Goal: Task Accomplishment & Management: Complete application form

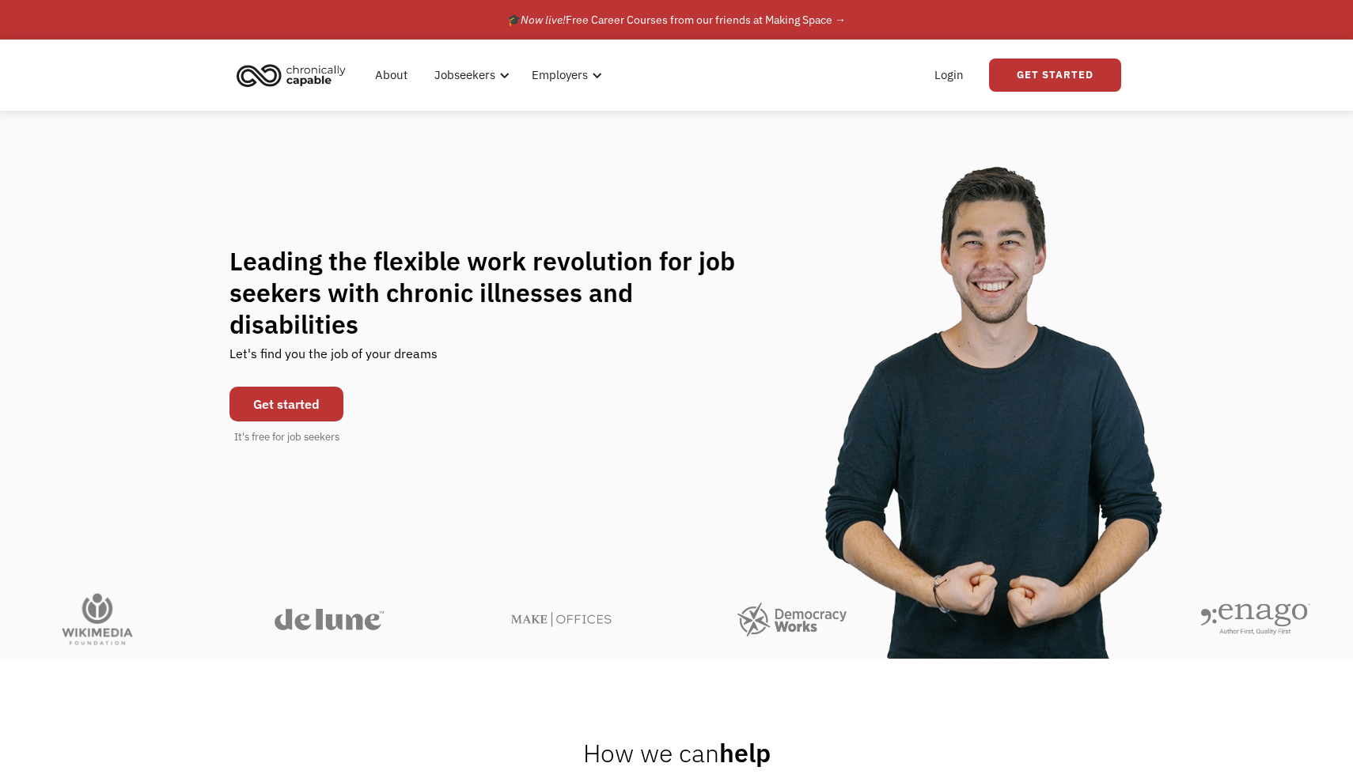
click at [271, 388] on link "Get started" at bounding box center [286, 404] width 114 height 35
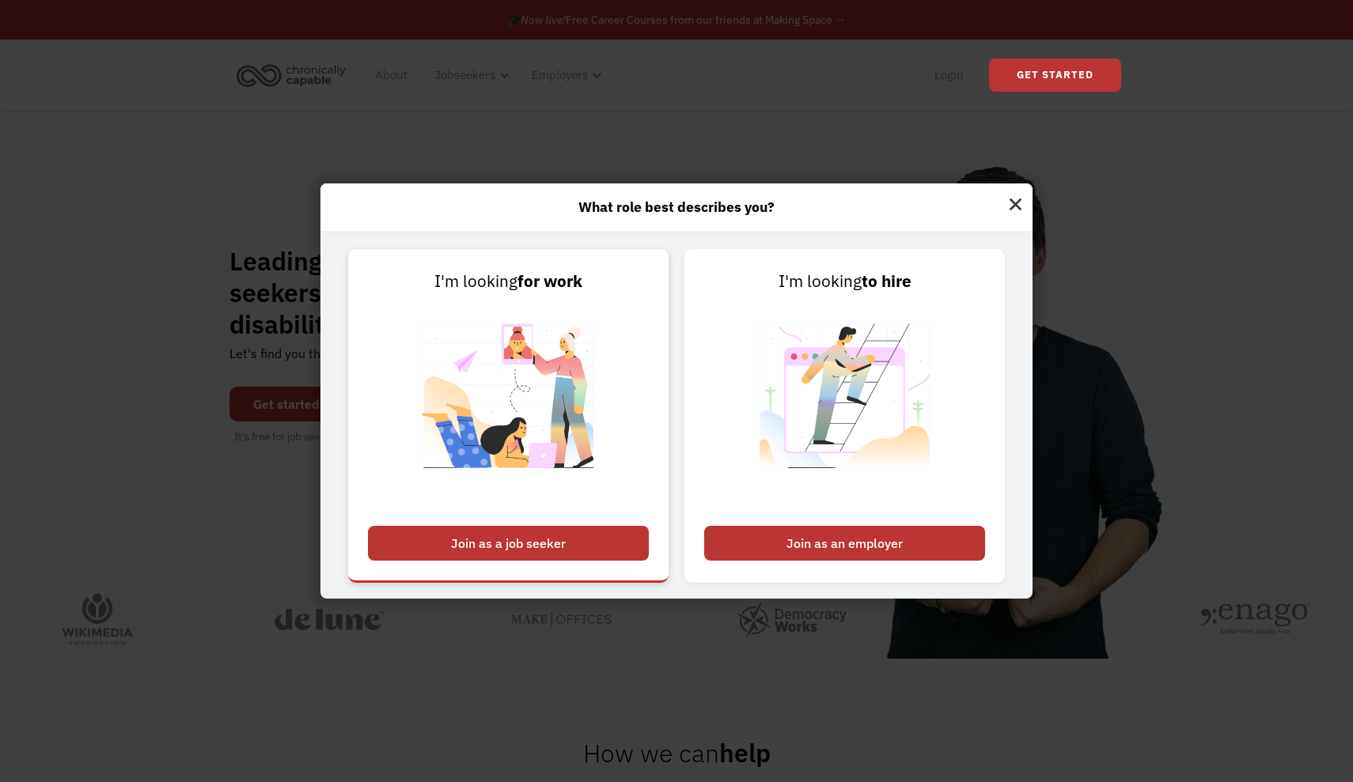
click at [468, 547] on div "Join as a job seeker" at bounding box center [508, 543] width 281 height 35
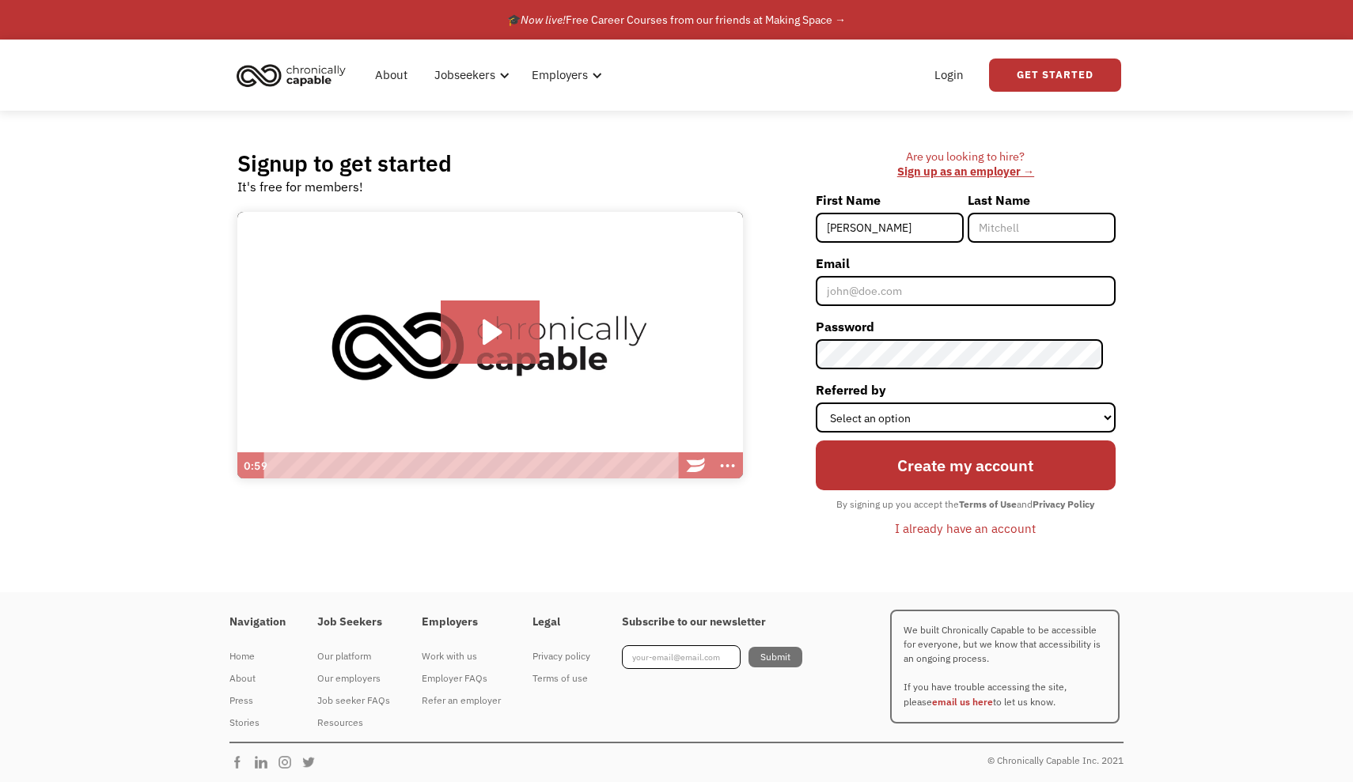
type input "[PERSON_NAME]"
type input "Musser"
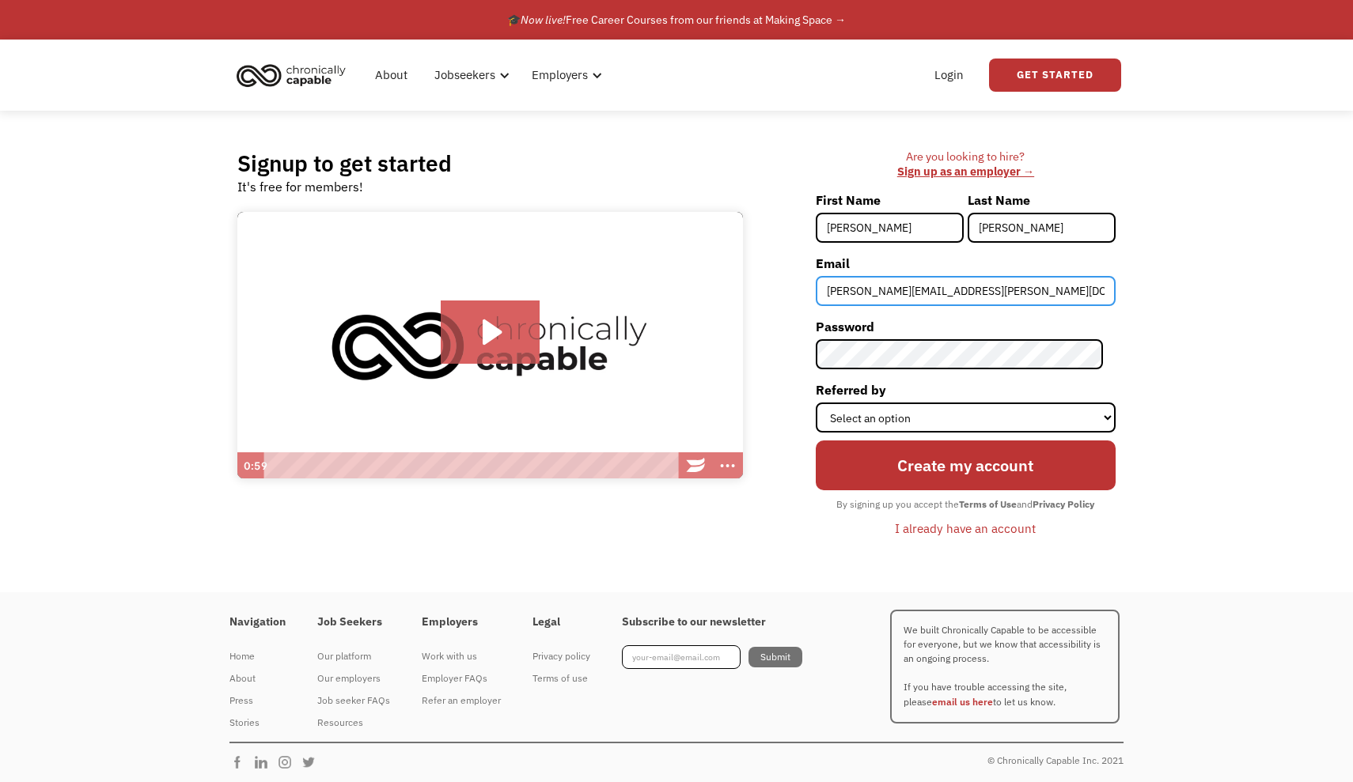
type input "christina.musser@yahoo.com"
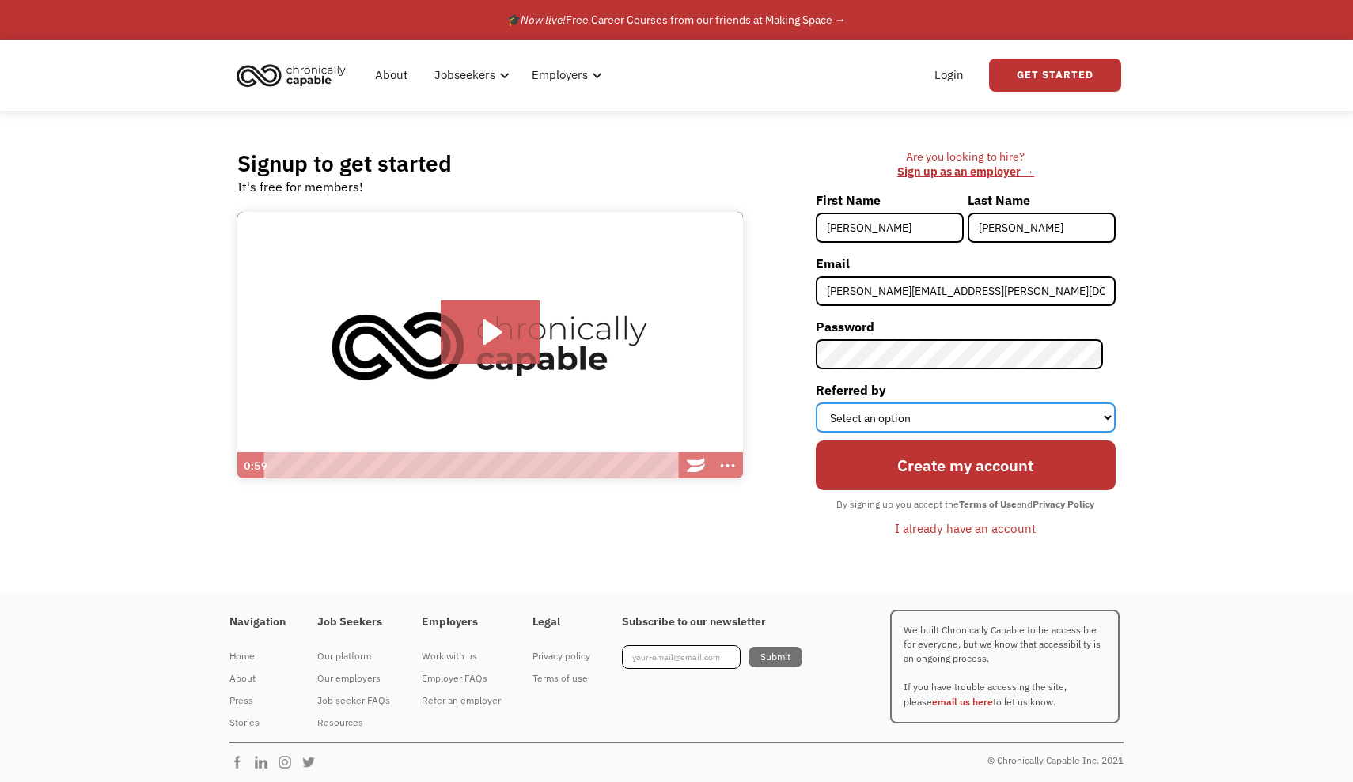
select select "Other"
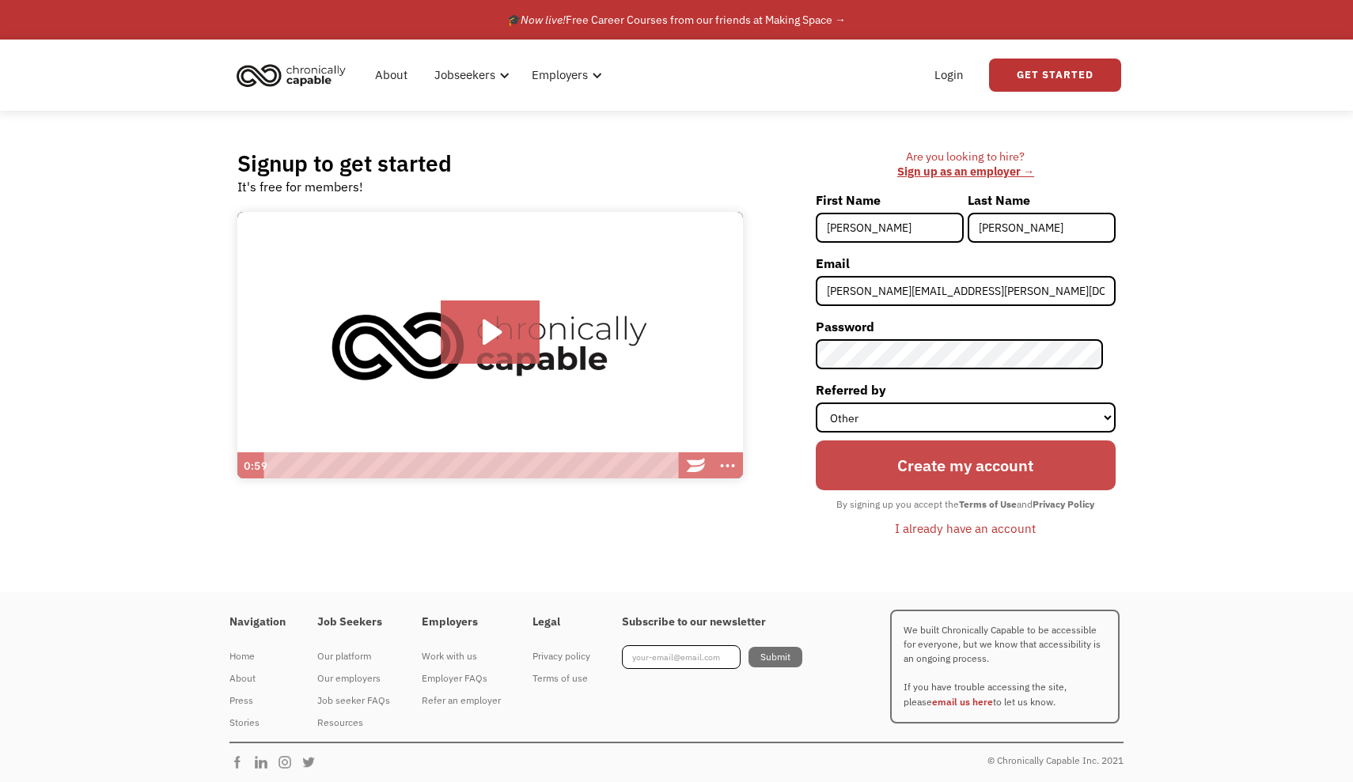
click at [997, 462] on input "Create my account" at bounding box center [965, 466] width 300 height 51
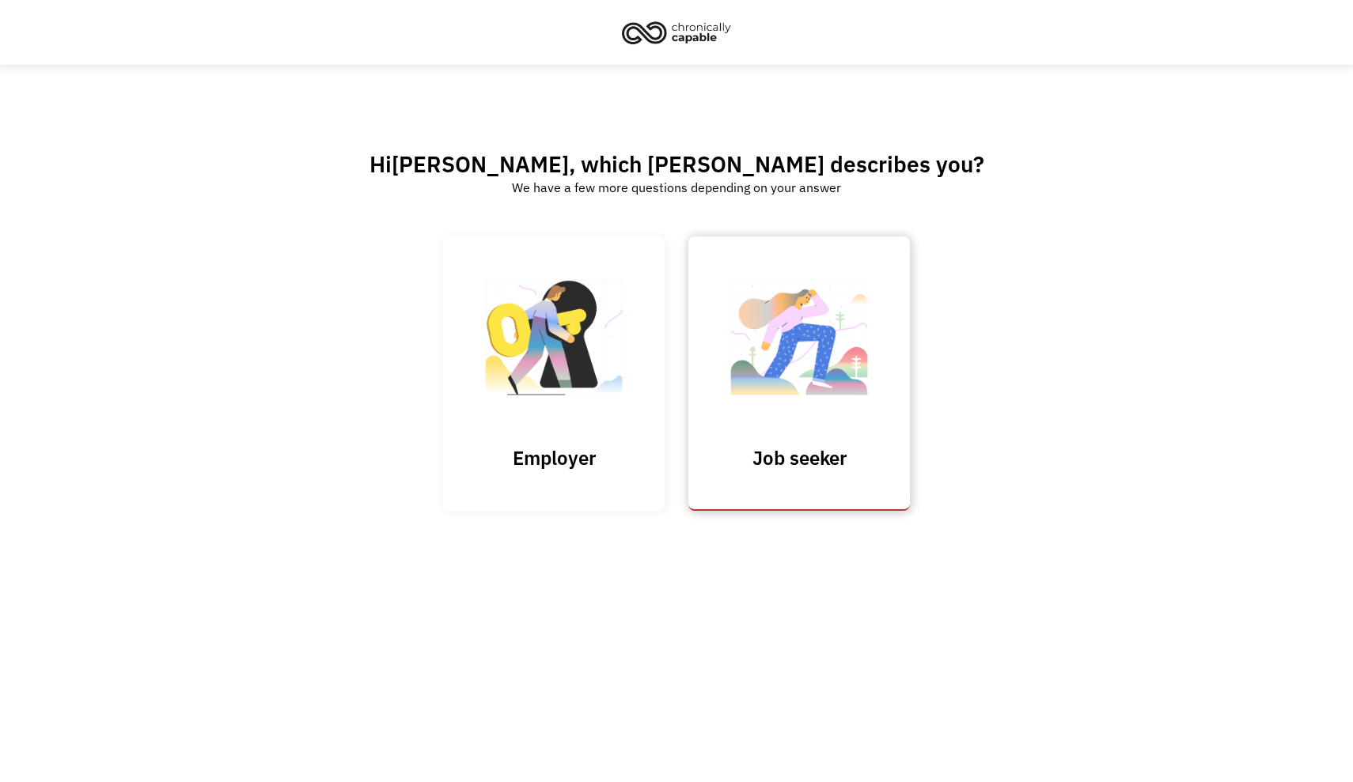
click at [759, 405] on img at bounding box center [799, 345] width 158 height 154
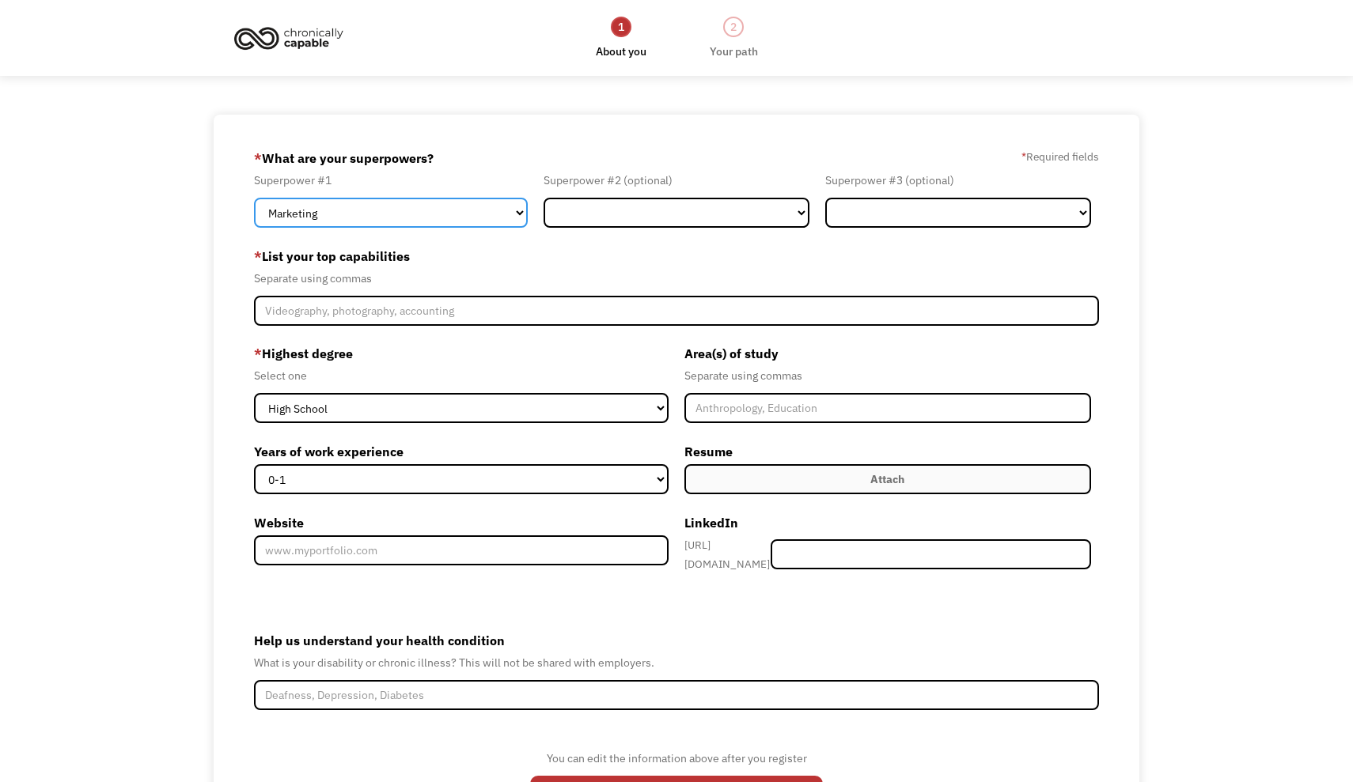
select select "Communications & Public Relations"
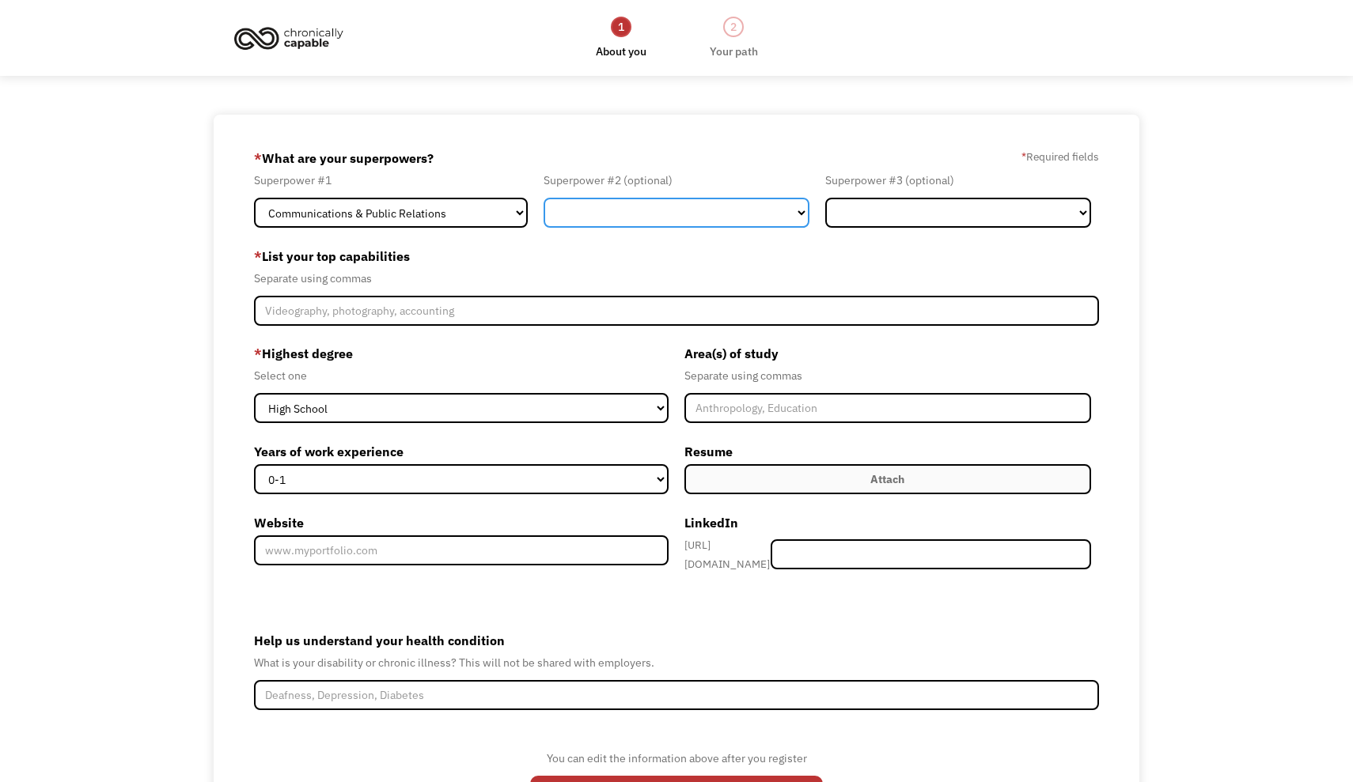
select select "Customer Service"
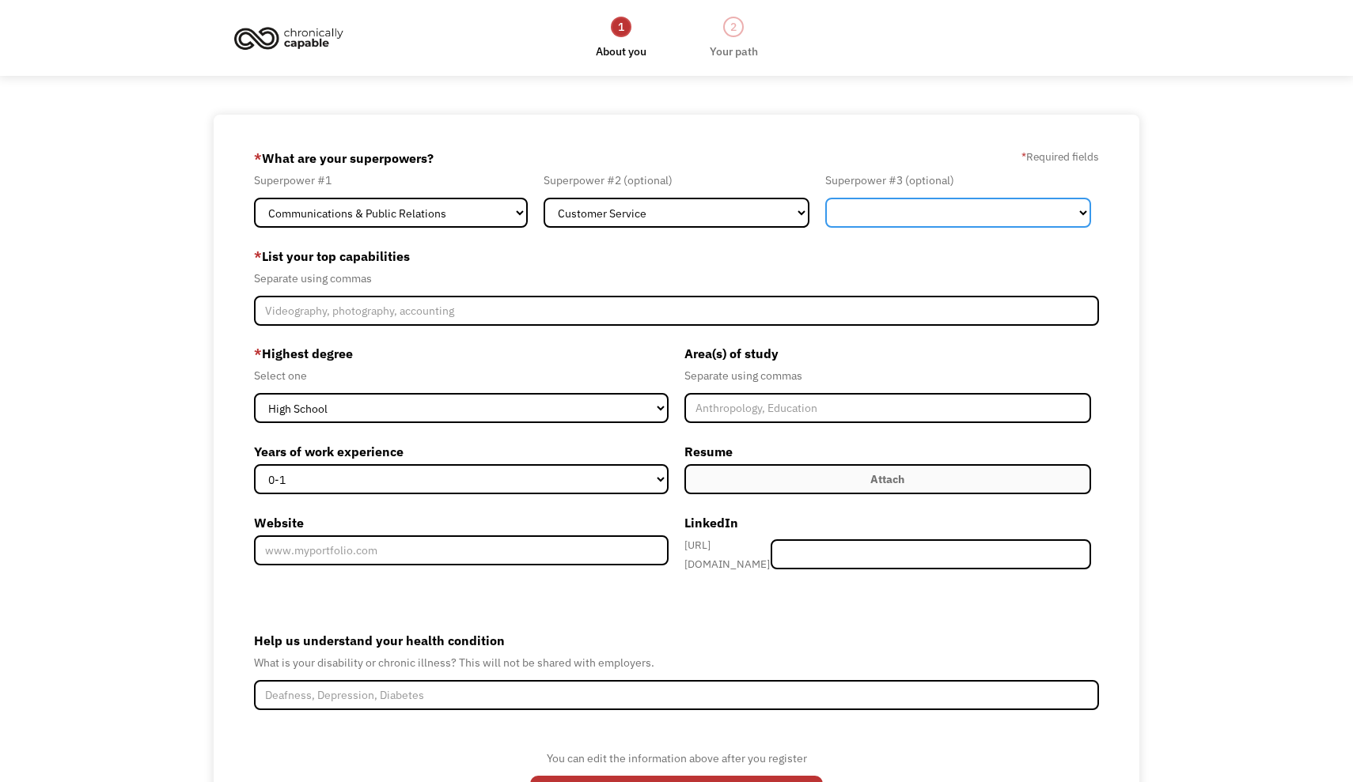
select select "Marketing"
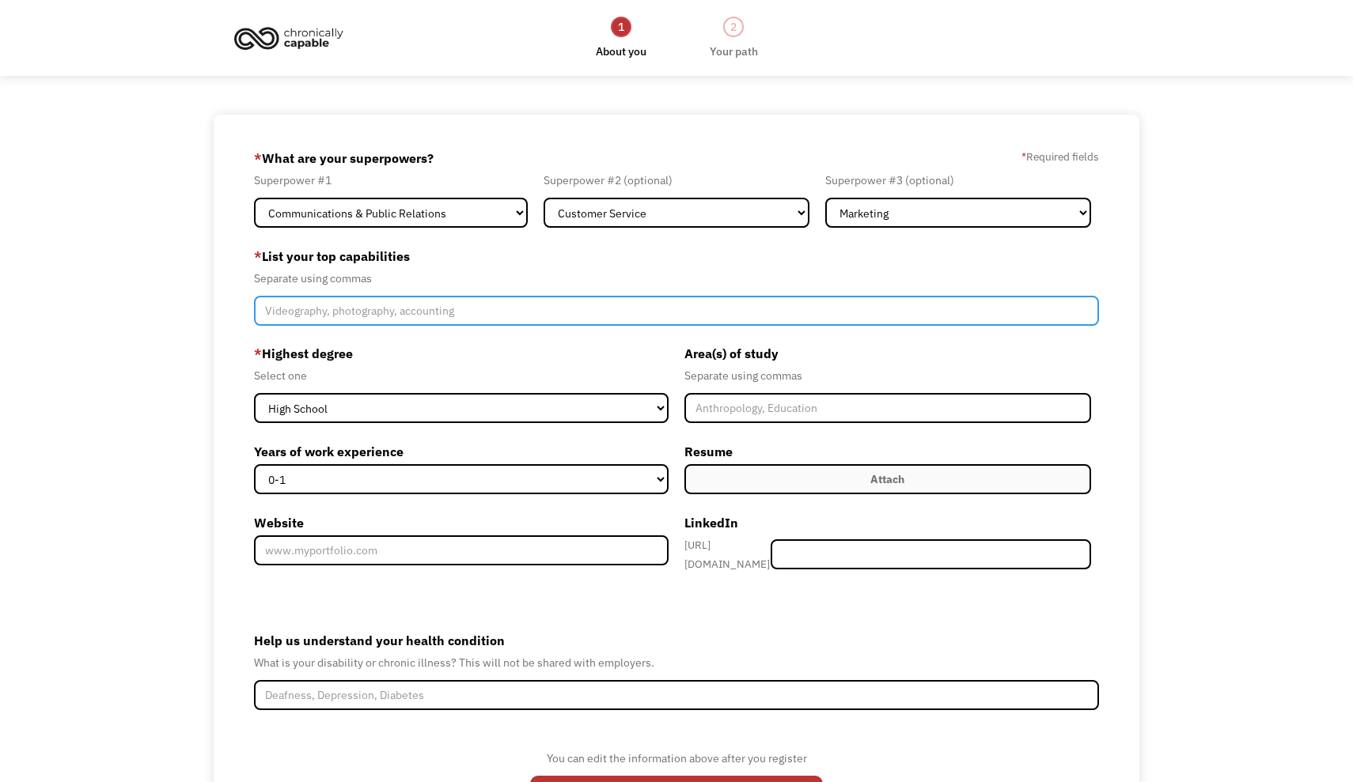
click at [510, 302] on input "Member-Create-Step1" at bounding box center [676, 311] width 844 height 30
click at [505, 312] on input "copywriting, editing, proofreading, photography, customer service" at bounding box center [676, 311] width 844 height 30
click at [490, 312] on input "copywriting, editing, proofreading, photography, customer service" at bounding box center [676, 311] width 844 height 30
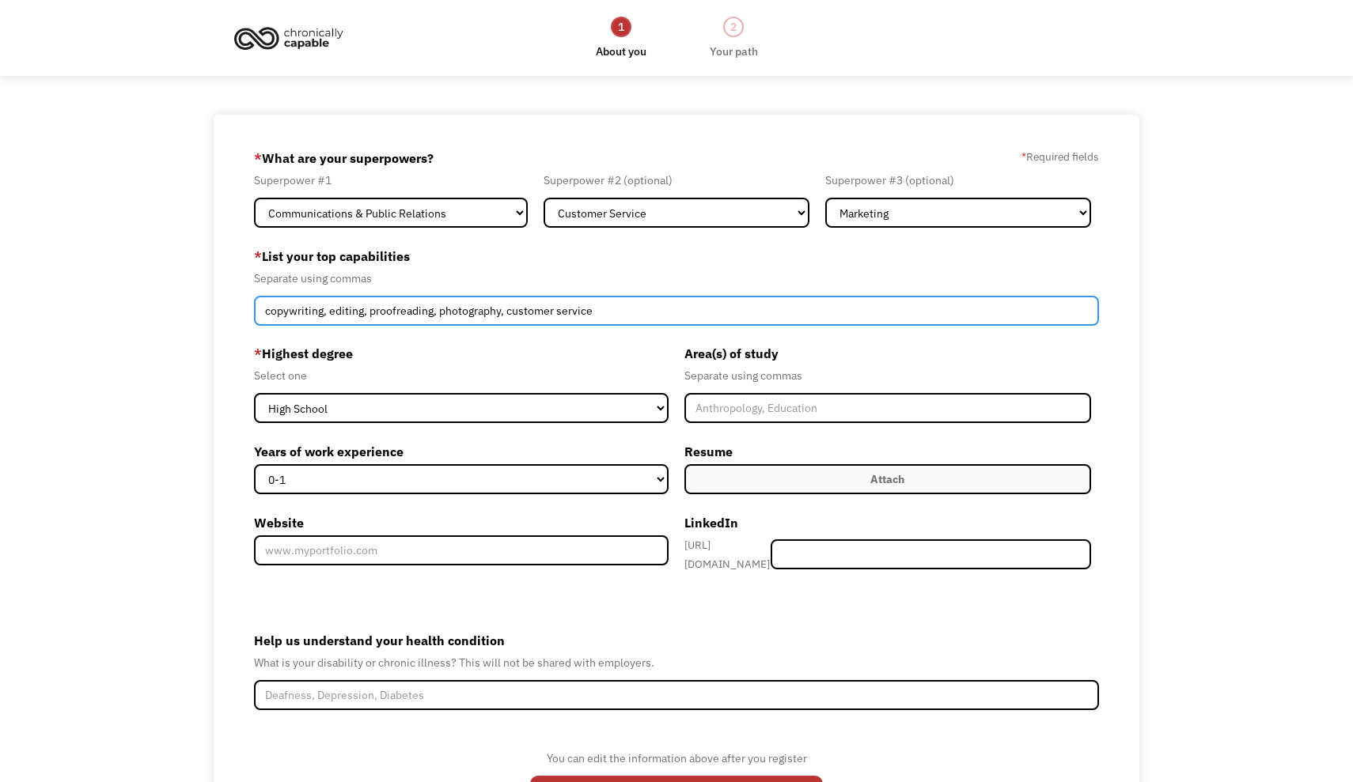
click at [490, 312] on input "copywriting, editing, proofreading, photography, customer service" at bounding box center [676, 311] width 844 height 30
click at [458, 307] on input "copywriting, editing, proofreading, photography, customer service" at bounding box center [676, 311] width 844 height 30
click at [609, 309] on input "copywriting, editing, proofreading, photography, customer service" at bounding box center [676, 311] width 844 height 30
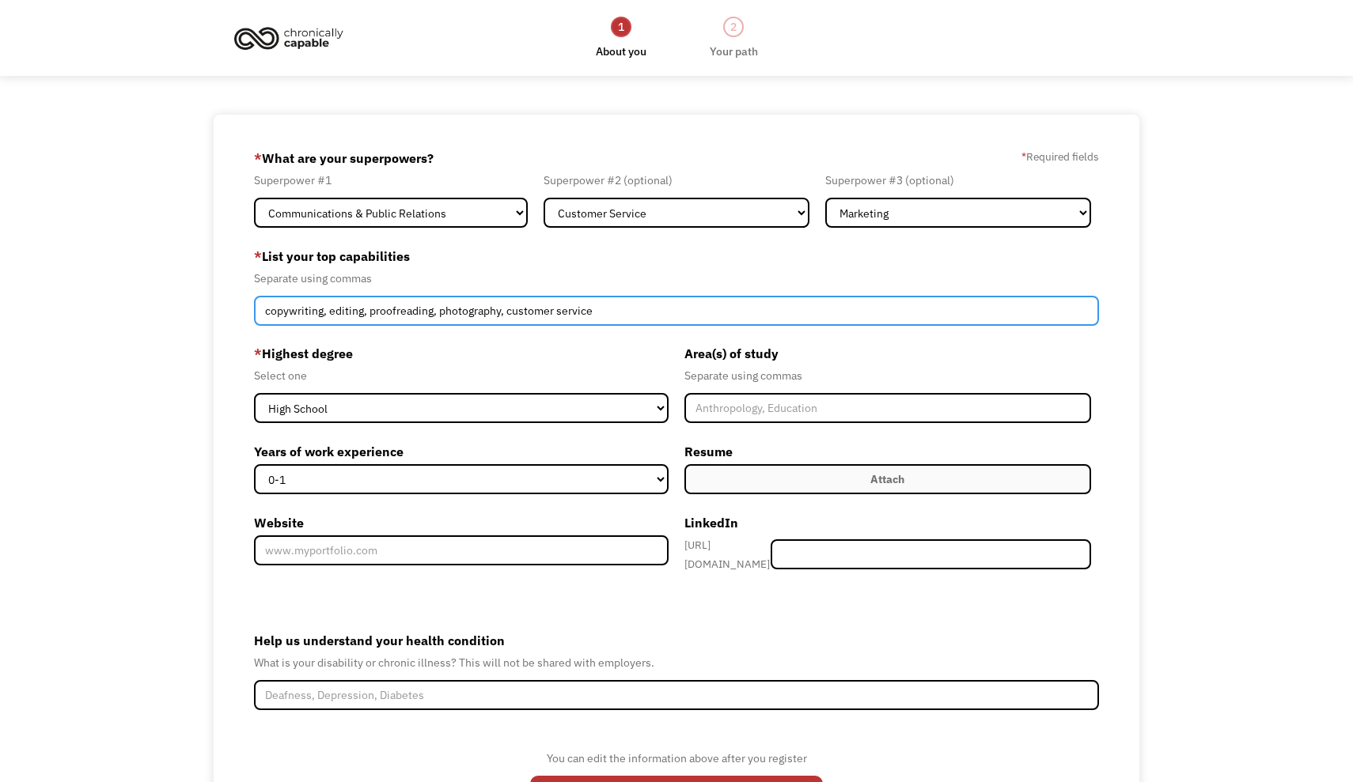
click at [609, 309] on input "copywriting, editing, proofreading, photography, customer service" at bounding box center [676, 311] width 844 height 30
click at [603, 297] on input "copywriting, editing, proofreading, photography, customer service" at bounding box center [676, 311] width 844 height 30
click at [611, 308] on input "copywriting, editing, proofreading, photography, customer service" at bounding box center [676, 311] width 844 height 30
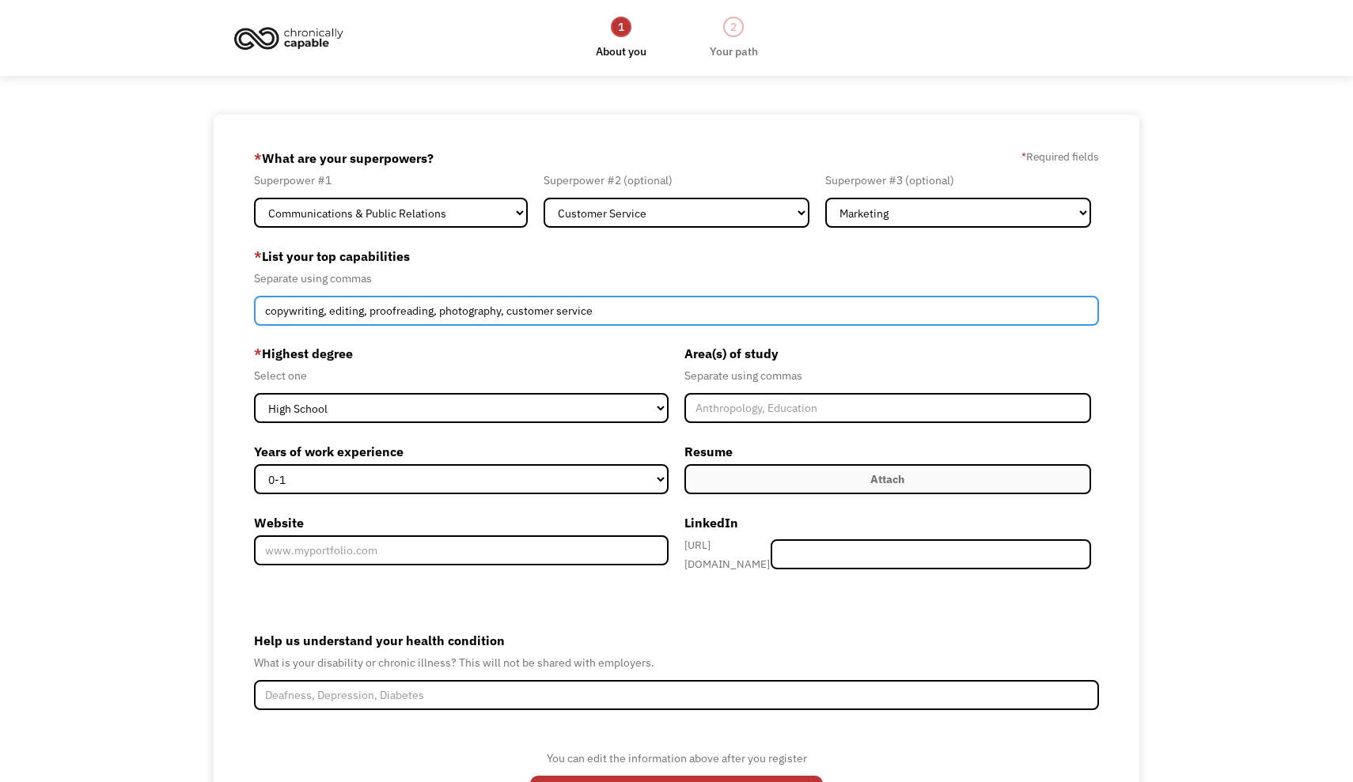
click at [611, 308] on input "copywriting, editing, proofreading, photography, customer service" at bounding box center [676, 311] width 844 height 30
click at [498, 306] on input "copywriting, editing, proofreading, photography, customer service, administrati…" at bounding box center [676, 311] width 844 height 30
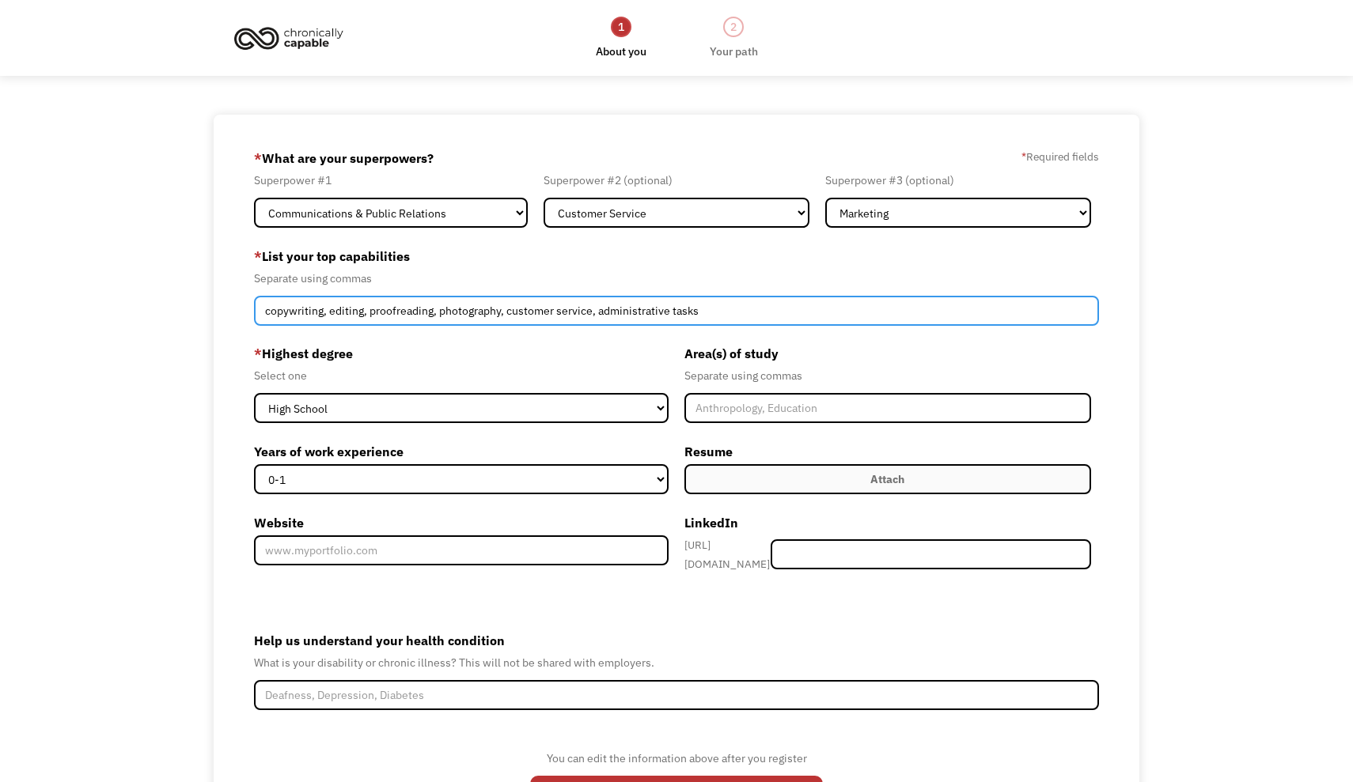
click at [480, 306] on input "copywriting, editing, proofreading, photography, customer service, administrati…" at bounding box center [676, 311] width 844 height 30
click at [736, 307] on input "copywriting, editing, proofreading, photography, customer service, administrati…" at bounding box center [676, 311] width 844 height 30
drag, startPoint x: 435, startPoint y: 312, endPoint x: 366, endPoint y: 312, distance: 68.8
click at [366, 312] on input "copywriting, editing, proofreading, photography, customer service, administrati…" at bounding box center [676, 311] width 844 height 30
click at [376, 314] on input "copywriting, editing, proofreading, photography, customer service, administrati…" at bounding box center [676, 311] width 844 height 30
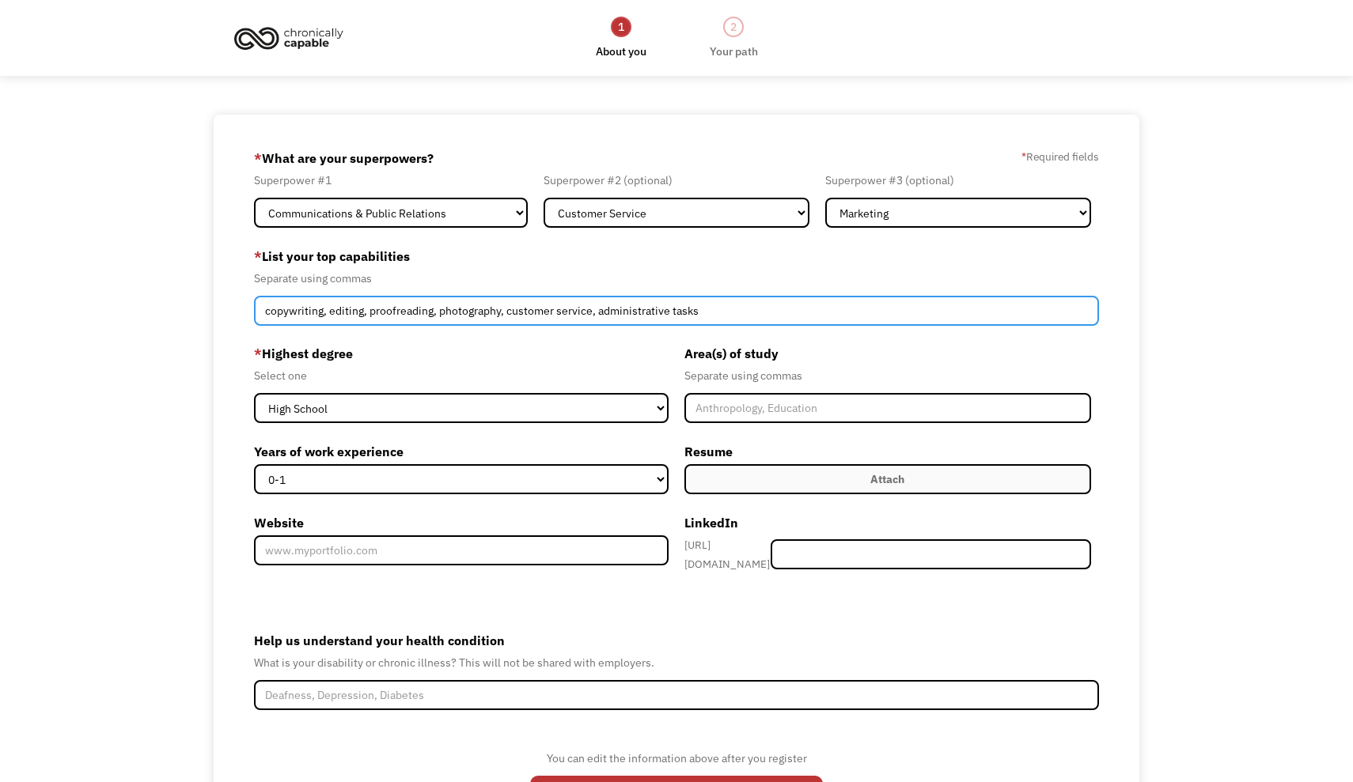
click at [407, 316] on input "copywriting, editing, proofreading, photography, customer service, administrati…" at bounding box center [676, 311] width 844 height 30
click at [395, 312] on input "copywriting, editing, proofreading, photography, customer service, administrati…" at bounding box center [676, 311] width 844 height 30
click at [433, 310] on input "copywriting, editing, proofreading, photography, customer service, administrati…" at bounding box center [676, 311] width 844 height 30
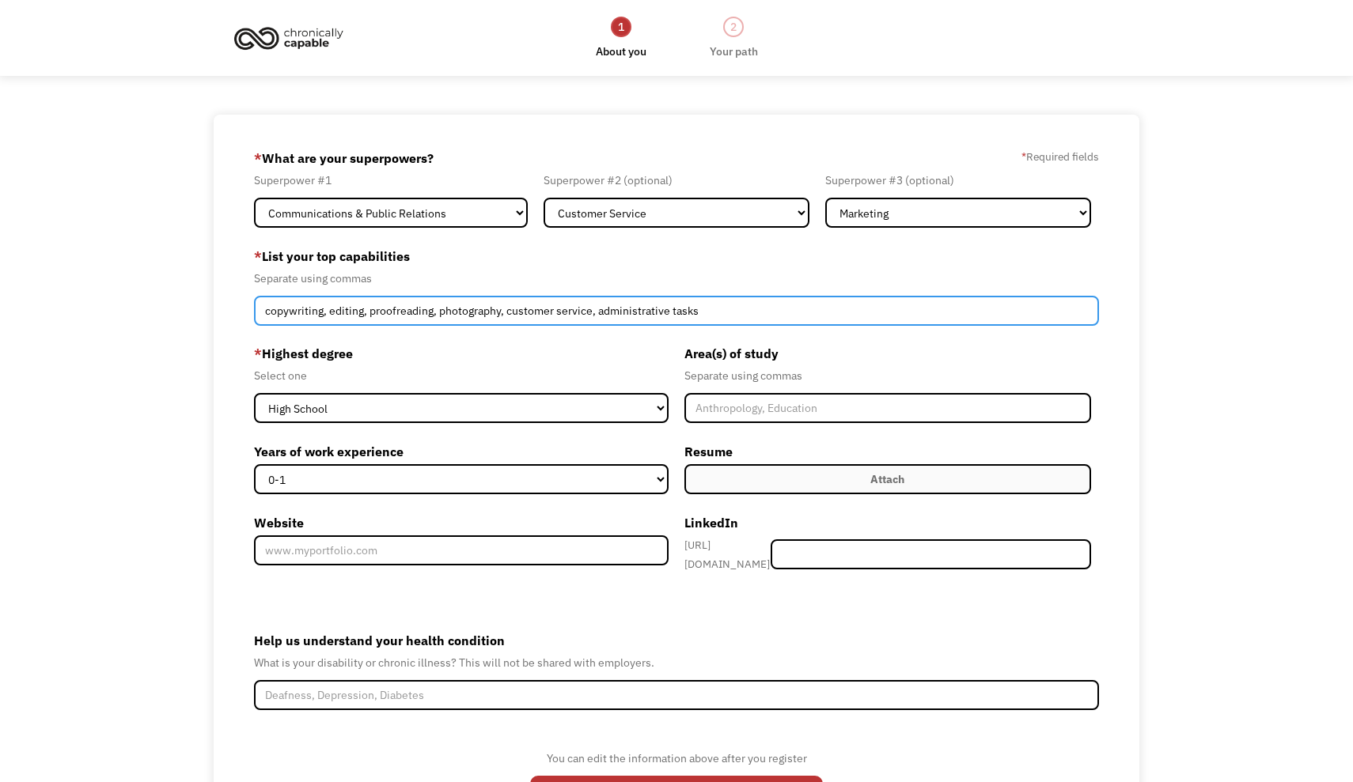
type input "copywriting, editing, proofreading, photography, customer service, administrati…"
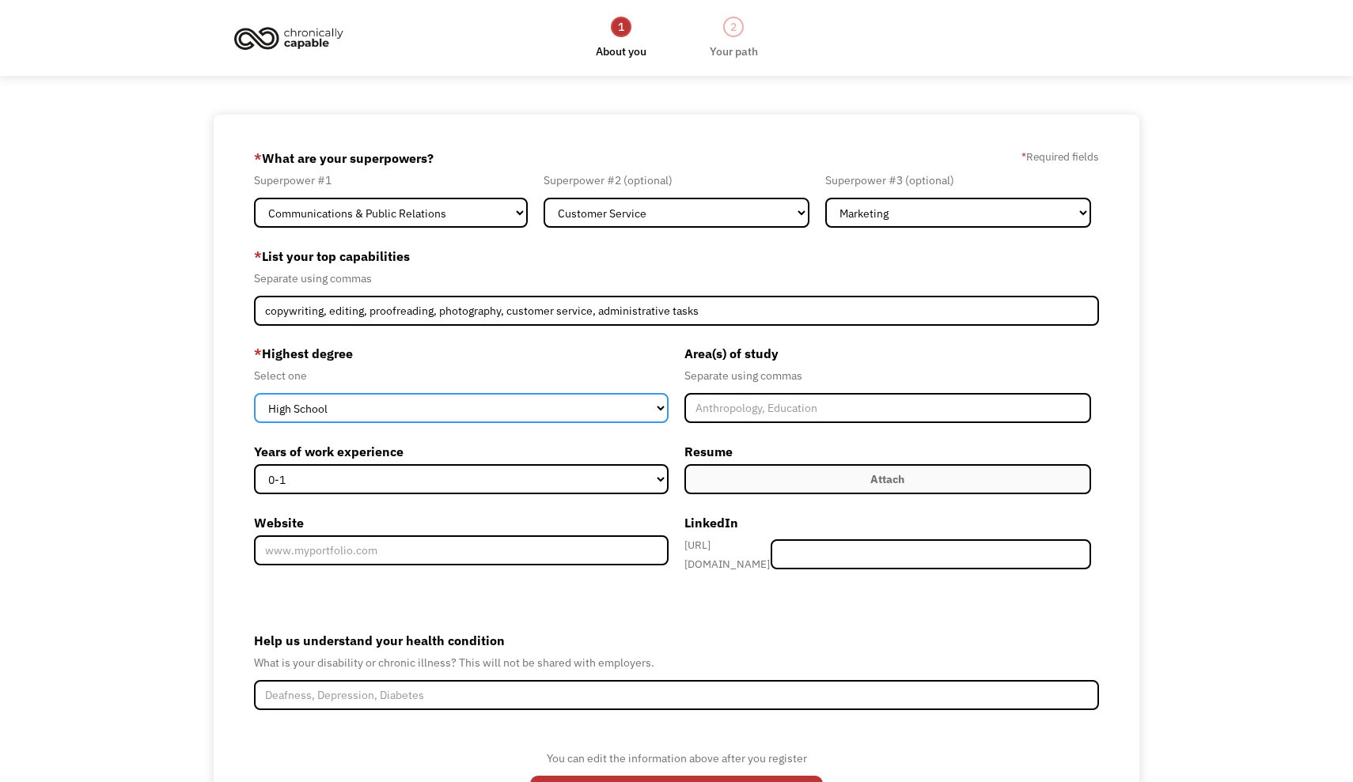
select select "bachelors"
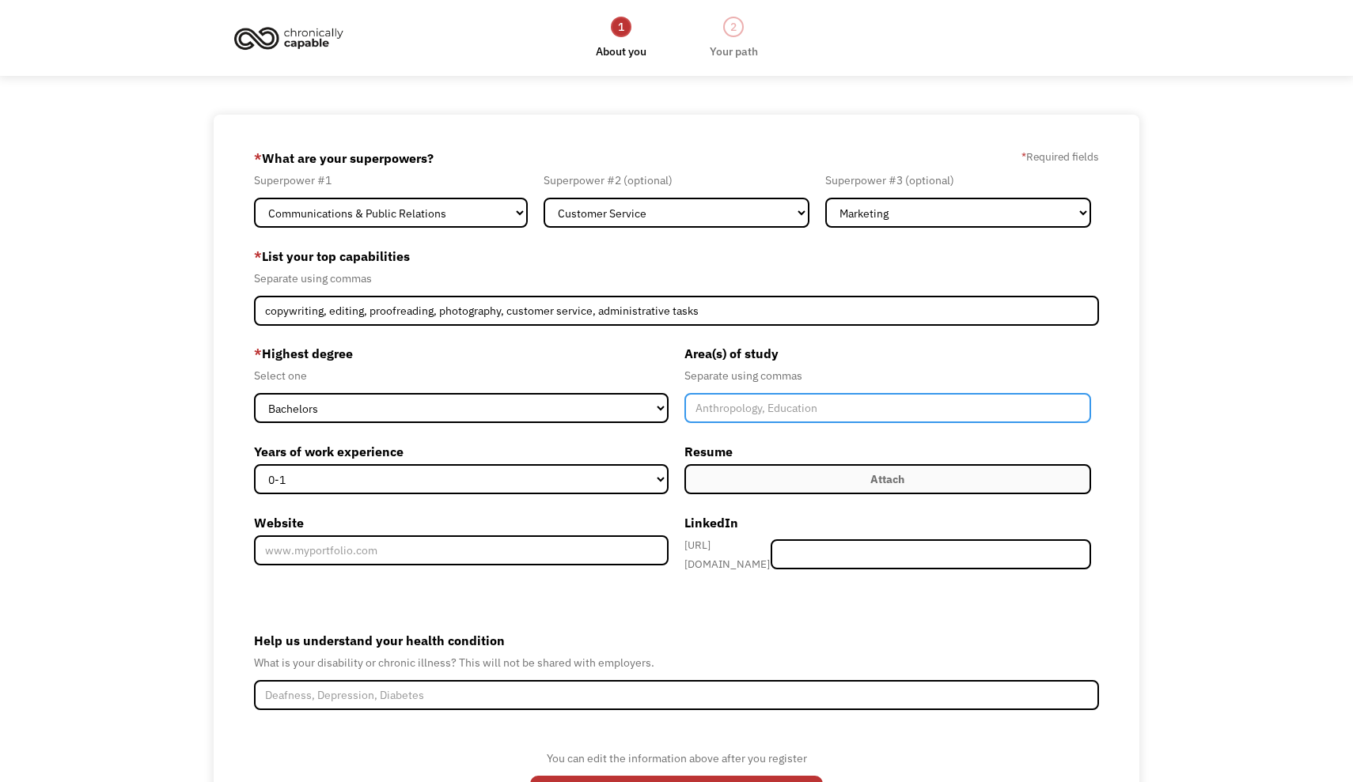
click at [774, 410] on input "Member-Create-Step1" at bounding box center [887, 408] width 407 height 30
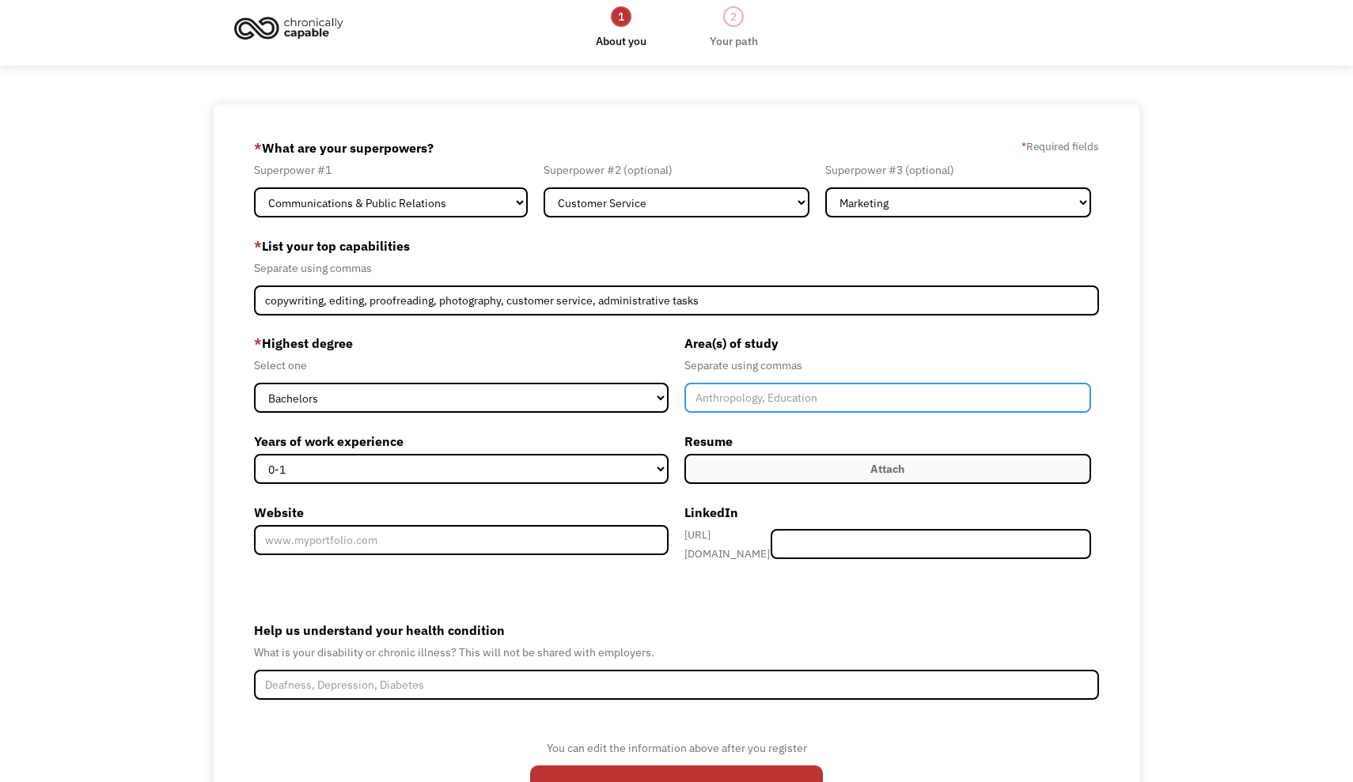
scroll to position [24, 0]
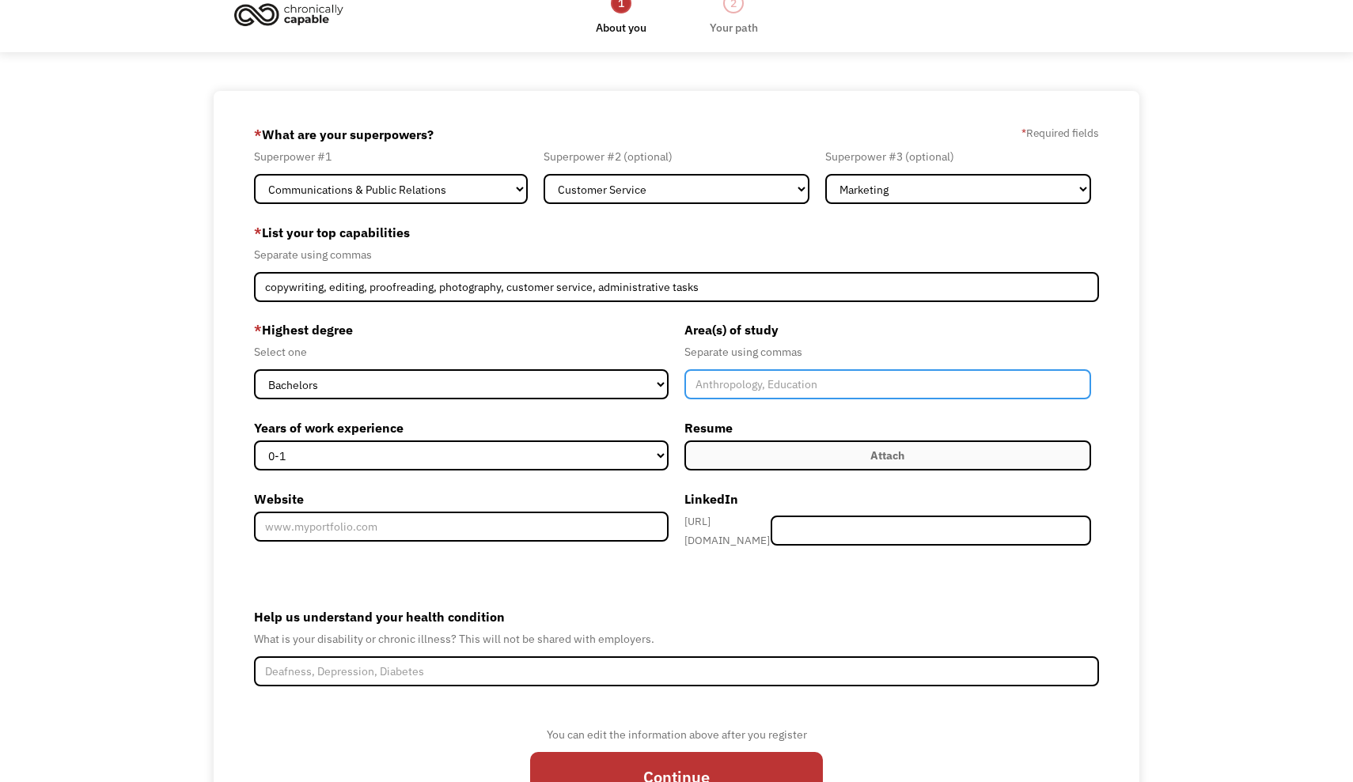
type input "w"
click at [888, 385] on input "Writing, rhetoric, and communications, business administration" at bounding box center [887, 384] width 407 height 30
click at [893, 382] on input "Writing, rhetoric, and communications, business administration" at bounding box center [887, 384] width 407 height 30
click at [741, 383] on input "Writing, rhetoric, and communications, business administration" at bounding box center [887, 384] width 407 height 30
click at [808, 388] on input "Writing, Rhetoric, and communications, business administration" at bounding box center [887, 384] width 407 height 30
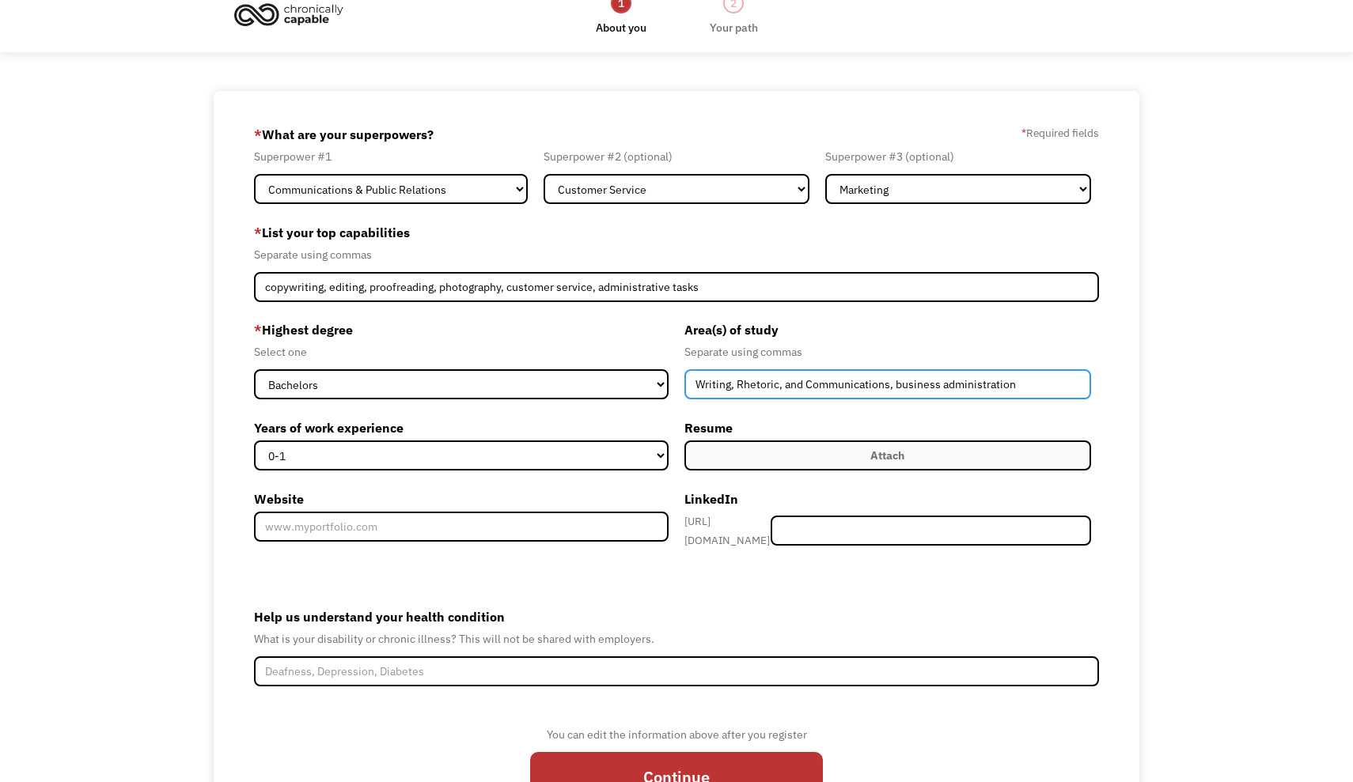
click at [902, 384] on input "Writing, Rhetoric, and Communications, business administration" at bounding box center [887, 384] width 407 height 30
click at [955, 387] on input "Writing, Rhetoric, and Communications, Business administration" at bounding box center [887, 384] width 407 height 30
type input "Writing, Rhetoric, and Communications, Business Administration"
click at [1110, 321] on div "689dd7514f1a99030d40b592 christina.musser@yahoo.com Christina Musser Other * Wh…" at bounding box center [676, 470] width 925 height 758
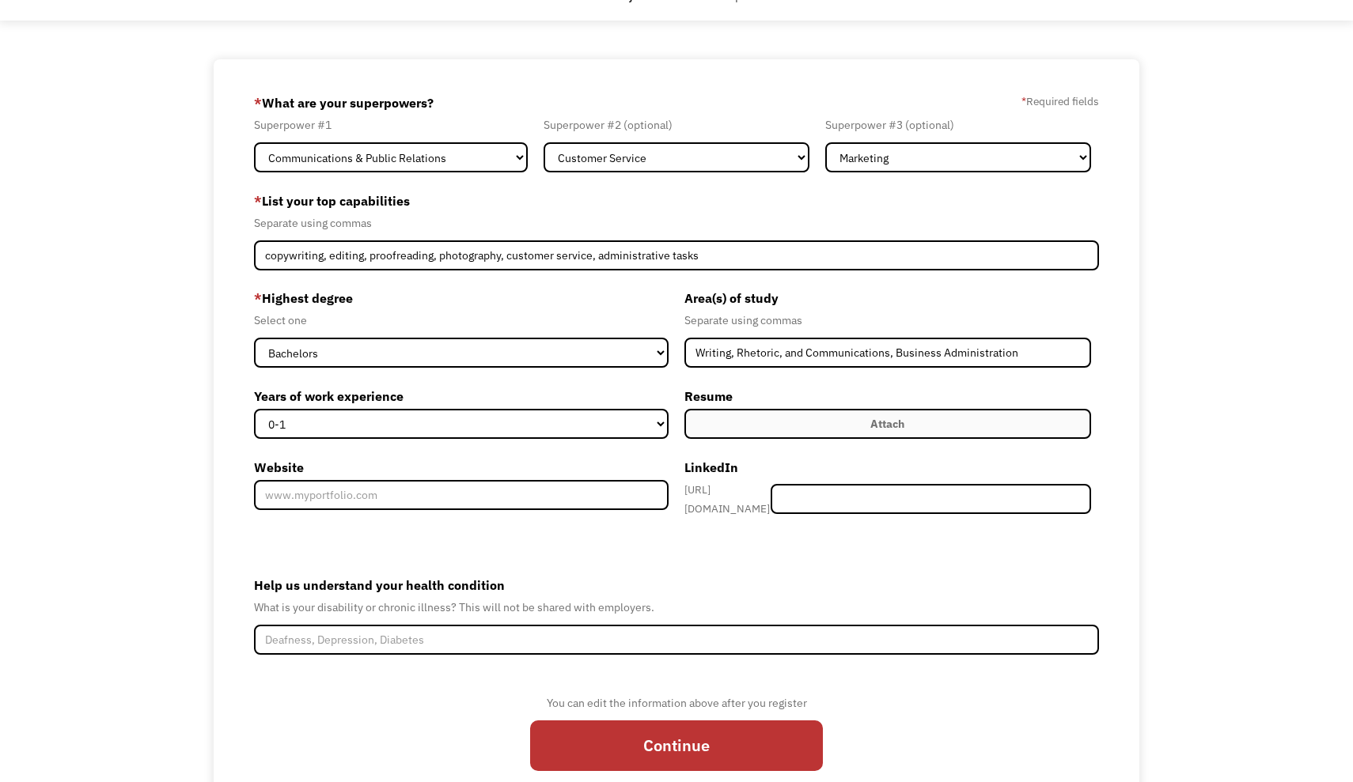
scroll to position [58, 0]
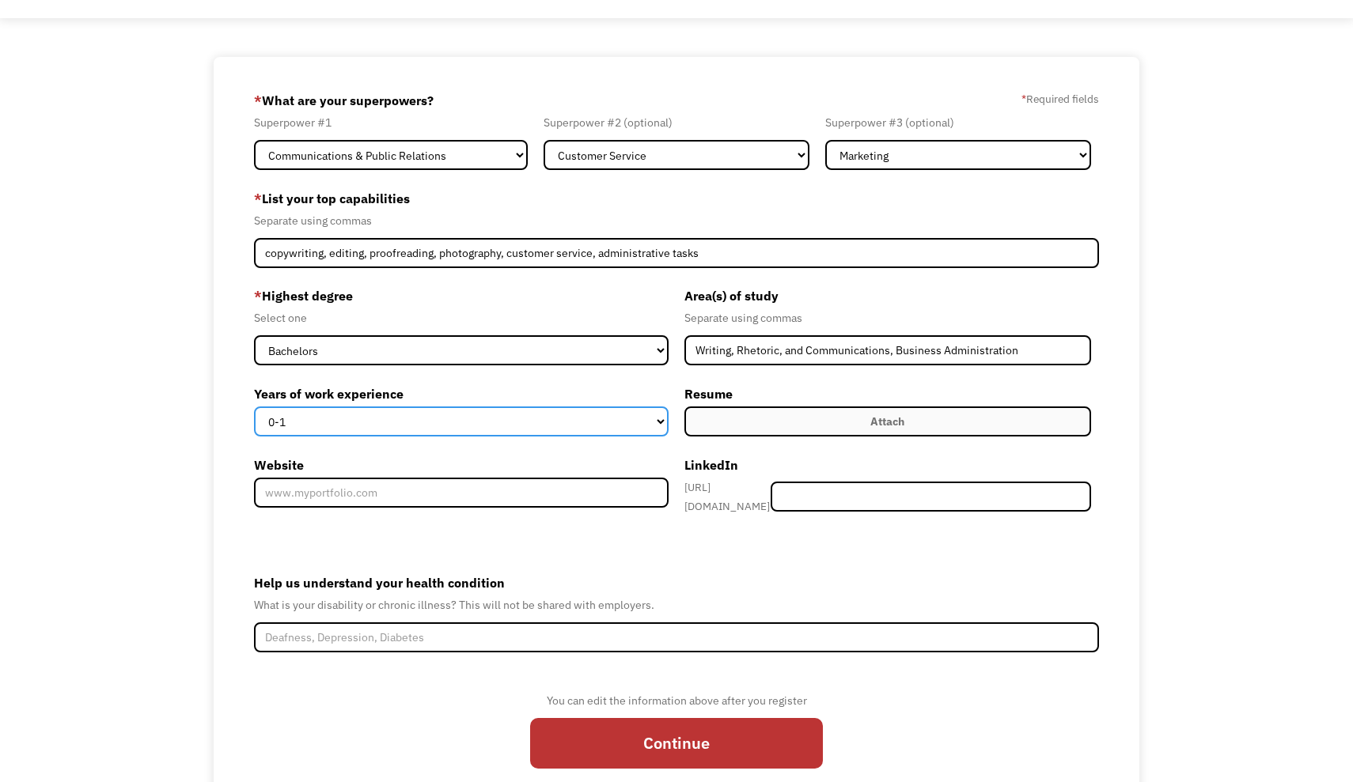
select select "5-10"
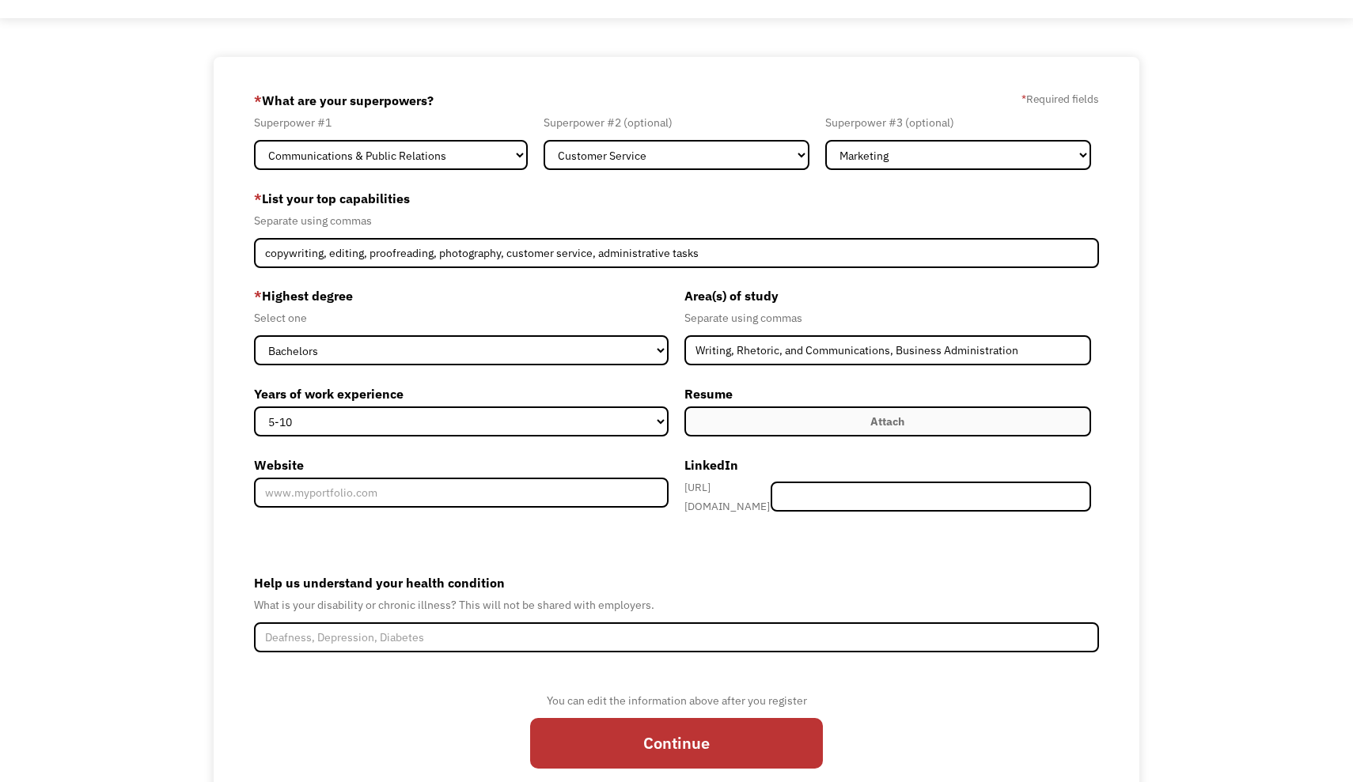
click at [440, 452] on label "Website" at bounding box center [461, 464] width 414 height 25
click at [440, 478] on input "Website" at bounding box center [461, 493] width 414 height 30
click at [407, 490] on input "Website" at bounding box center [461, 493] width 414 height 30
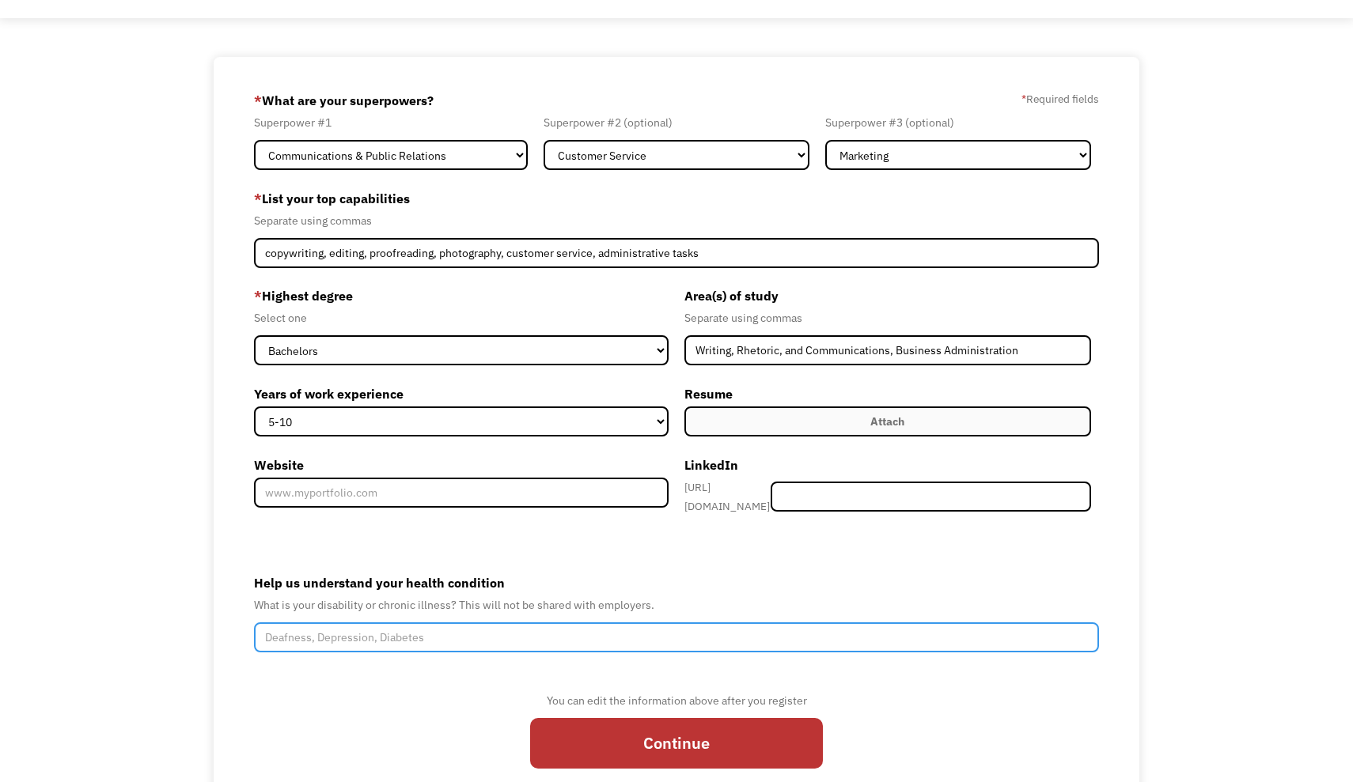
click at [352, 624] on input "Help us understand your health condition" at bounding box center [676, 637] width 844 height 30
click at [329, 630] on input "Mold illness, PTSD" at bounding box center [676, 637] width 844 height 30
click at [469, 625] on input "Mold illness, CPTSD" at bounding box center [676, 637] width 844 height 30
type input "Mold illness, CPTSD"
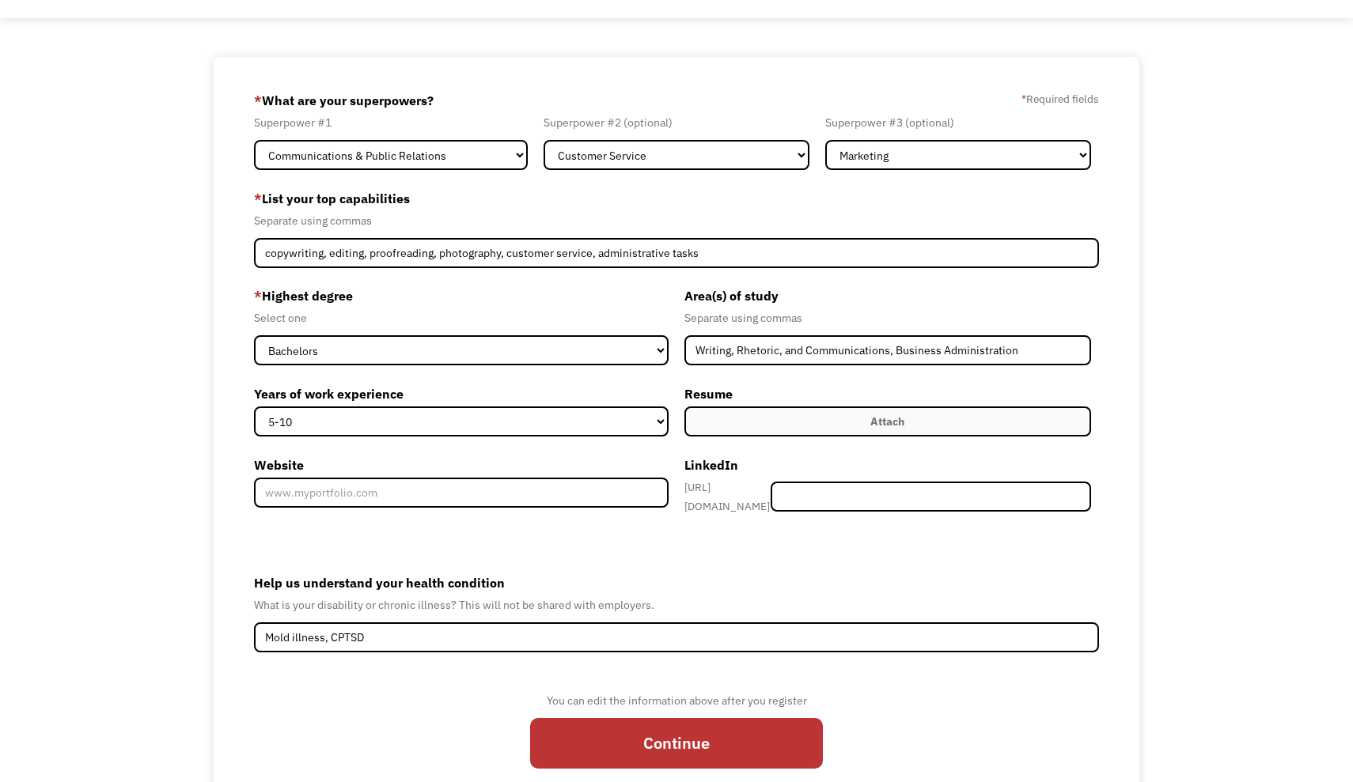
click at [1093, 534] on form "689dd7514f1a99030d40b592 christina.musser@yahoo.com Christina Musser Other * Wh…" at bounding box center [676, 436] width 844 height 696
click at [808, 418] on label "Attach" at bounding box center [887, 422] width 407 height 30
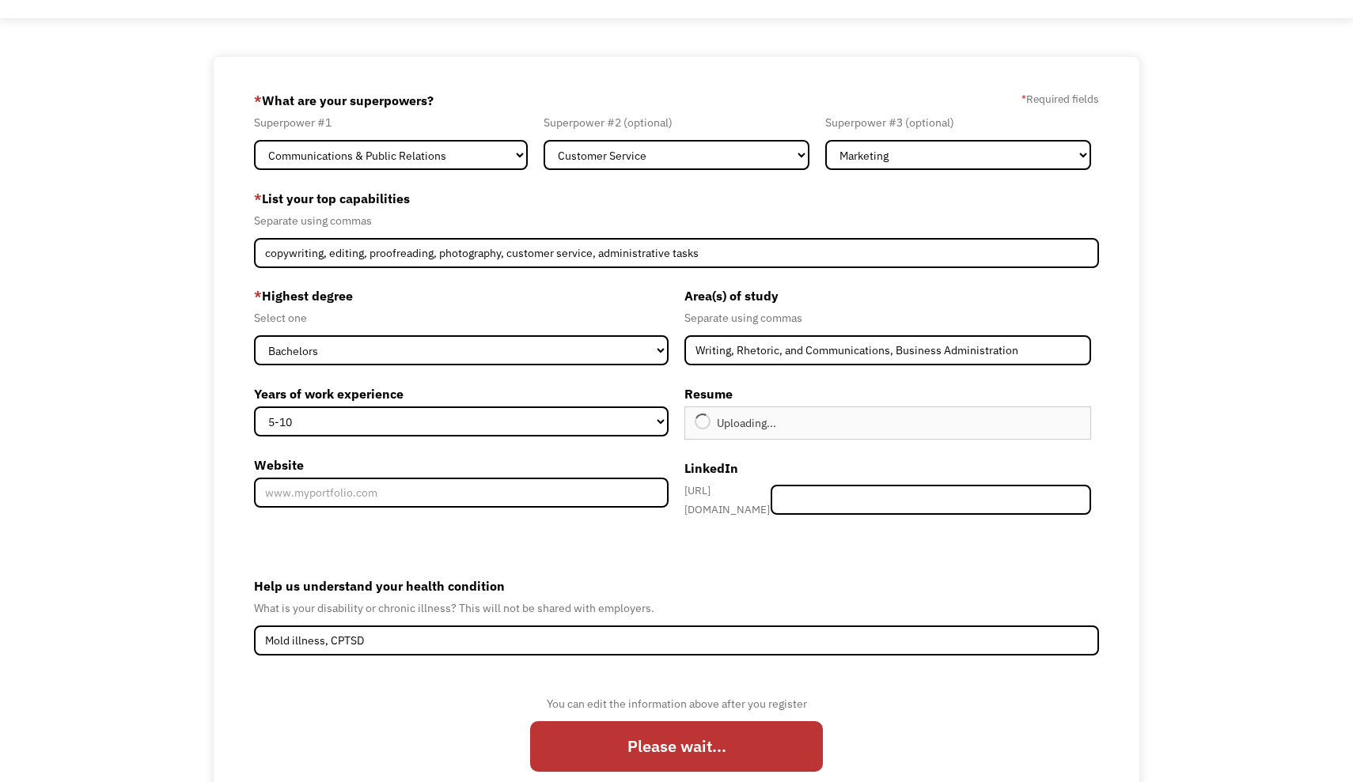
type input "Continue"
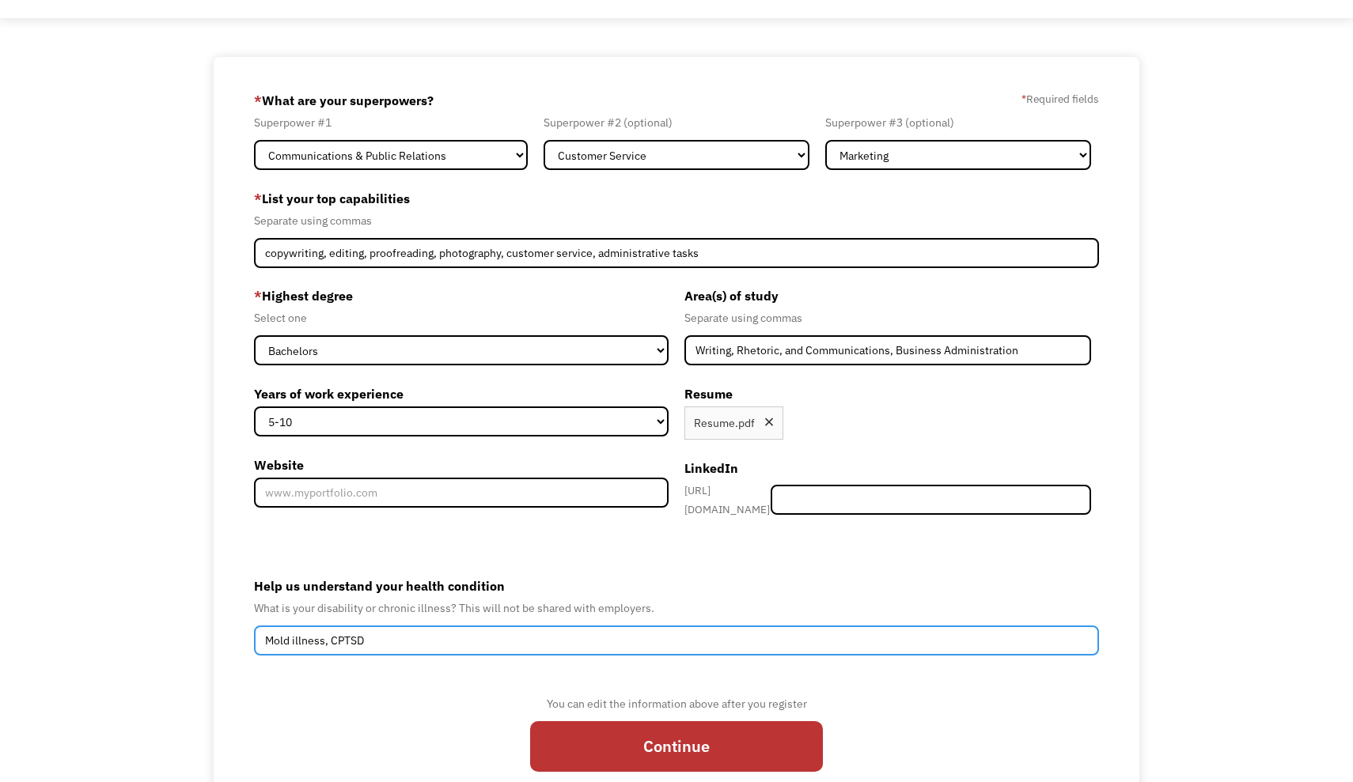
click at [394, 637] on input "Mold illness, CPTSD" at bounding box center [676, 641] width 844 height 30
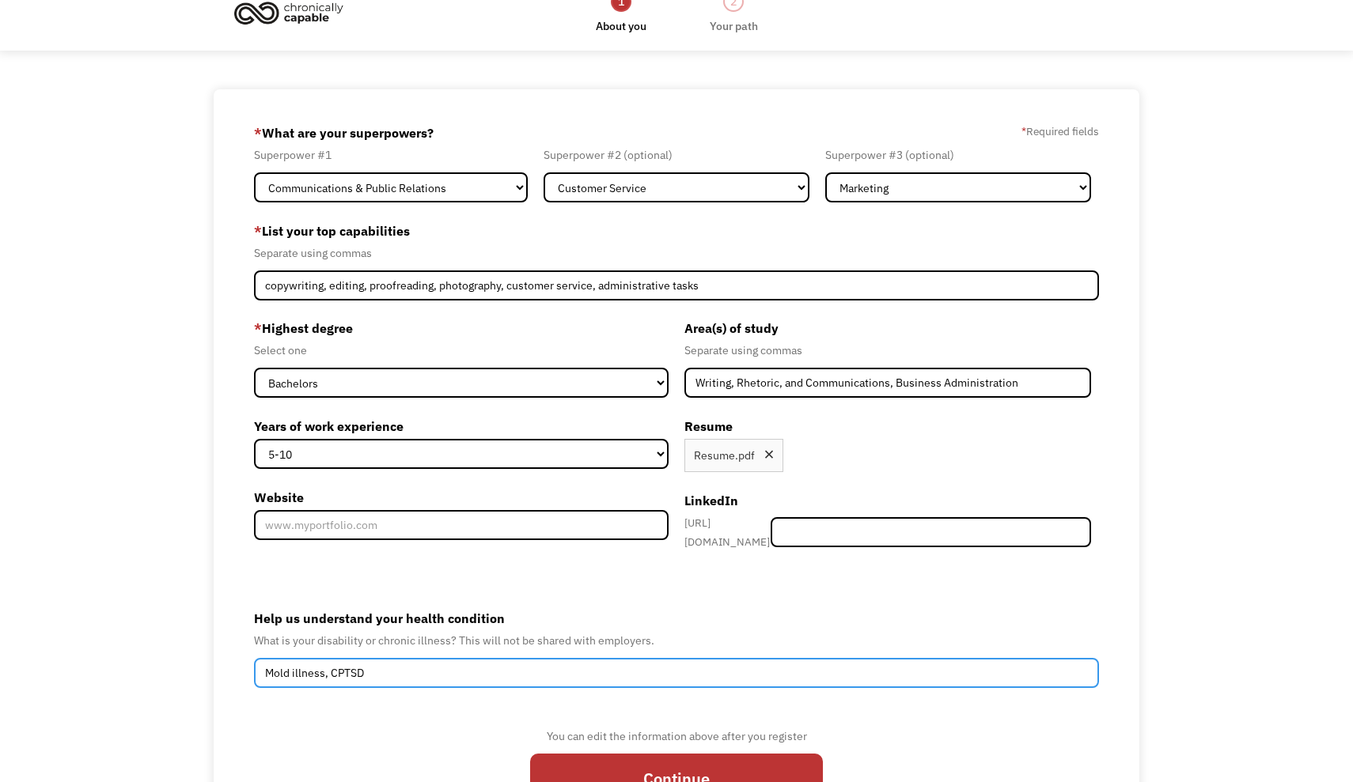
scroll to position [21, 0]
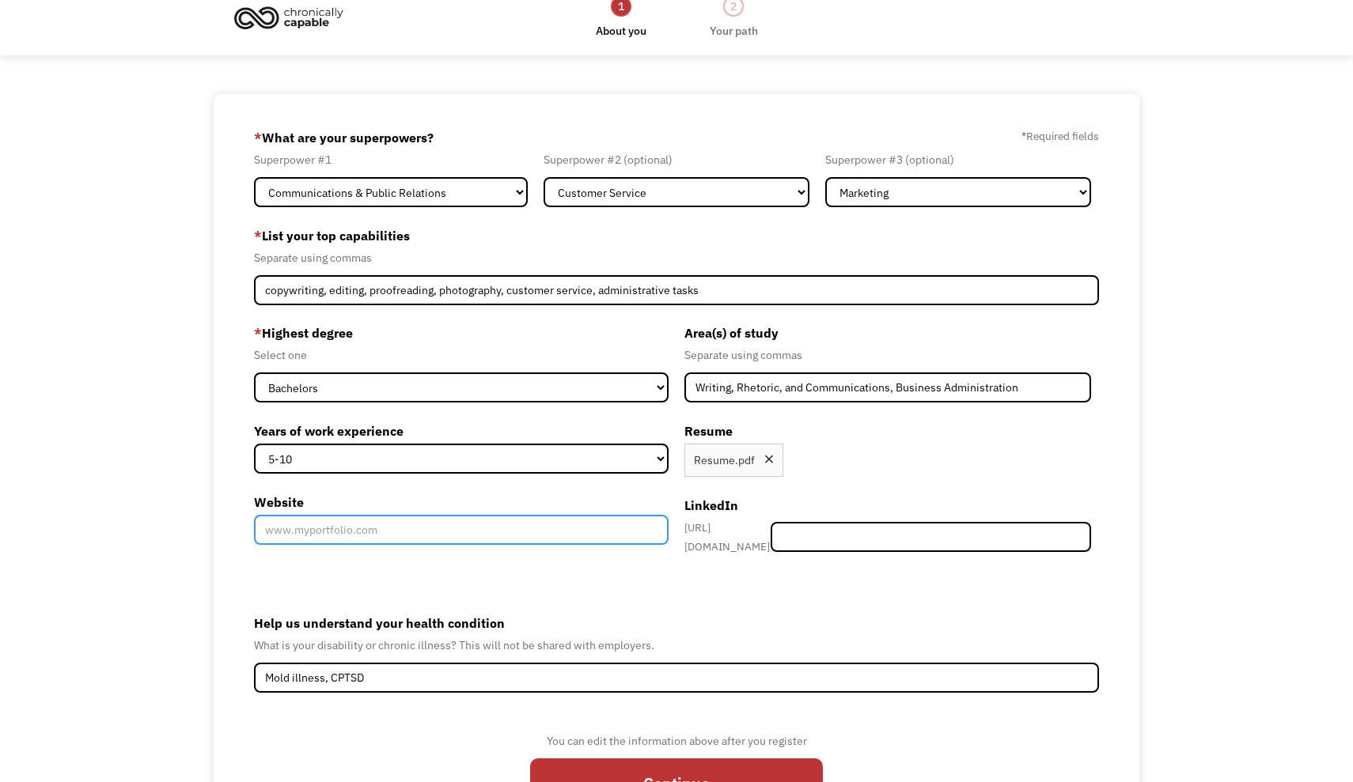
click at [335, 532] on input "Website" at bounding box center [461, 530] width 414 height 30
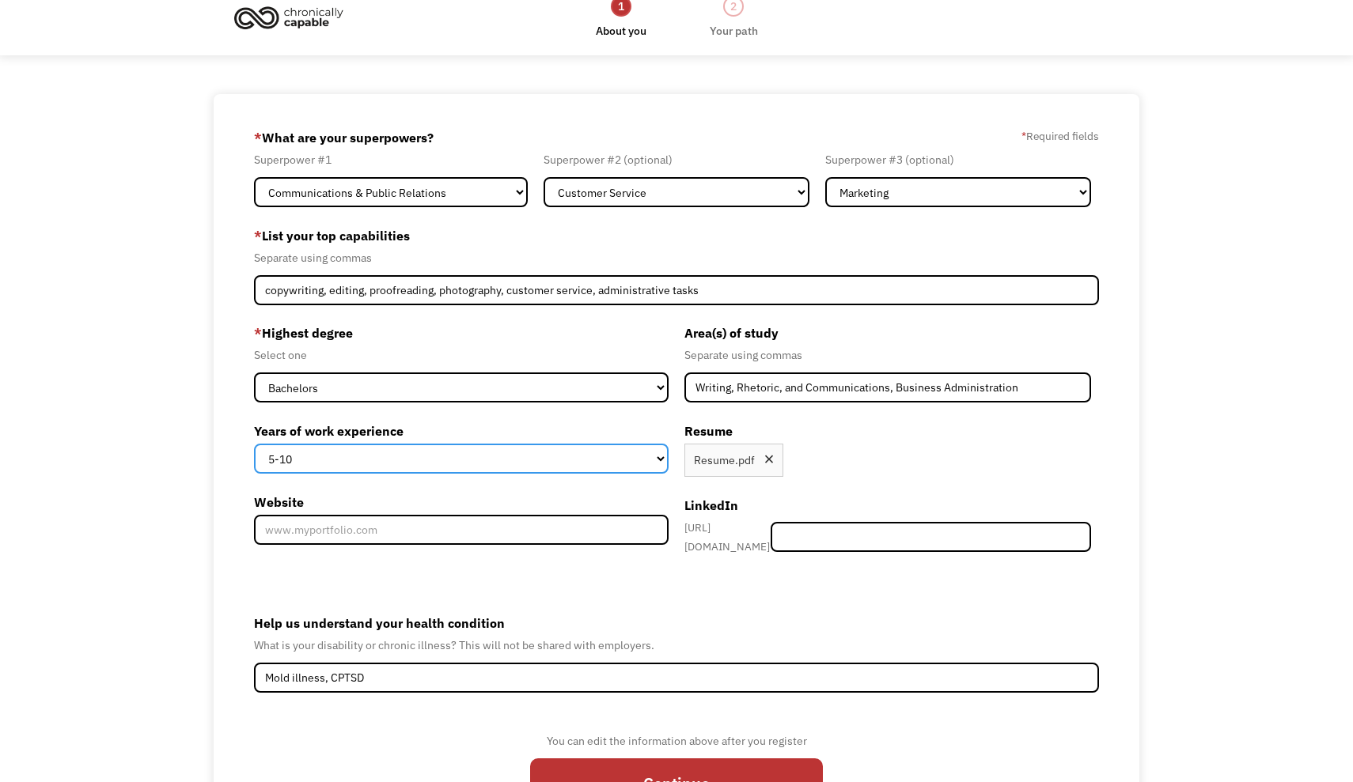
select select "15+"
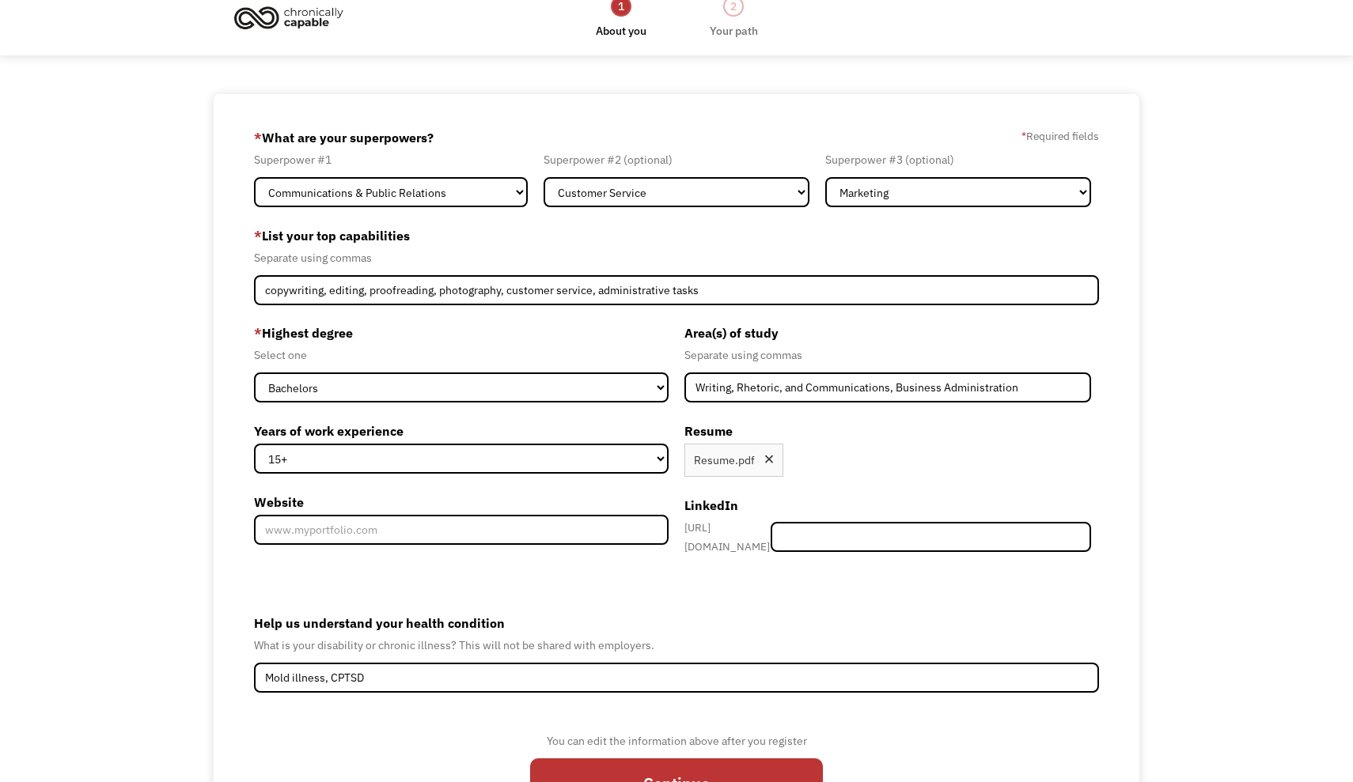
click at [202, 509] on div "689dd7514f1a99030d40b592 christina.musser@yahoo.com Christina Musser Other * Wh…" at bounding box center [676, 474] width 1353 height 761
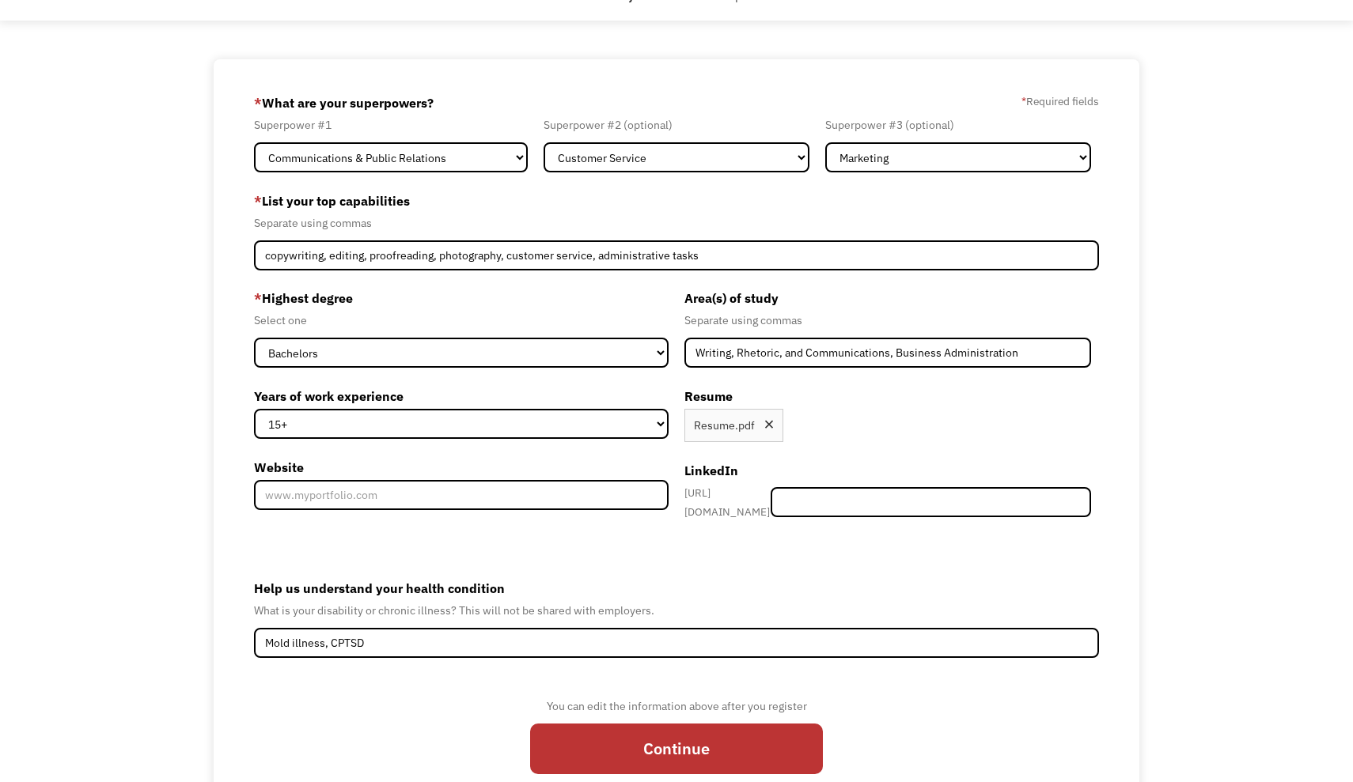
scroll to position [63, 0]
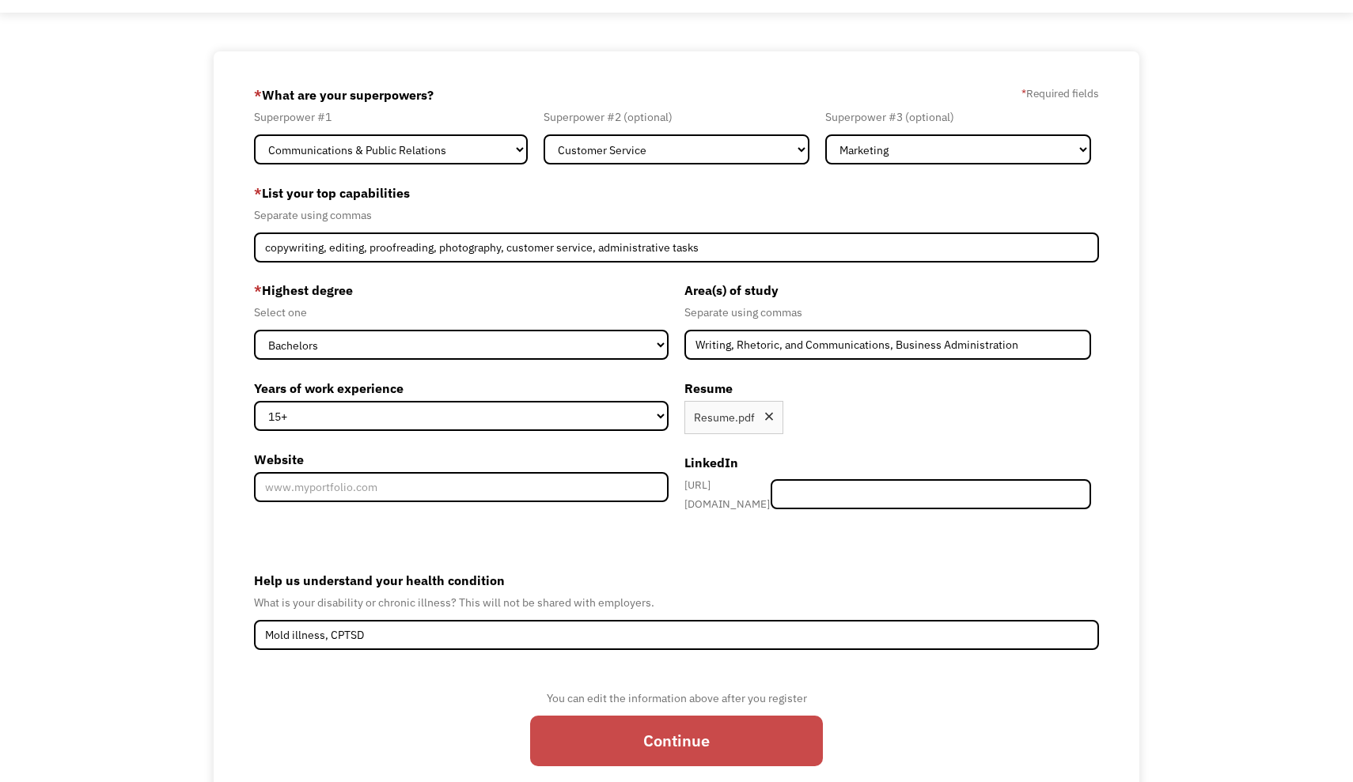
click at [618, 733] on input "Continue" at bounding box center [676, 741] width 293 height 51
type input "Please wait..."
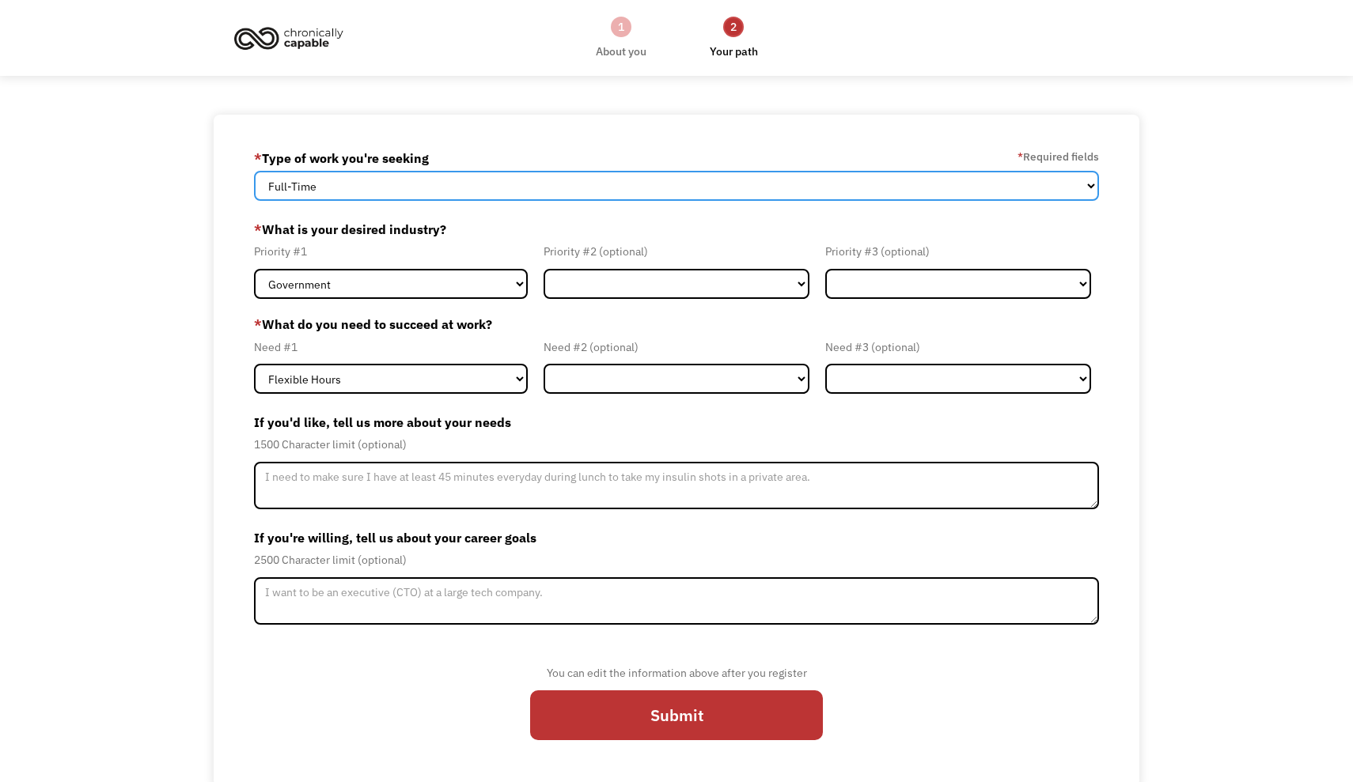
select select "part-time"
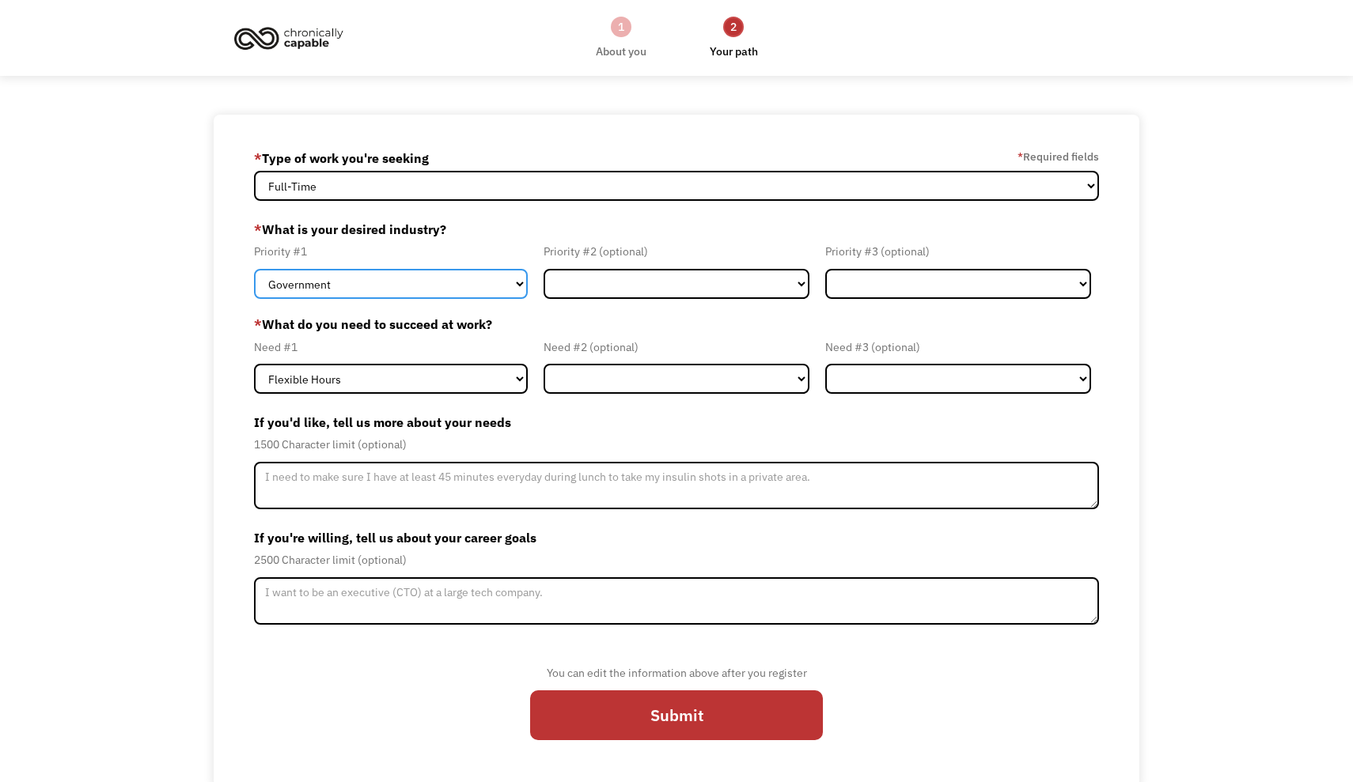
select select "Creative & Design"
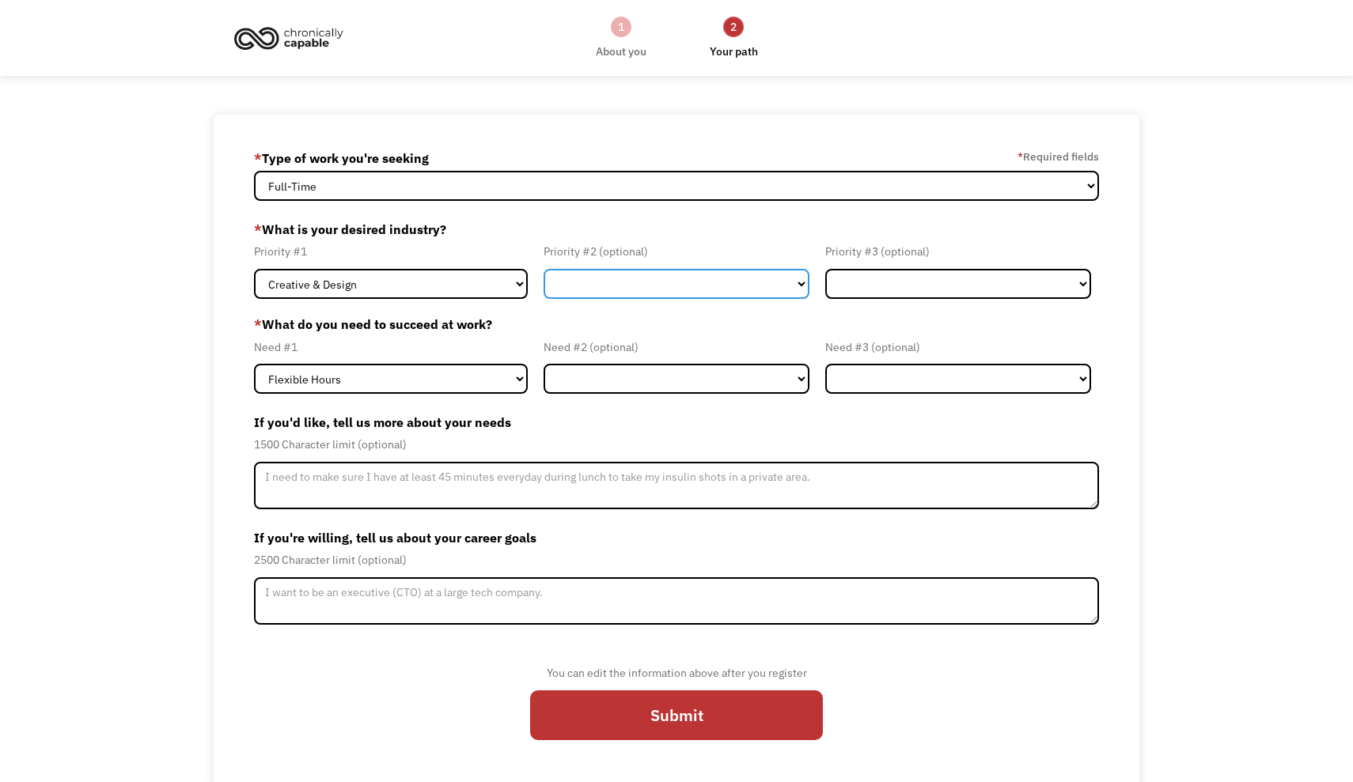
select select "Administrative"
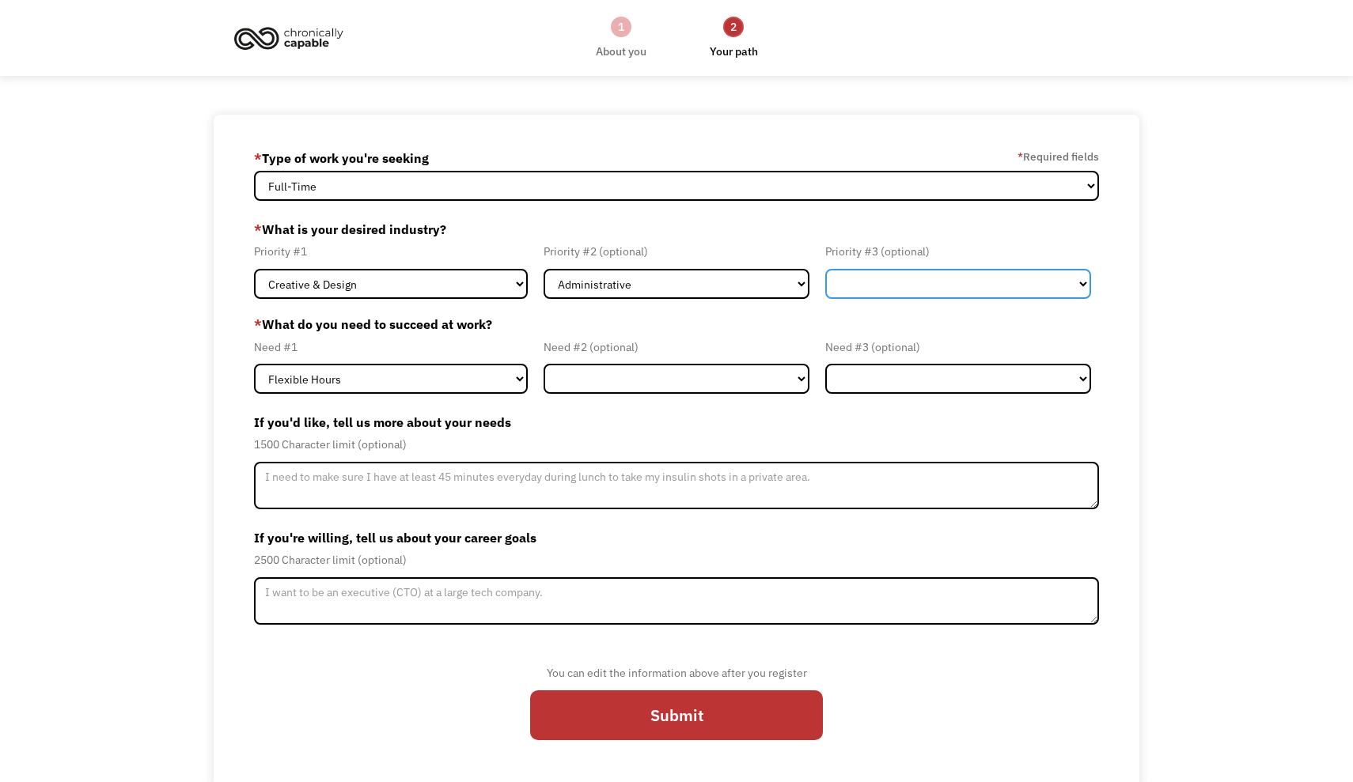
select select "Other"
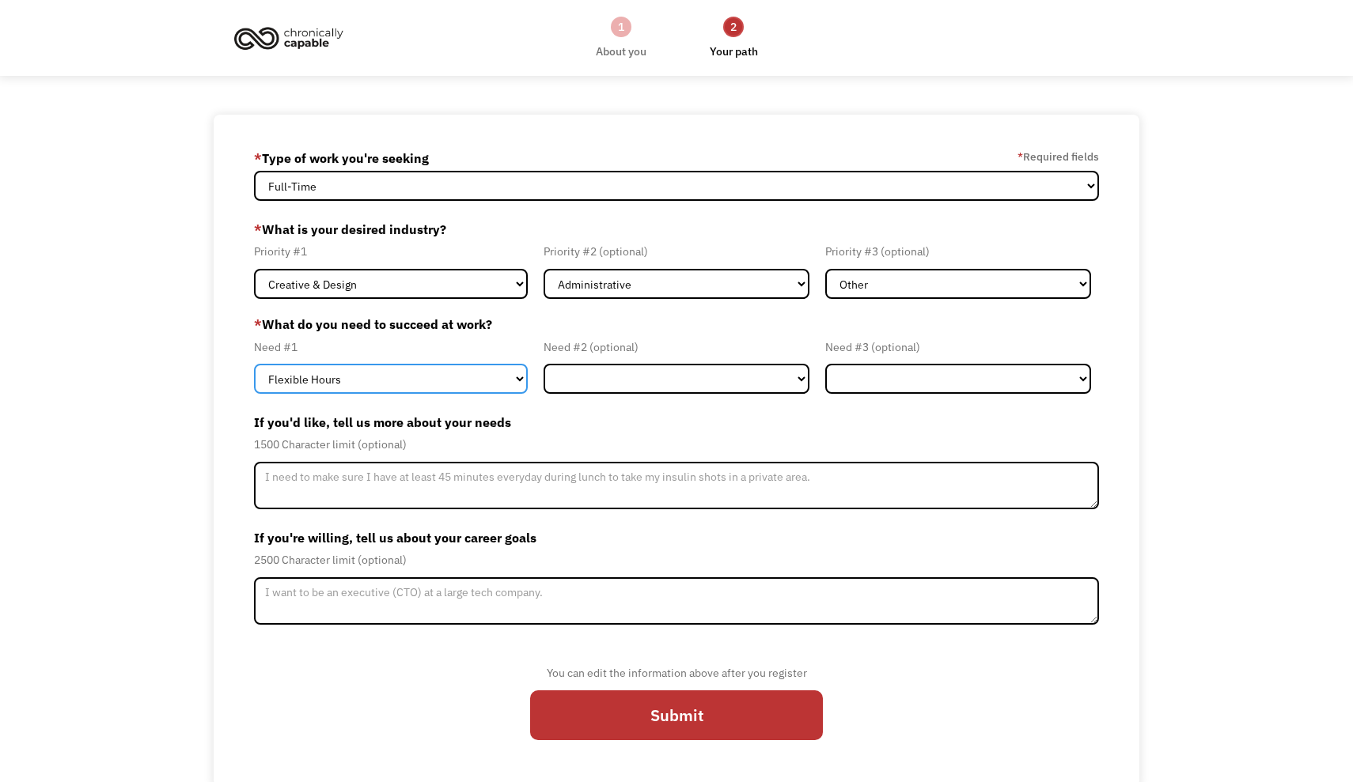
select select "Remote Work"
drag, startPoint x: 442, startPoint y: 380, endPoint x: 532, endPoint y: 380, distance: 89.4
click at [532, 380] on div "Need #1 Flexible Hours Remote Work Service Animal On-site Accommodations Visual…" at bounding box center [395, 366] width 282 height 57
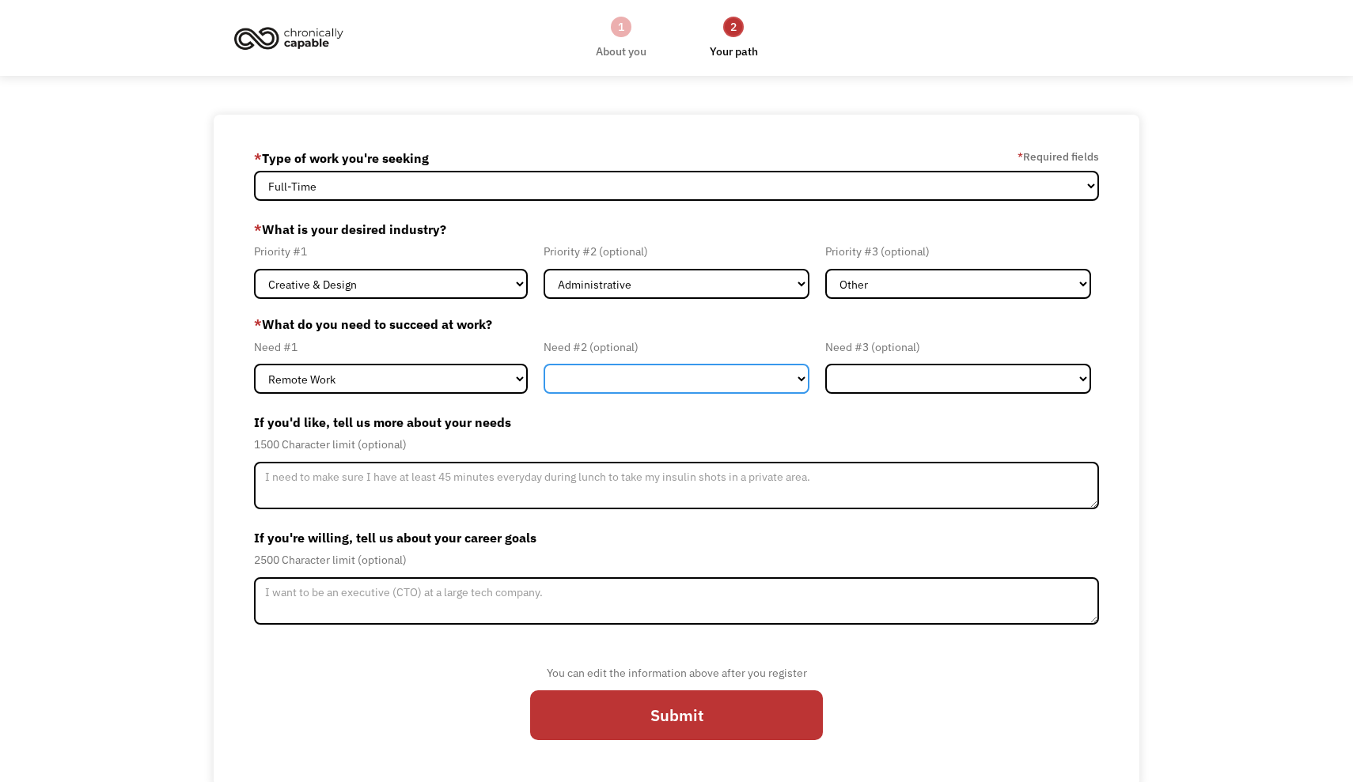
select select "Flexible Hours"
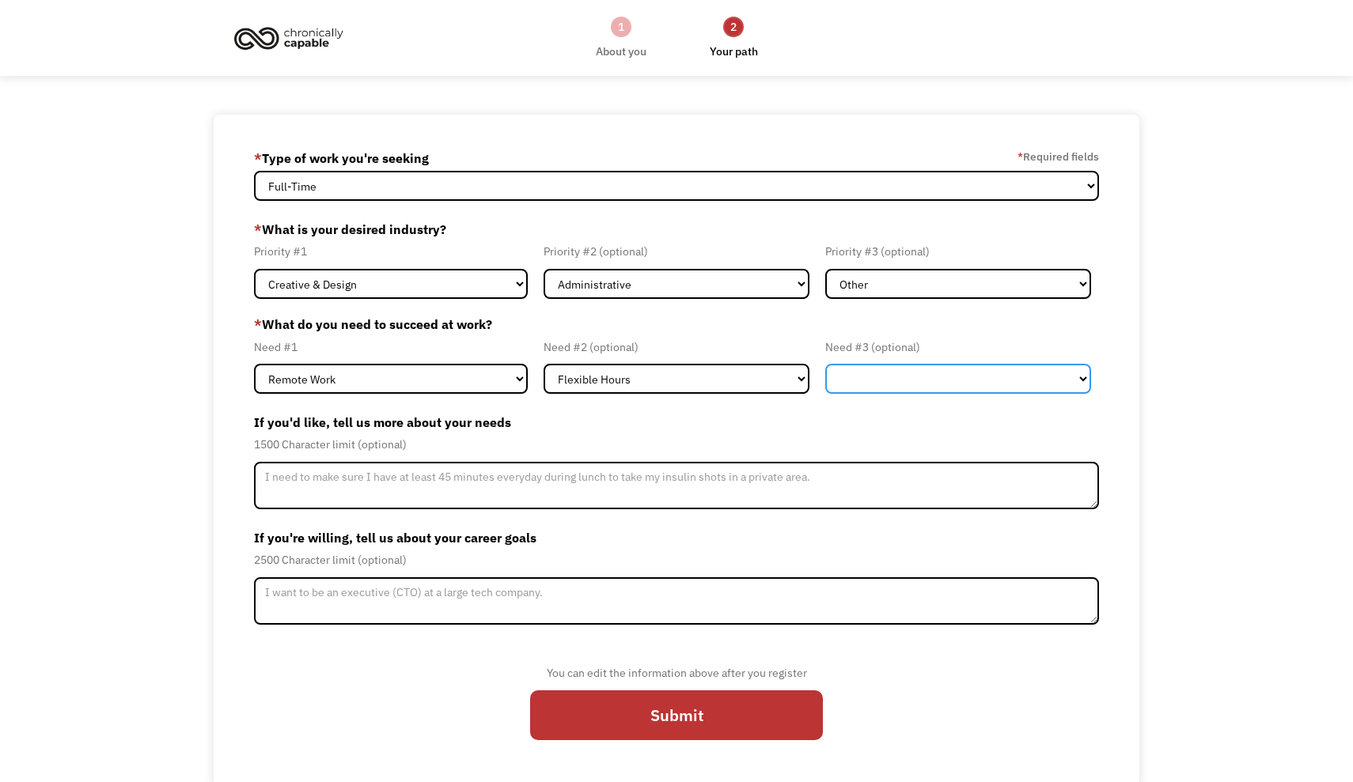
select select "On-site Accommodations"
click at [861, 417] on label "If you'd like, tell us more about your needs" at bounding box center [676, 422] width 844 height 25
click at [830, 401] on form "689dd7514f1a99030d40b592 christina.musser@yahoo.com Christina Musser * Type of …" at bounding box center [676, 451] width 844 height 611
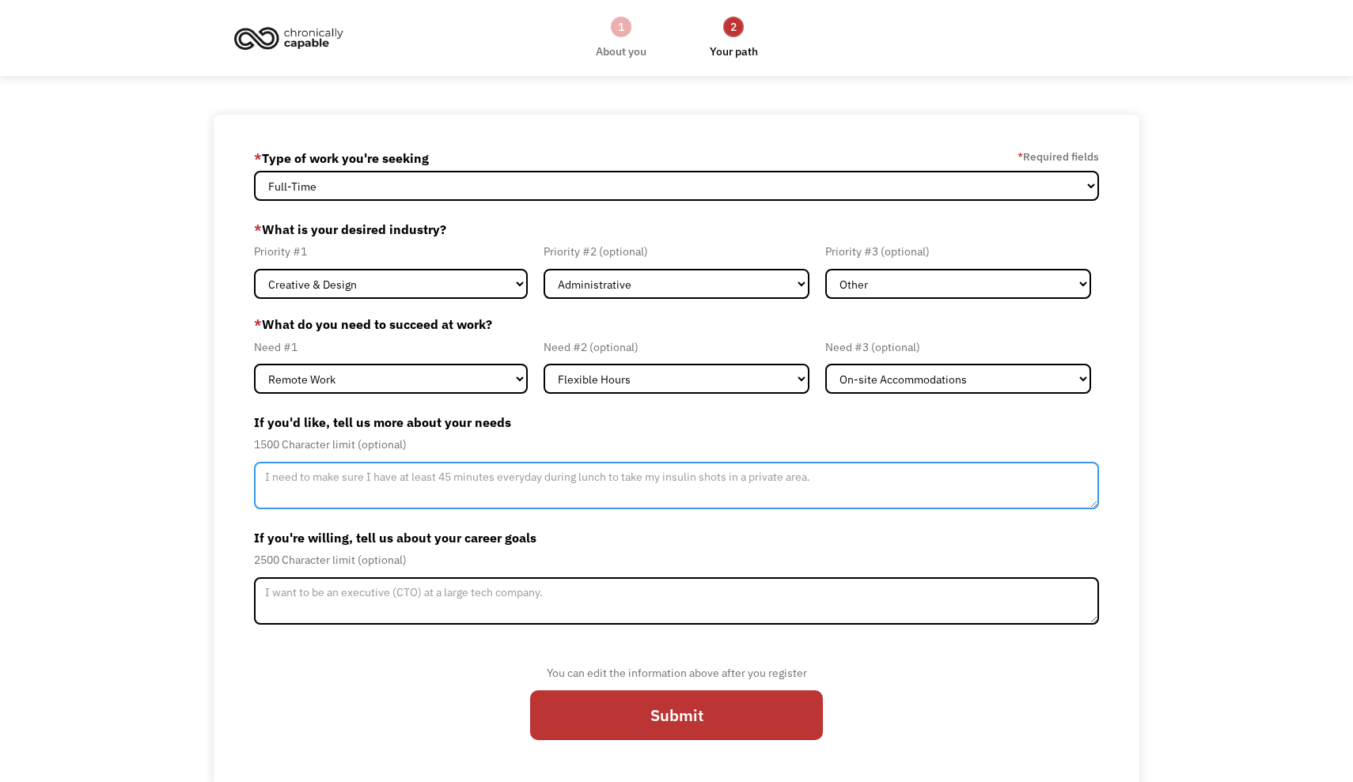
click at [556, 463] on textarea "Member-Update-Form-Step2" at bounding box center [676, 485] width 844 height 47
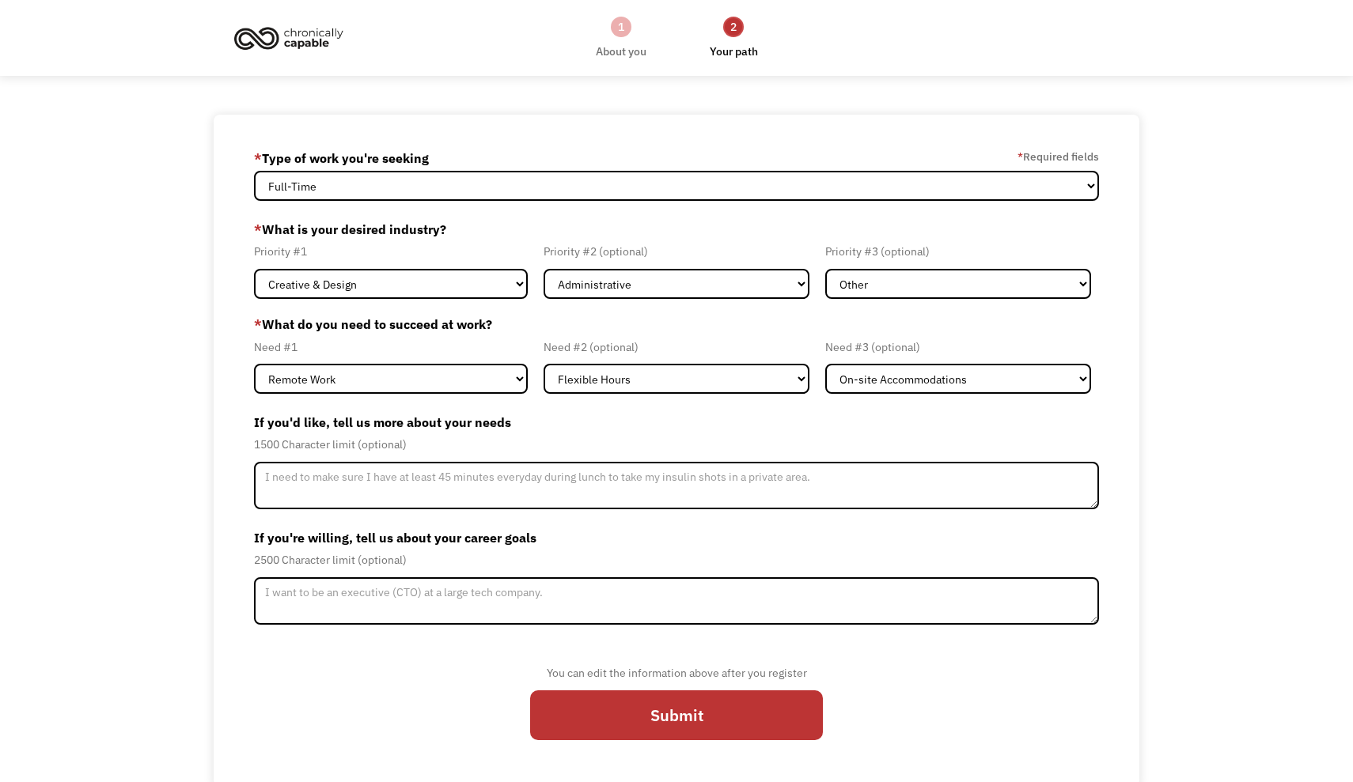
click at [211, 554] on div "689dd7514f1a99030d40b592 christina.musser@yahoo.com Christina Musser * Type of …" at bounding box center [676, 451] width 1353 height 672
click at [577, 713] on input "Submit" at bounding box center [676, 715] width 293 height 51
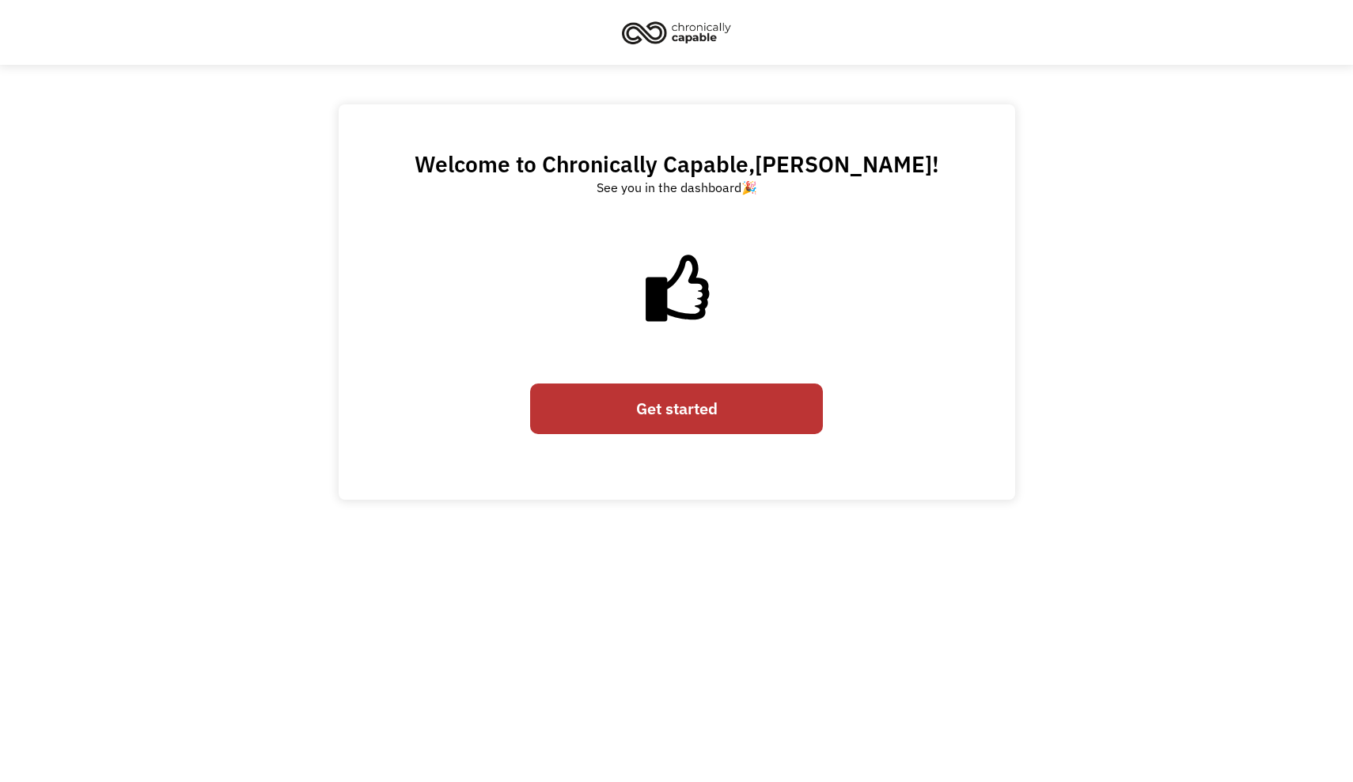
click at [631, 408] on link "Get started" at bounding box center [676, 409] width 293 height 51
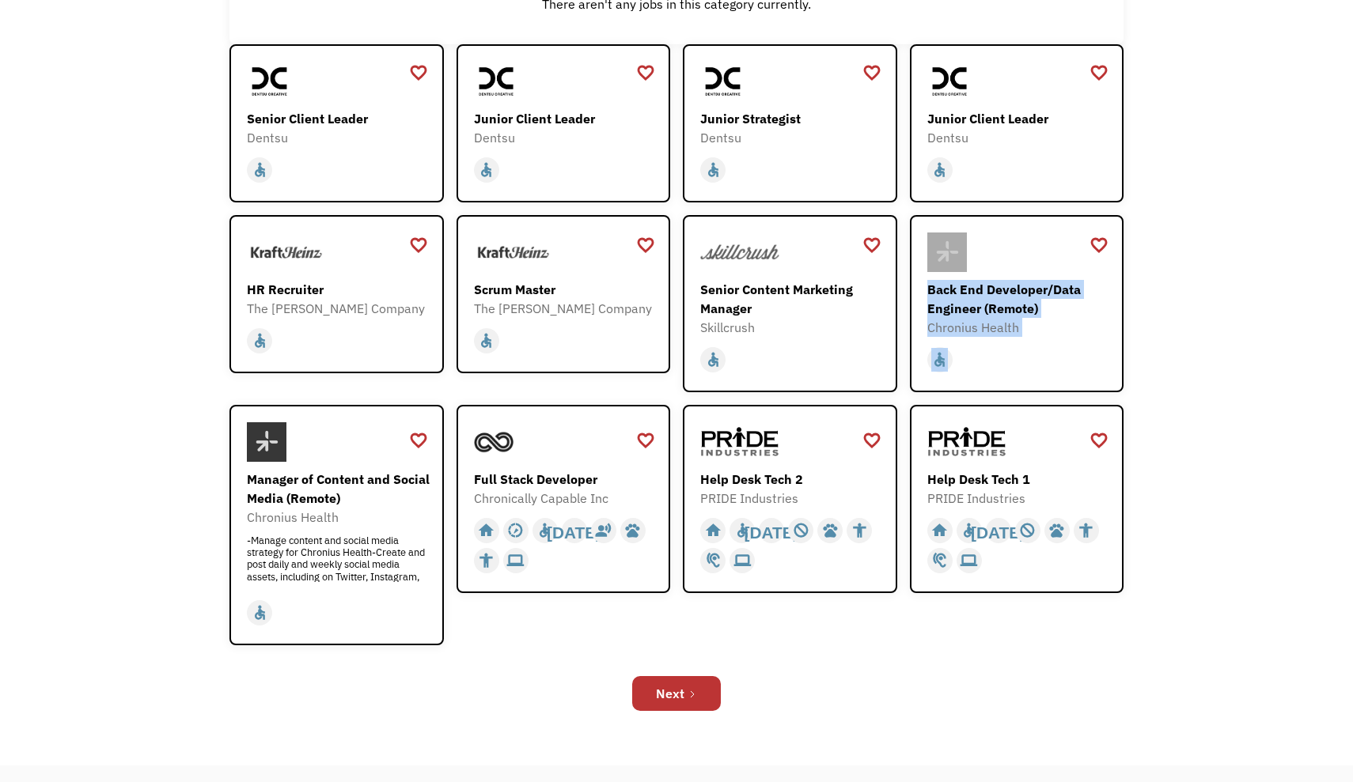
scroll to position [313, 0]
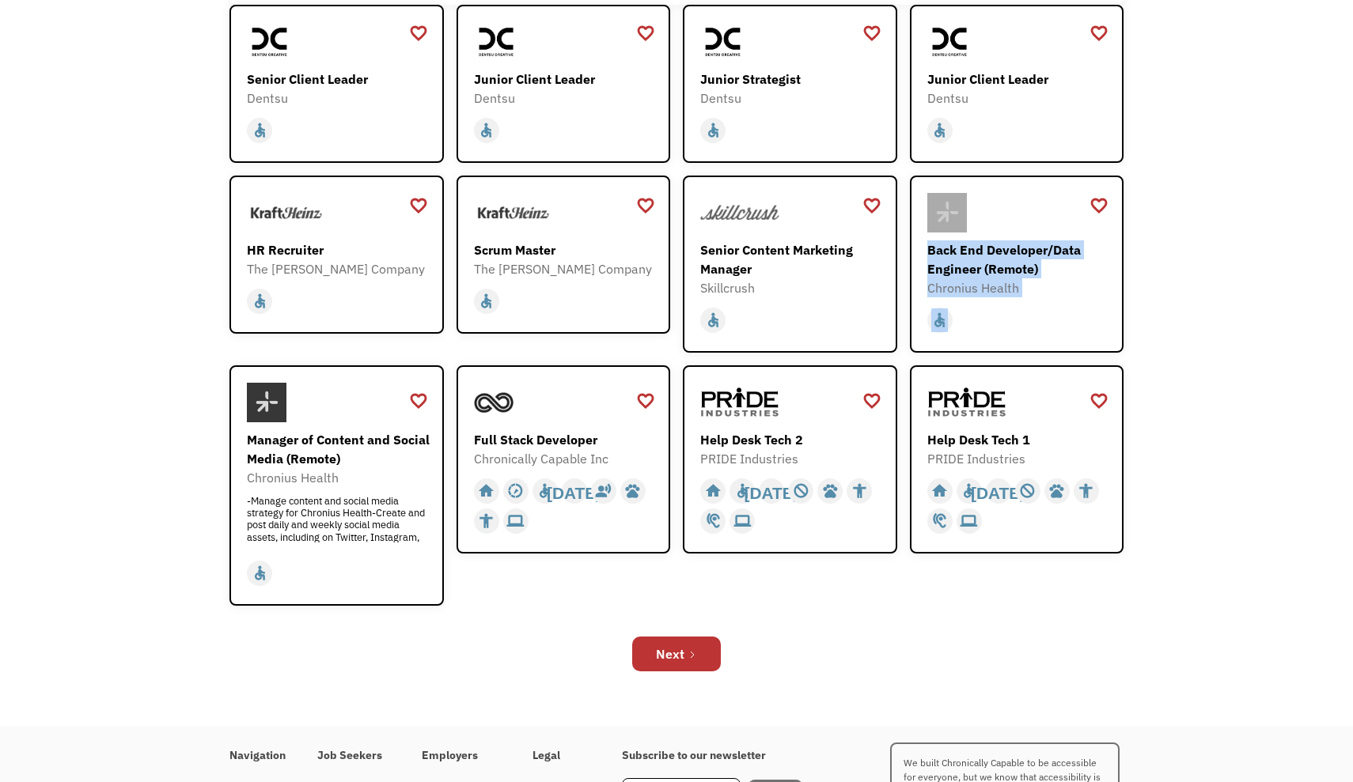
click at [1160, 322] on div "Open job positions You have X liked items Search search Filter by category Admi…" at bounding box center [676, 239] width 1353 height 974
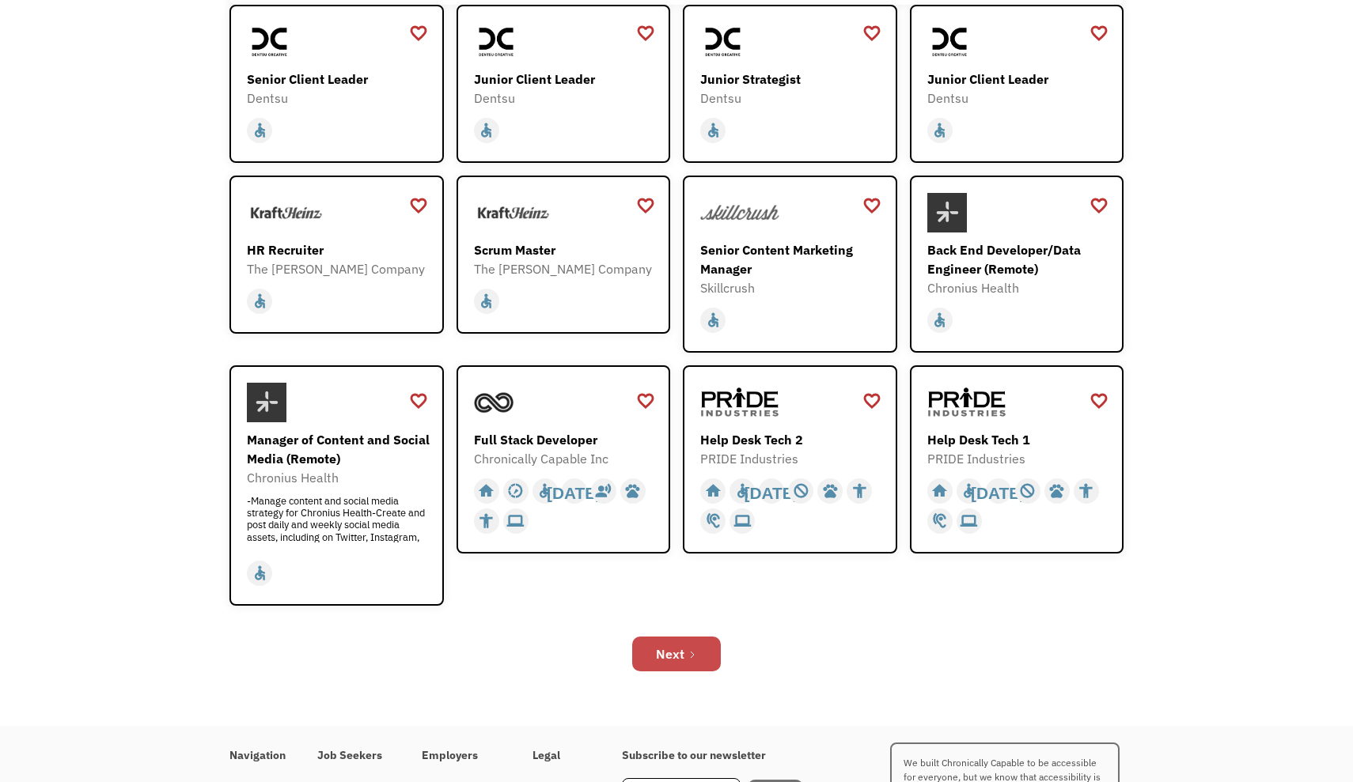
click at [682, 655] on div "Next" at bounding box center [670, 654] width 28 height 19
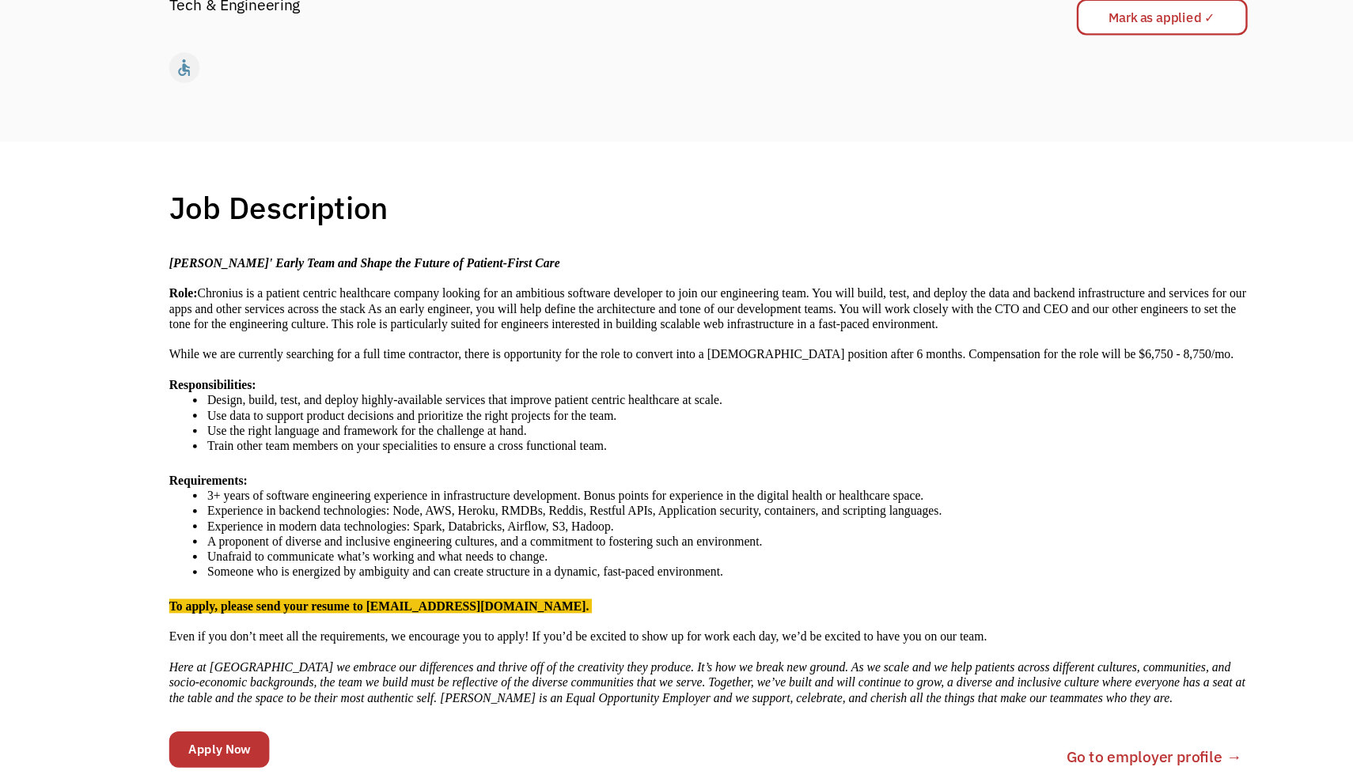
scroll to position [89, 0]
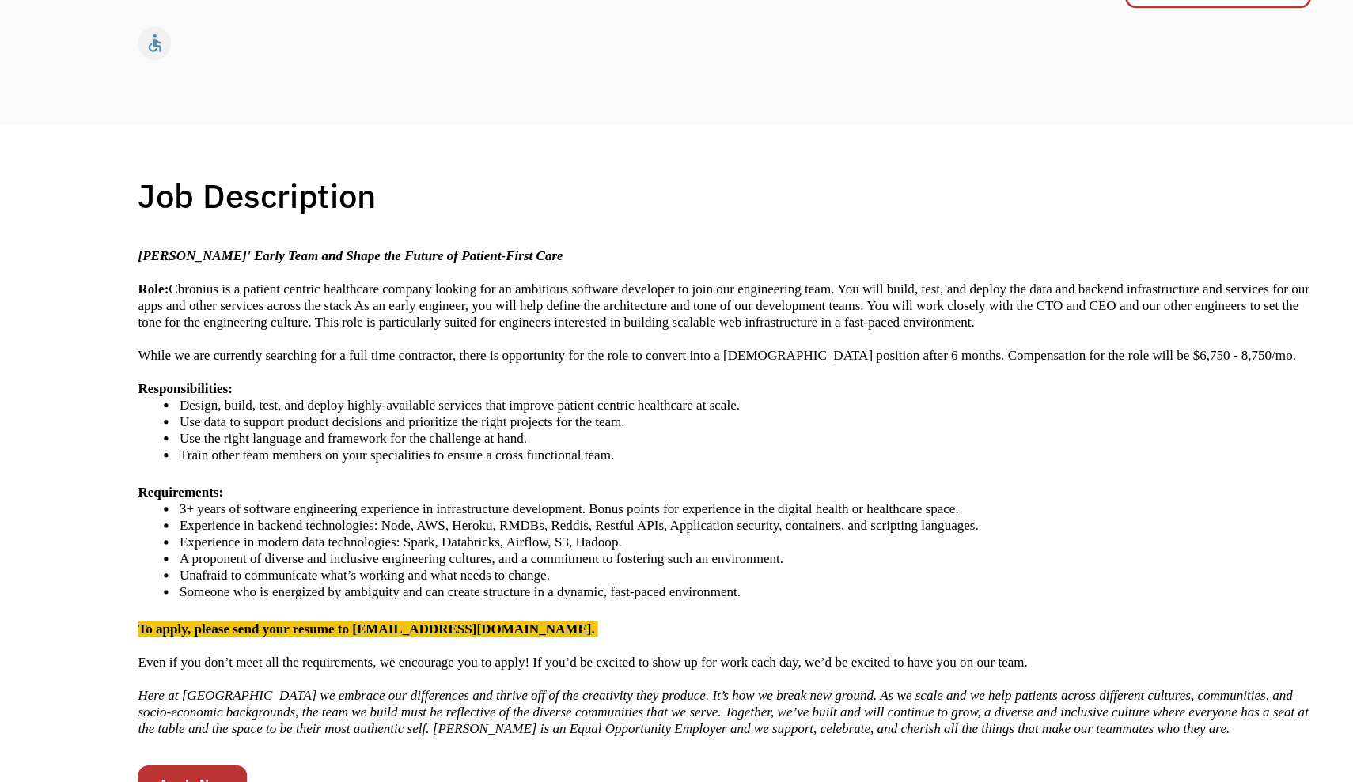
click at [389, 371] on p "Role: Chronius is a patient centric healthcare company looking for an ambitious…" at bounding box center [676, 390] width 894 height 38
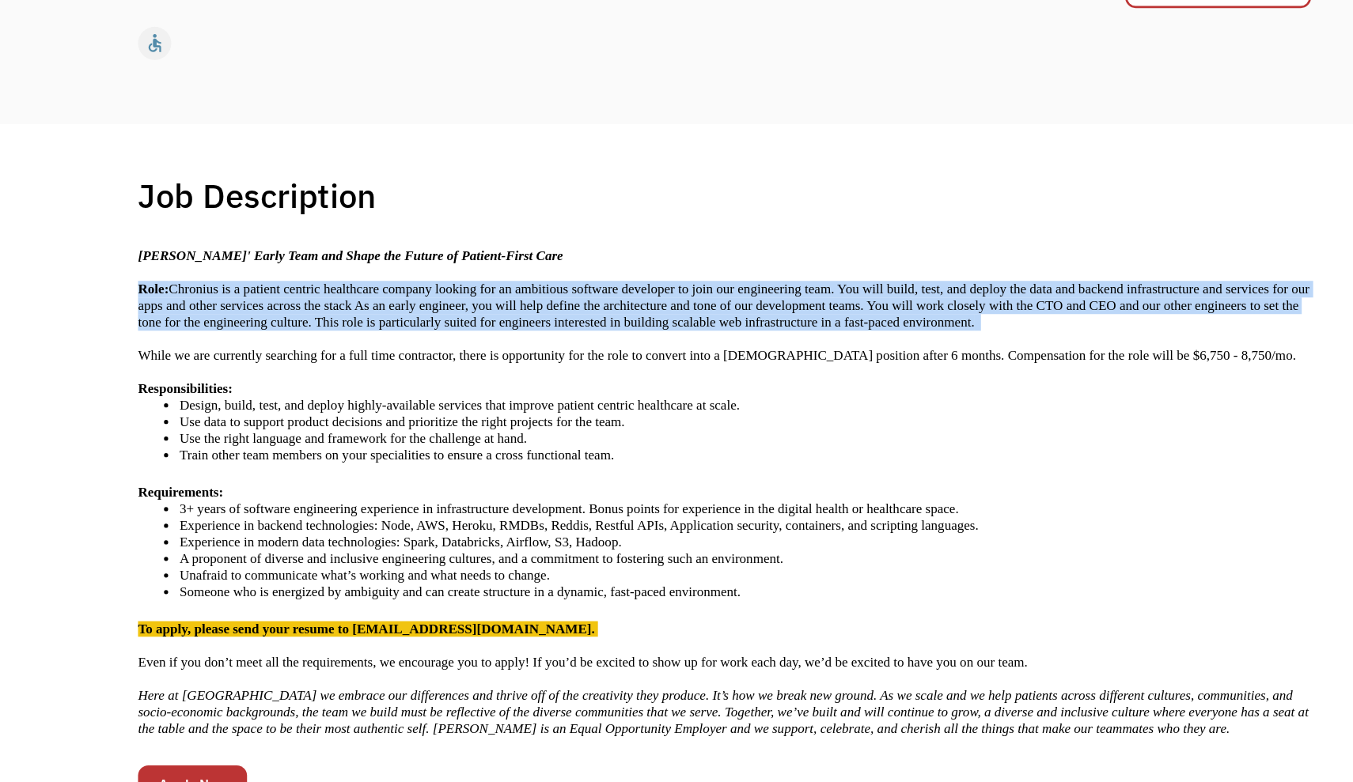
click at [389, 371] on p "Role: Chronius is a patient centric healthcare company looking for an ambitious…" at bounding box center [676, 390] width 894 height 38
click at [388, 371] on p "Role: Chronius is a patient centric healthcare company looking for an ambitious…" at bounding box center [676, 390] width 894 height 38
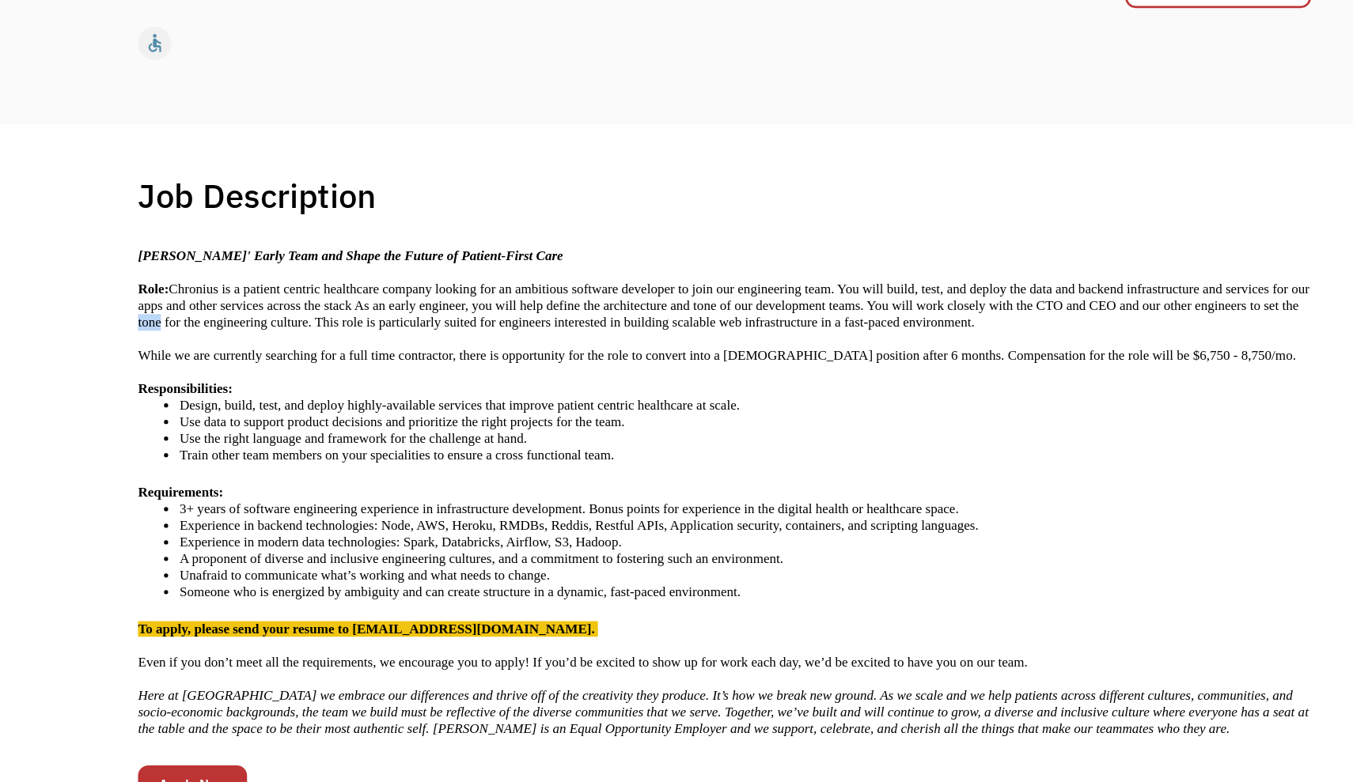
click at [388, 371] on p "Role: Chronius is a patient centric healthcare company looking for an ambitious…" at bounding box center [676, 390] width 894 height 38
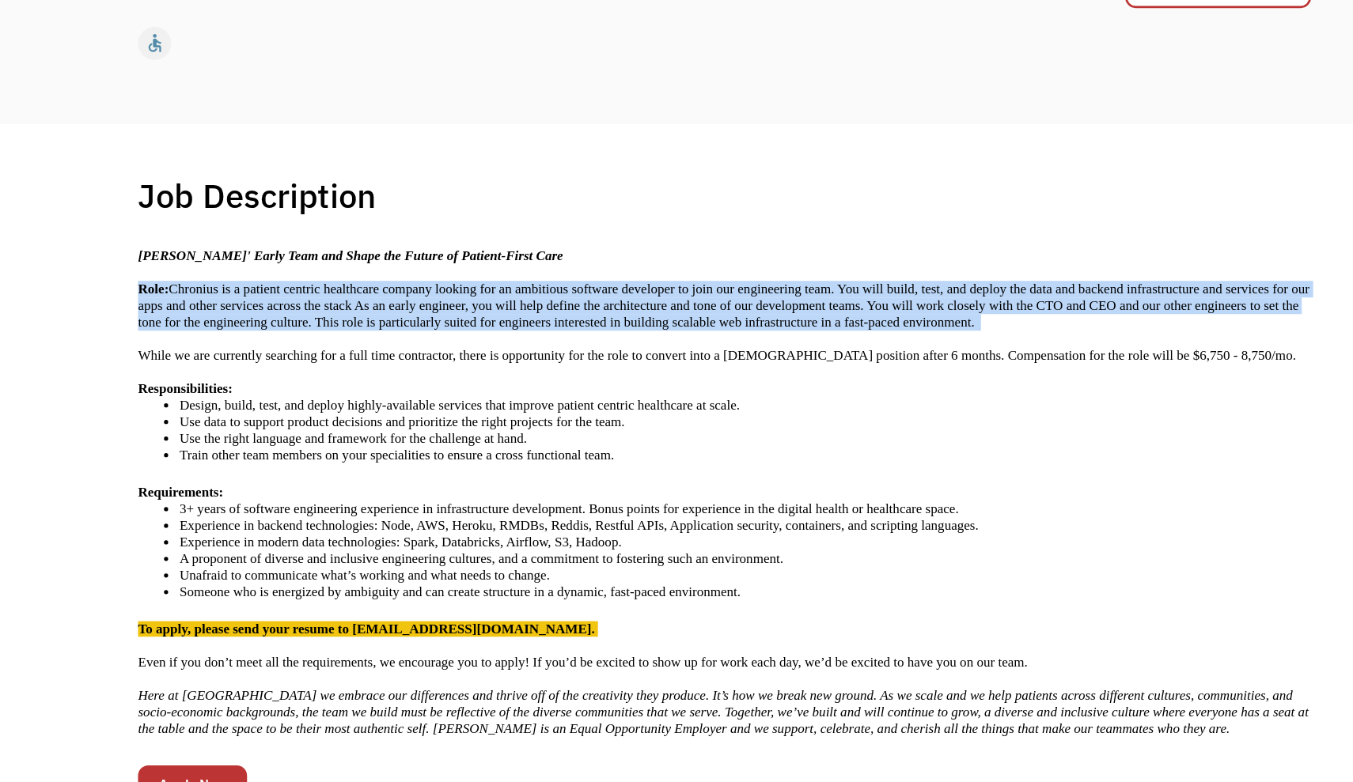
click at [388, 371] on p "Role: Chronius is a patient centric healthcare company looking for an ambitious…" at bounding box center [676, 390] width 894 height 38
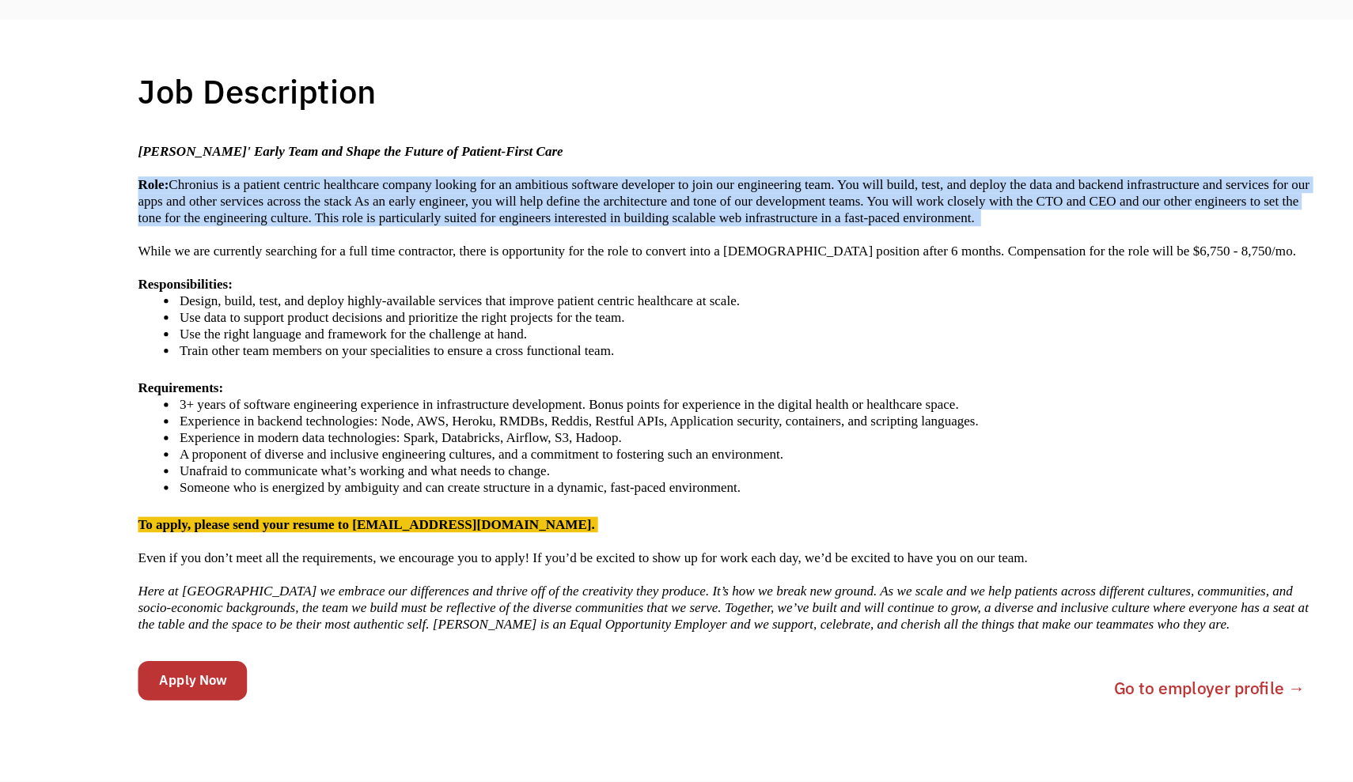
scroll to position [150, 0]
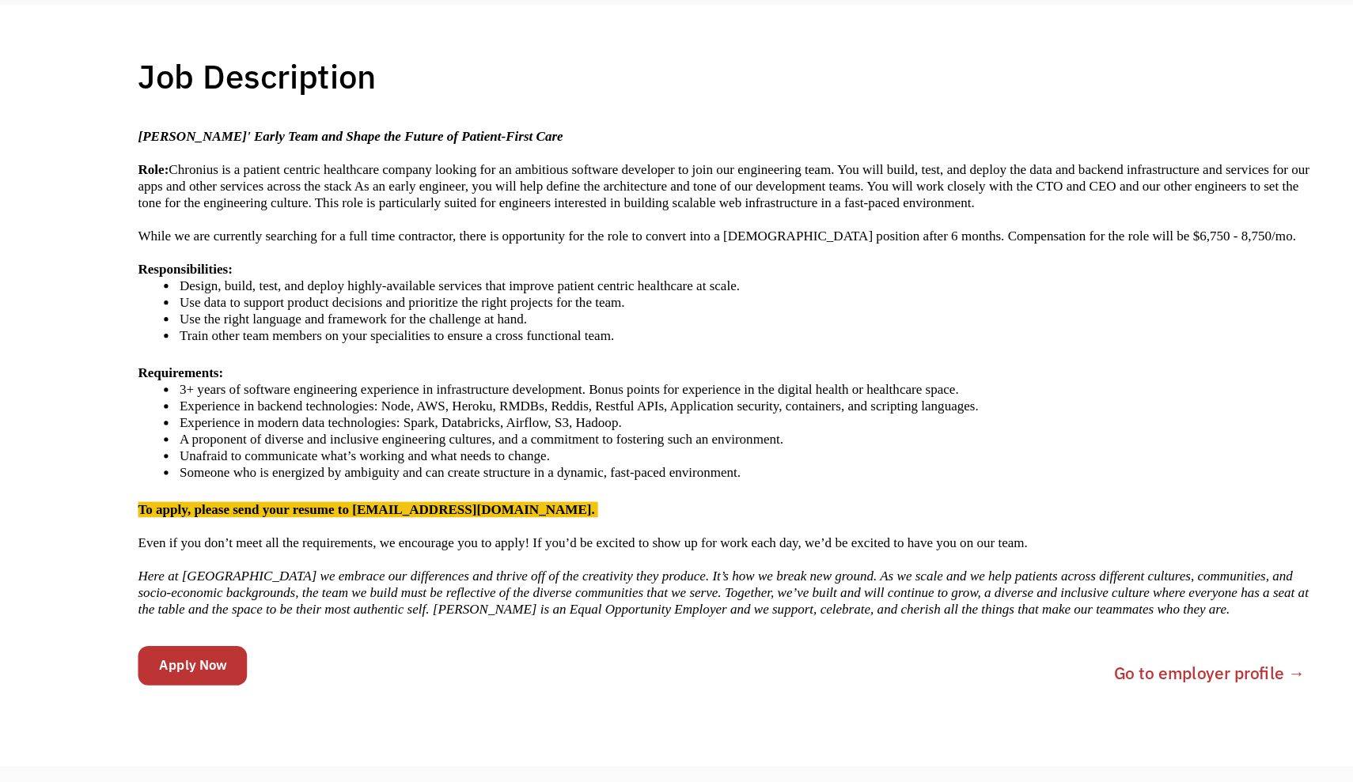
click at [388, 410] on li "Use data to support product decisions and prioritize the right projects for the…" at bounding box center [692, 416] width 862 height 13
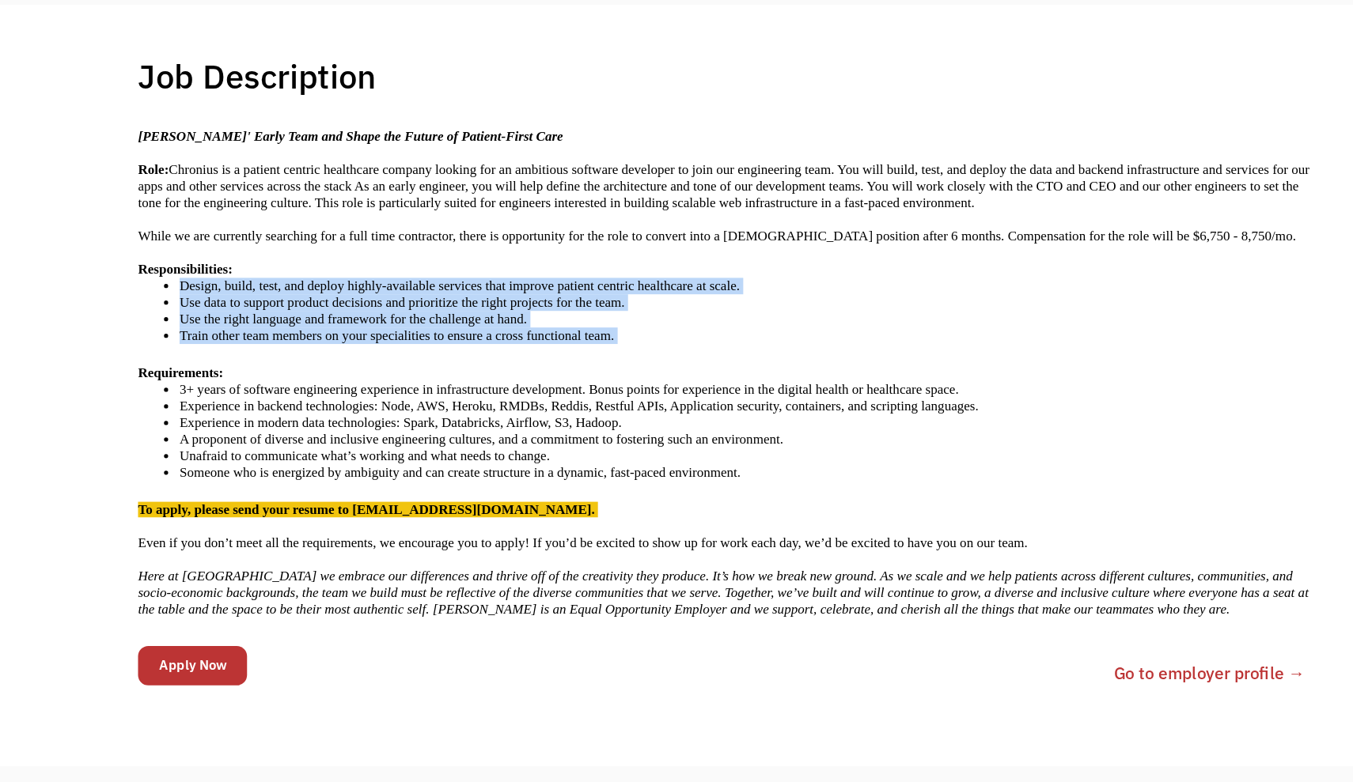
drag, startPoint x: 400, startPoint y: 283, endPoint x: 394, endPoint y: 207, distance: 76.2
click at [394, 284] on div "Join Chronius' Early Team and Shape the Future of Patient-First Care Role: Chro…" at bounding box center [676, 470] width 894 height 373
click at [394, 385] on p "Responsibilities:" at bounding box center [676, 391] width 894 height 13
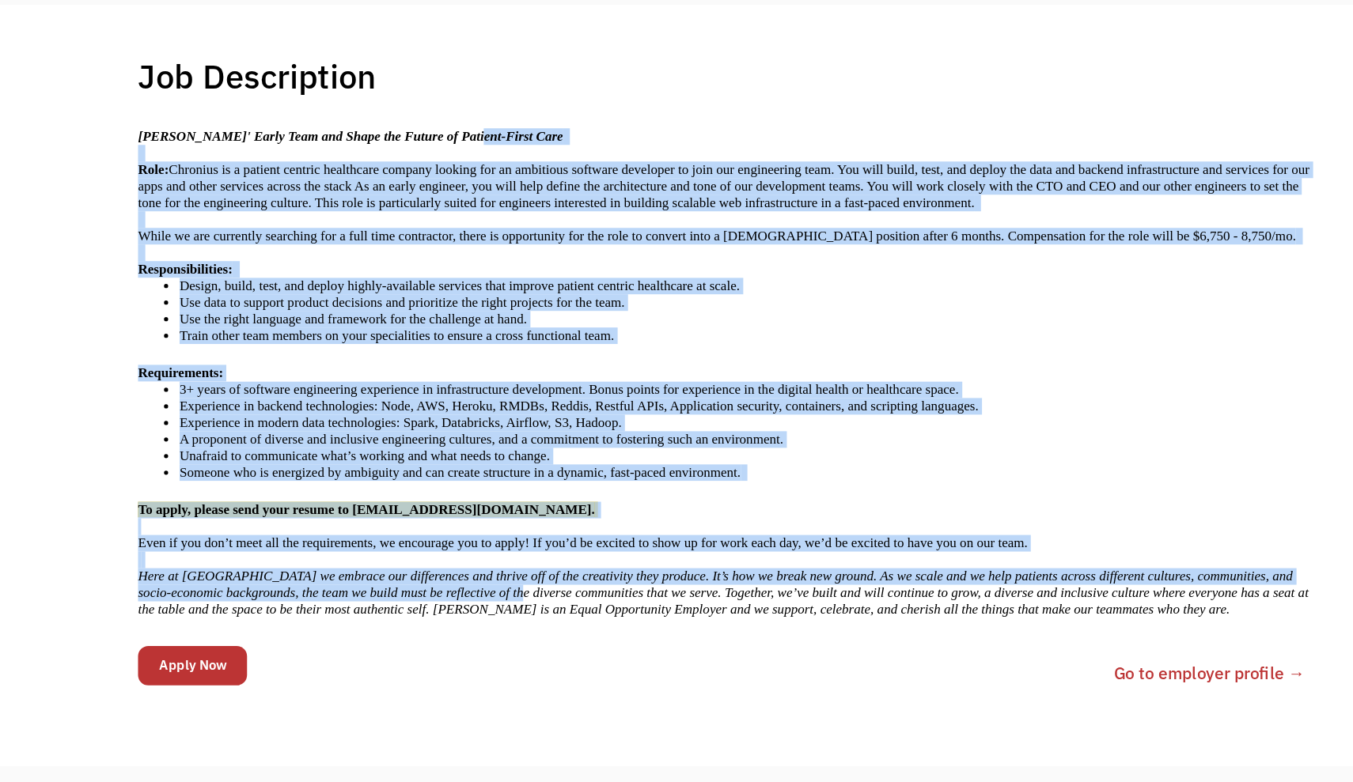
drag, startPoint x: 495, startPoint y: 461, endPoint x: 377, endPoint y: 101, distance: 378.7
click at [377, 284] on div "Join Chronius' Early Team and Shape the Future of Patient-First Care Role: Chro…" at bounding box center [676, 470] width 894 height 373
click at [380, 309] on p "Role: Chronius is a patient centric healthcare company looking for an ambitious…" at bounding box center [676, 328] width 894 height 38
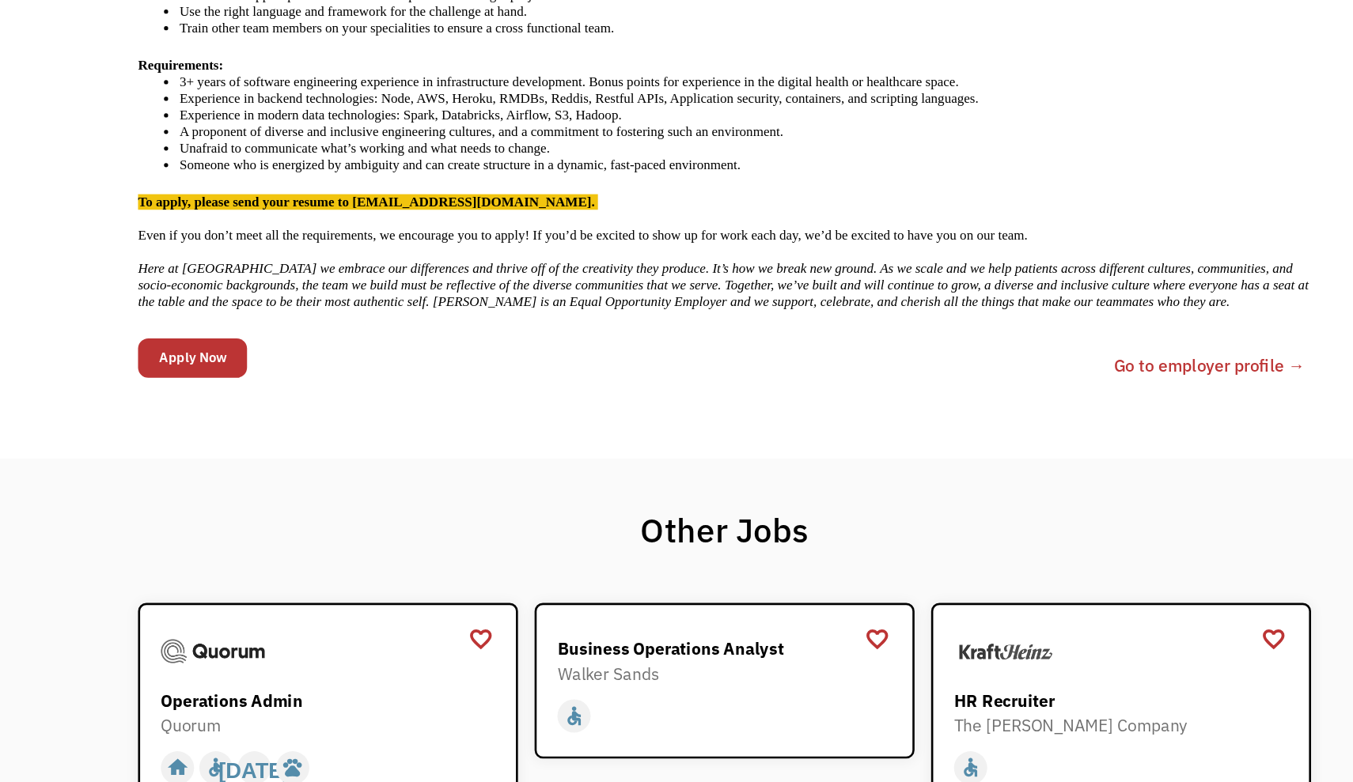
scroll to position [397, 0]
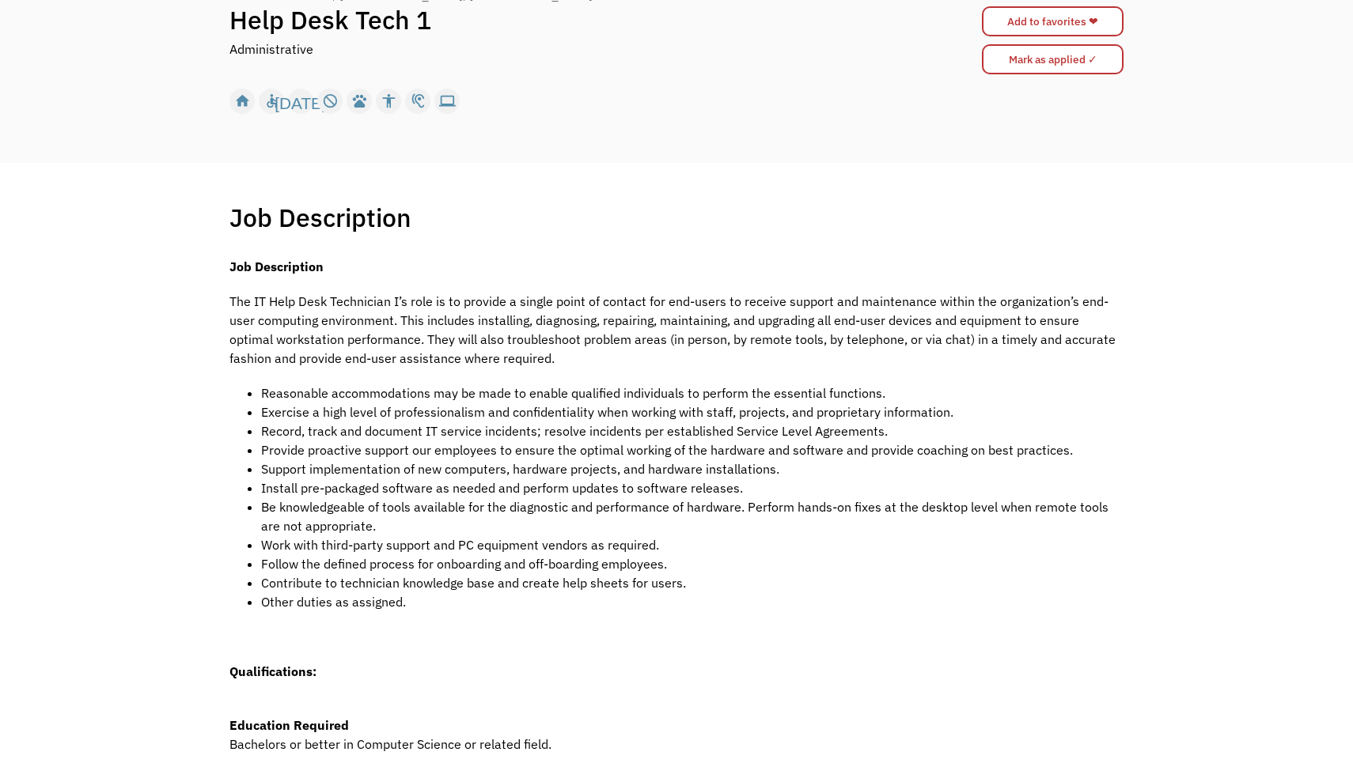
scroll to position [183, 0]
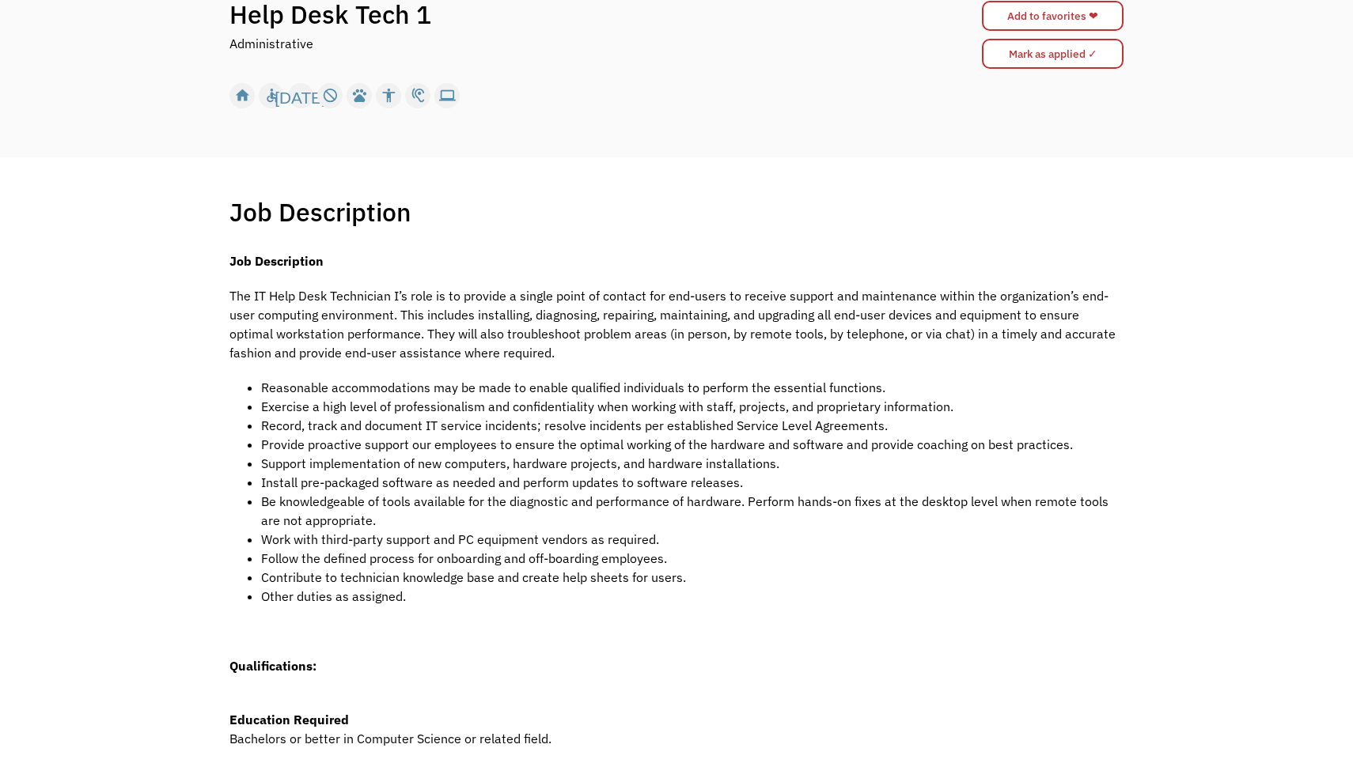
drag, startPoint x: 1165, startPoint y: 265, endPoint x: 1190, endPoint y: 337, distance: 76.3
click at [1190, 337] on div "Job Description Filter using keywords Search Job Description The IT Help Desk T…" at bounding box center [676, 604] width 1353 height 895
click at [1148, 270] on div "Job Description Filter using keywords Search Job Description The IT Help Desk T…" at bounding box center [676, 604] width 1353 height 895
drag, startPoint x: 1135, startPoint y: 259, endPoint x: 1143, endPoint y: 312, distance: 54.4
click at [1143, 312] on div "Job Description Filter using keywords Search Job Description The IT Help Desk T…" at bounding box center [676, 604] width 1353 height 895
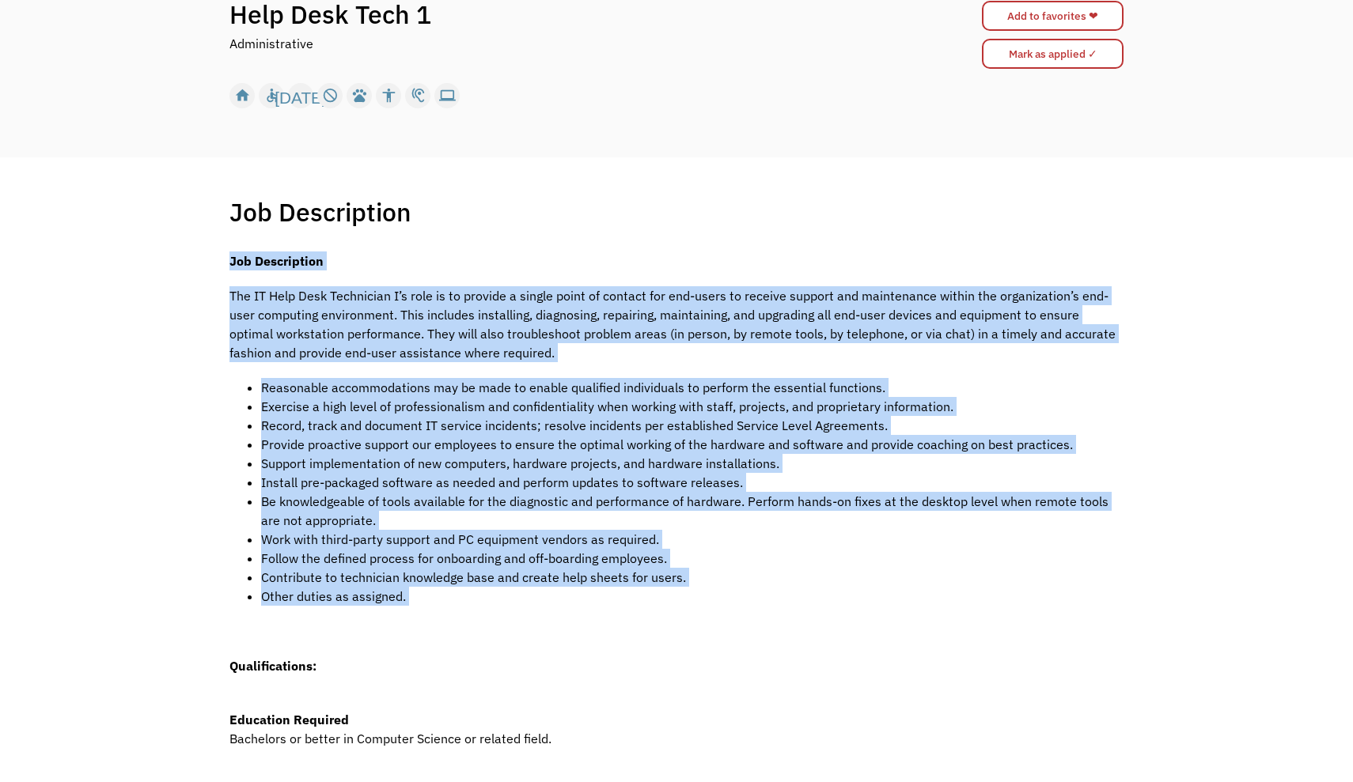
drag, startPoint x: 791, startPoint y: 630, endPoint x: 696, endPoint y: 242, distance: 399.0
click at [696, 242] on div "Job Description Filter using keywords Search Job Description The IT Help Desk T…" at bounding box center [676, 604] width 925 height 817
click at [724, 339] on p "The IT Help Desk Technician I’s role is to provide a single point of contact fo…" at bounding box center [676, 324] width 894 height 76
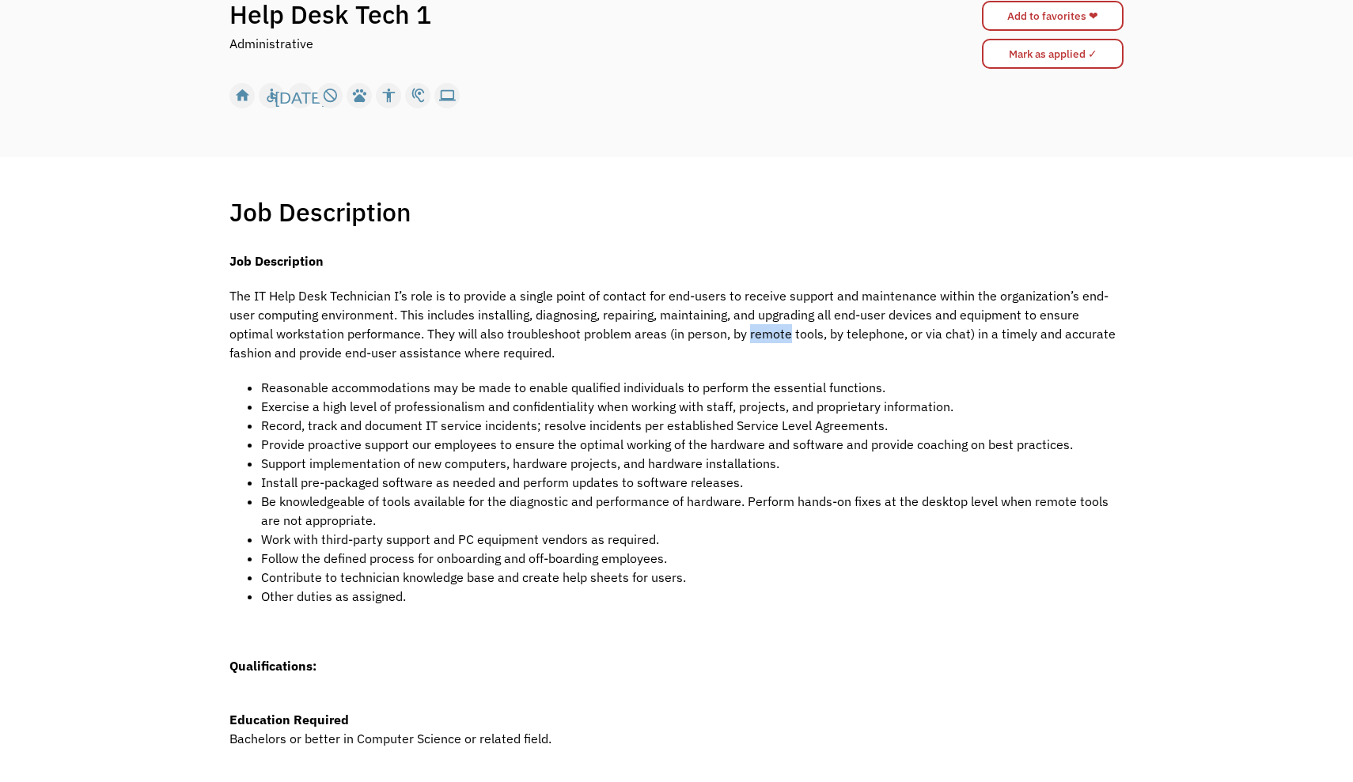
click at [724, 339] on p "The IT Help Desk Technician I’s role is to provide a single point of contact fo…" at bounding box center [676, 324] width 894 height 76
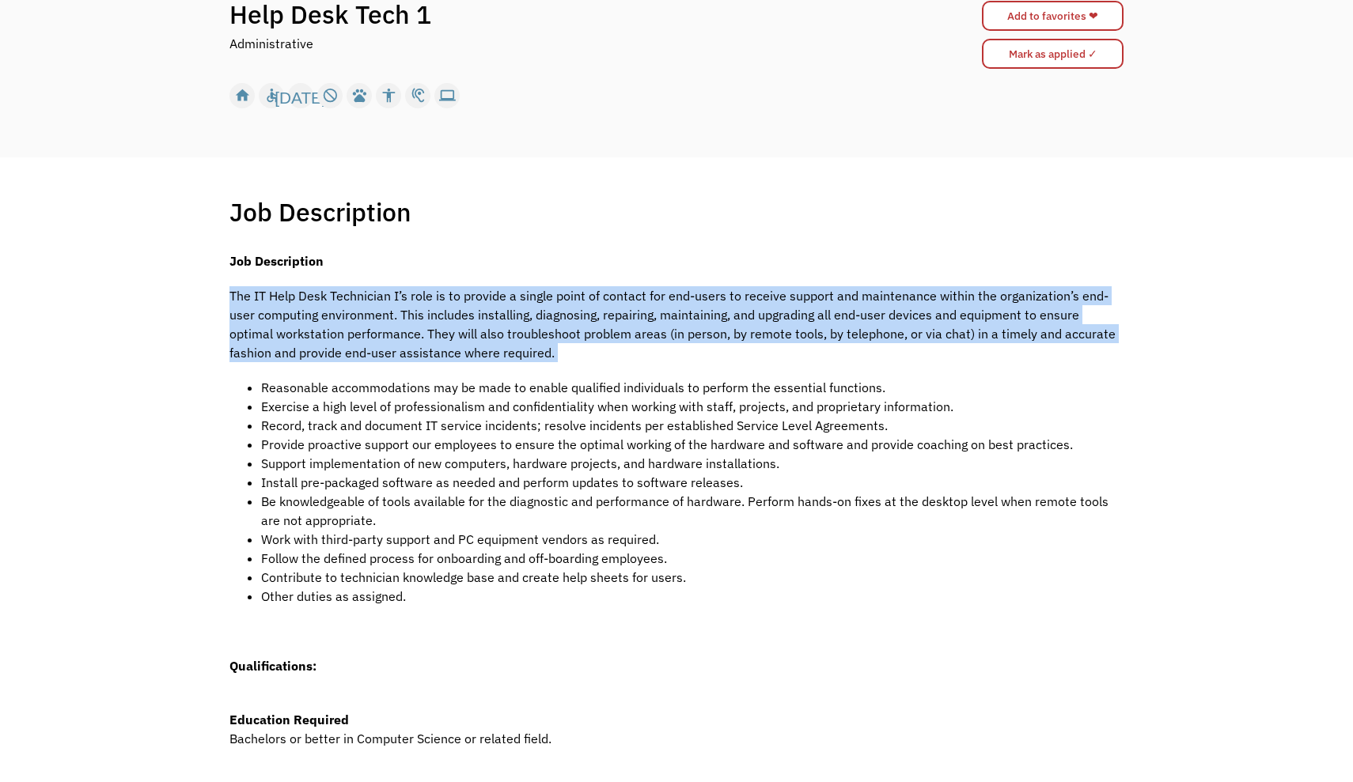
click at [724, 339] on p "The IT Help Desk Technician I’s role is to provide a single point of contact fo…" at bounding box center [676, 324] width 894 height 76
click at [713, 332] on p "The IT Help Desk Technician I’s role is to provide a single point of contact fo…" at bounding box center [676, 324] width 894 height 76
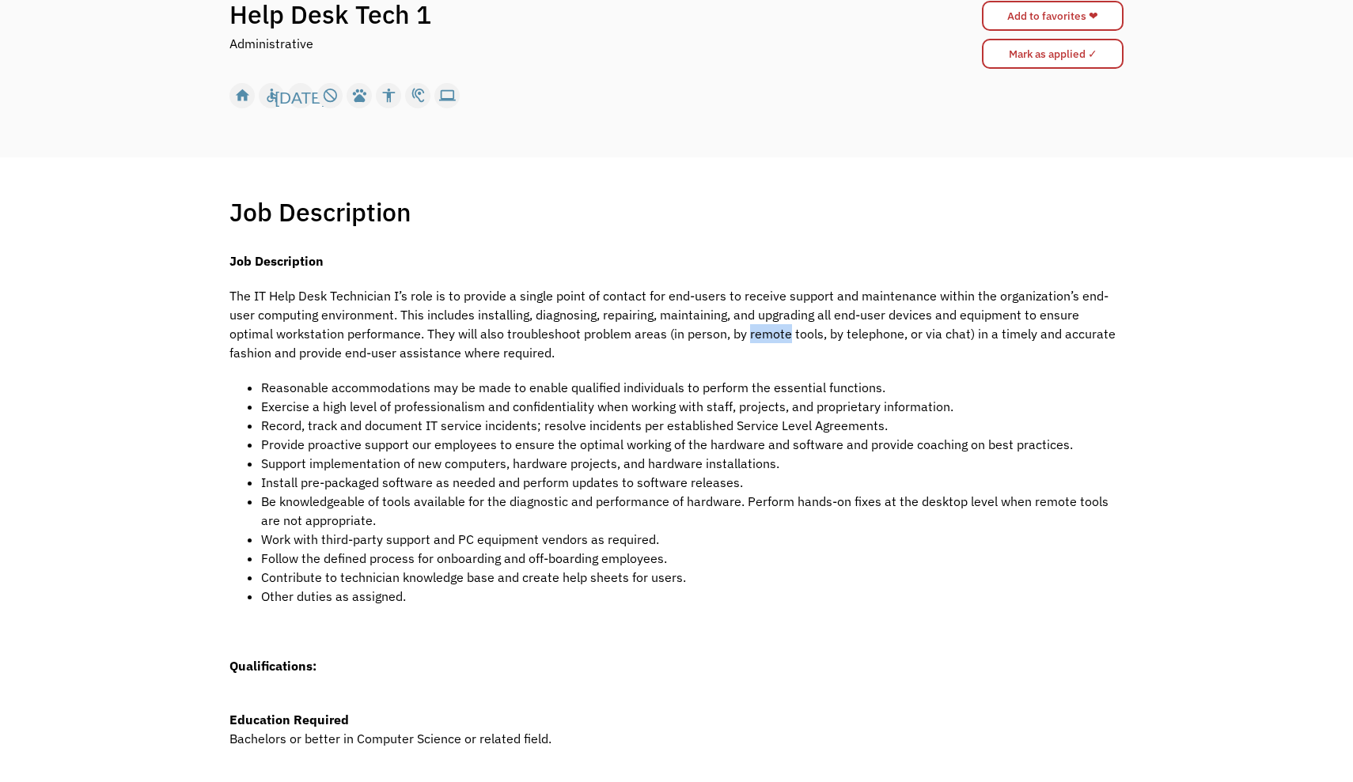
click at [713, 332] on p "The IT Help Desk Technician I’s role is to provide a single point of contact fo…" at bounding box center [676, 324] width 894 height 76
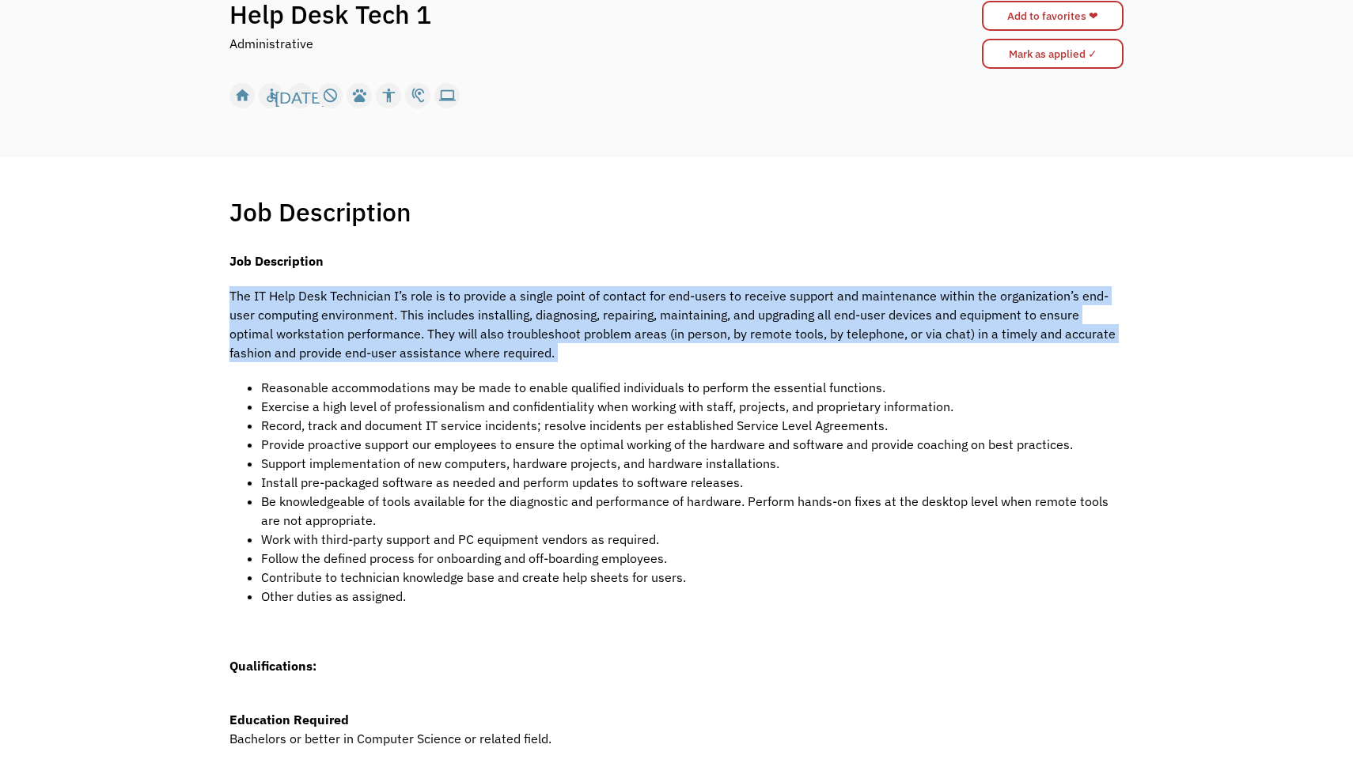
click at [713, 332] on p "The IT Help Desk Technician I’s role is to provide a single point of contact fo…" at bounding box center [676, 324] width 894 height 76
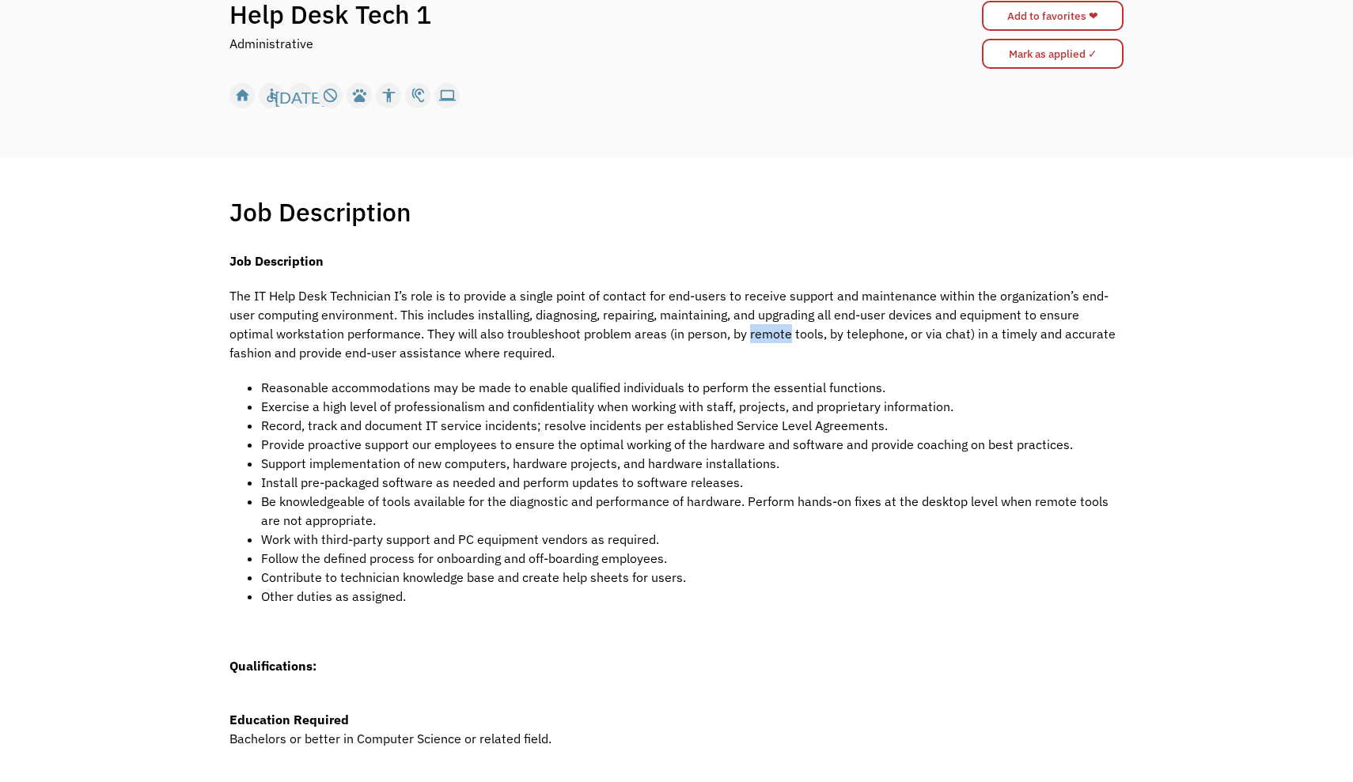
click at [713, 332] on p "The IT Help Desk Technician I’s role is to provide a single point of contact fo…" at bounding box center [676, 324] width 894 height 76
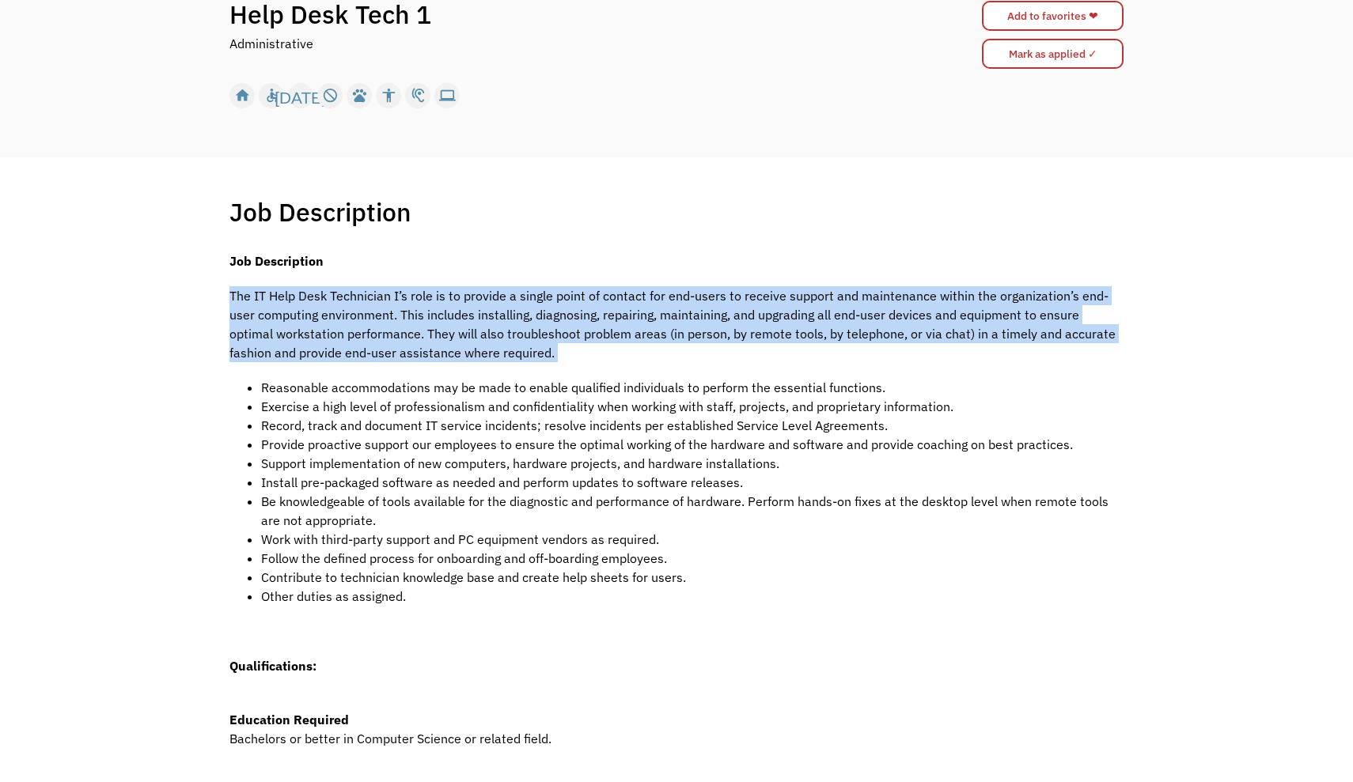
click at [713, 332] on p "The IT Help Desk Technician I’s role is to provide a single point of contact fo…" at bounding box center [676, 324] width 894 height 76
click at [706, 332] on p "The IT Help Desk Technician I’s role is to provide a single point of contact fo…" at bounding box center [676, 324] width 894 height 76
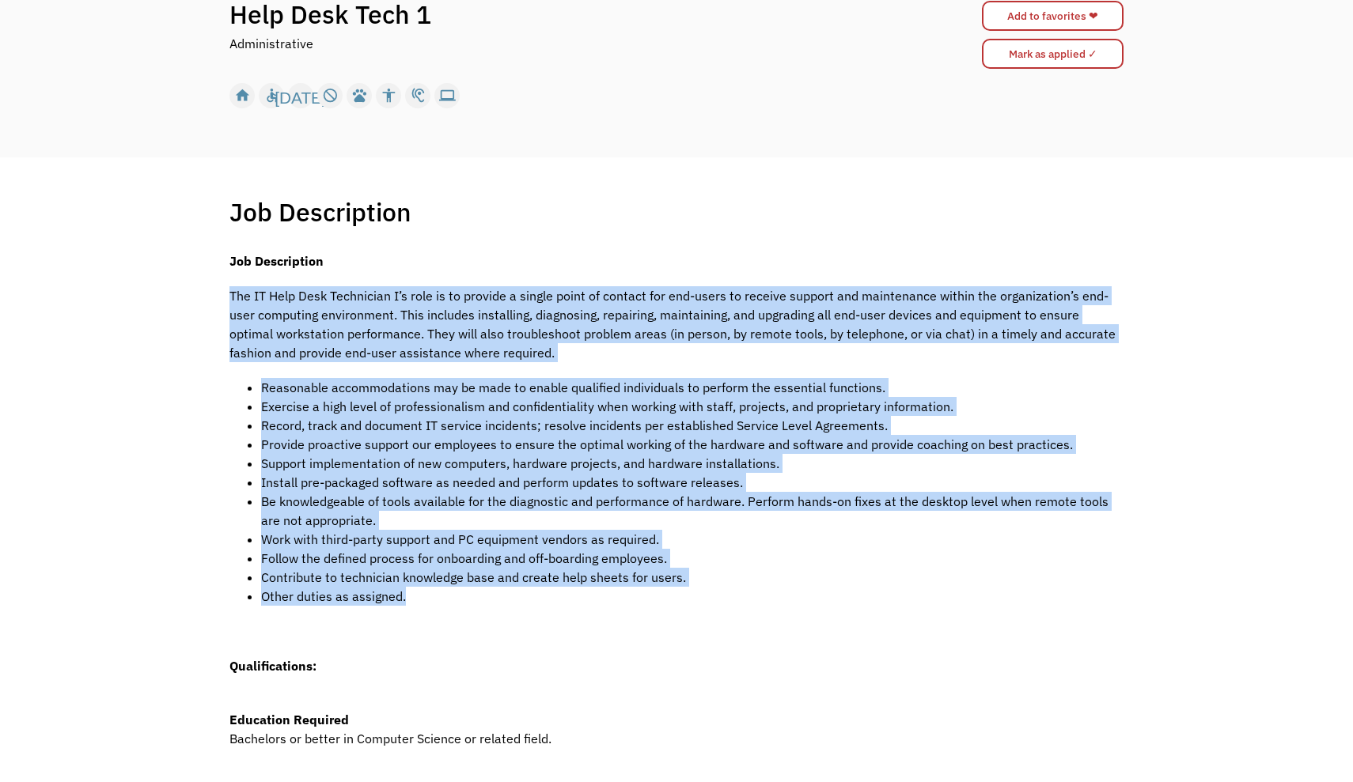
drag, startPoint x: 1086, startPoint y: 280, endPoint x: 1126, endPoint y: 607, distance: 329.0
click at [1125, 605] on div "Job Description Filter using keywords Search Job Description The IT Help Desk T…" at bounding box center [676, 604] width 925 height 817
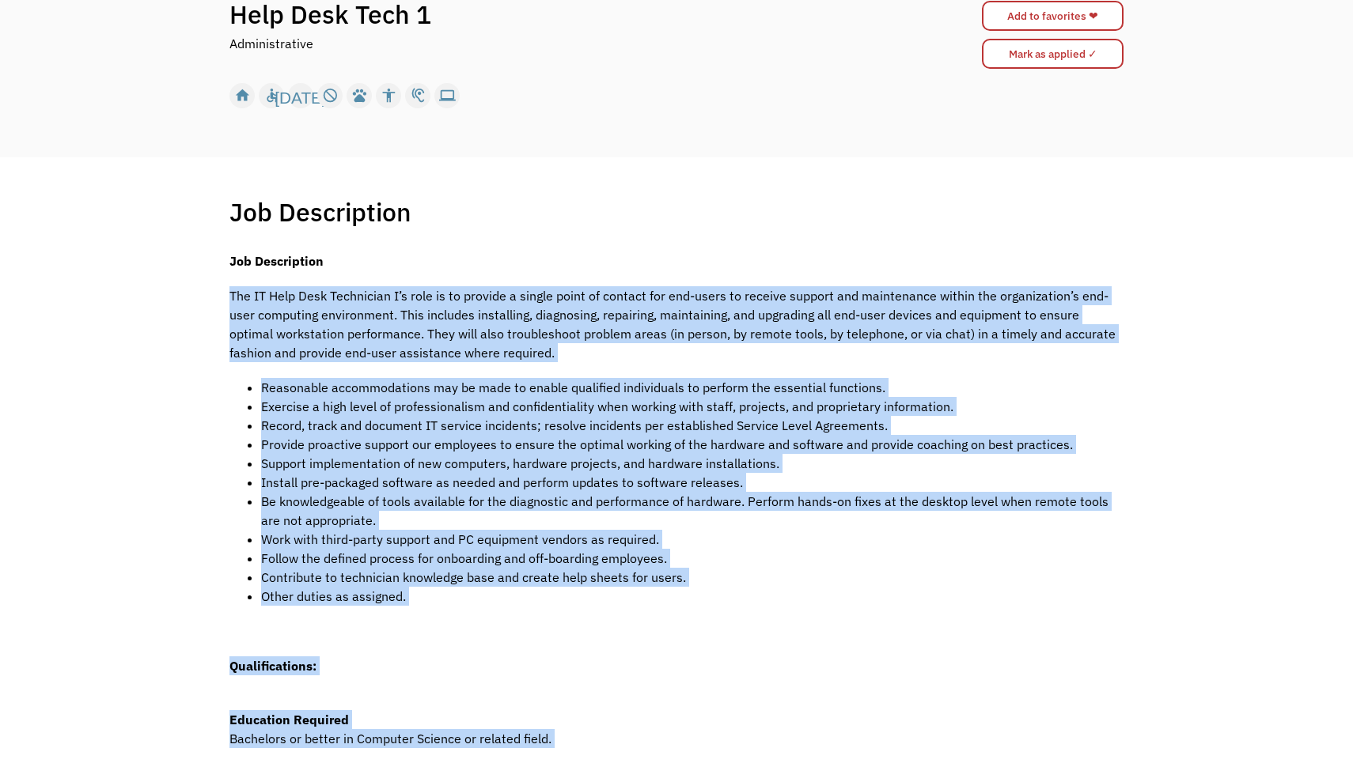
click at [1126, 607] on div "Job Description Filter using keywords Search Job Description The IT Help Desk T…" at bounding box center [676, 604] width 925 height 817
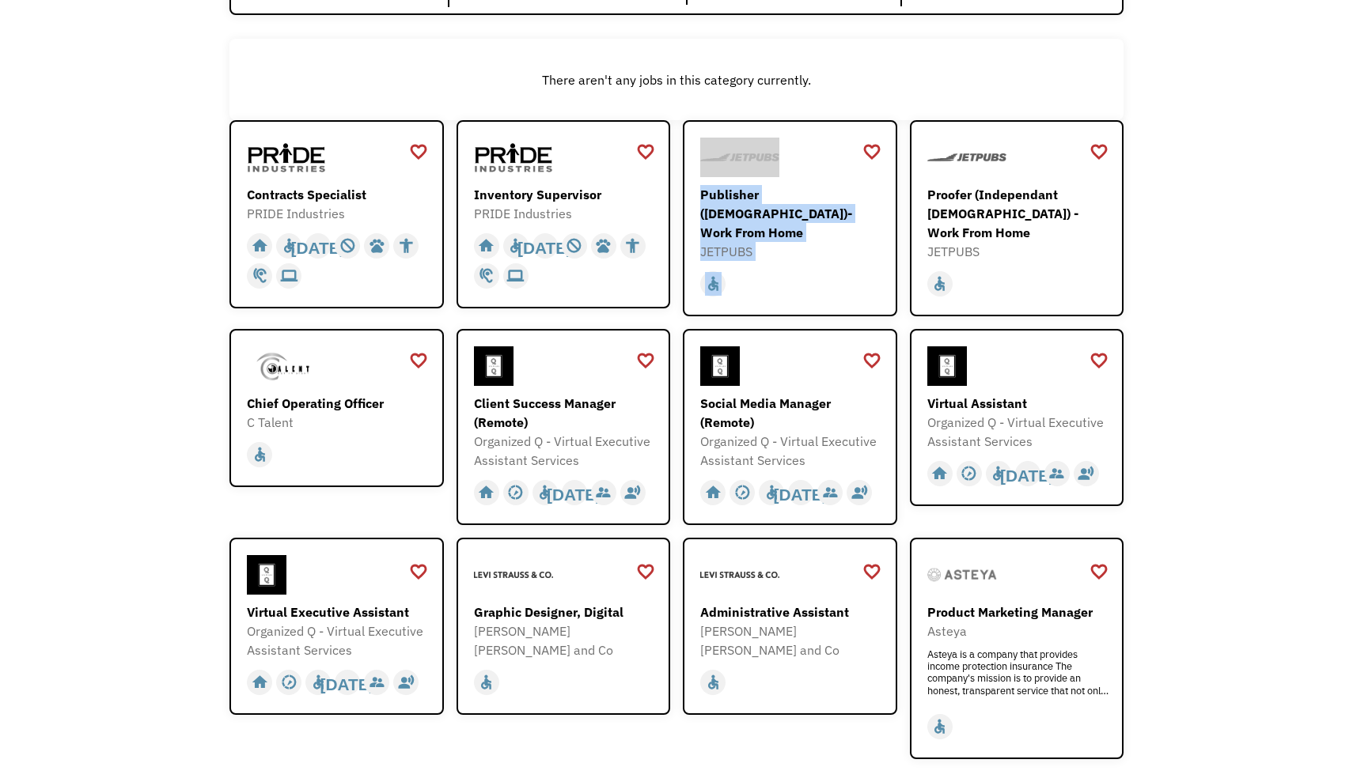
scroll to position [230, 0]
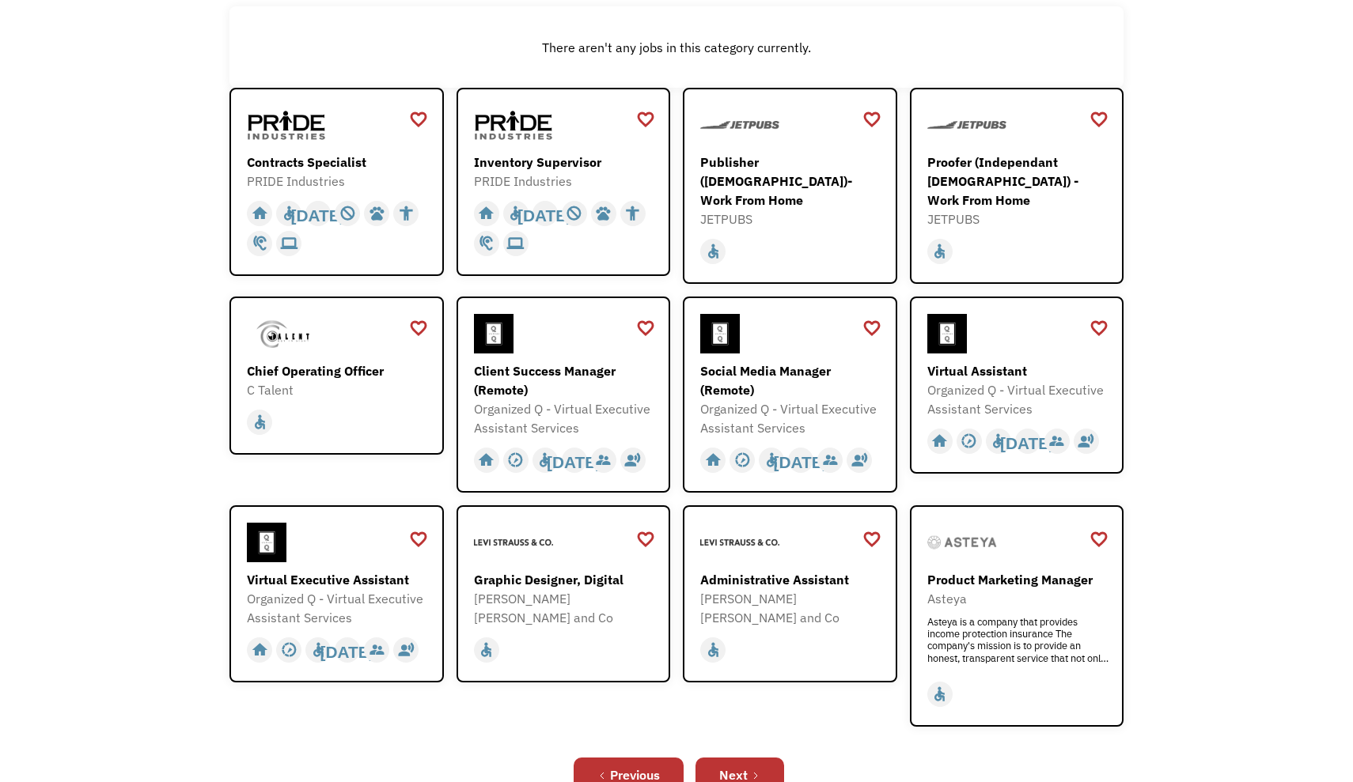
click at [1194, 236] on div "Open job positions You have X liked items Search search Filter by category Admi…" at bounding box center [676, 341] width 1353 height 1012
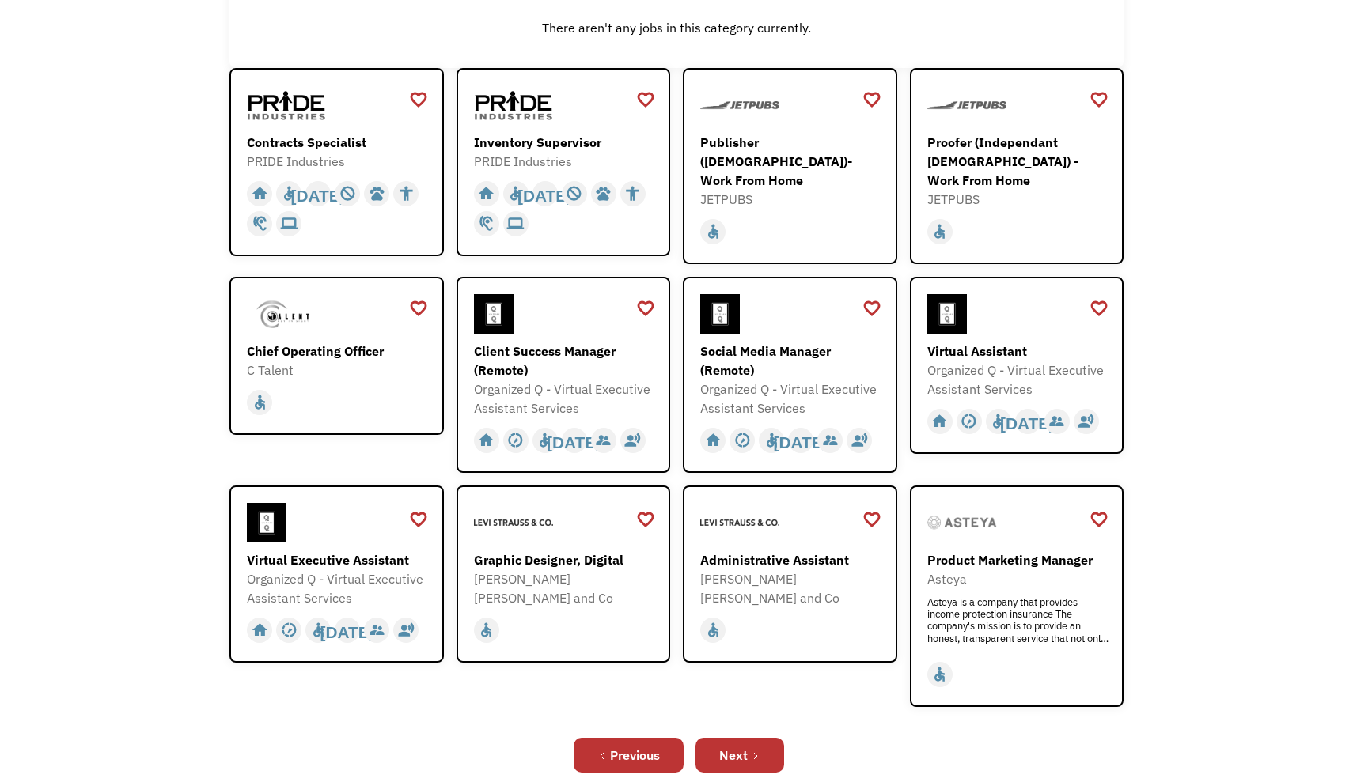
scroll to position [254, 0]
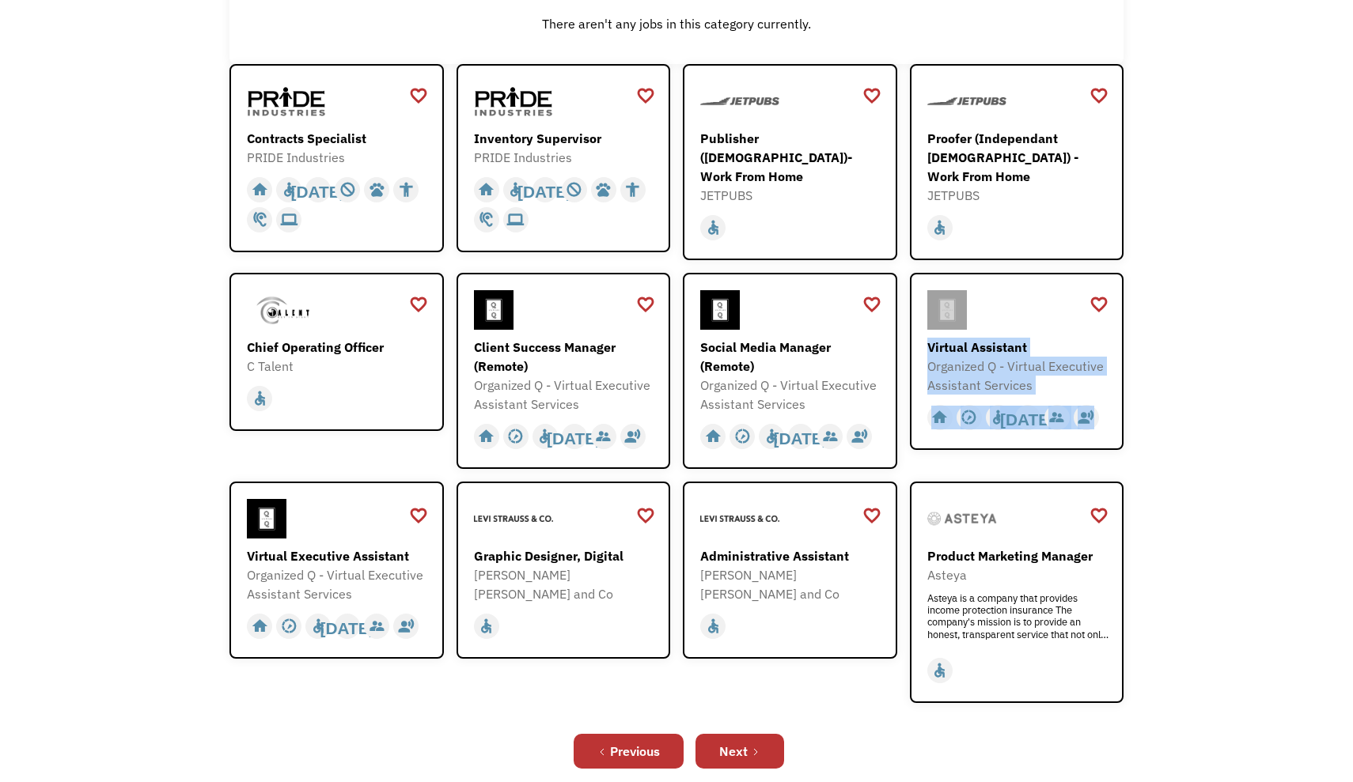
click at [1236, 291] on div "Open job positions You have X liked items Search search Filter by category Admi…" at bounding box center [676, 317] width 1353 height 1012
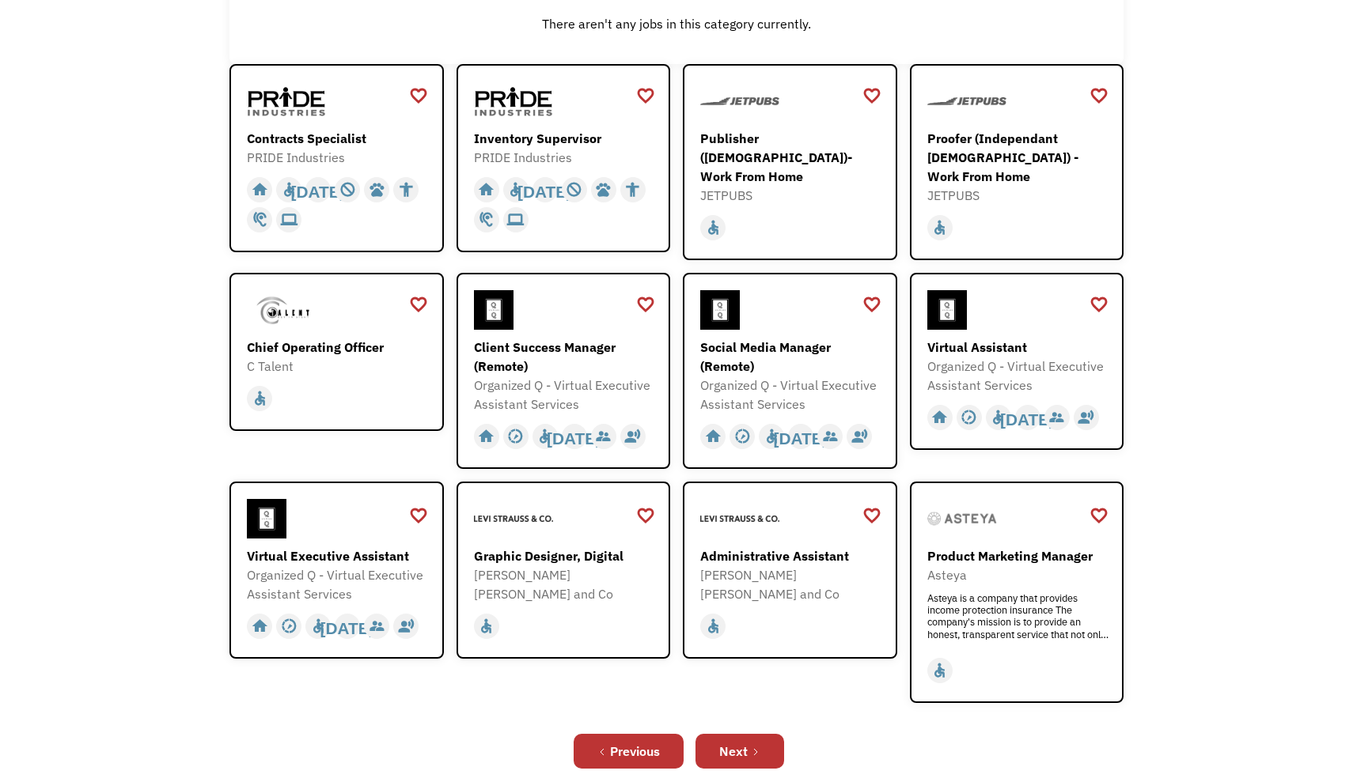
click at [1156, 534] on div "Open job positions You have X liked items Search search Filter by category Admi…" at bounding box center [676, 317] width 1353 height 1012
click at [736, 742] on div "Next" at bounding box center [733, 751] width 28 height 19
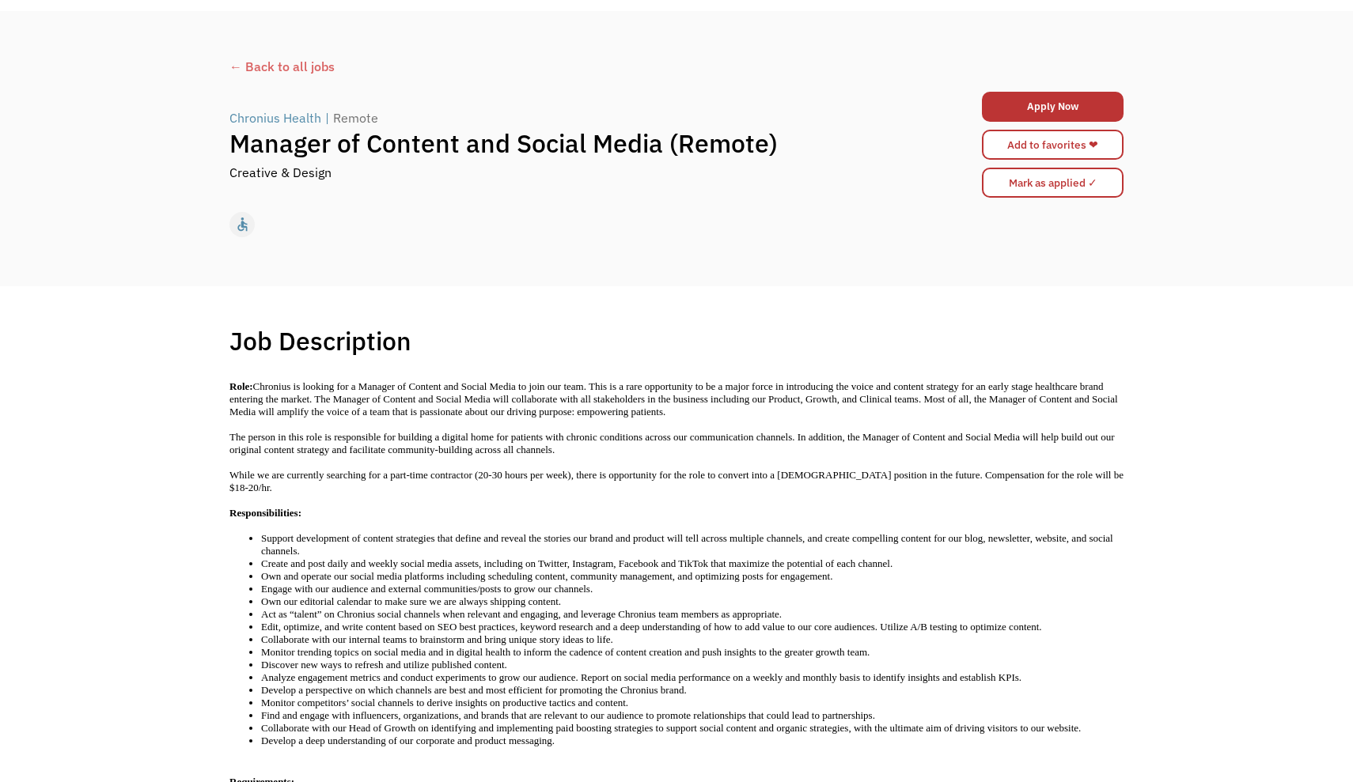
scroll to position [85, 0]
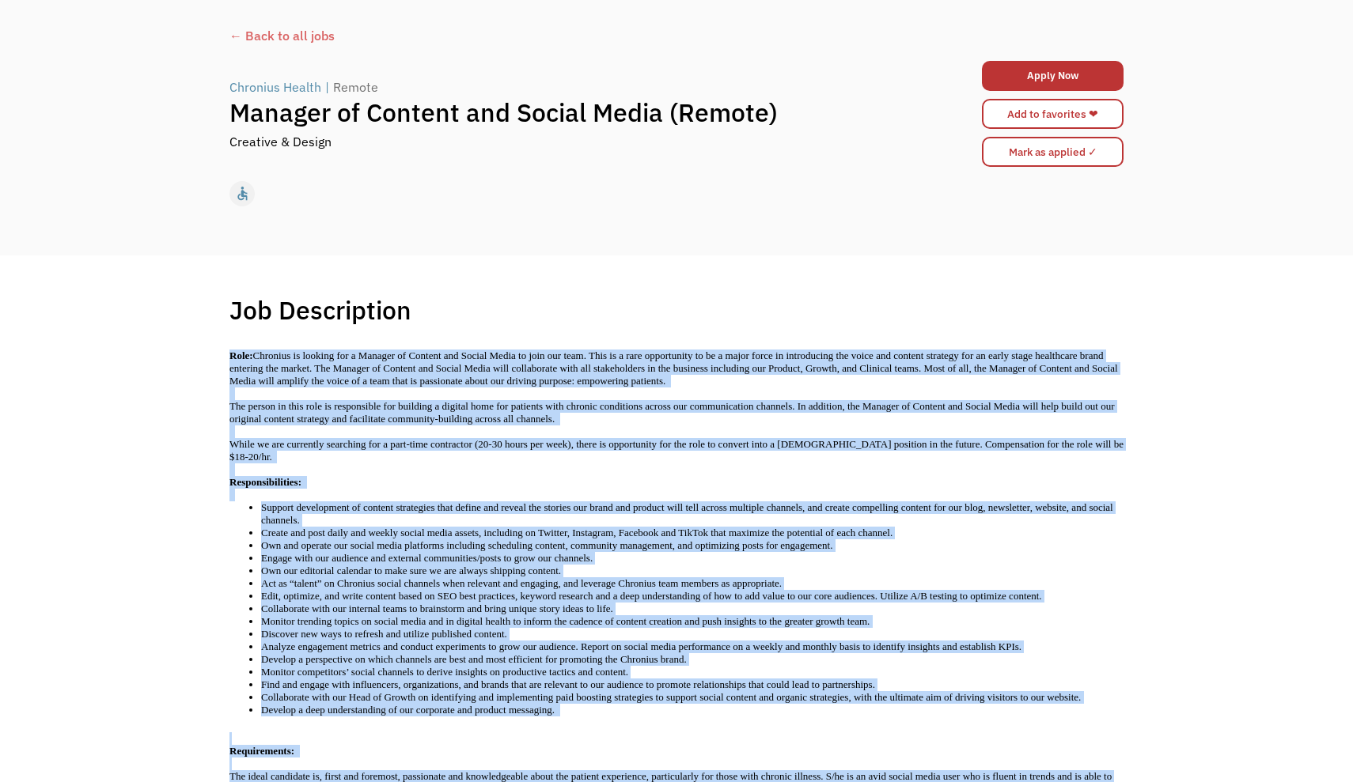
drag, startPoint x: 1167, startPoint y: 315, endPoint x: 1175, endPoint y: 373, distance: 58.3
click at [1175, 373] on div "Job Description Filter using keywords Search Role: Chronius is looking for a Ma…" at bounding box center [676, 768] width 1353 height 1027
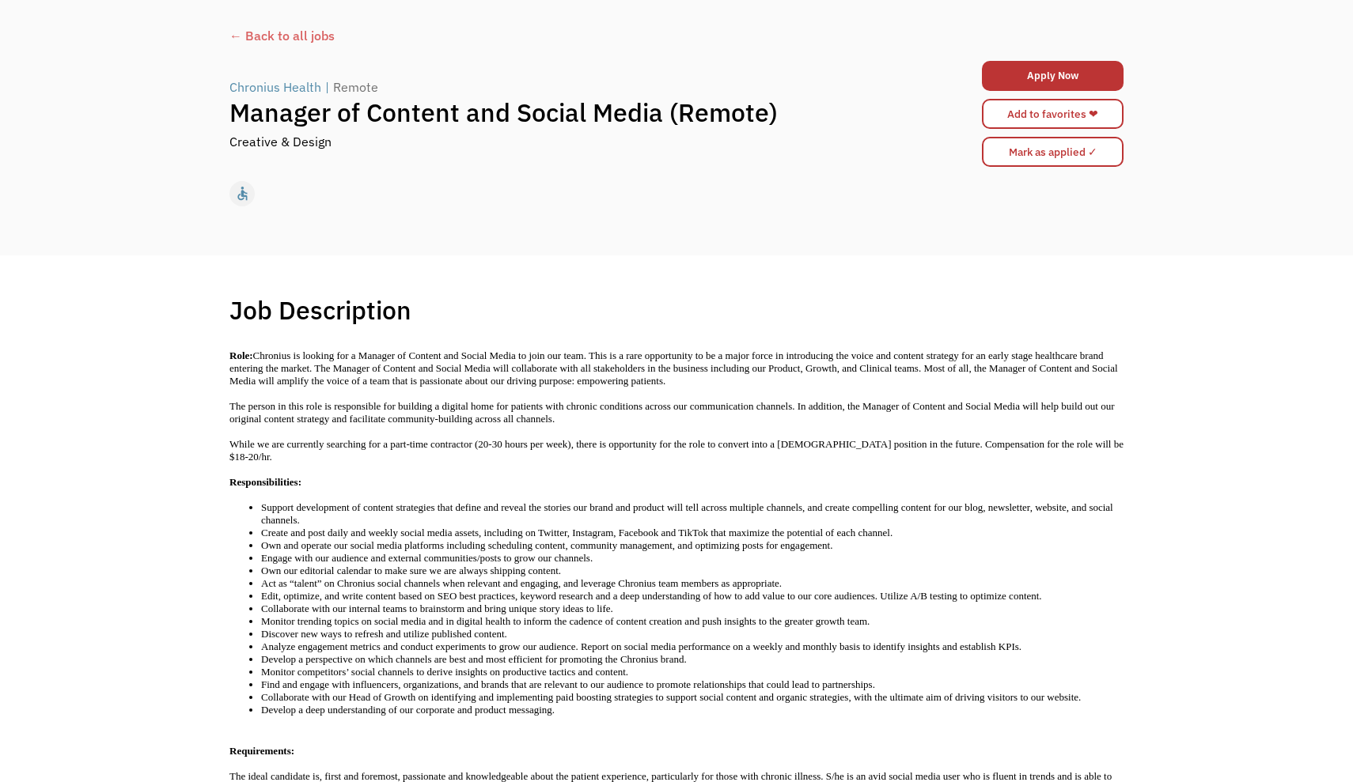
scroll to position [66, 0]
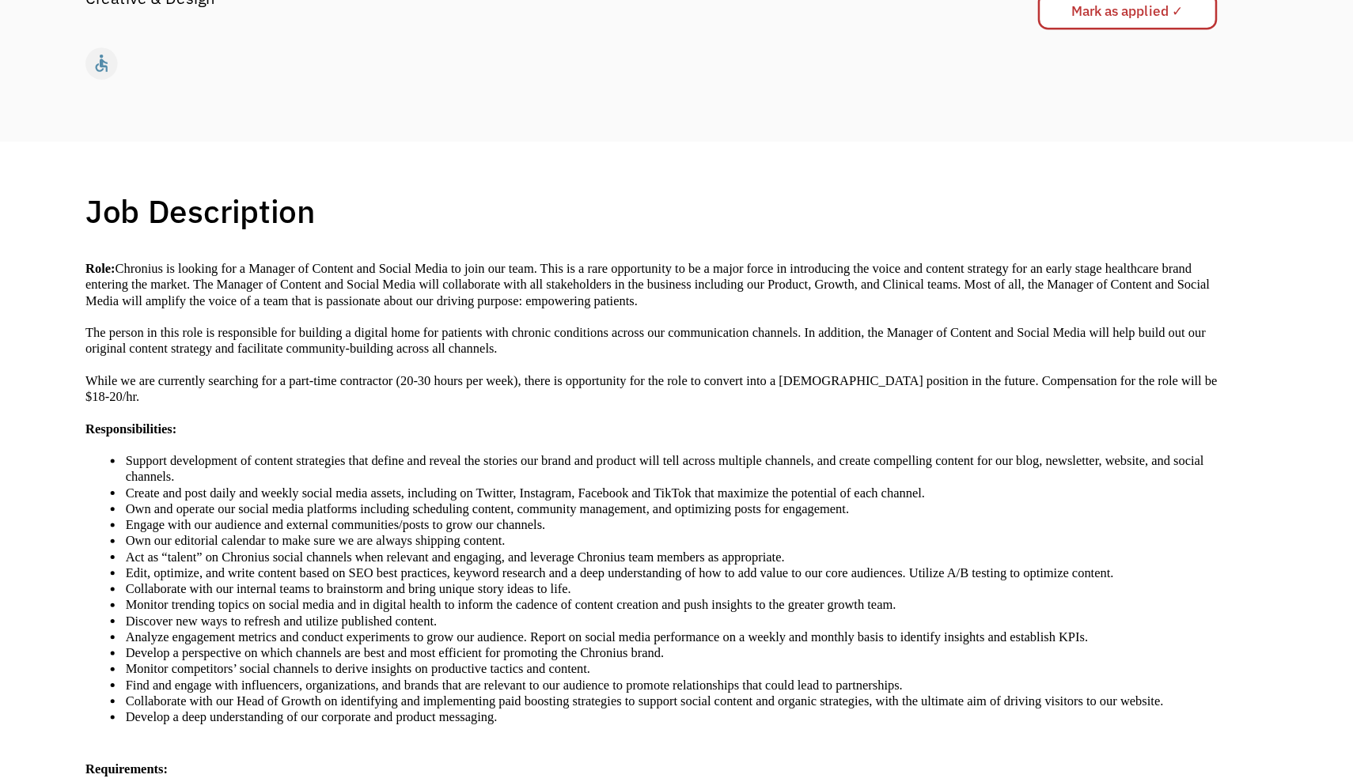
click at [318, 697] on li "Find and engage with influencers, organizations, and brands that are relevant t…" at bounding box center [692, 703] width 862 height 13
click at [451, 368] on p "Role: Chronius is looking for a Manager of Content and Social Media to join our…" at bounding box center [676, 387] width 894 height 38
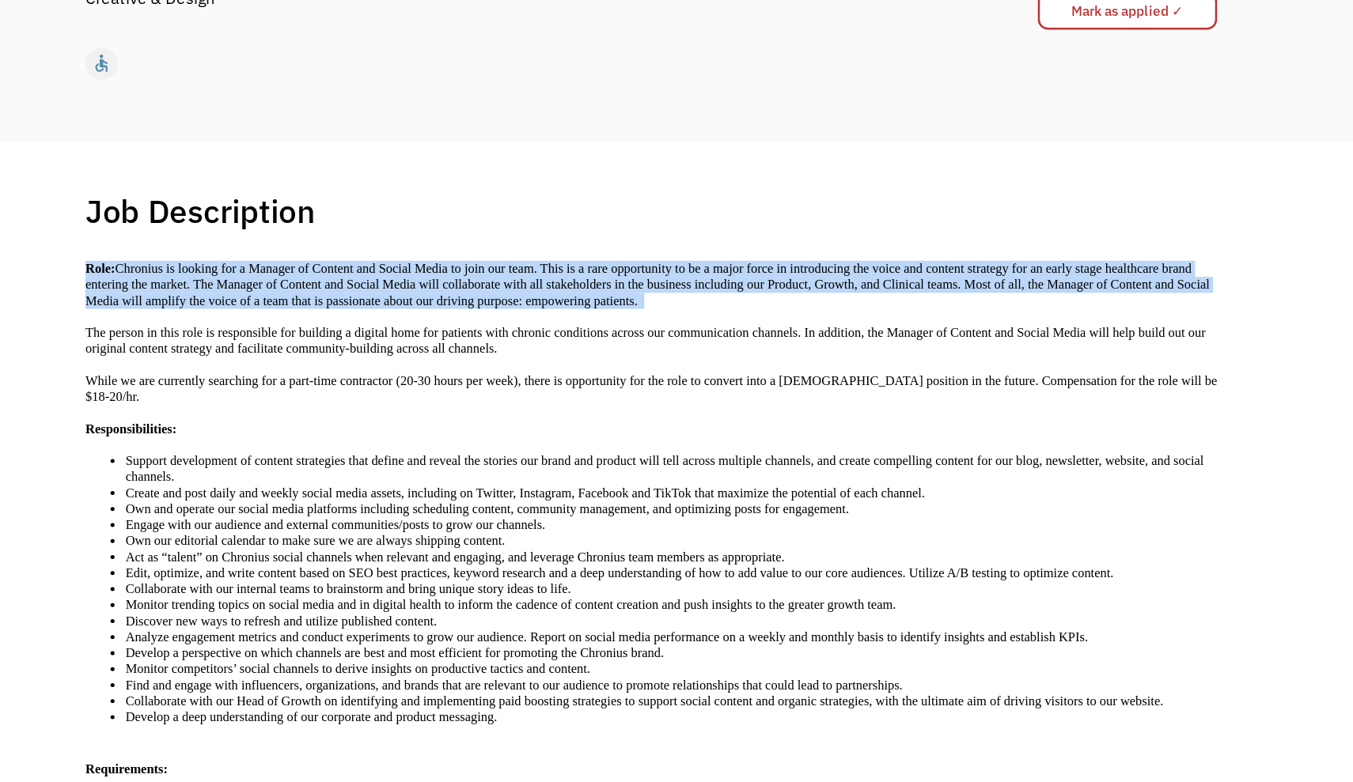
click at [451, 368] on p "Role: Chronius is looking for a Manager of Content and Social Media to join our…" at bounding box center [676, 387] width 894 height 38
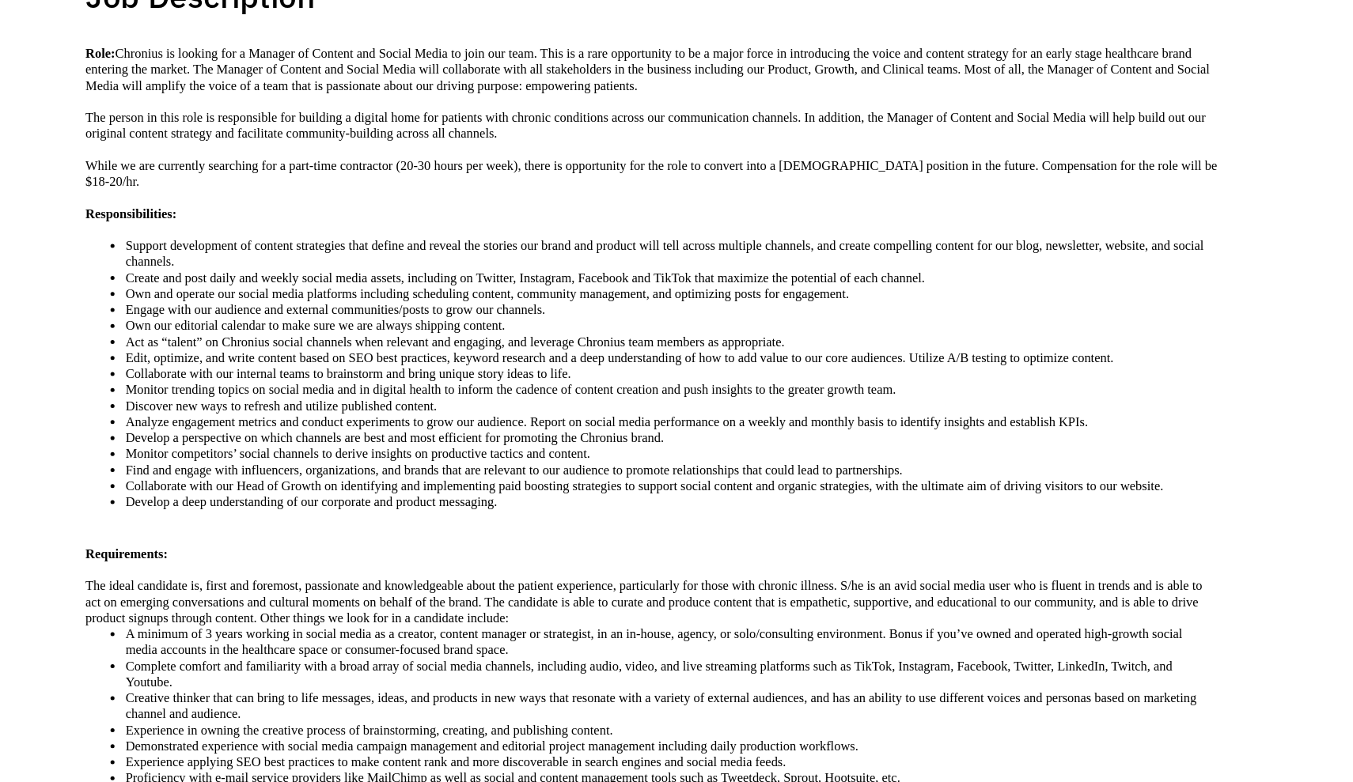
scroll to position [252, 0]
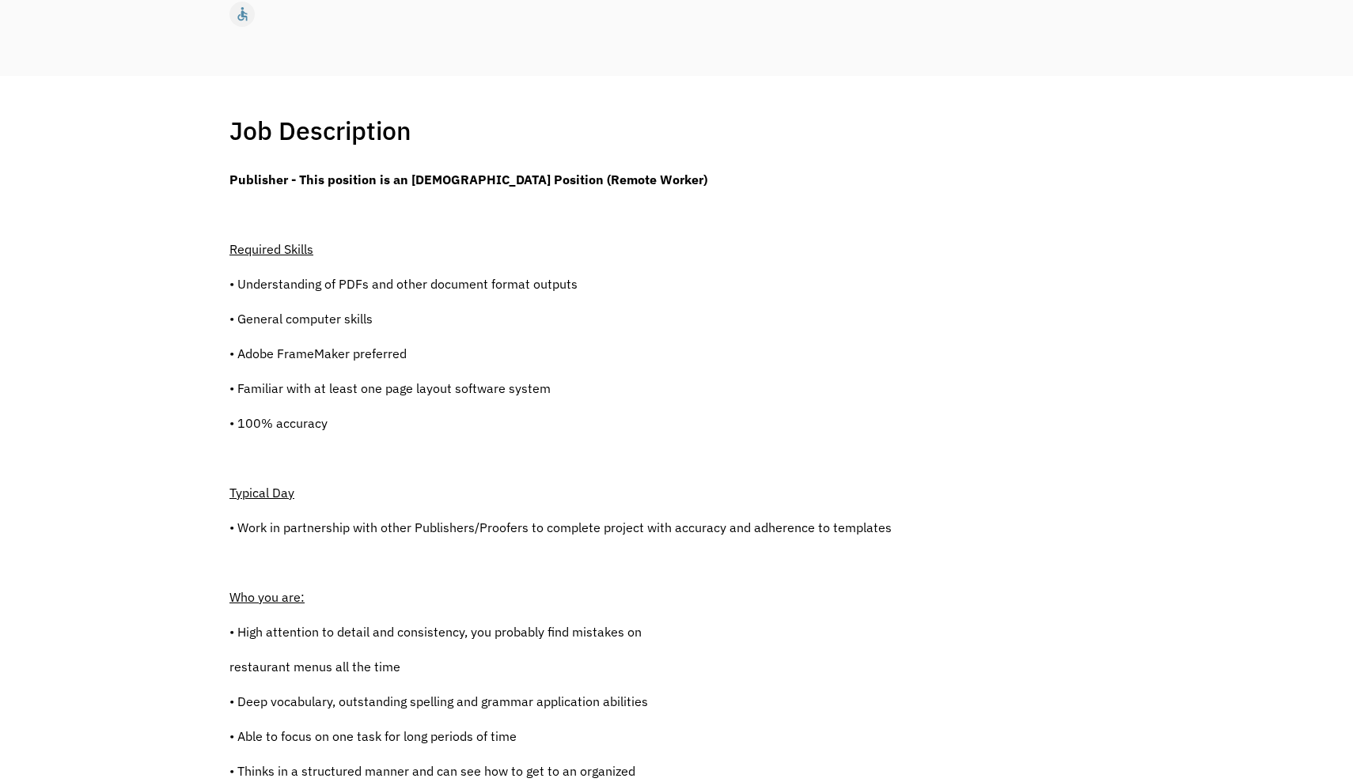
scroll to position [270, 0]
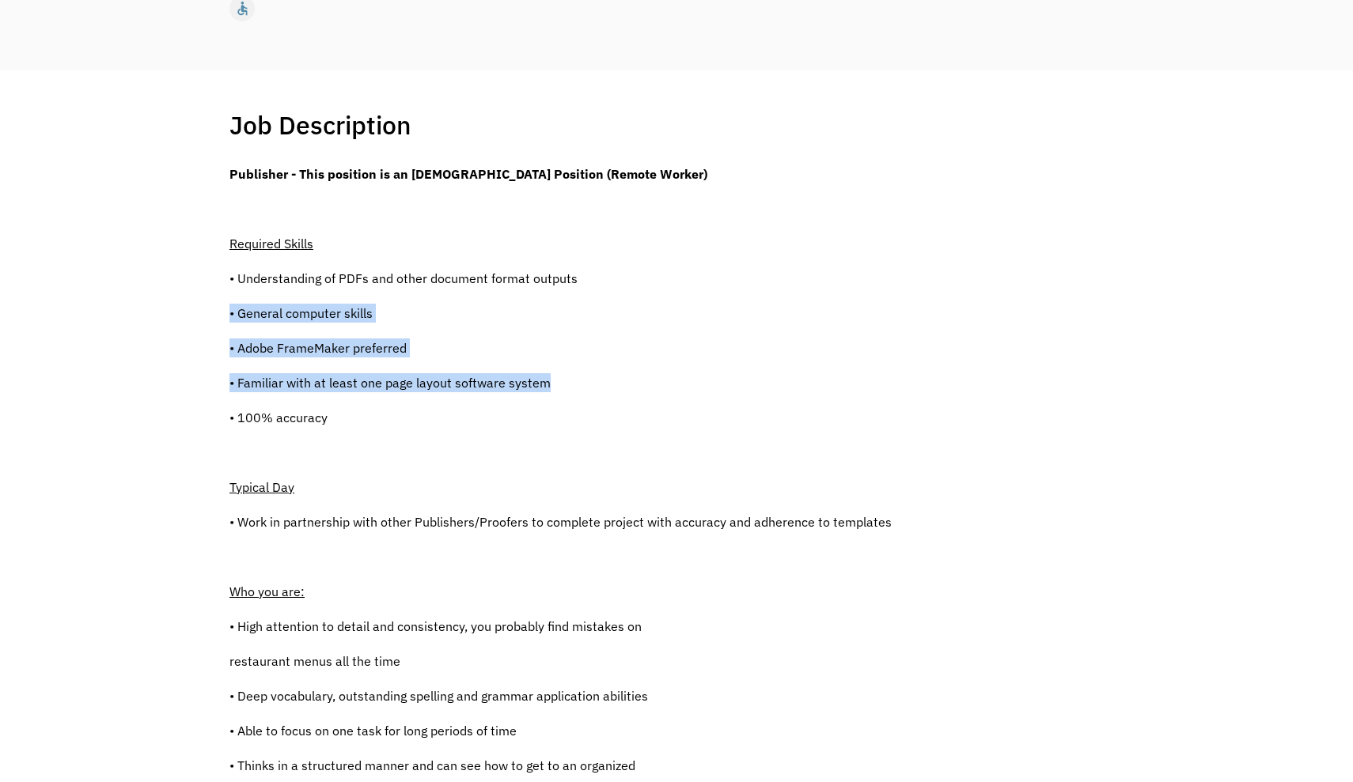
drag, startPoint x: 834, startPoint y: 280, endPoint x: 863, endPoint y: 384, distance: 108.4
click at [863, 384] on div "Publisher - This position is an [DEMOGRAPHIC_DATA] Position (Remote Worker) Req…" at bounding box center [560, 756] width 662 height 1183
click at [863, 384] on p "• Familiar with at least one page layout software system" at bounding box center [560, 382] width 662 height 19
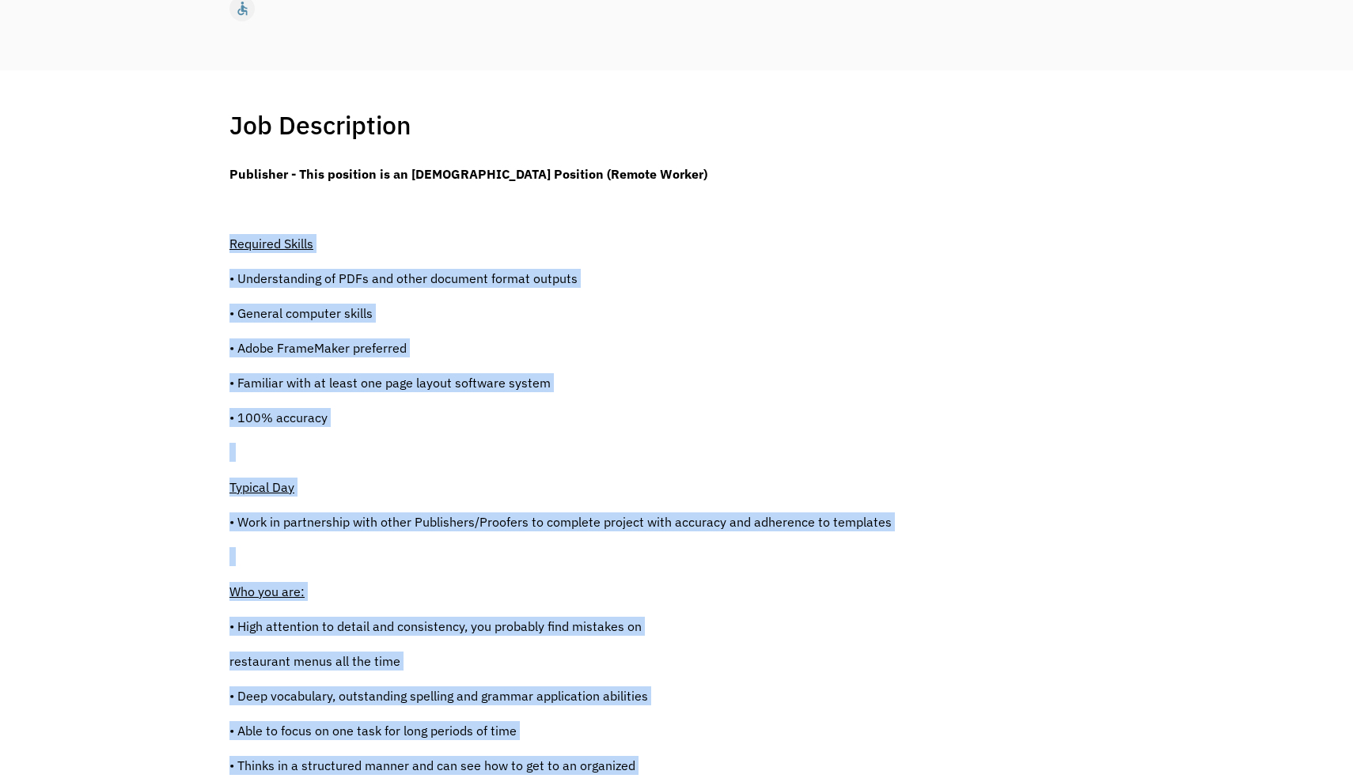
drag, startPoint x: 849, startPoint y: 231, endPoint x: 883, endPoint y: 430, distance: 202.2
click at [883, 430] on div "Publisher - This position is an [DEMOGRAPHIC_DATA] Position (Remote Worker) Req…" at bounding box center [676, 756] width 894 height 1183
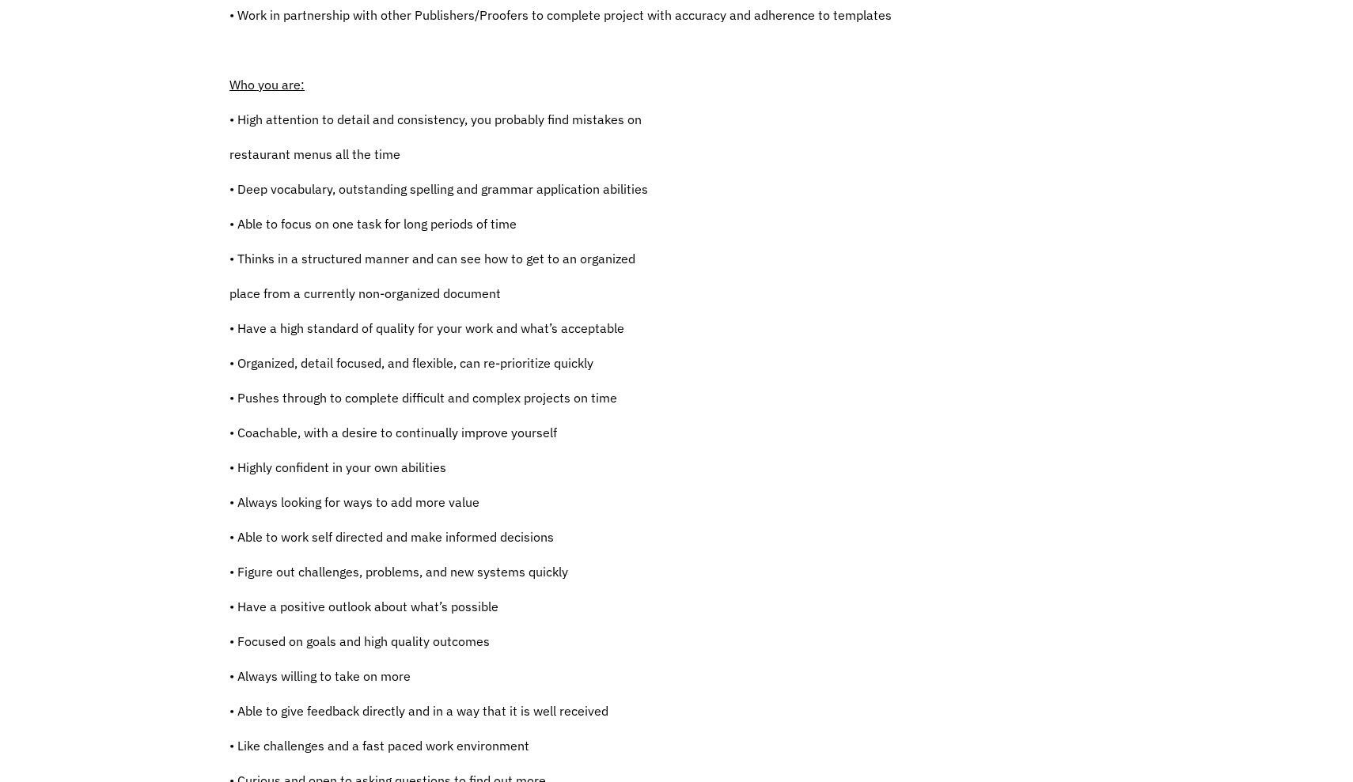
scroll to position [783, 0]
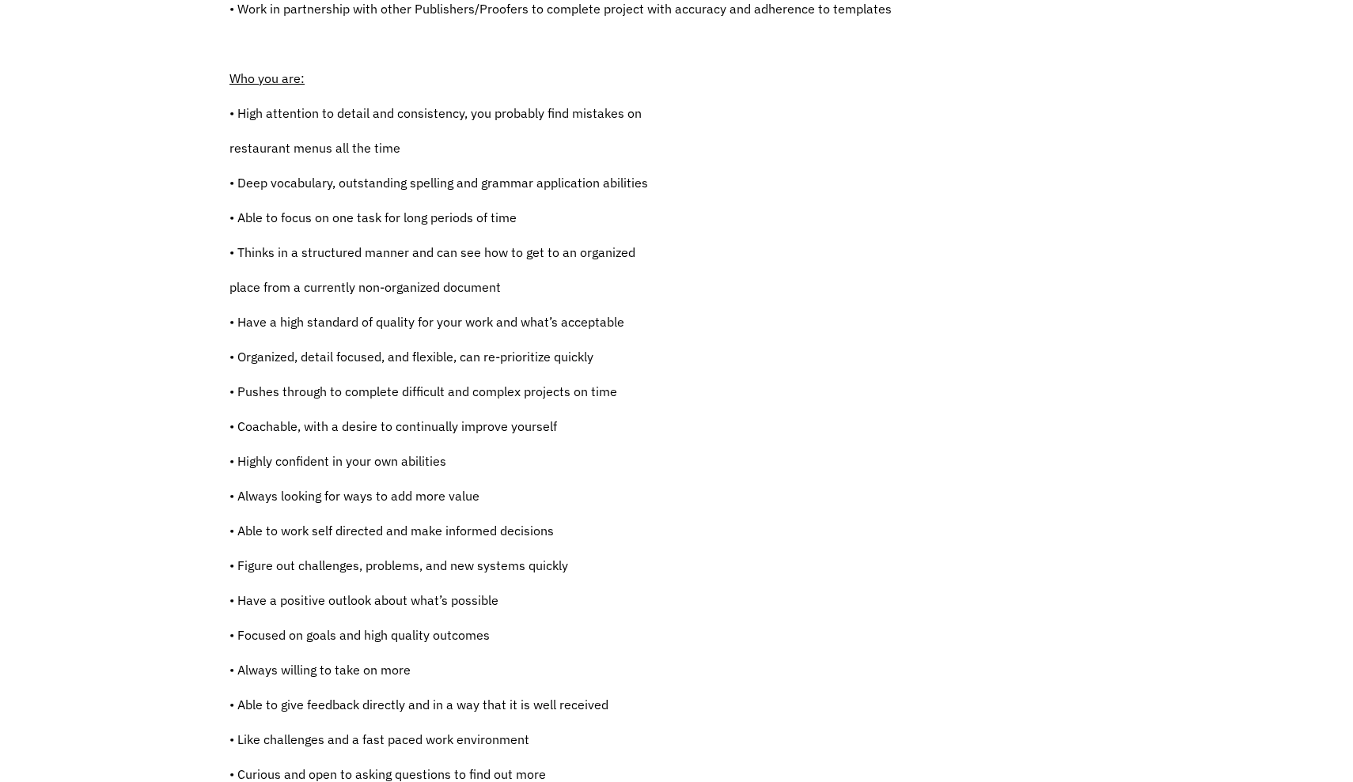
drag, startPoint x: 1016, startPoint y: 28, endPoint x: 1034, endPoint y: 133, distance: 105.8
click at [1034, 133] on div "Publisher - This position is an [DEMOGRAPHIC_DATA] Position (Remote Worker) Req…" at bounding box center [676, 242] width 894 height 1183
drag, startPoint x: 1003, startPoint y: 39, endPoint x: 1027, endPoint y: 144, distance: 108.0
click at [1027, 144] on div "Publisher - This position is an [DEMOGRAPHIC_DATA] Position (Remote Worker) Req…" at bounding box center [676, 242] width 894 height 1183
drag, startPoint x: 926, startPoint y: 68, endPoint x: 946, endPoint y: 195, distance: 128.9
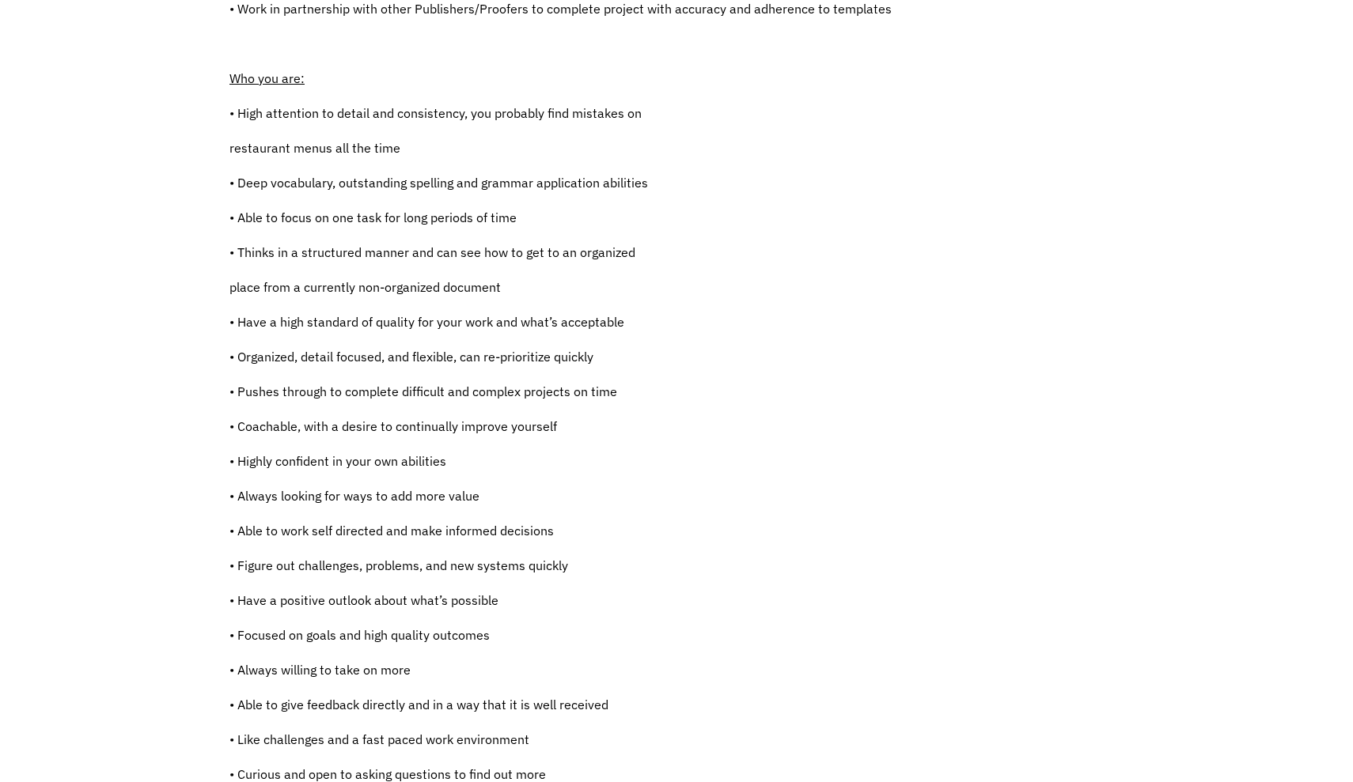
click at [946, 195] on div "Publisher - This position is an Independent Contractor Position (Remote Worker)…" at bounding box center [676, 242] width 894 height 1183
click at [814, 179] on p "• Deep vocabulary, outstanding spelling and grammar application abilities" at bounding box center [560, 182] width 662 height 19
click at [747, 176] on p "• Deep vocabulary, outstanding spelling and grammar application abilities" at bounding box center [560, 182] width 662 height 19
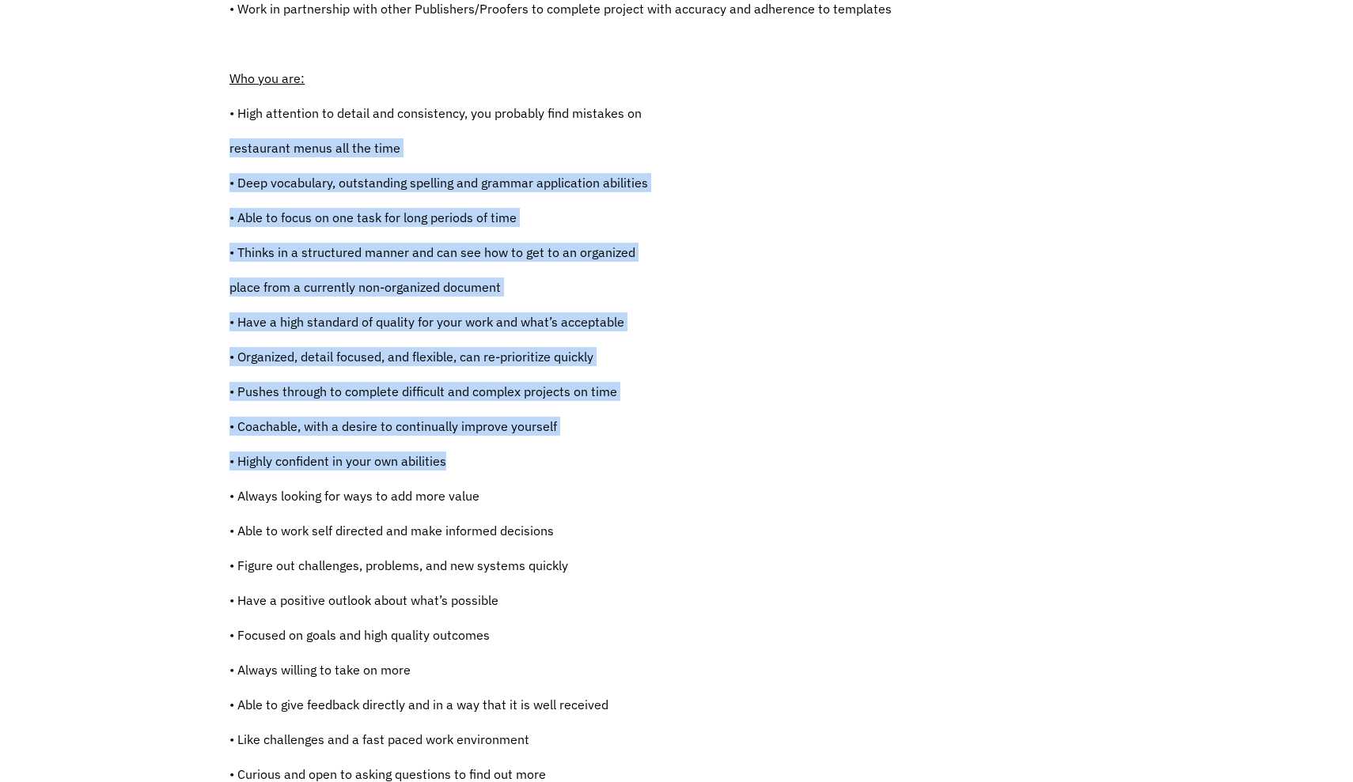
drag, startPoint x: 793, startPoint y: 119, endPoint x: 870, endPoint y: 466, distance: 354.8
click at [870, 466] on div "Publisher - This position is an Independent Contractor Position (Remote Worker)…" at bounding box center [560, 242] width 662 height 1183
click at [870, 466] on p "• Highly confident in your own abilities" at bounding box center [560, 461] width 662 height 19
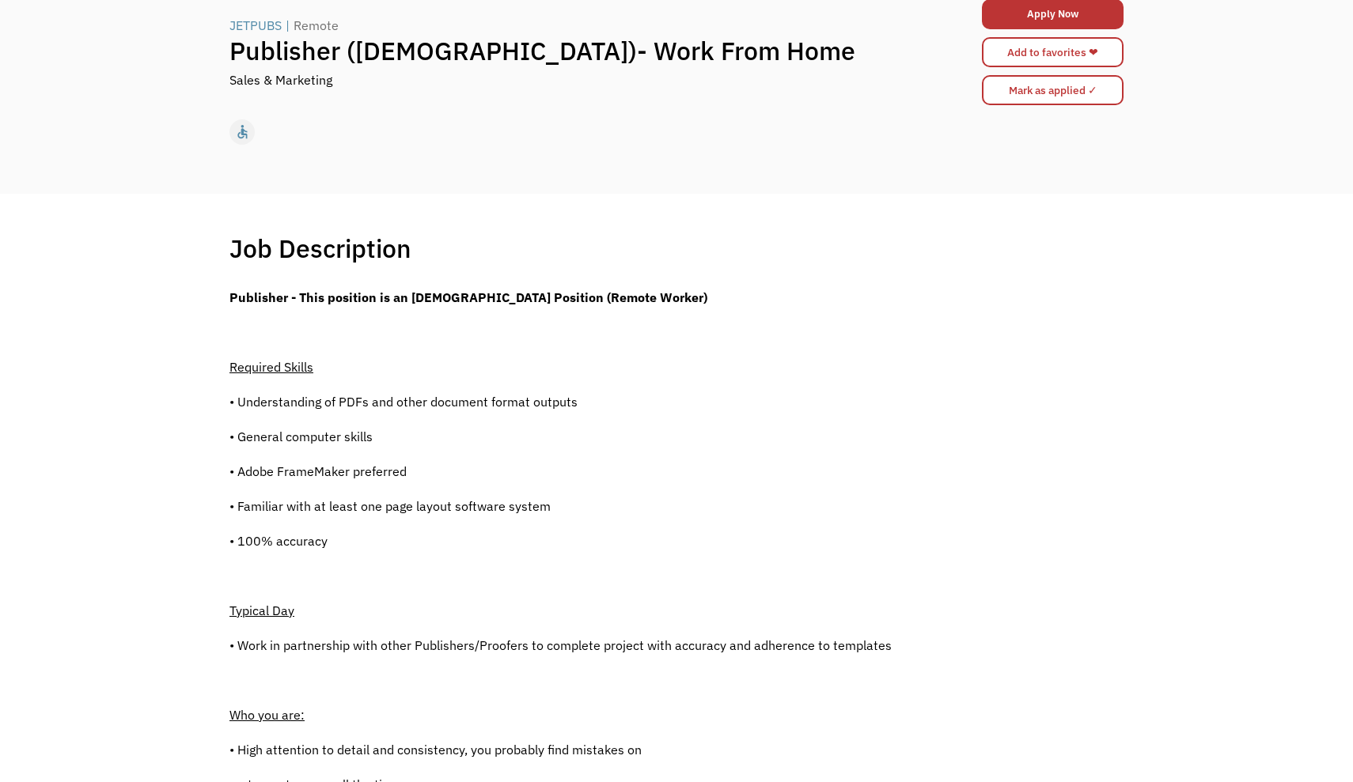
scroll to position [149, 0]
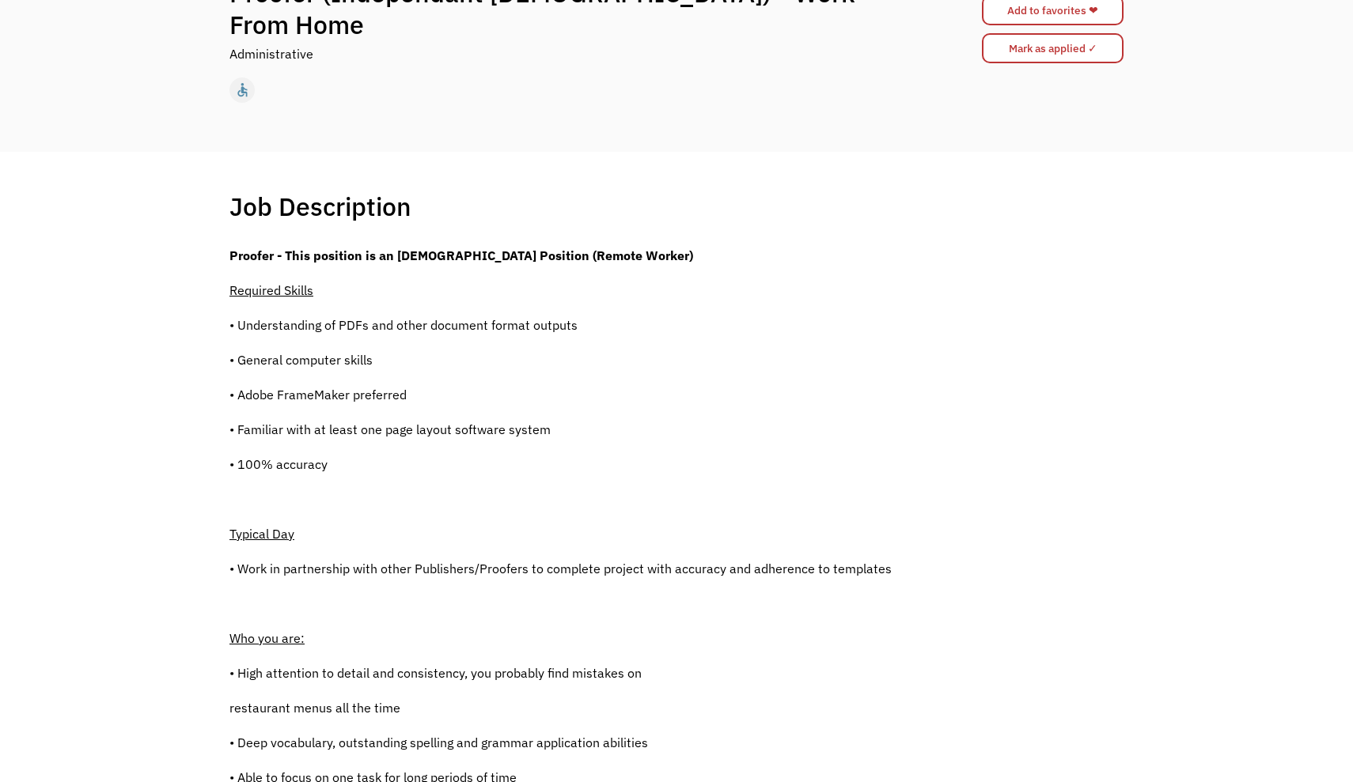
scroll to position [222, 0]
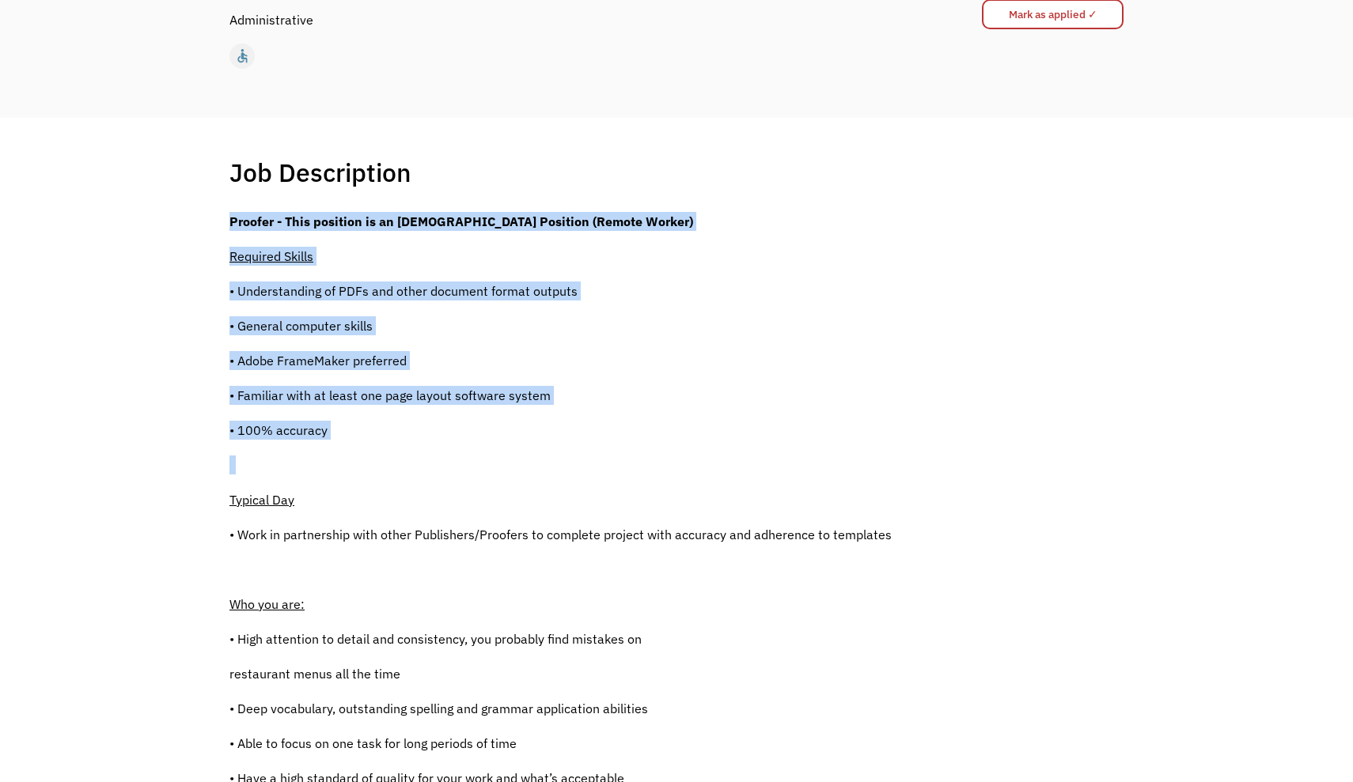
drag, startPoint x: 804, startPoint y: 194, endPoint x: 842, endPoint y: 483, distance: 292.0
click at [842, 482] on div "Job Description Filter using keywords Search Proofer - This position is an [DEM…" at bounding box center [676, 760] width 925 height 1206
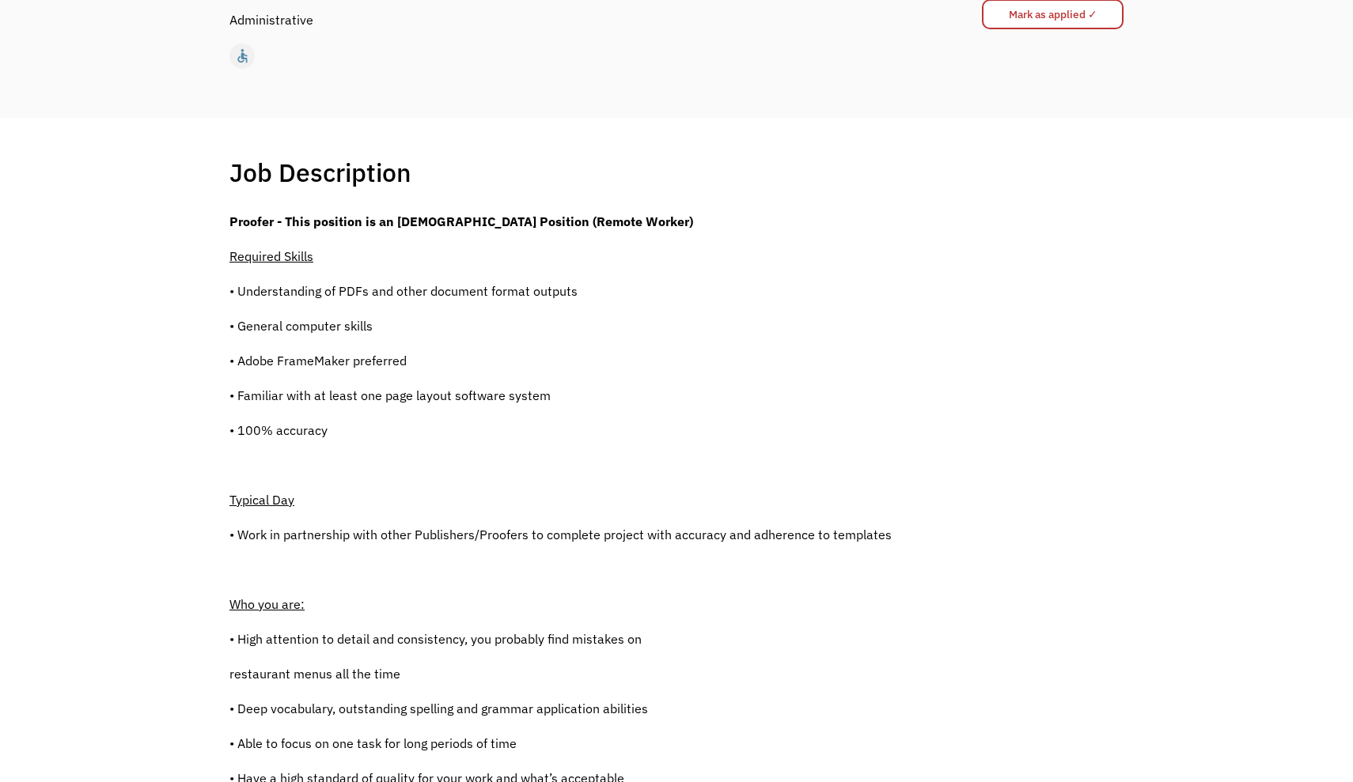
click at [842, 483] on div "Proofer - This position is an Independent Contractor Position (Remote Worker) R…" at bounding box center [560, 751] width 662 height 1079
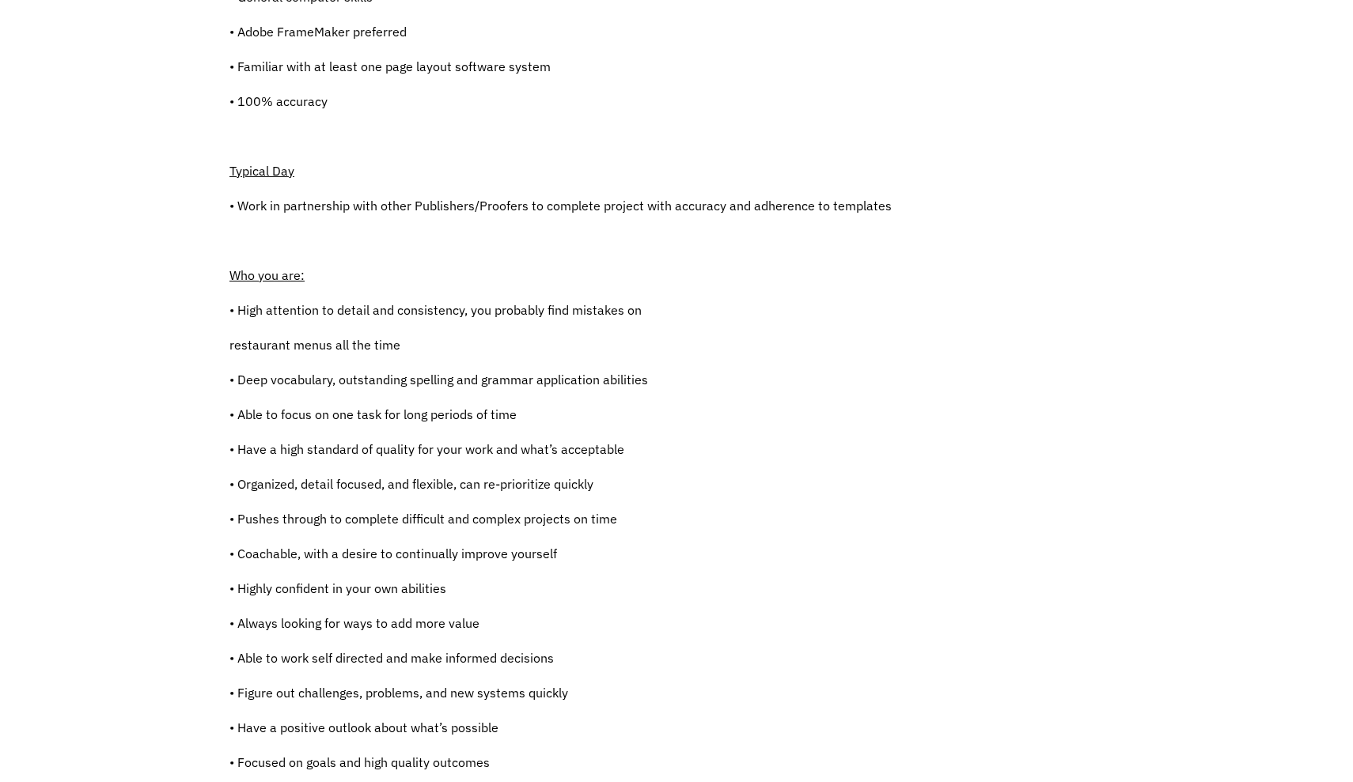
scroll to position [593, 0]
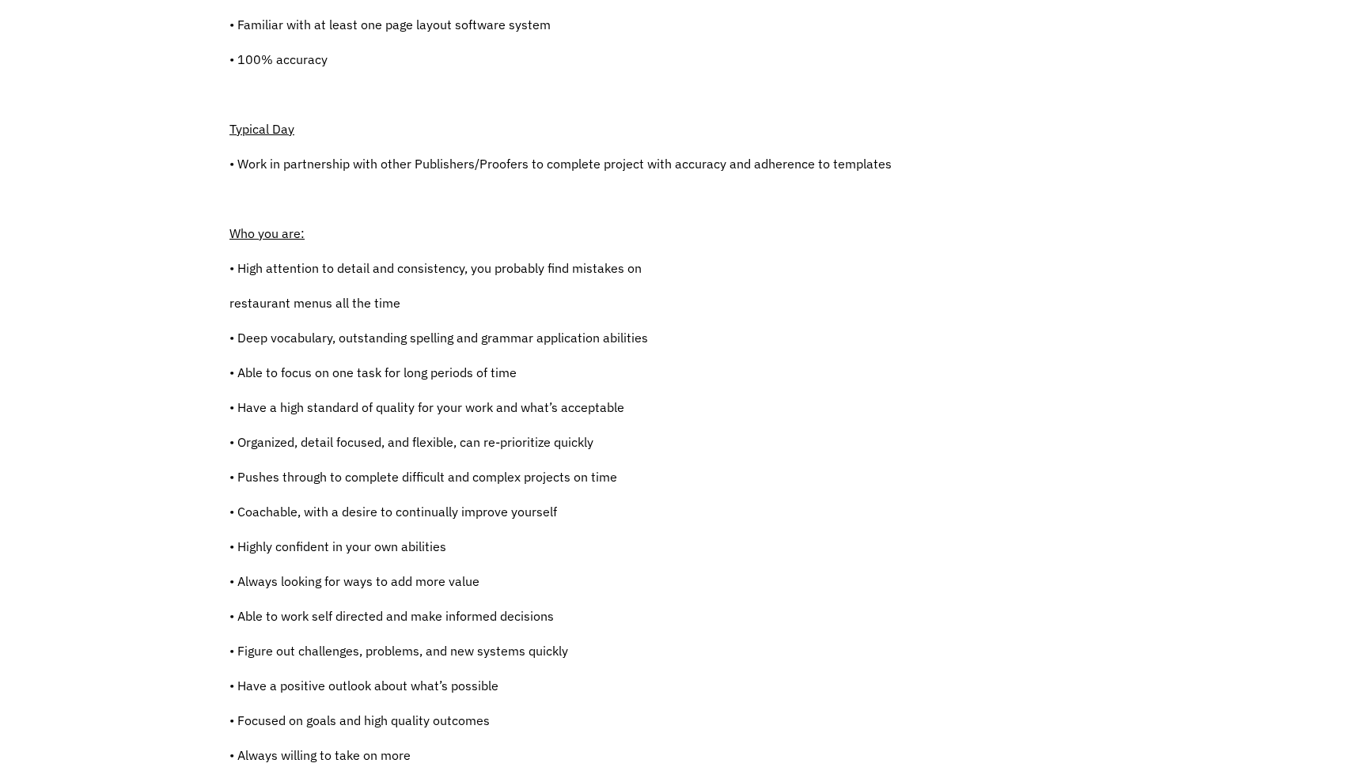
drag, startPoint x: 1032, startPoint y: 95, endPoint x: 1063, endPoint y: 331, distance: 237.7
click at [1063, 331] on div "Proofer - This position is an Independent Contractor Position (Remote Worker) R…" at bounding box center [676, 380] width 894 height 1079
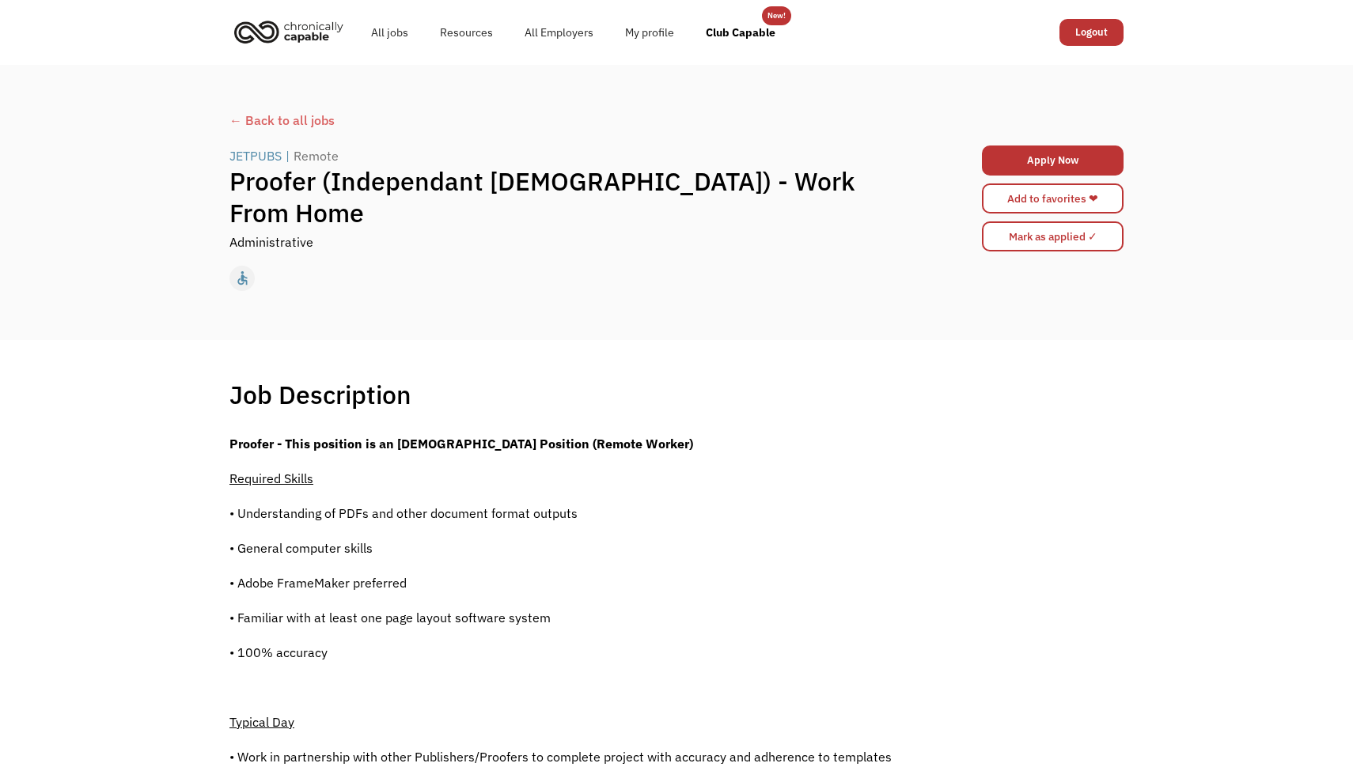
scroll to position [0, 0]
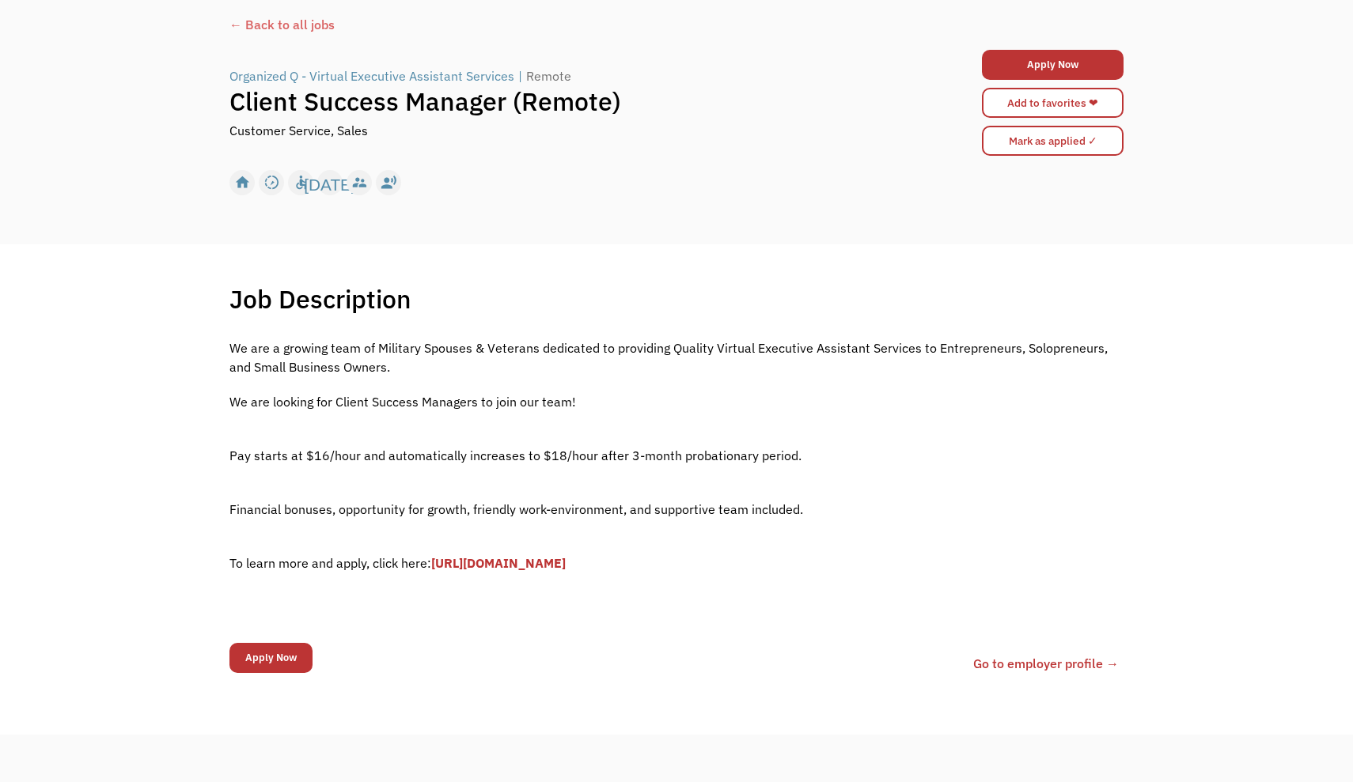
scroll to position [97, 0]
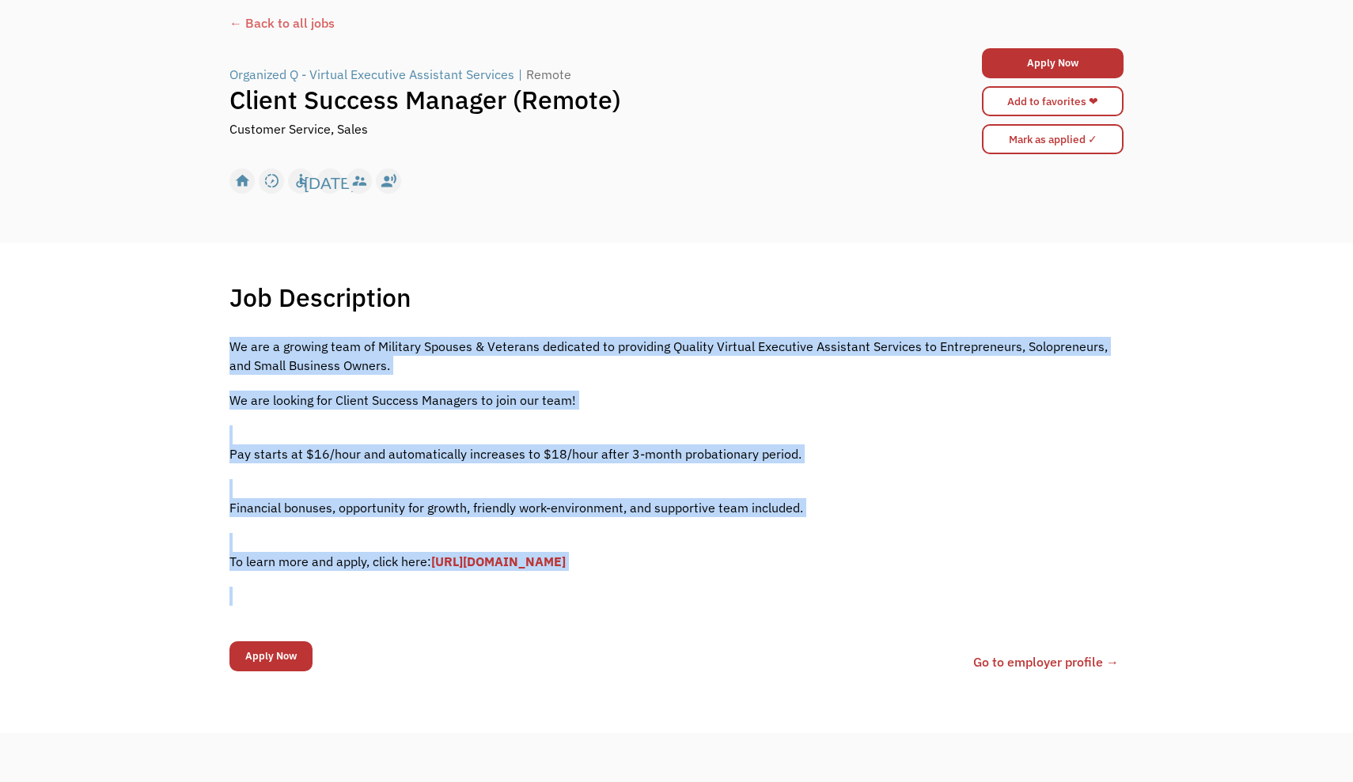
drag, startPoint x: 1194, startPoint y: 299, endPoint x: 1205, endPoint y: 360, distance: 61.9
click at [1205, 360] on div "Job Description Filter using keywords Search We are a growing team of Military …" at bounding box center [676, 488] width 1353 height 490
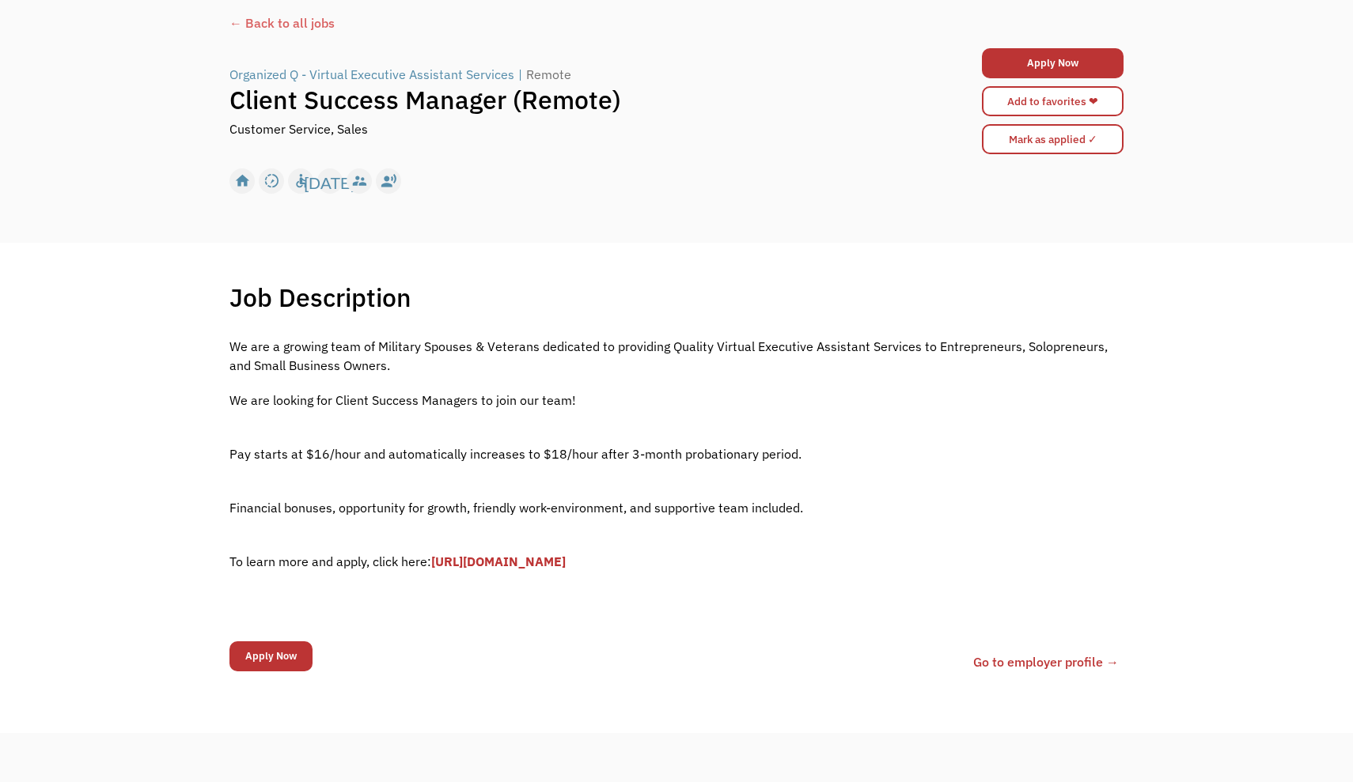
click at [1154, 337] on div "Job Description Filter using keywords Search We are a growing team of Military …" at bounding box center [676, 488] width 1353 height 490
click at [1133, 331] on div "Job Description Filter using keywords Search We are a growing team of Military …" at bounding box center [676, 488] width 925 height 412
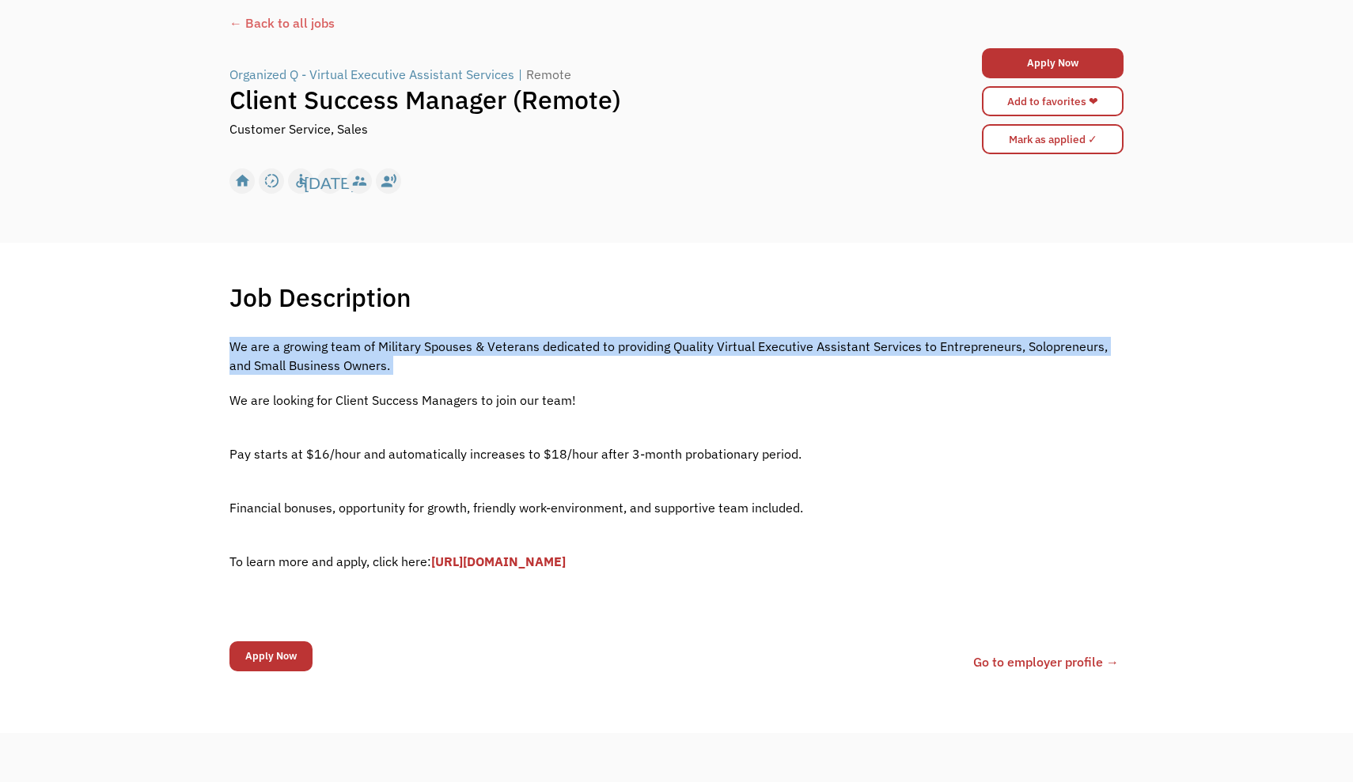
click at [1133, 331] on div "Job Description Filter using keywords Search We are a growing team of Military …" at bounding box center [676, 488] width 925 height 412
click at [1122, 332] on div "Job Description Filter using keywords Search We are a growing team of Military …" at bounding box center [676, 488] width 925 height 412
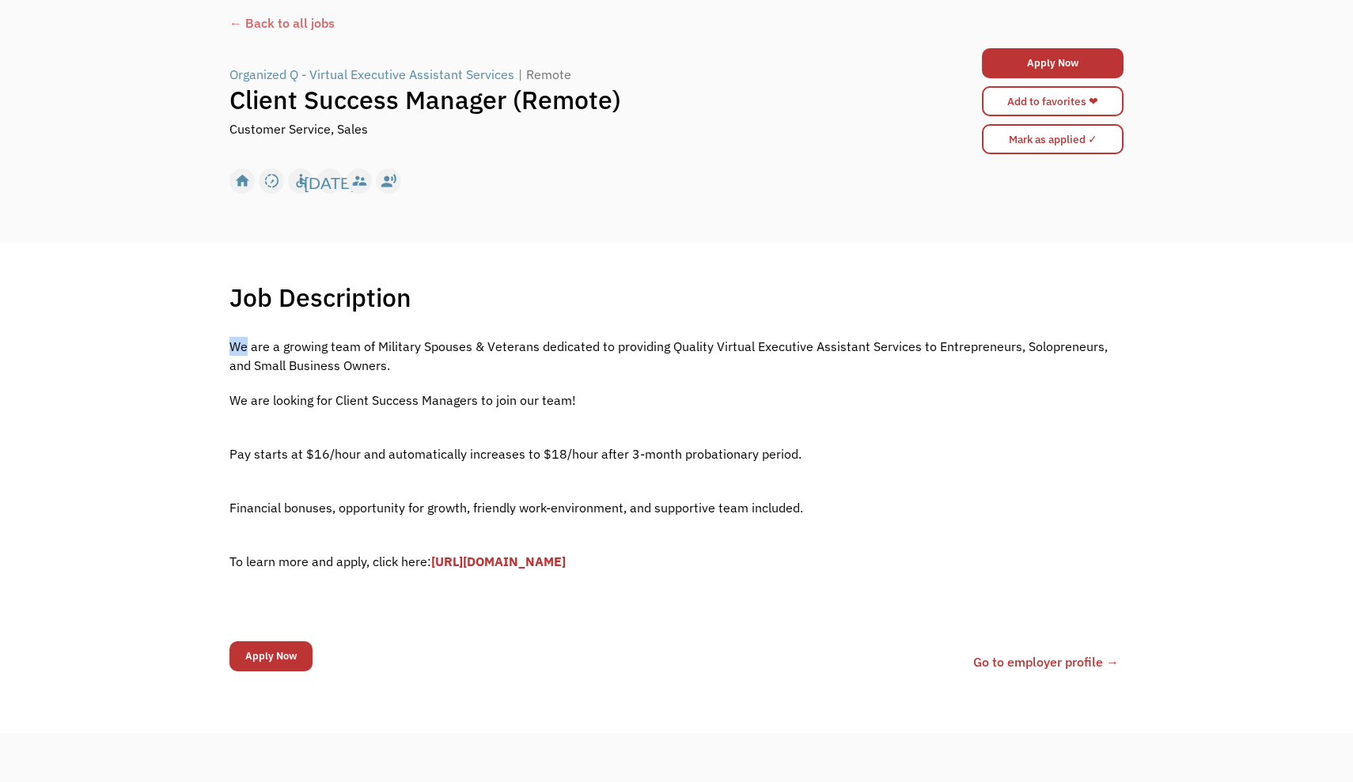
click at [1122, 332] on div "Job Description Filter using keywords Search We are a growing team of Military …" at bounding box center [676, 488] width 925 height 412
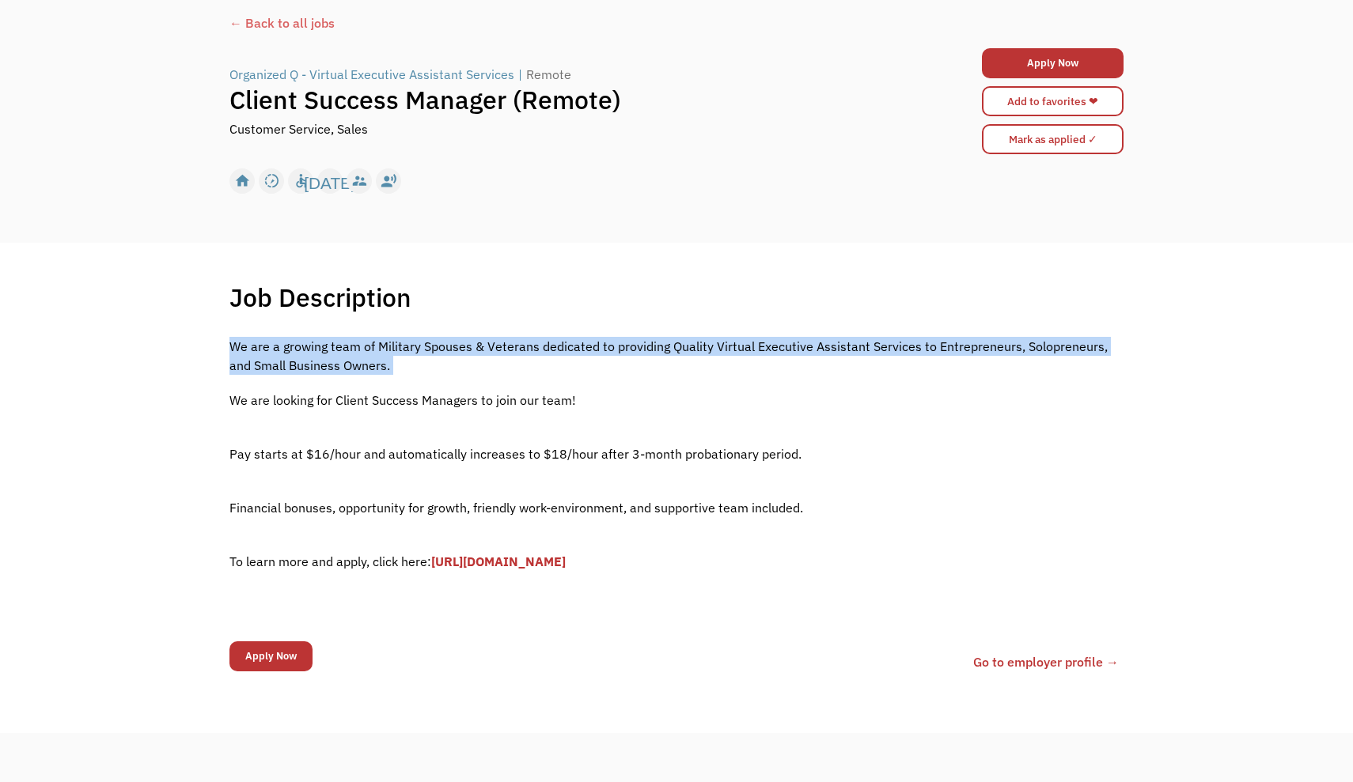
click at [1122, 332] on div "Job Description Filter using keywords Search We are a growing team of Military …" at bounding box center [676, 488] width 925 height 412
click at [1107, 334] on div "Job Description Filter using keywords Search We are a growing team of Military …" at bounding box center [676, 488] width 925 height 412
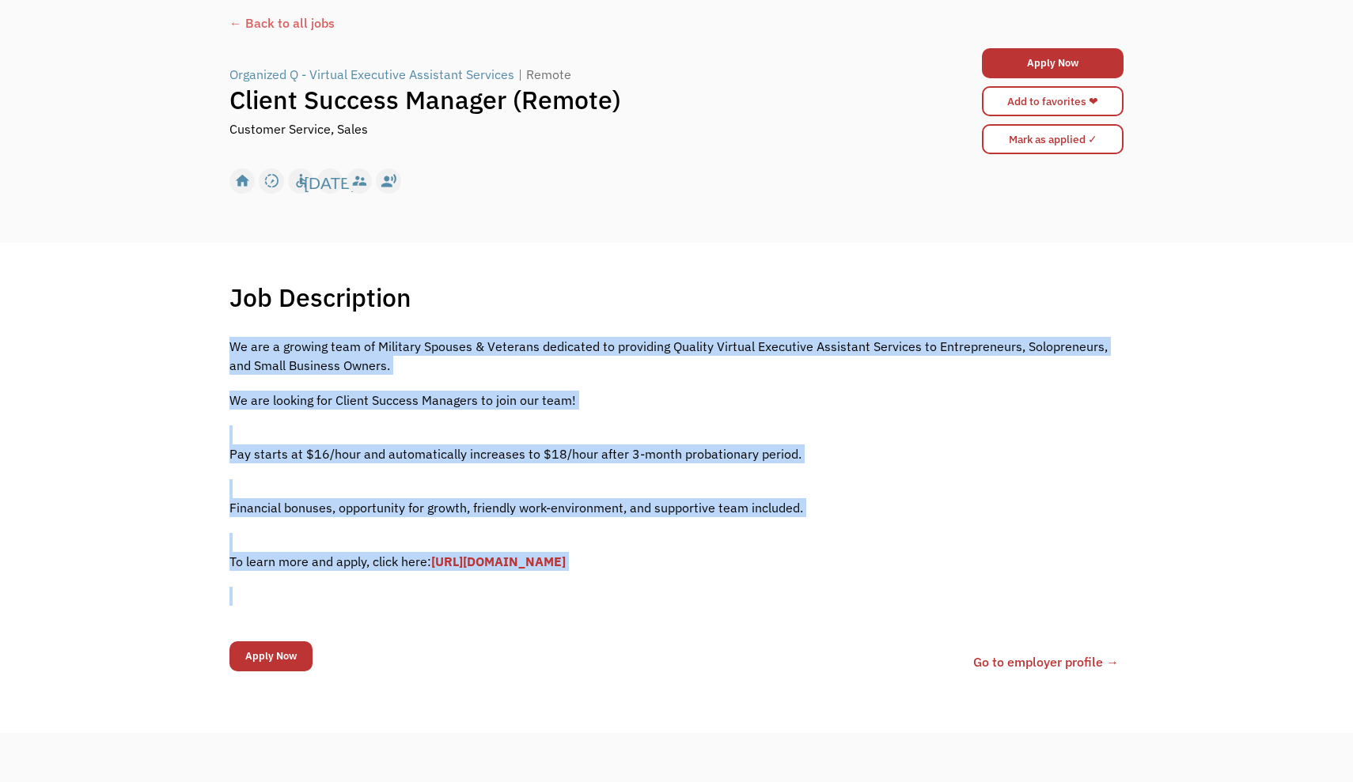
drag, startPoint x: 906, startPoint y: 582, endPoint x: 918, endPoint y: 305, distance: 277.9
click at [918, 296] on div "Job Description Filter using keywords Search We are a growing team of Military …" at bounding box center [676, 488] width 925 height 412
click at [907, 393] on p "We are looking for Client Success Managers to join our team!" at bounding box center [676, 400] width 894 height 19
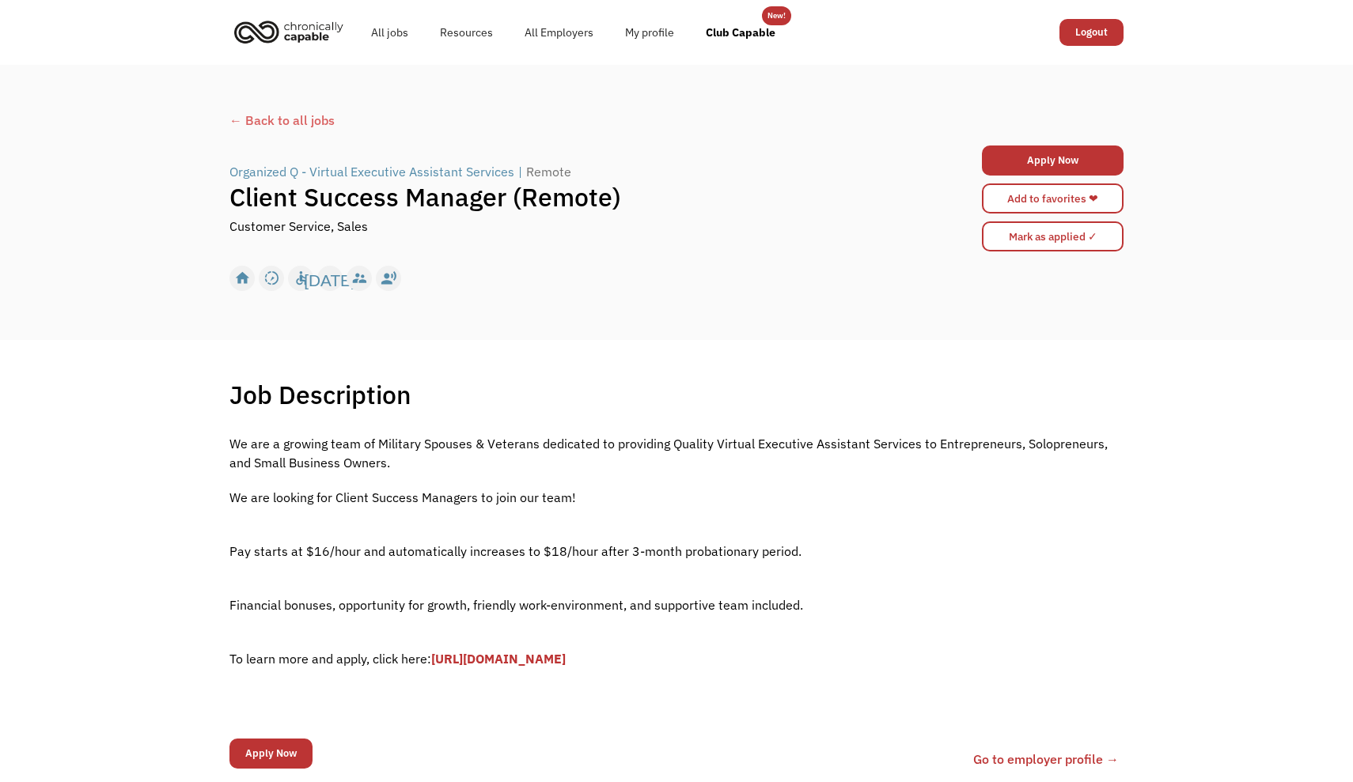
scroll to position [0, 0]
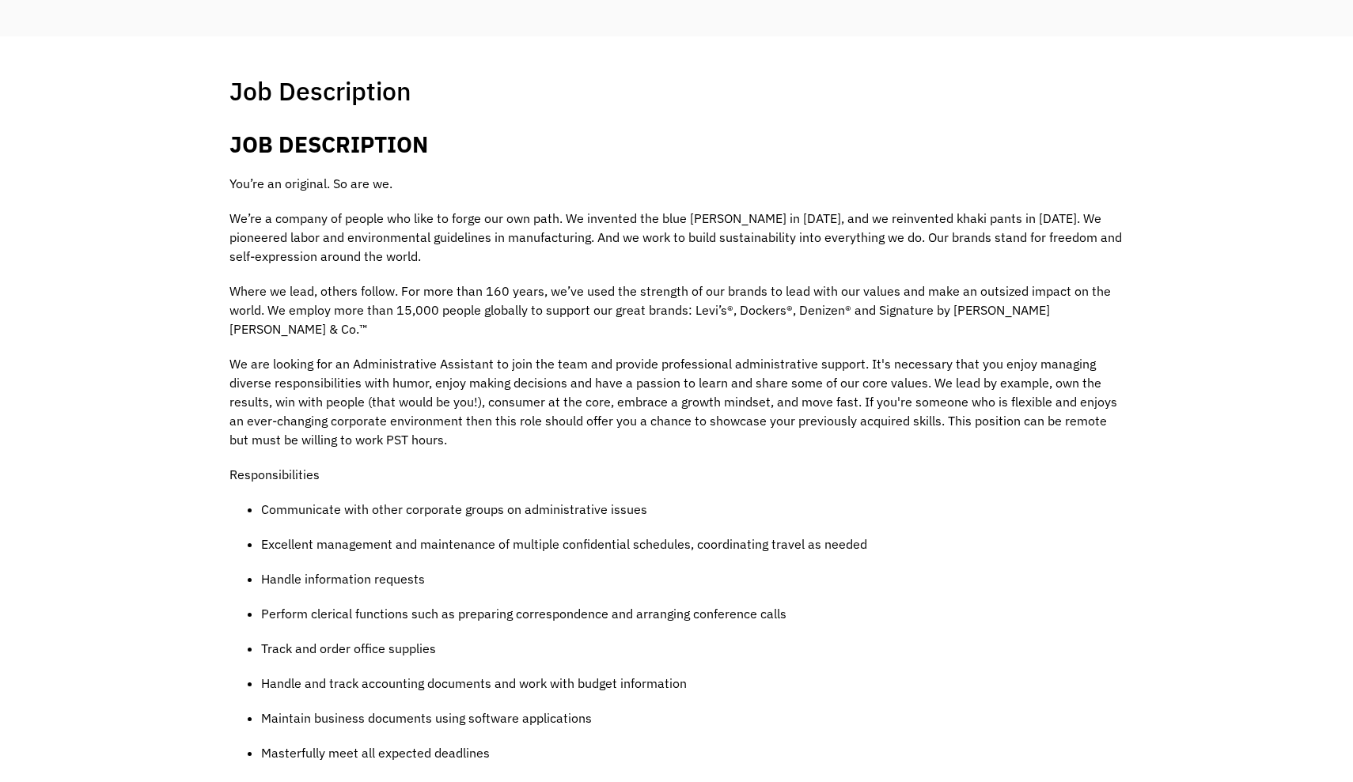
scroll to position [310, 0]
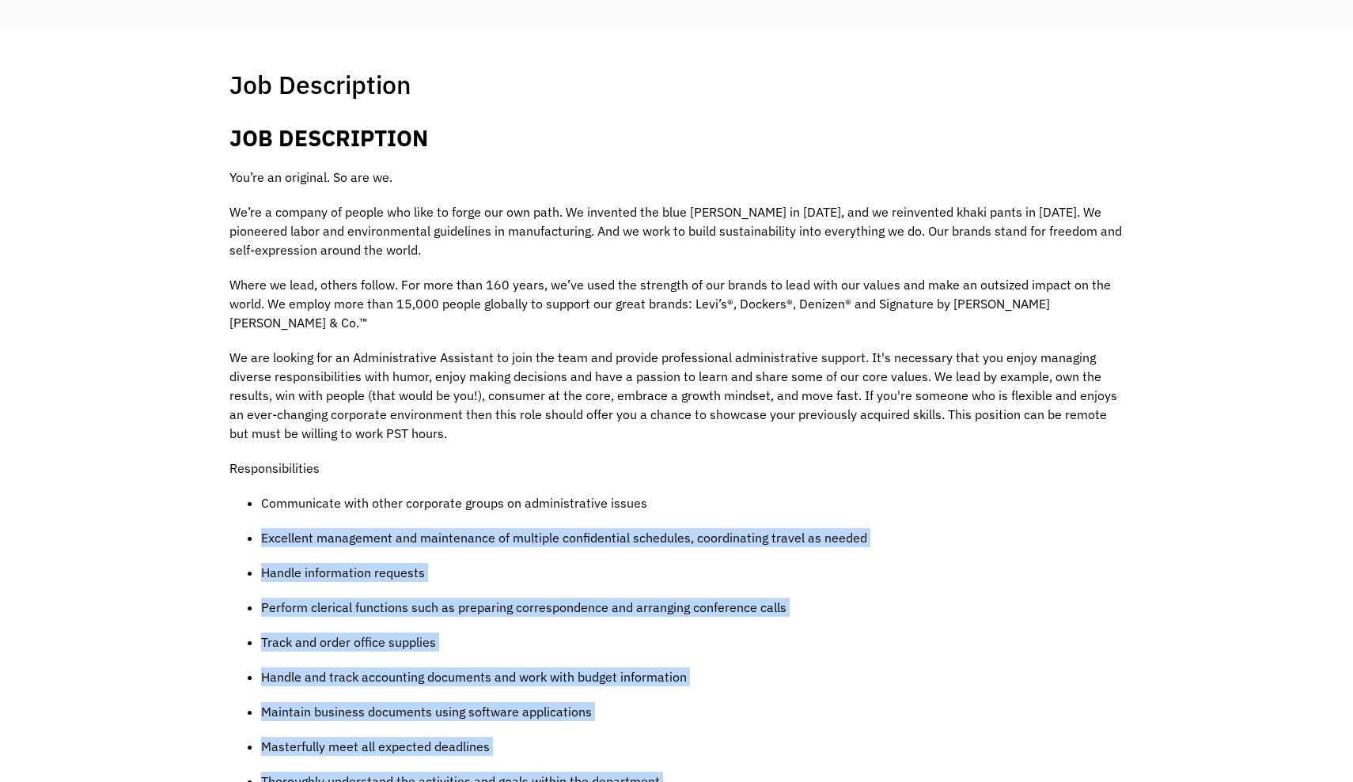
drag, startPoint x: 1054, startPoint y: 488, endPoint x: 1126, endPoint y: 183, distance: 313.1
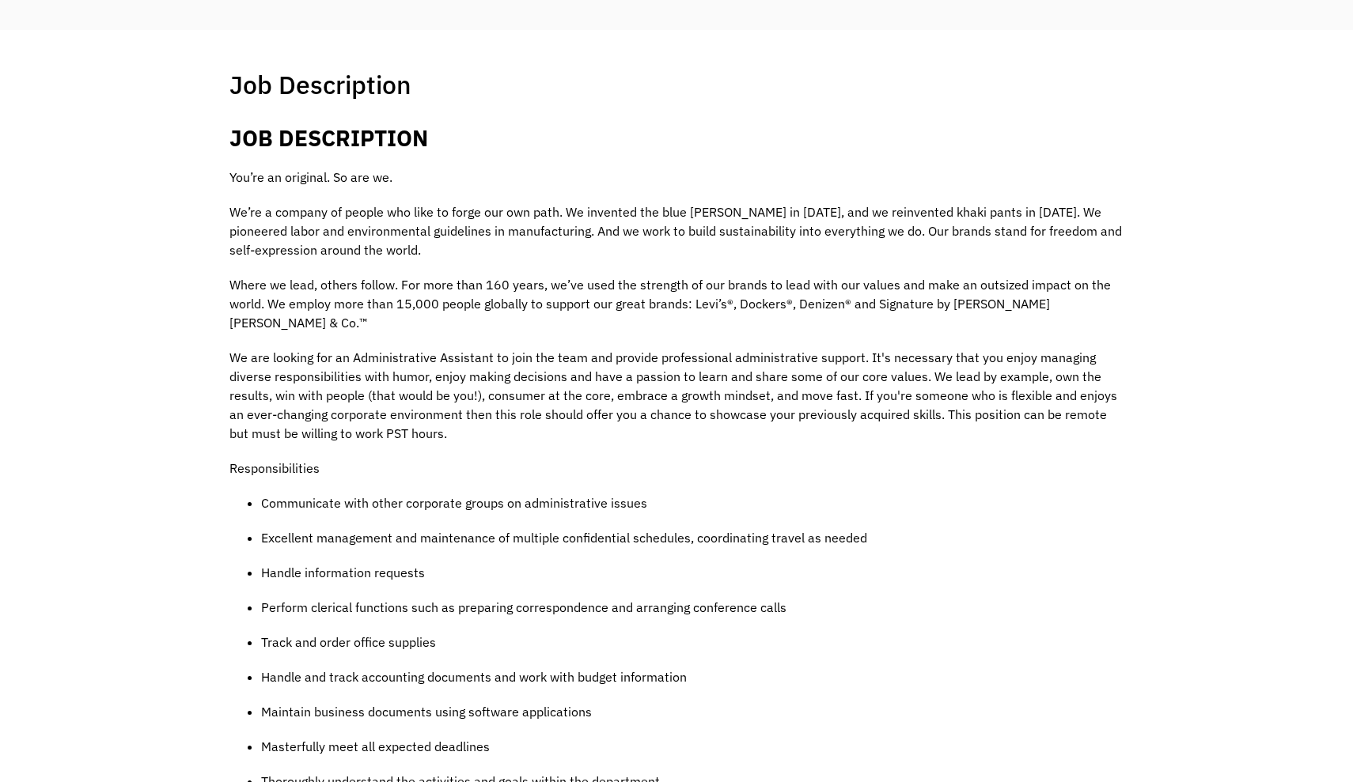
click at [1119, 222] on p "We’re a company of people who like to forge our own path. We invented the blue …" at bounding box center [676, 230] width 894 height 57
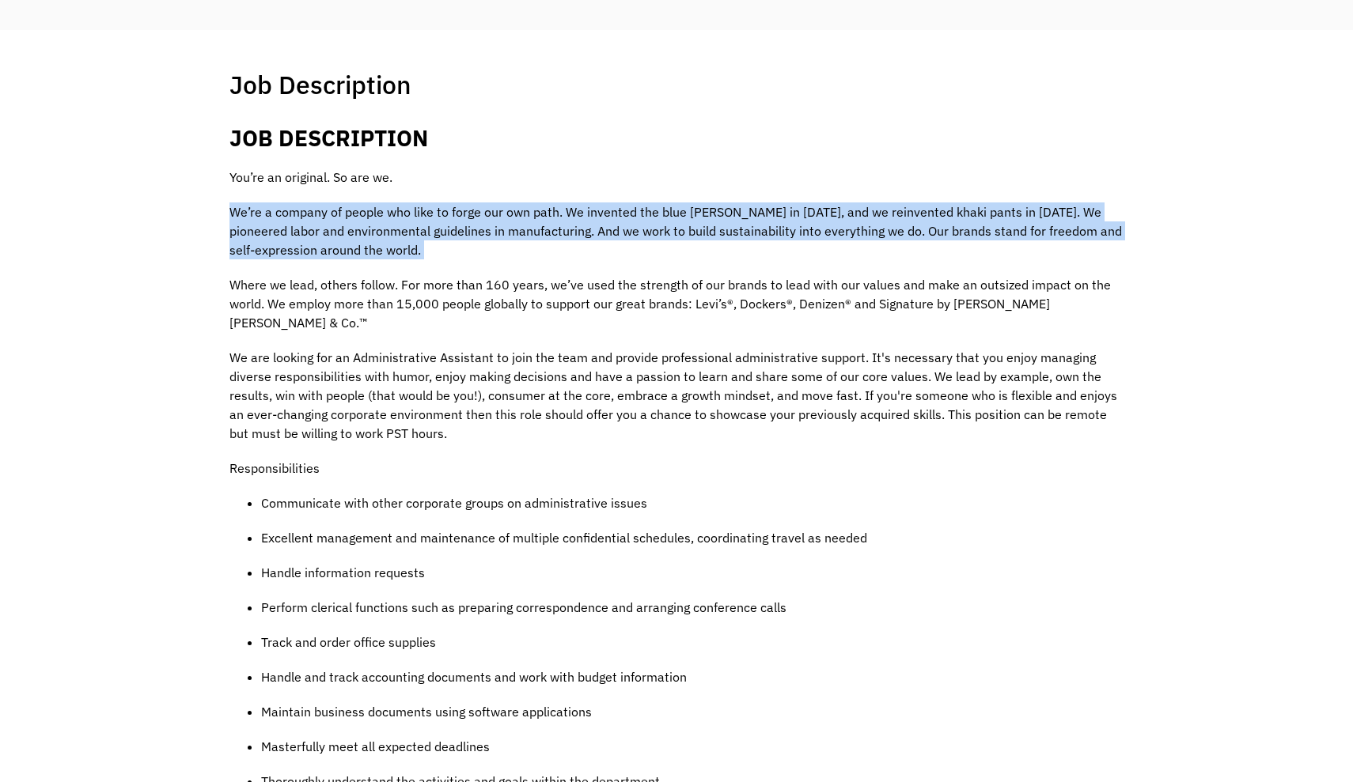
click at [1119, 222] on p "We’re a company of people who like to forge our own path. We invented the blue …" at bounding box center [676, 230] width 894 height 57
click at [1116, 206] on p "We’re a company of people who like to forge our own path. We invented the blue …" at bounding box center [676, 230] width 894 height 57
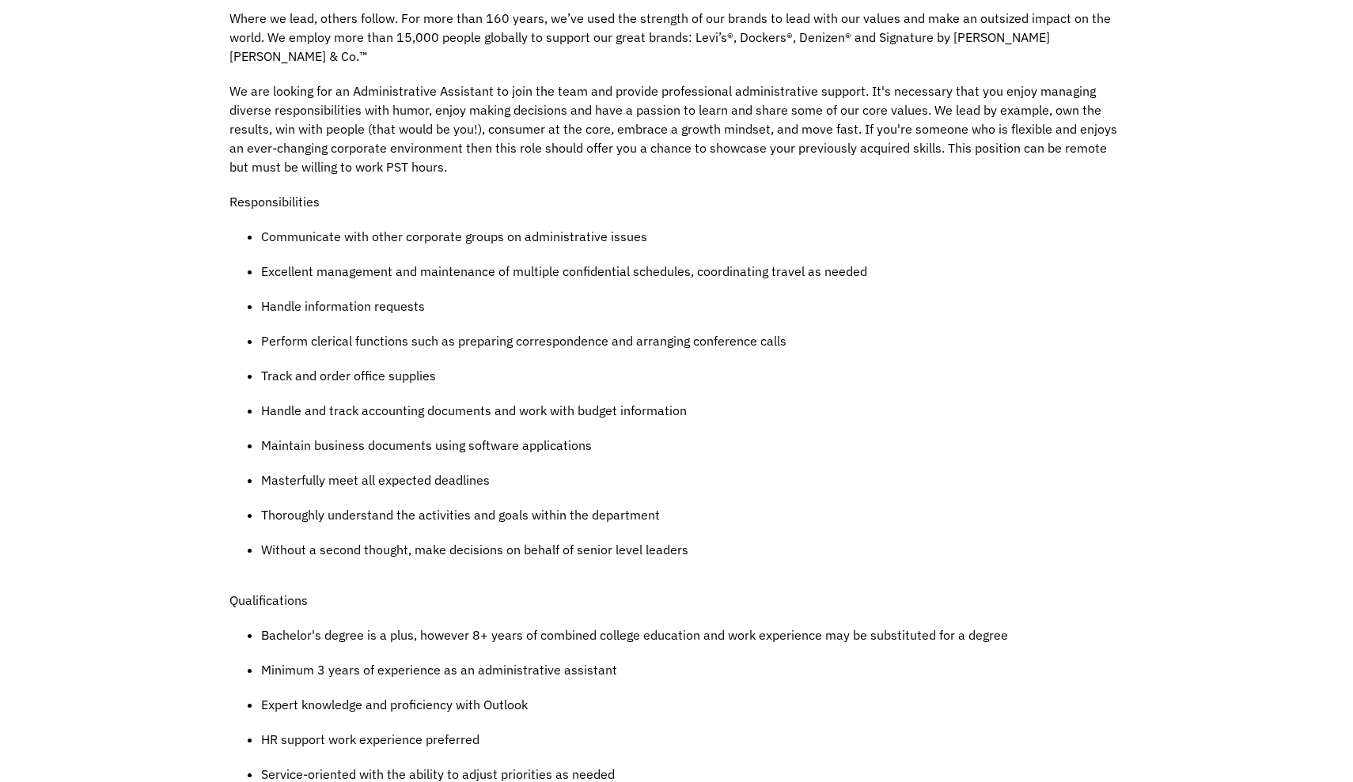
scroll to position [604, 0]
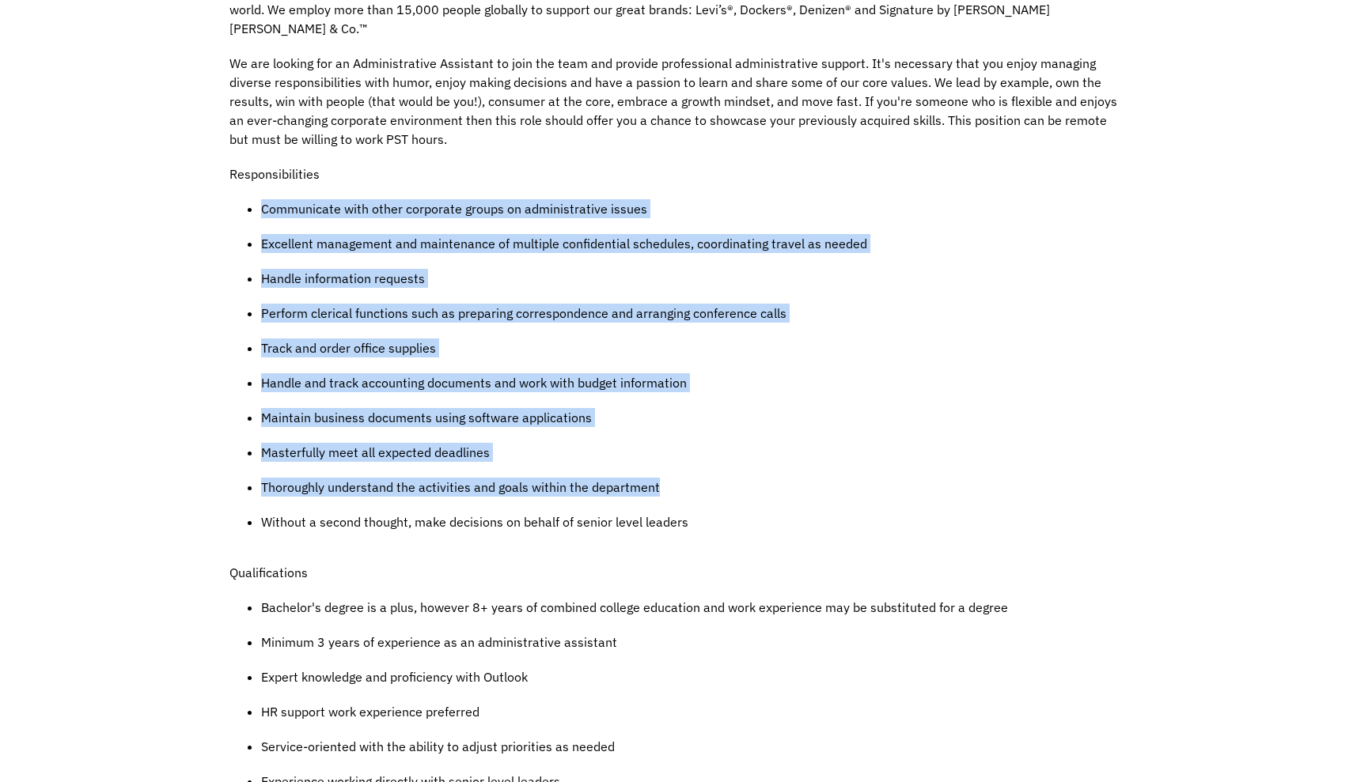
drag, startPoint x: 1088, startPoint y: 161, endPoint x: 1122, endPoint y: 471, distance: 311.8
click at [1122, 471] on div "JOB DESCRIPTION You’re an original. So are we. We’re a company of people who li…" at bounding box center [676, 590] width 894 height 1521
click at [1121, 478] on p "Thoroughly understand the activities and goals within the department" at bounding box center [692, 487] width 862 height 19
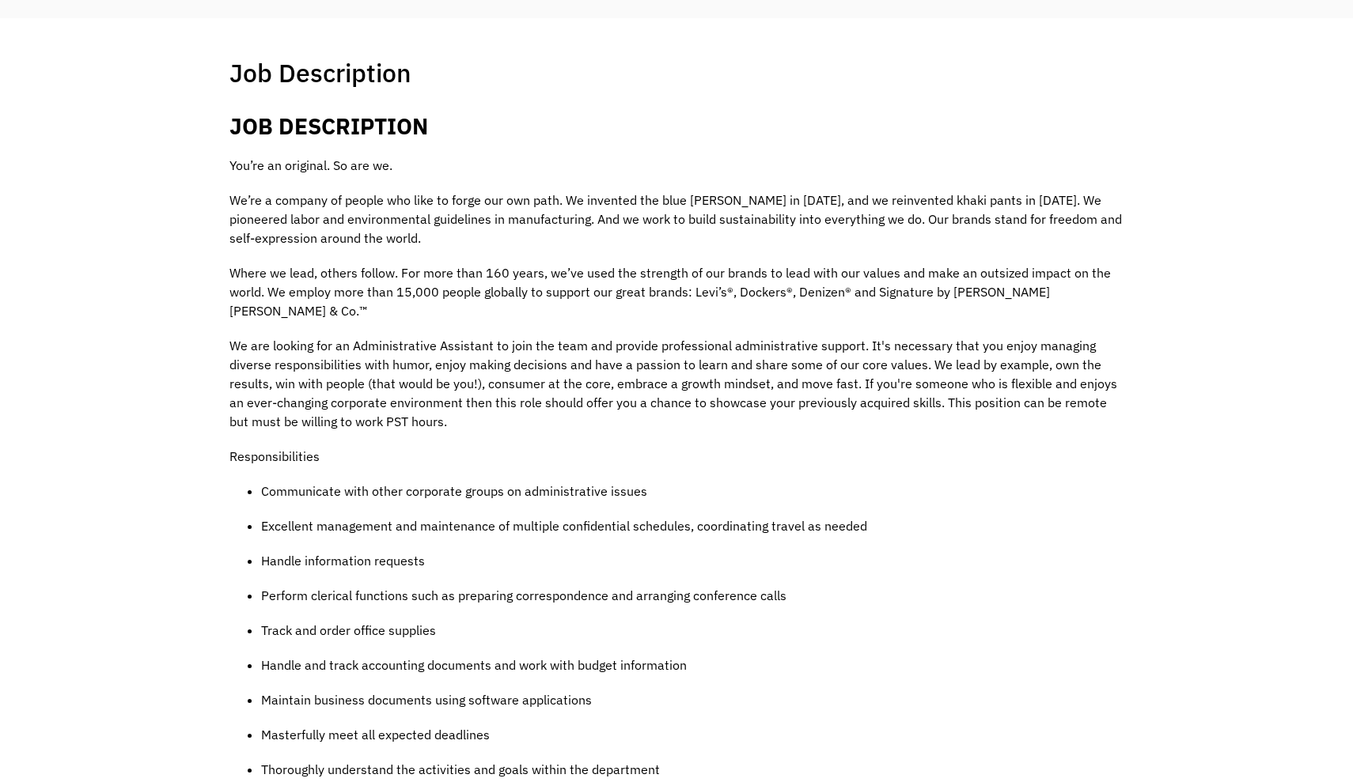
scroll to position [290, 0]
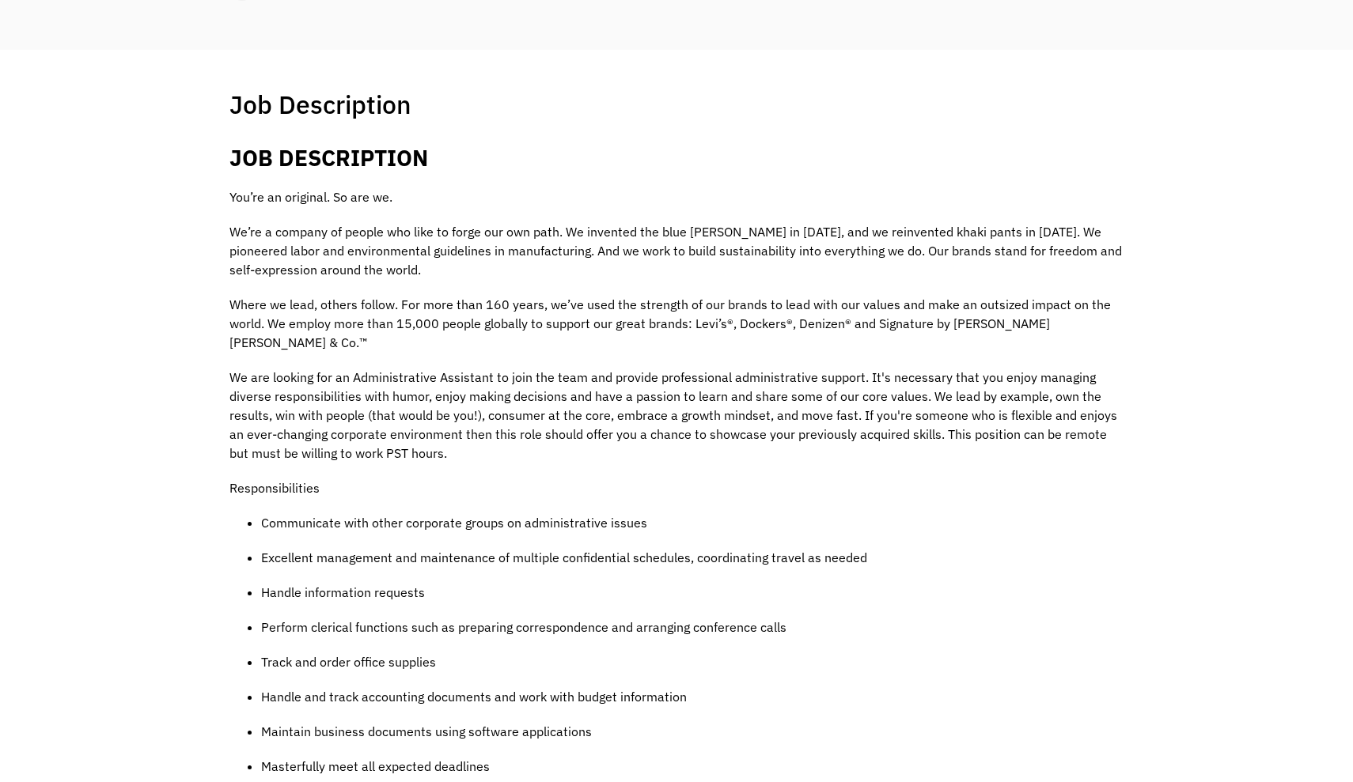
click at [1099, 421] on p "We are looking for an Administrative Assistant to join the team and provide pro…" at bounding box center [676, 415] width 894 height 95
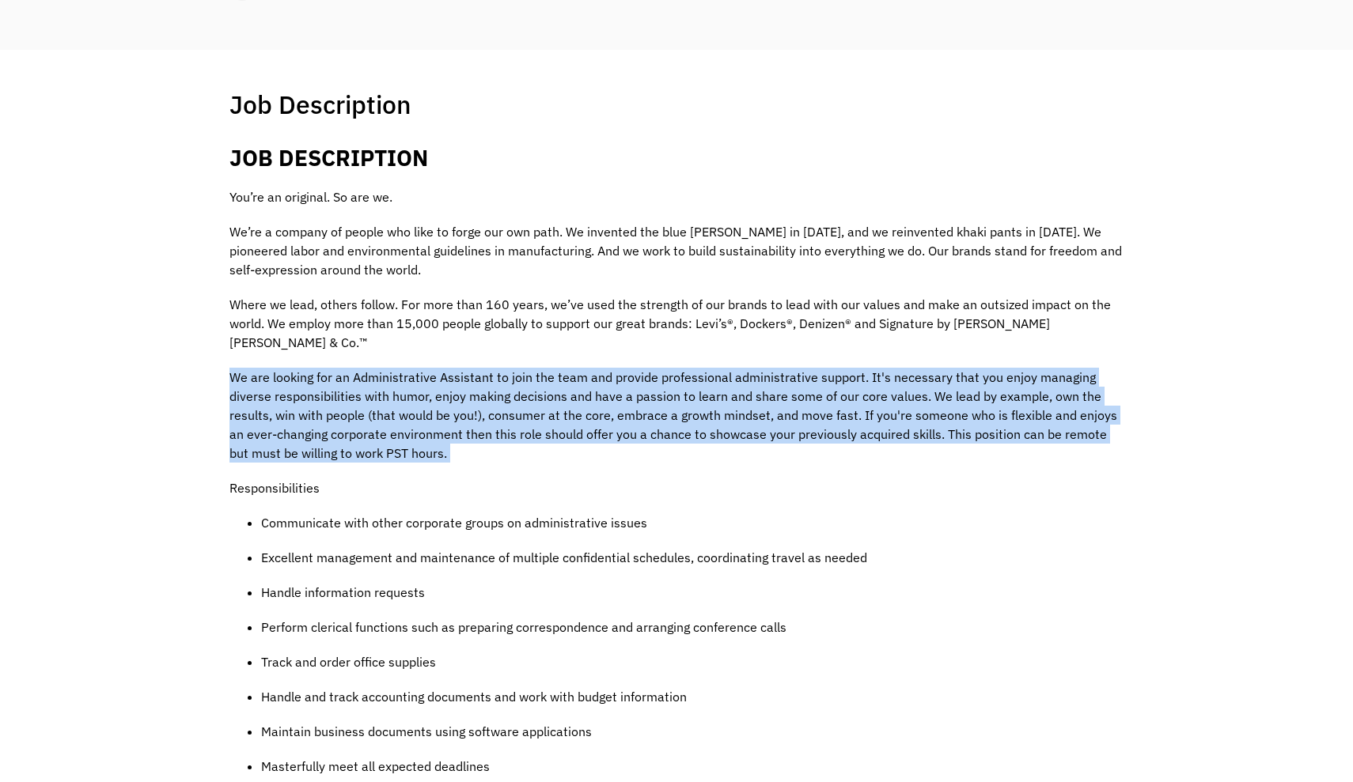
click at [1099, 421] on p "We are looking for an Administrative Assistant to join the team and provide pro…" at bounding box center [676, 415] width 894 height 95
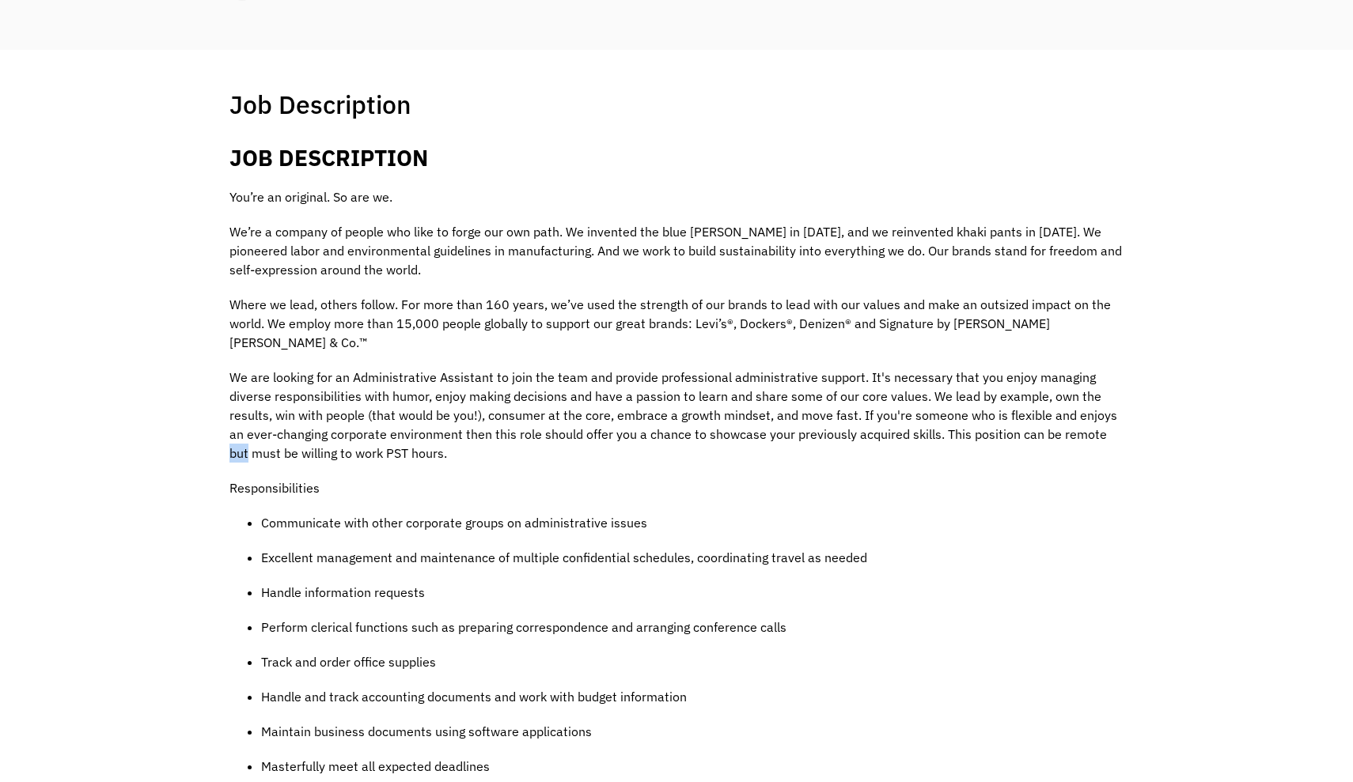
click at [1099, 421] on p "We are looking for an Administrative Assistant to join the team and provide pro…" at bounding box center [676, 415] width 894 height 95
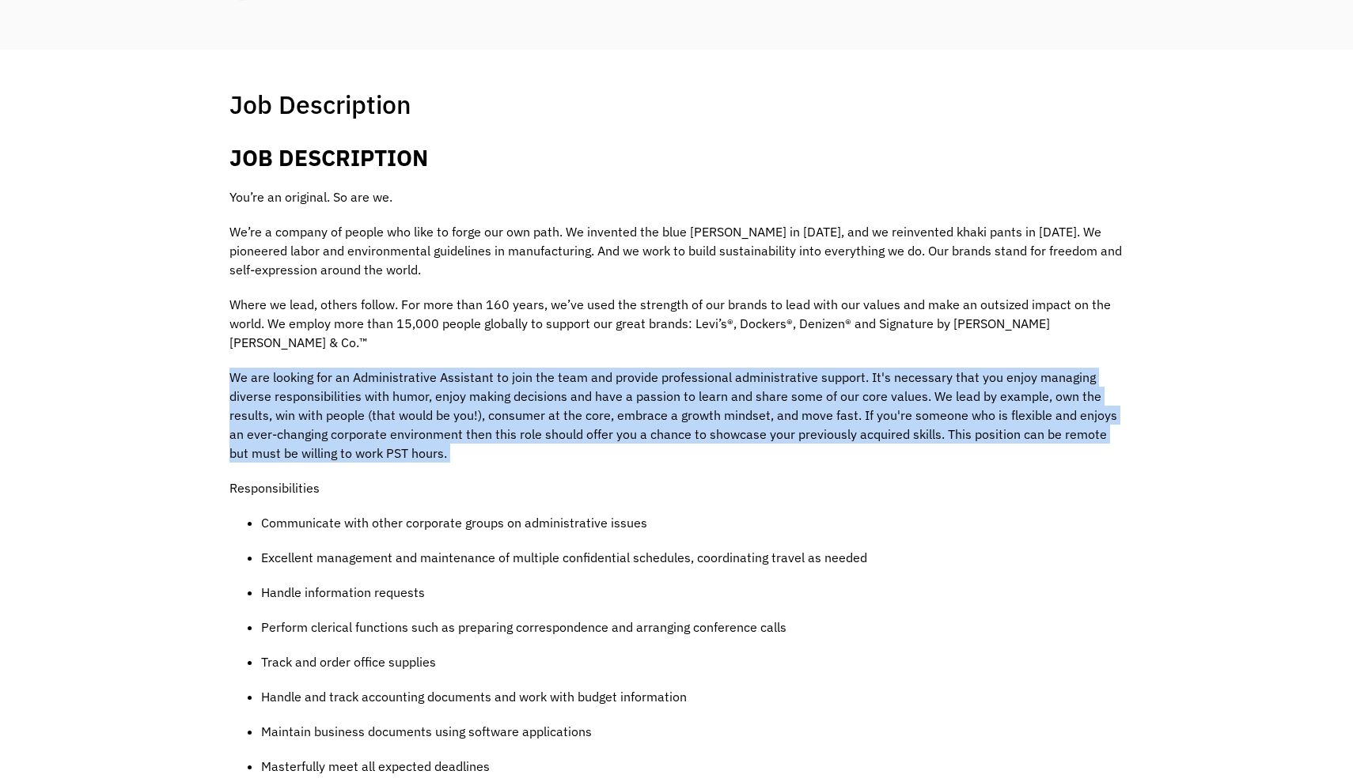
click at [1099, 421] on p "We are looking for an Administrative Assistant to join the team and provide pro…" at bounding box center [676, 415] width 894 height 95
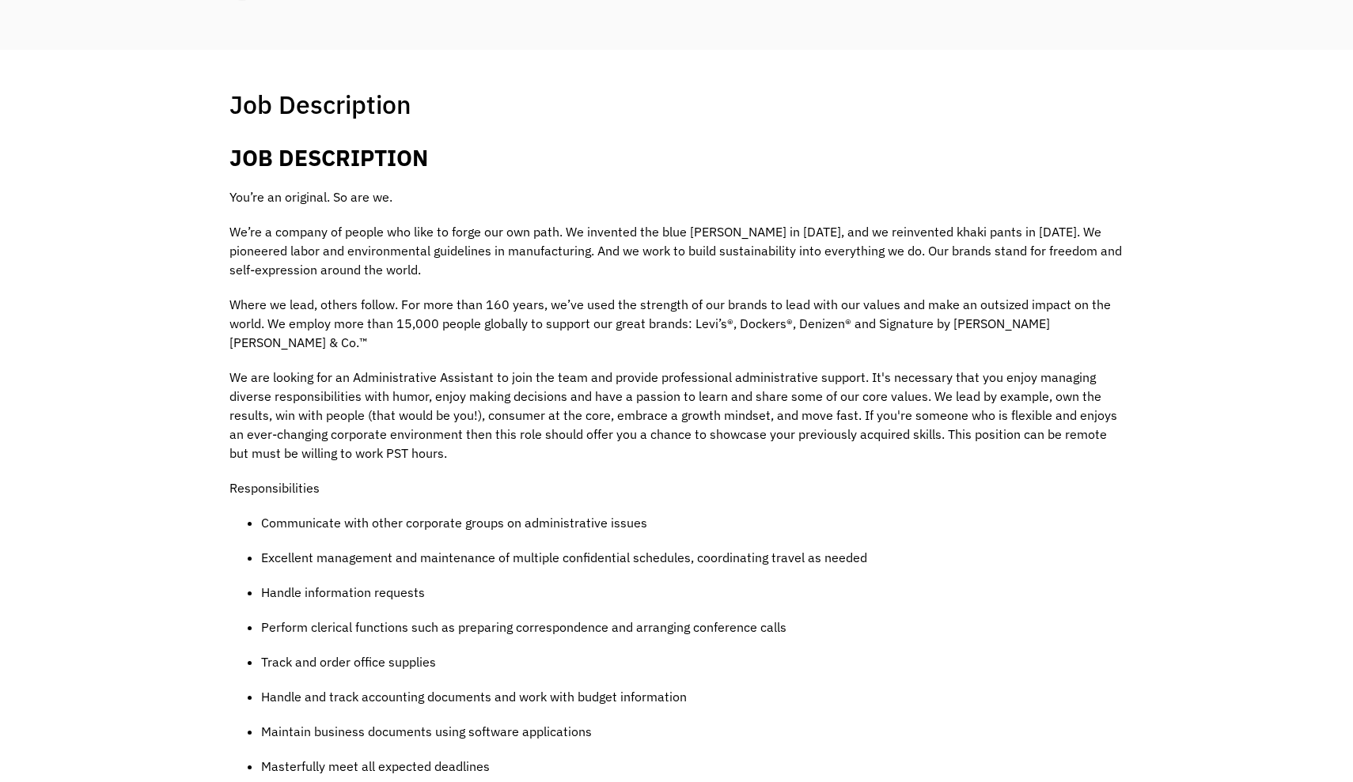
click at [1060, 435] on p "We are looking for an Administrative Assistant to join the team and provide pro…" at bounding box center [676, 415] width 894 height 95
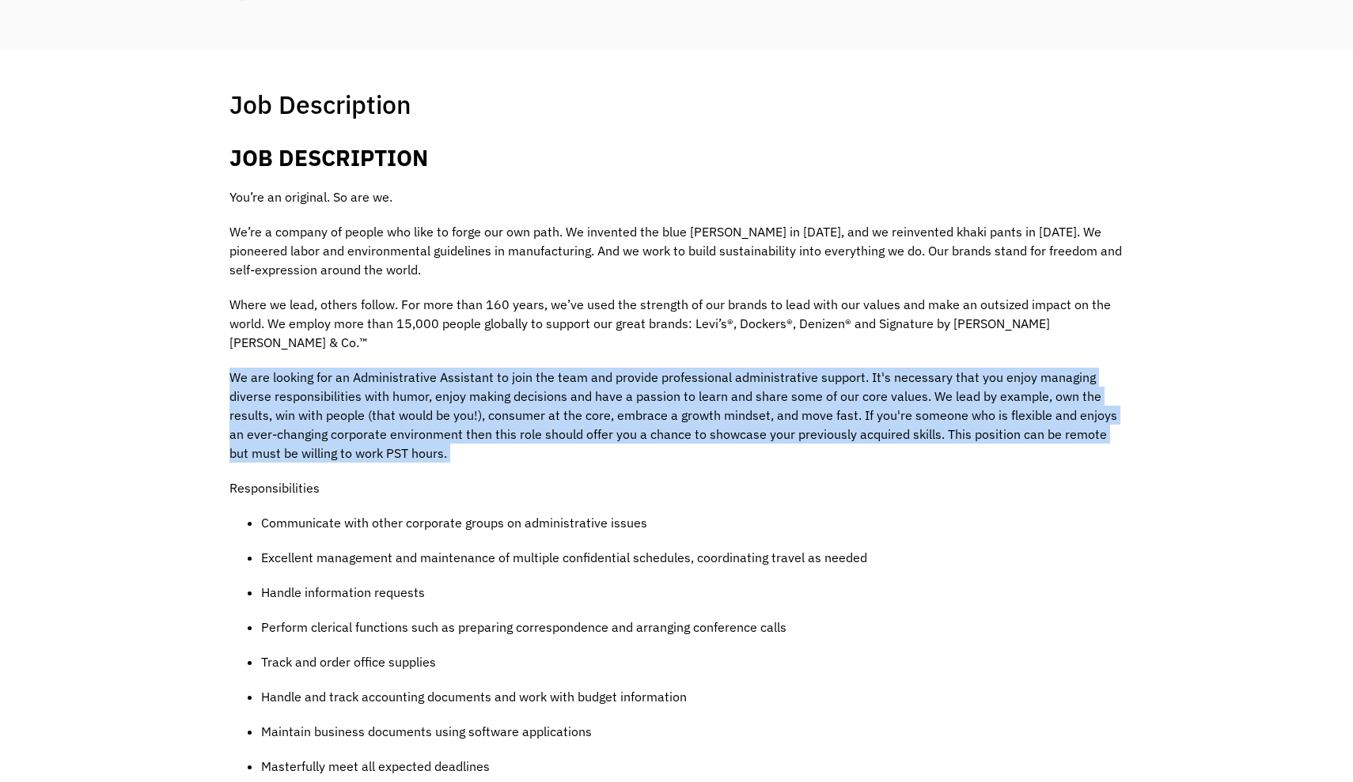
click at [1060, 435] on p "We are looking for an Administrative Assistant to join the team and provide pro…" at bounding box center [676, 415] width 894 height 95
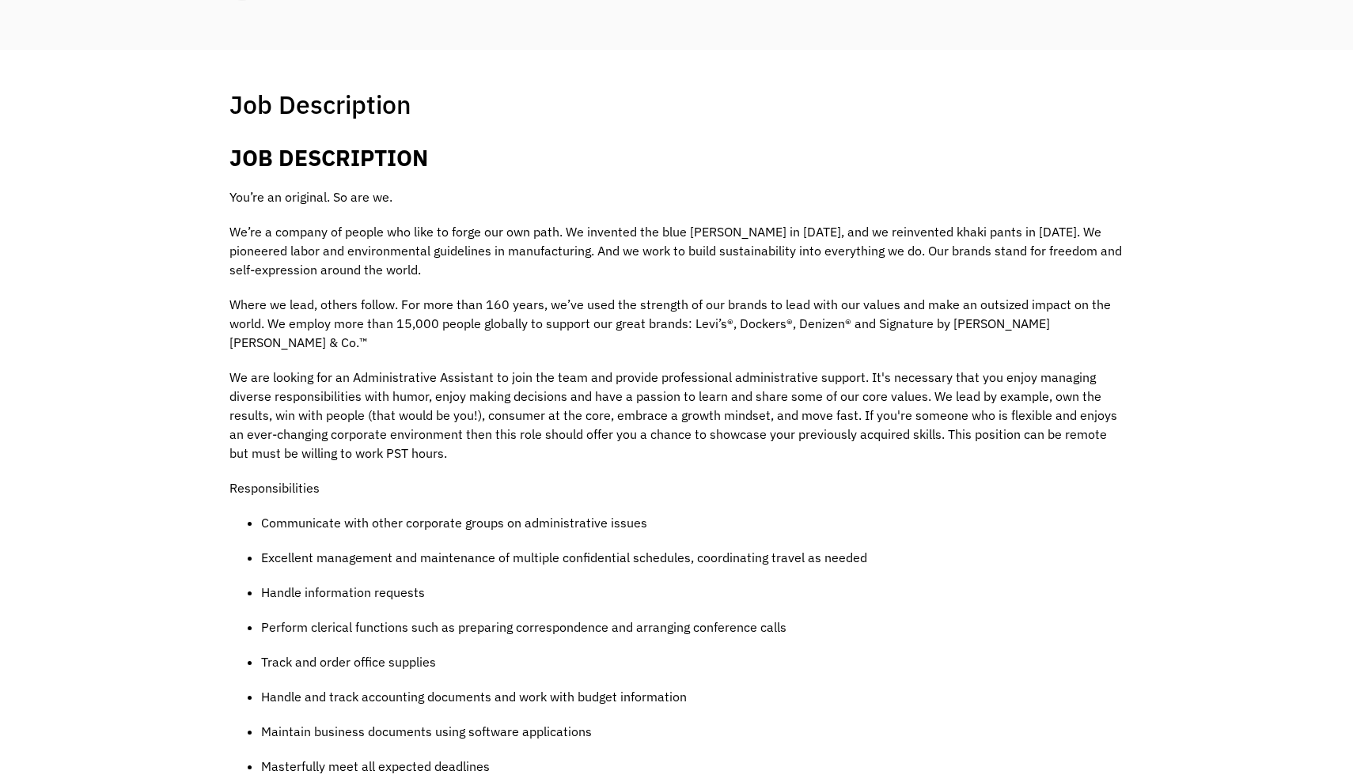
click at [1060, 435] on p "We are looking for an Administrative Assistant to join the team and provide pro…" at bounding box center [676, 415] width 894 height 95
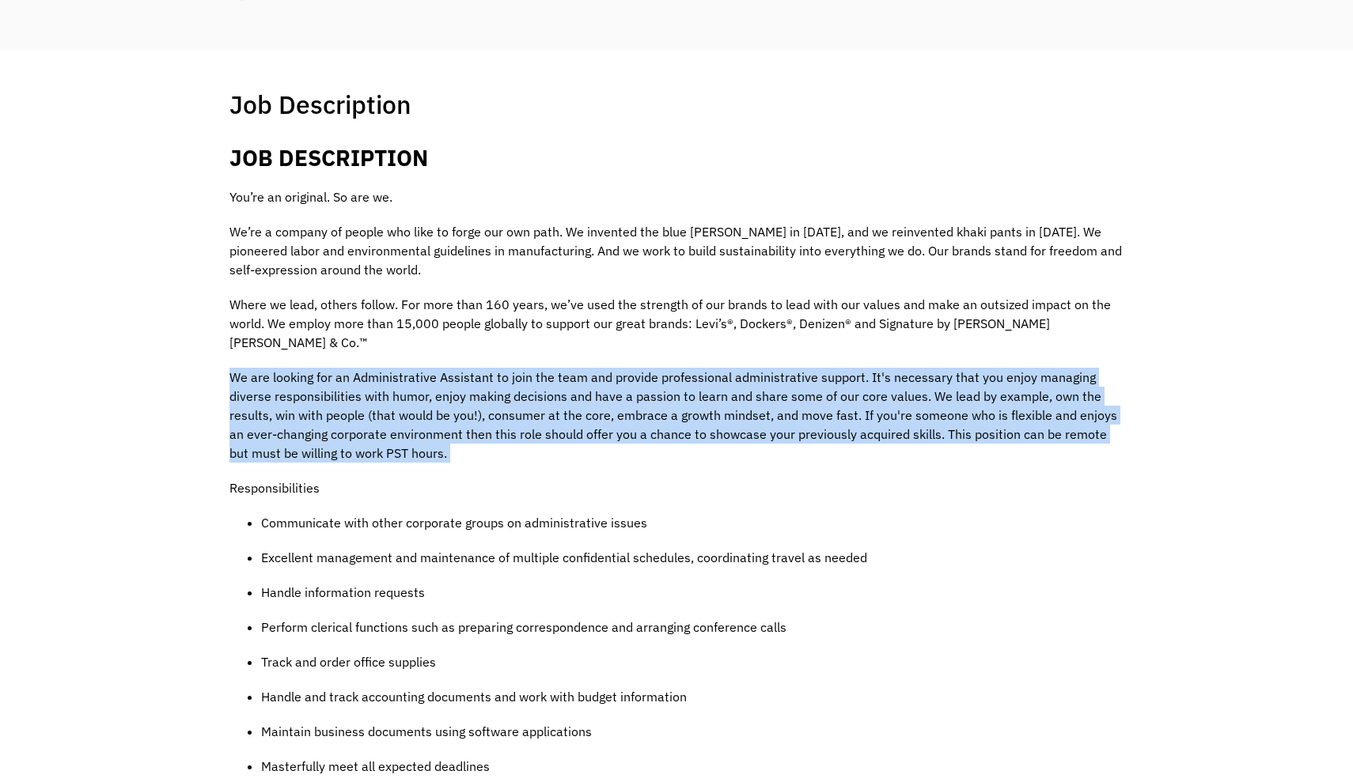
click at [1060, 435] on p "We are looking for an Administrative Assistant to join the team and provide pro…" at bounding box center [676, 415] width 894 height 95
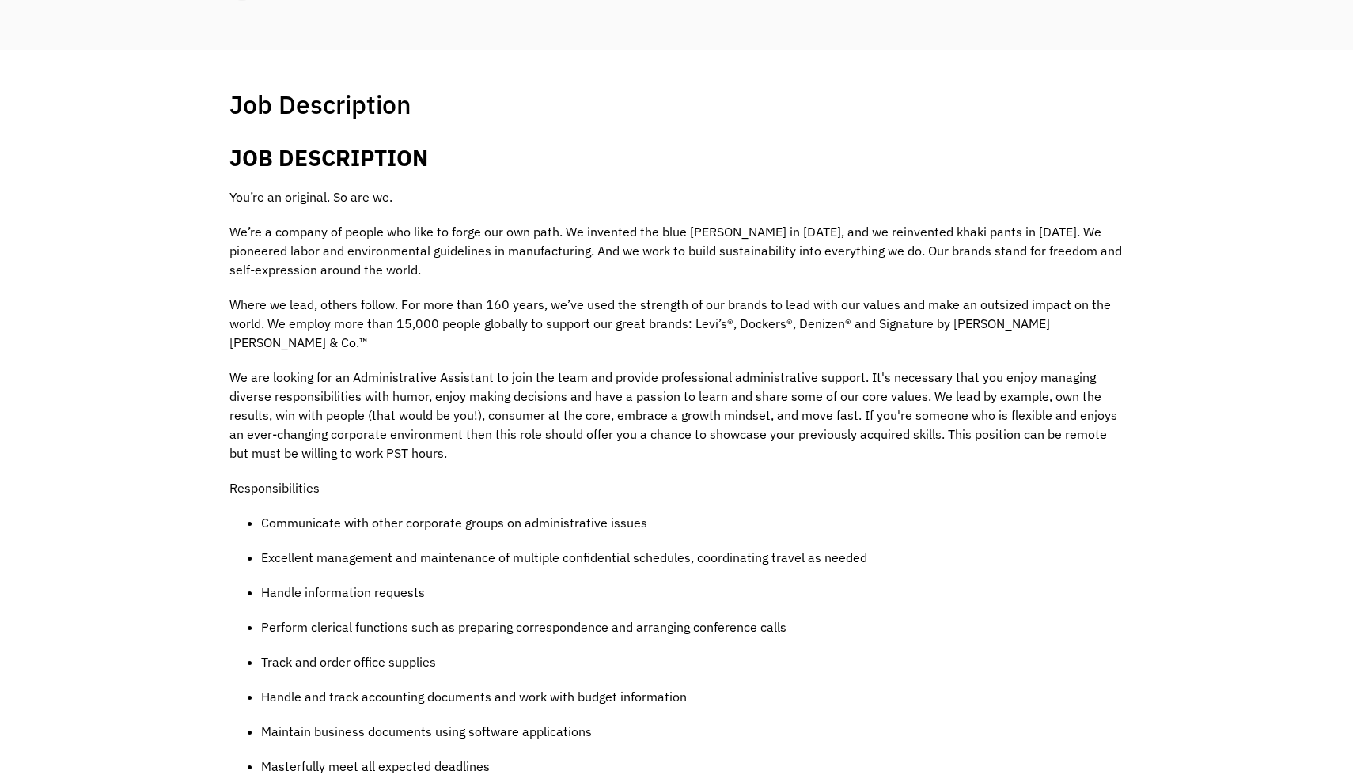
click at [1060, 435] on p "We are looking for an Administrative Assistant to join the team and provide pro…" at bounding box center [676, 415] width 894 height 95
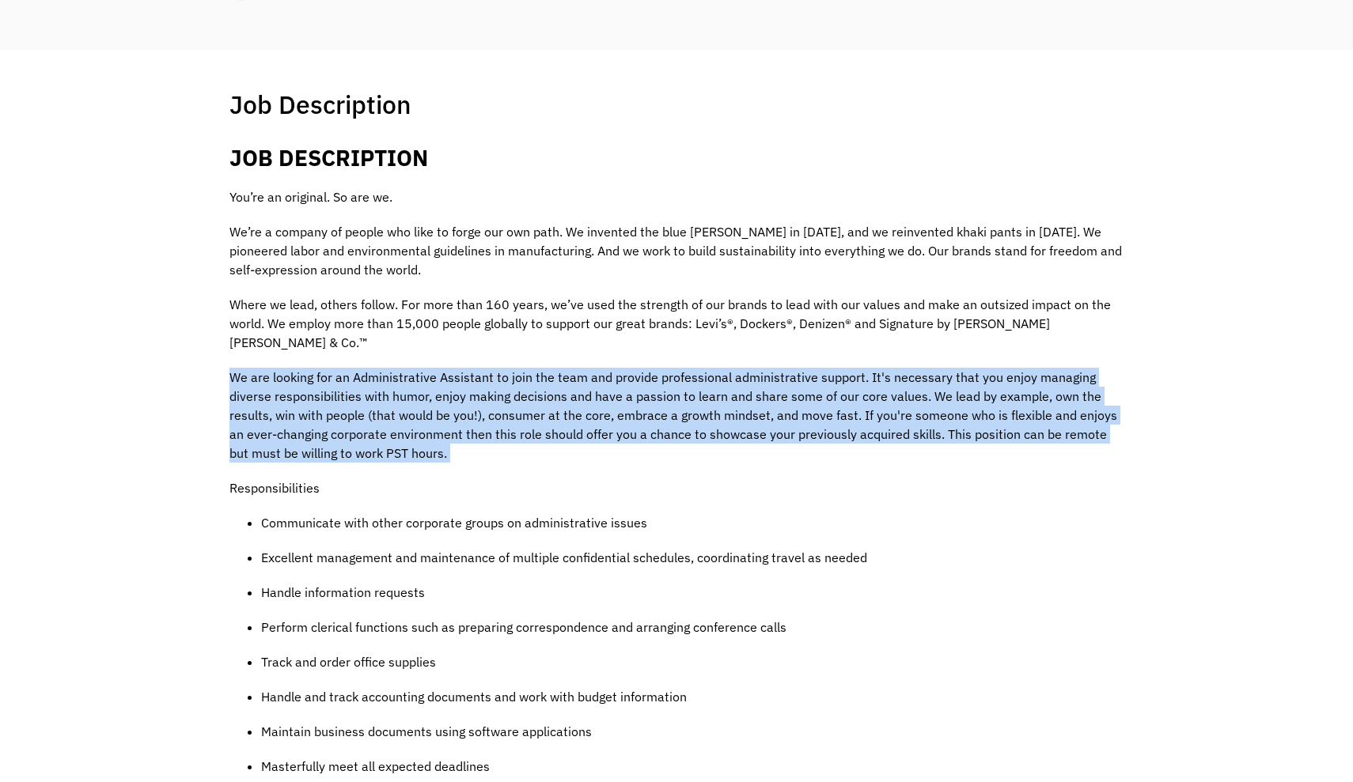
click at [1060, 435] on p "We are looking for an Administrative Assistant to join the team and provide pro…" at bounding box center [676, 415] width 894 height 95
click at [1050, 429] on p "We are looking for an Administrative Assistant to join the team and provide pro…" at bounding box center [676, 415] width 894 height 95
drag, startPoint x: 1050, startPoint y: 429, endPoint x: 1039, endPoint y: 294, distance: 134.9
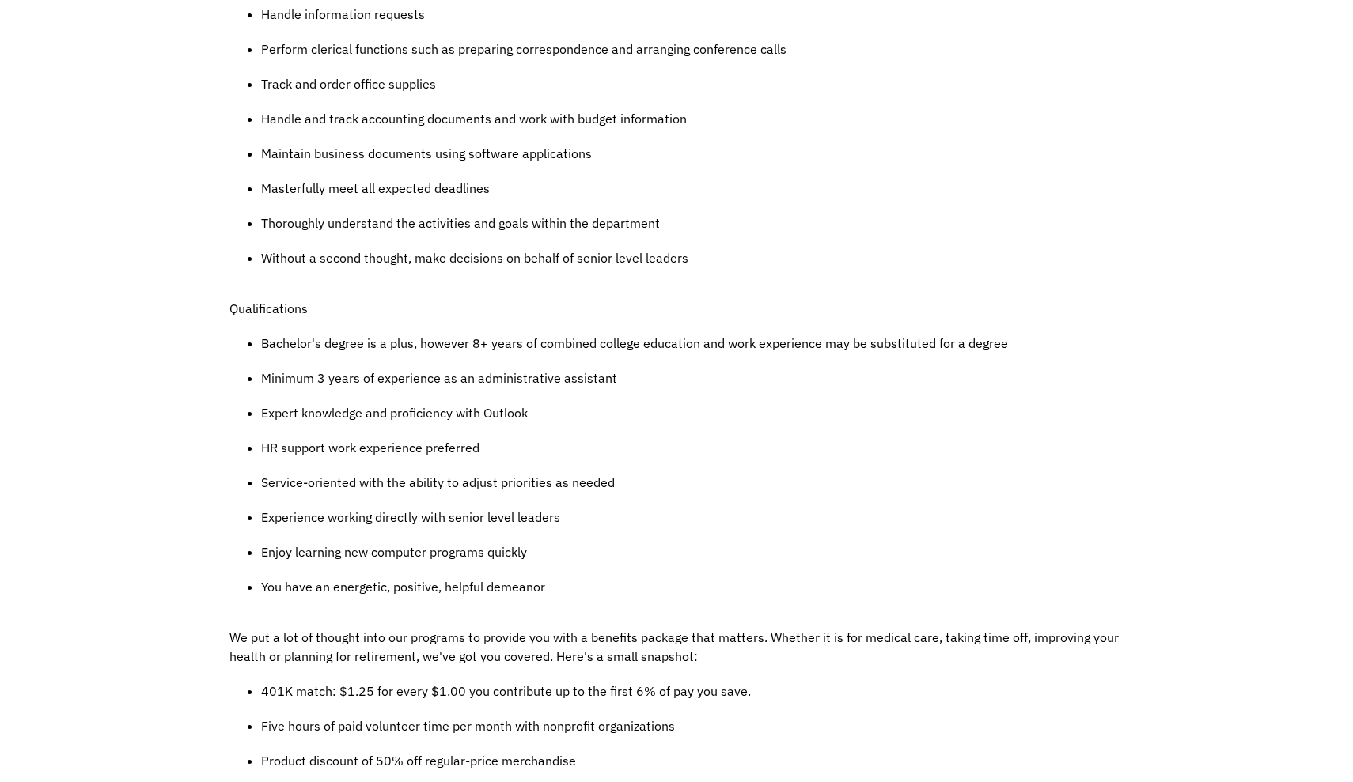
scroll to position [959, 0]
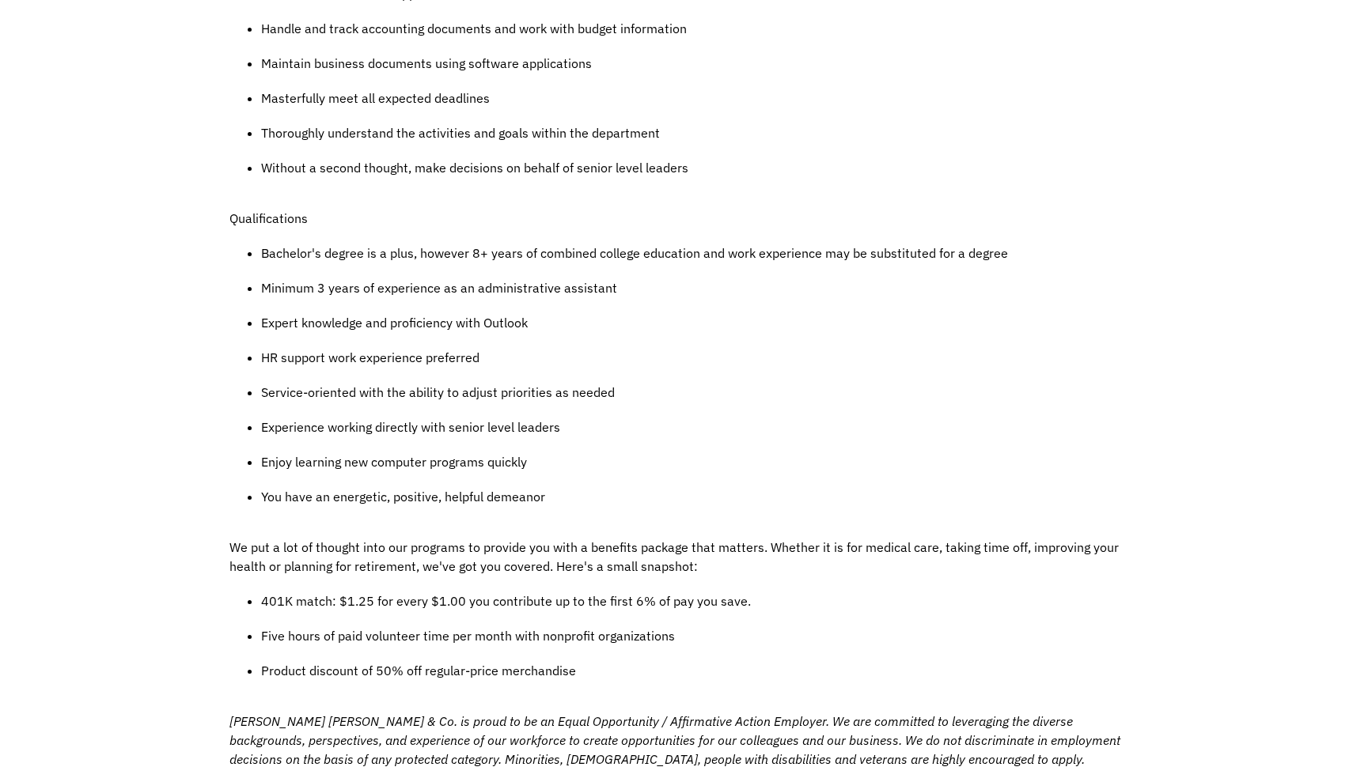
drag, startPoint x: 1080, startPoint y: 199, endPoint x: 1076, endPoint y: 221, distance: 22.4
click at [1076, 221] on div "JOB DESCRIPTION You’re an original. So are we. We’re a company of people who li…" at bounding box center [676, 236] width 894 height 1521
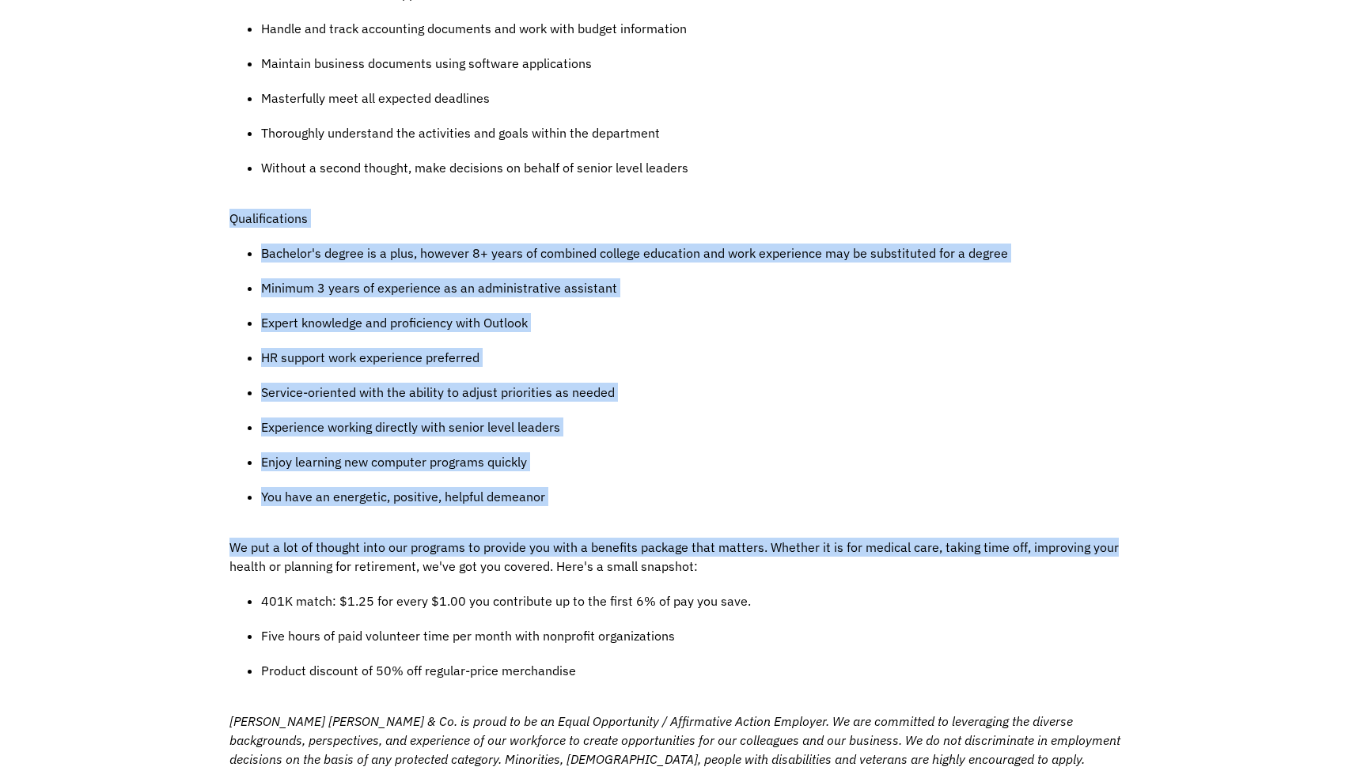
drag, startPoint x: 1057, startPoint y: 185, endPoint x: 1123, endPoint y: 529, distance: 350.4
click at [1123, 529] on div "Job Description Filter using keywords Search JOB DESCRIPTION You’re an original…" at bounding box center [676, 252] width 925 height 1664
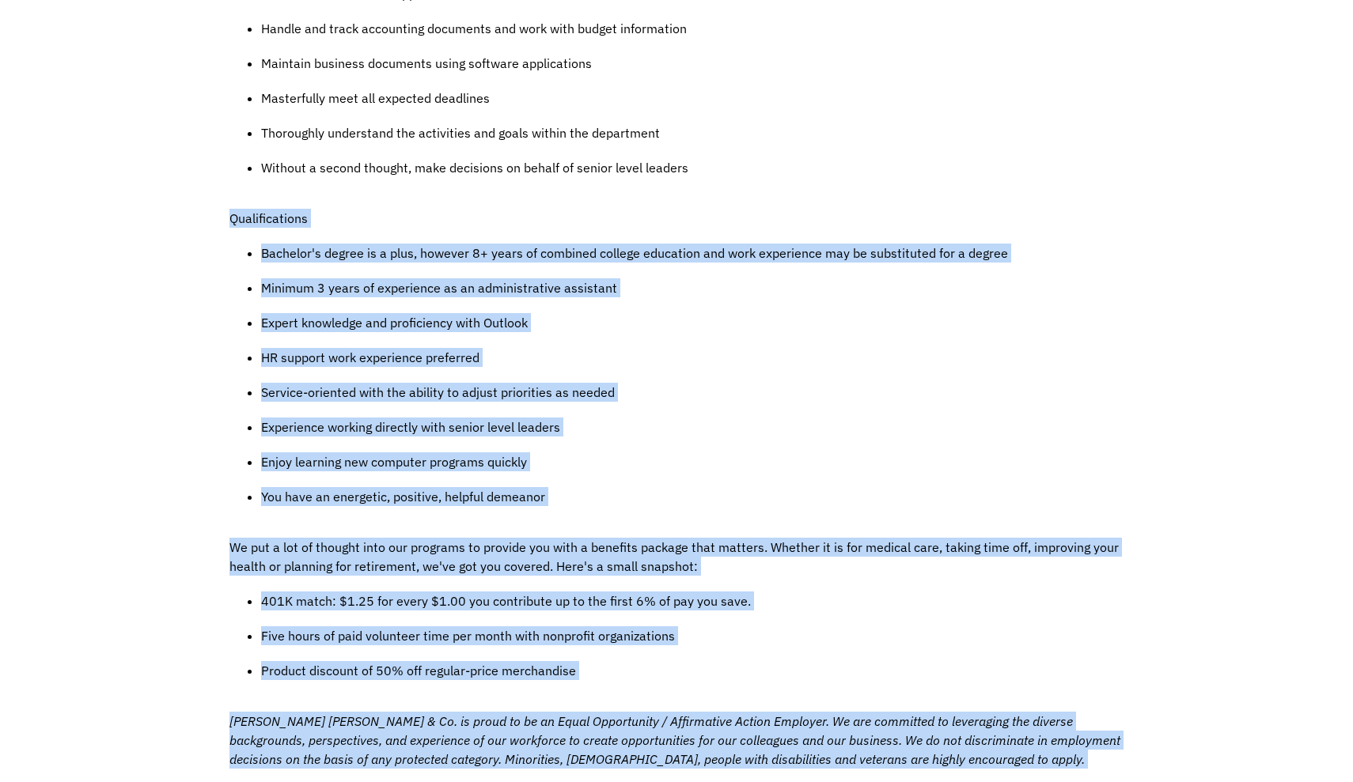
click at [1123, 529] on div "Job Description Filter using keywords Search JOB DESCRIPTION You’re an original…" at bounding box center [676, 252] width 925 height 1664
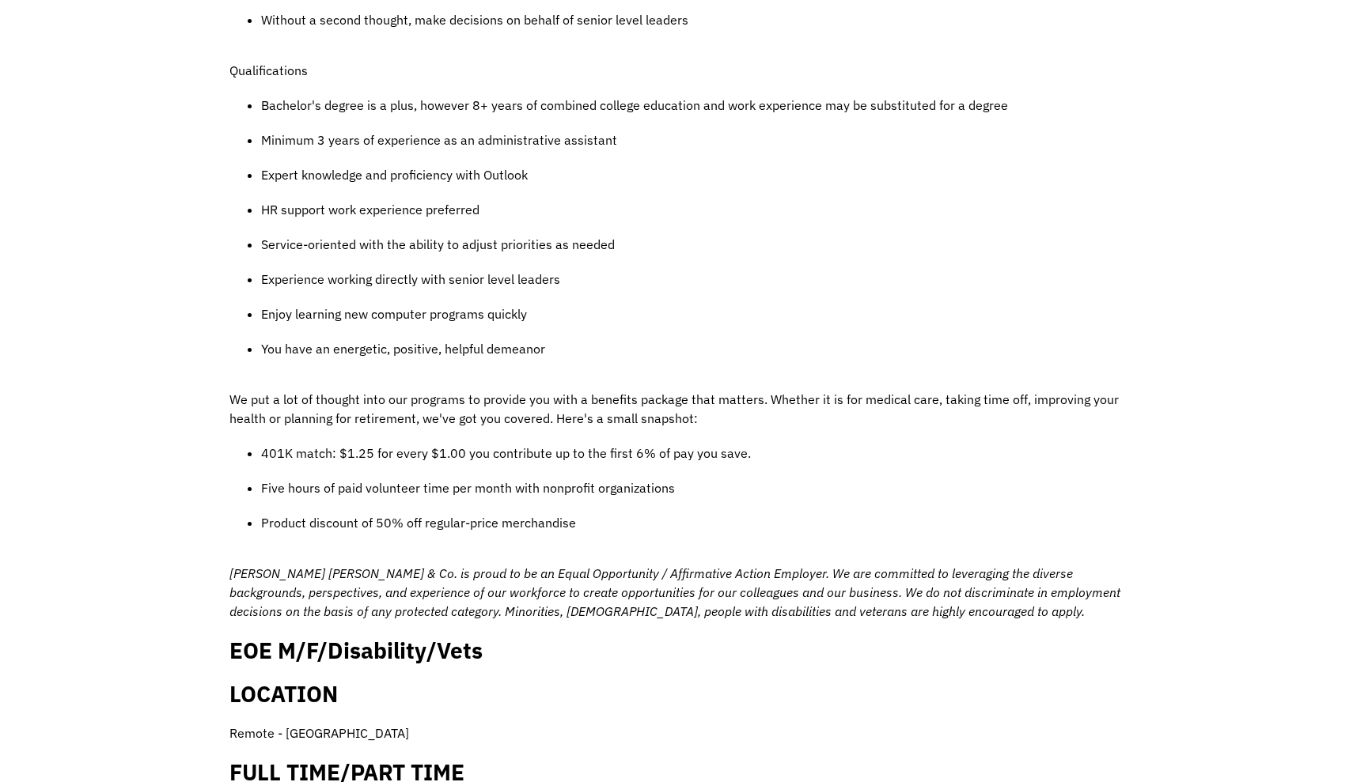
scroll to position [1156, 0]
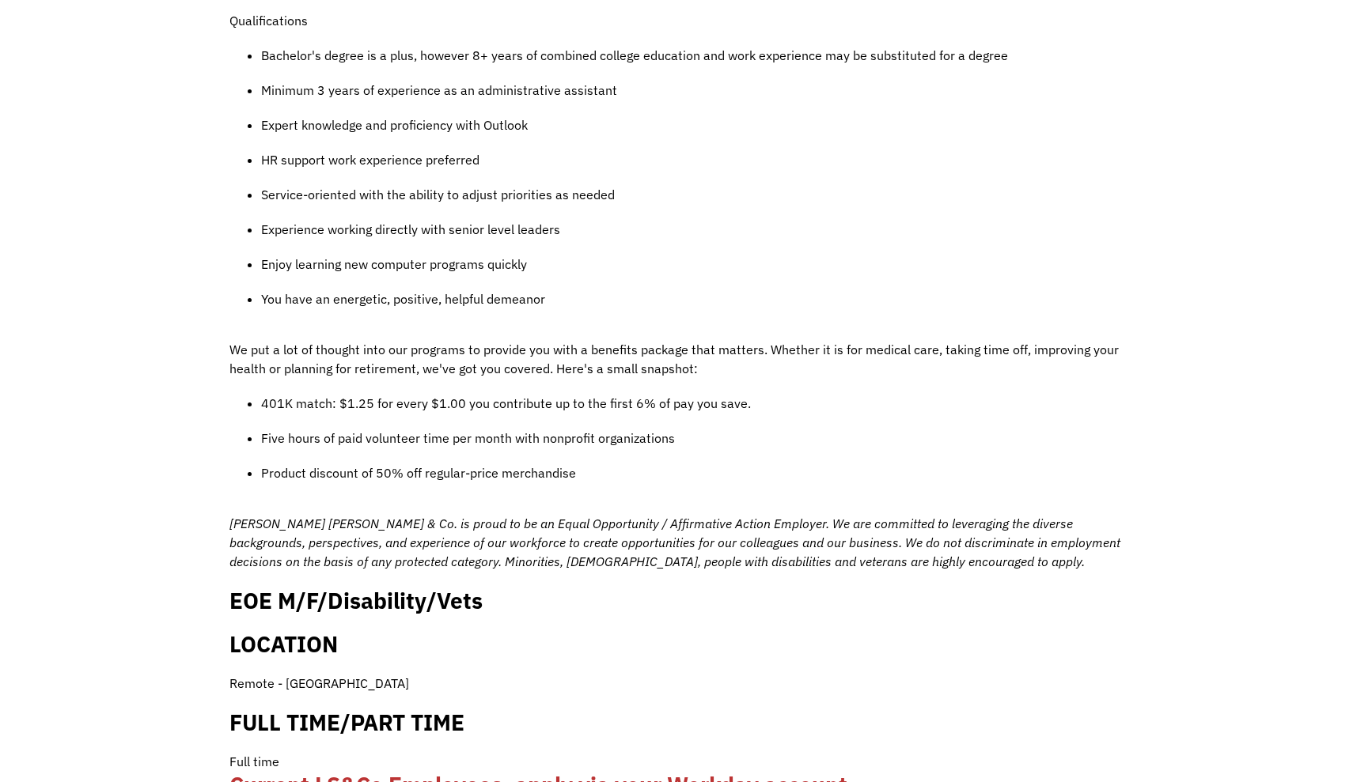
drag, startPoint x: 1144, startPoint y: 270, endPoint x: 1156, endPoint y: 380, distance: 111.5
click at [1156, 380] on div "Job Description Filter using keywords Search JOB DESCRIPTION You’re an original…" at bounding box center [676, 55] width 1353 height 1742
click at [781, 709] on h2 "FULL TIME/PART TIME" at bounding box center [676, 723] width 894 height 28
click at [978, 340] on p "We put a lot of thought into our programs to provide you with a benefits packag…" at bounding box center [676, 359] width 894 height 38
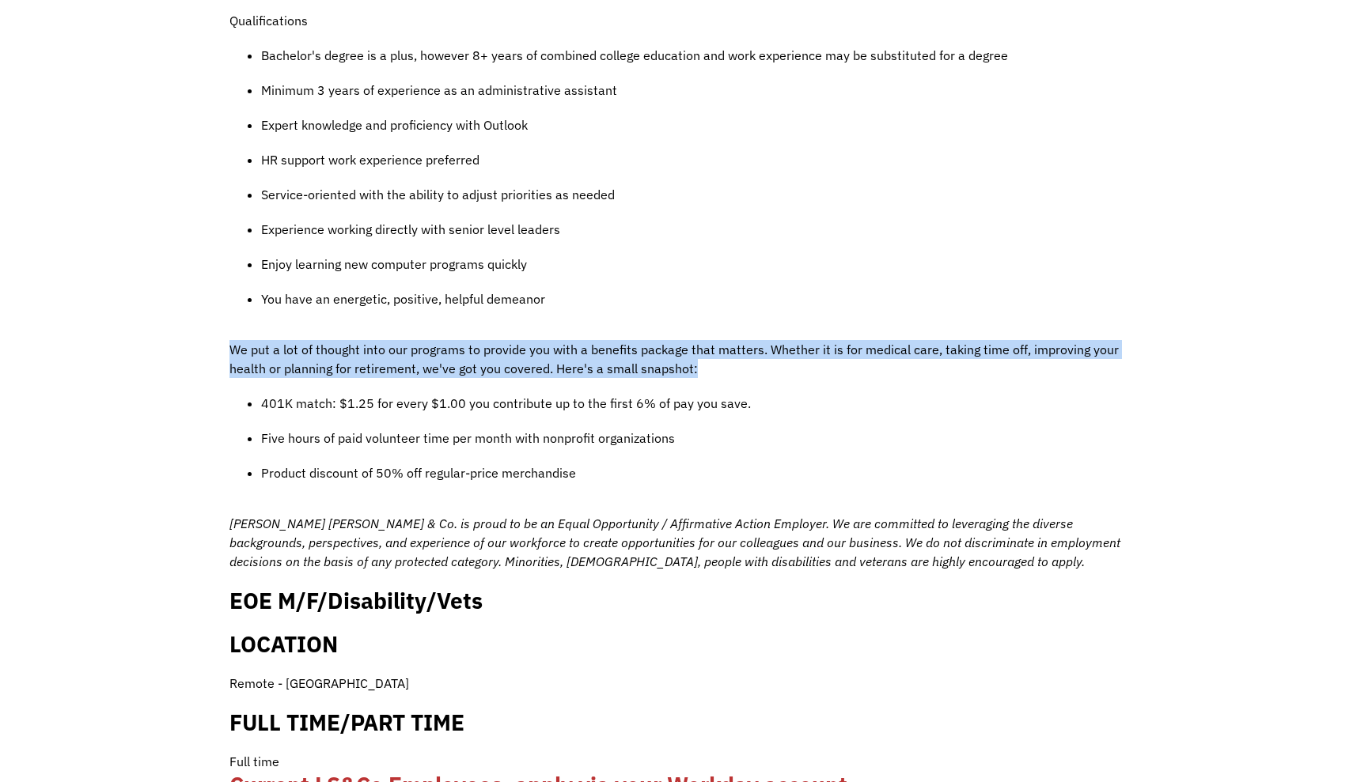
click at [978, 340] on p "We put a lot of thought into our programs to provide you with a benefits packag…" at bounding box center [676, 359] width 894 height 38
click at [959, 340] on p "We put a lot of thought into our programs to provide you with a benefits packag…" at bounding box center [676, 359] width 894 height 38
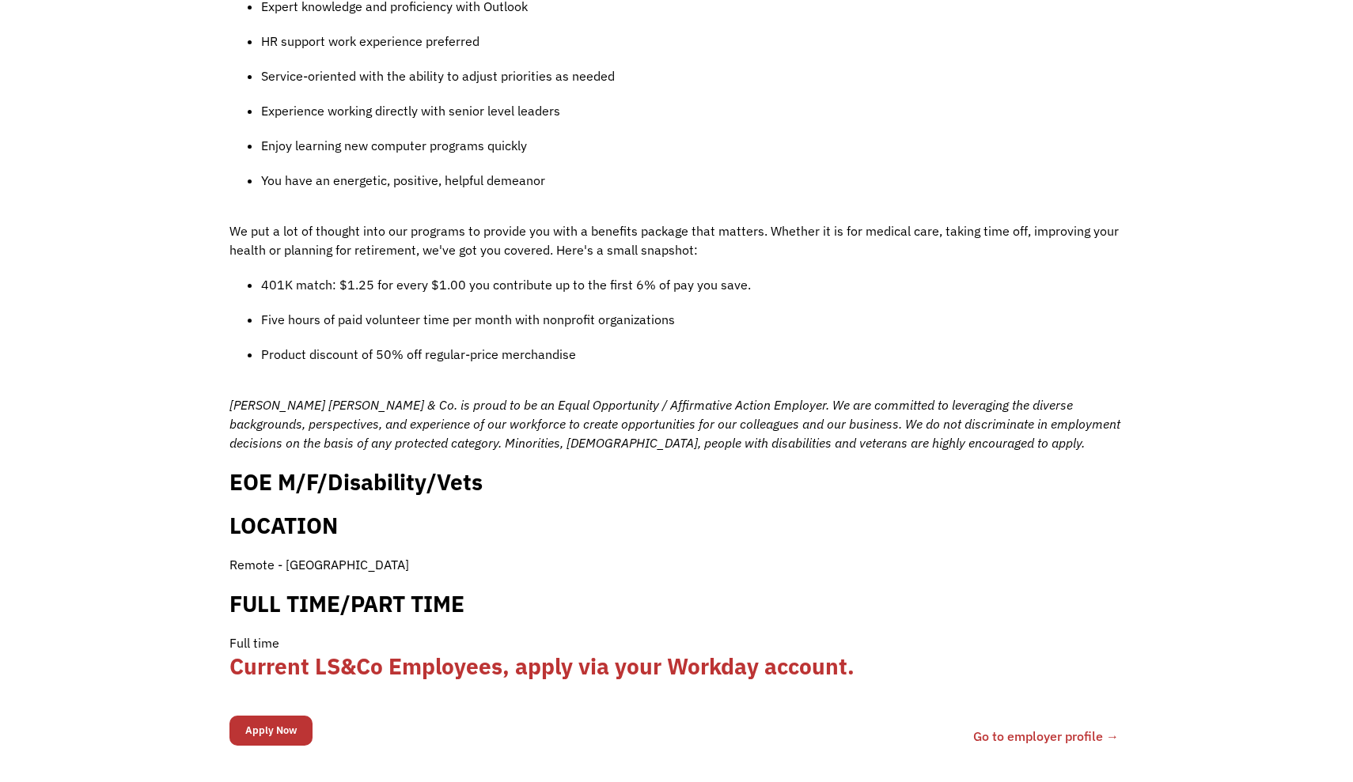
scroll to position [1271, 0]
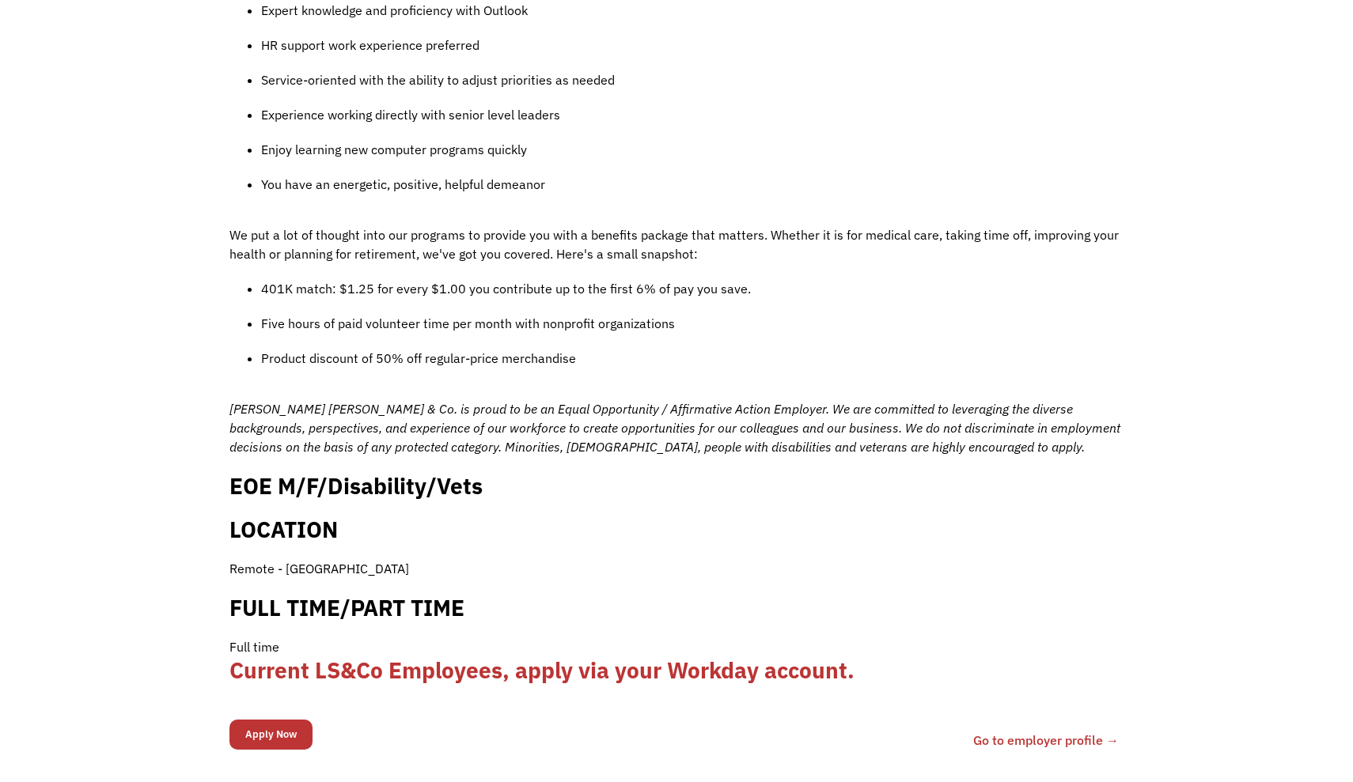
click at [1097, 407] on icon "Levi Strauss & Co. is proud to be an Equal Opportunity / Affirmative Action Emp…" at bounding box center [674, 428] width 891 height 54
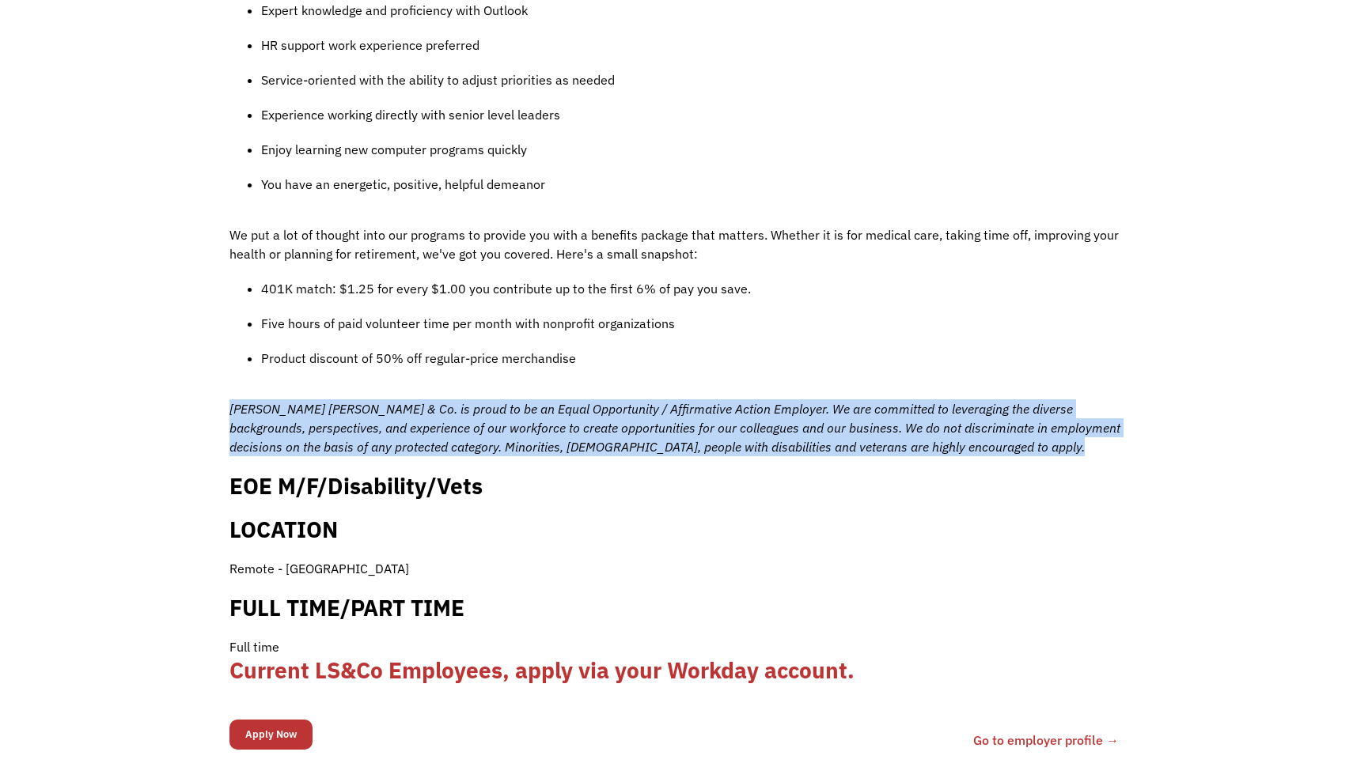
click at [1097, 407] on icon "Levi Strauss & Co. is proud to be an Equal Opportunity / Affirmative Action Emp…" at bounding box center [674, 428] width 891 height 54
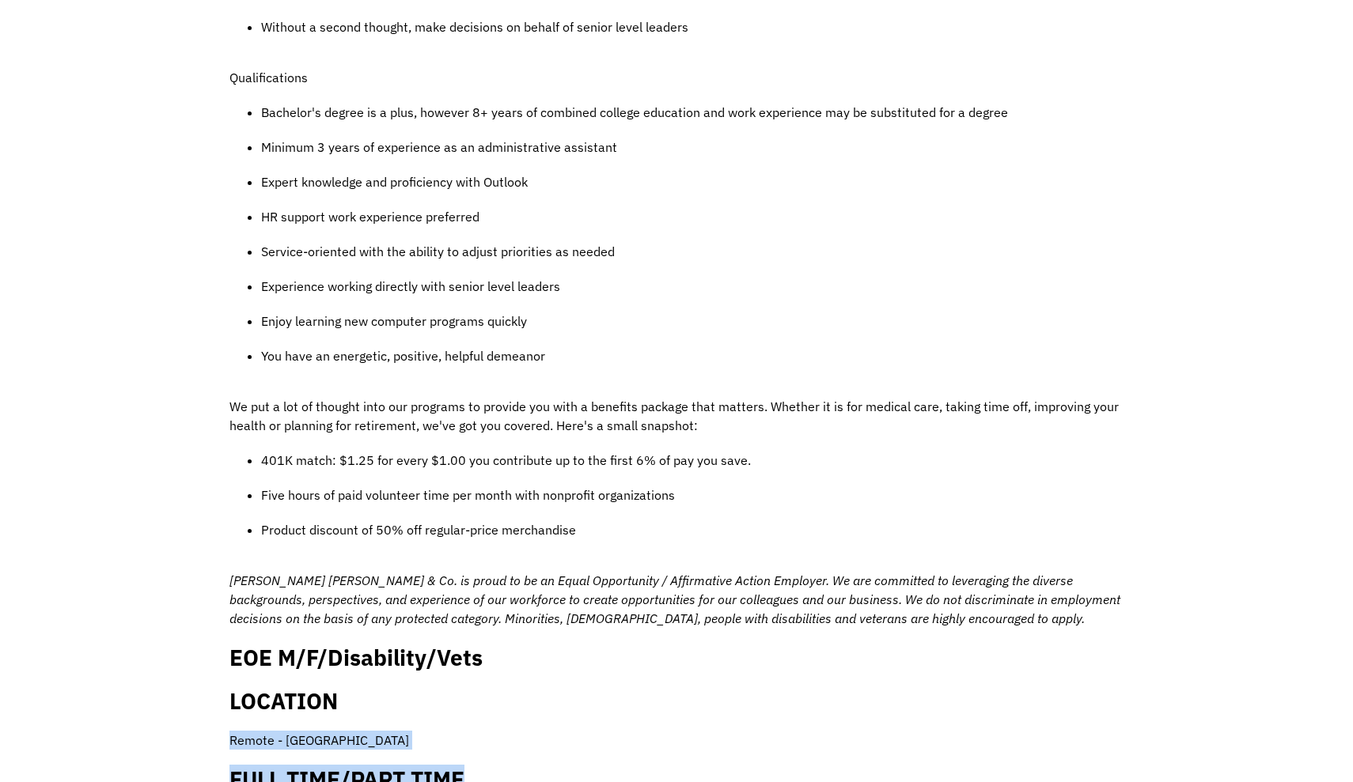
scroll to position [1100, 0]
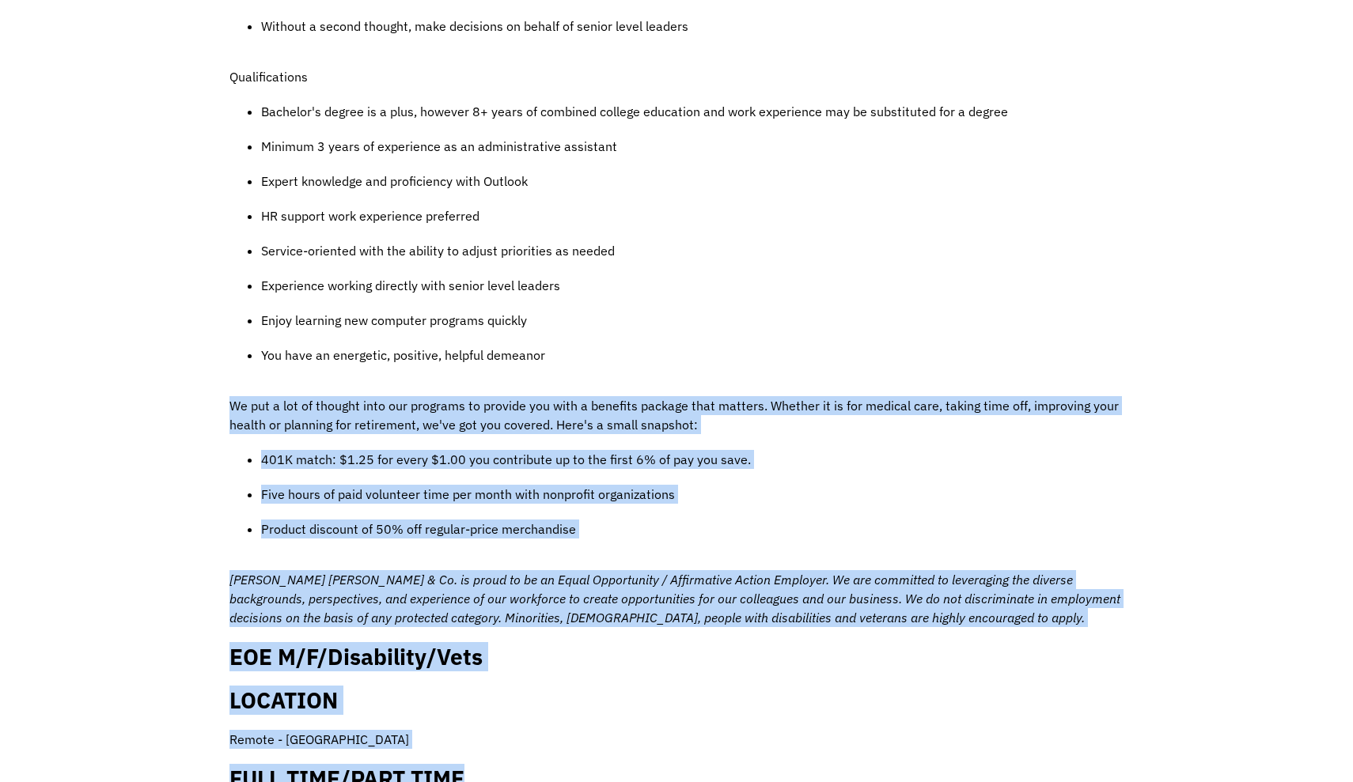
drag, startPoint x: 598, startPoint y: 765, endPoint x: 498, endPoint y: 366, distance: 410.9
click at [498, 366] on div "JOB DESCRIPTION You’re an original. So are we. We’re a company of people who li…" at bounding box center [676, 94] width 894 height 1521
click at [498, 364] on div "JOB DESCRIPTION You’re an original. So are we. We’re a company of people who li…" at bounding box center [676, 94] width 894 height 1521
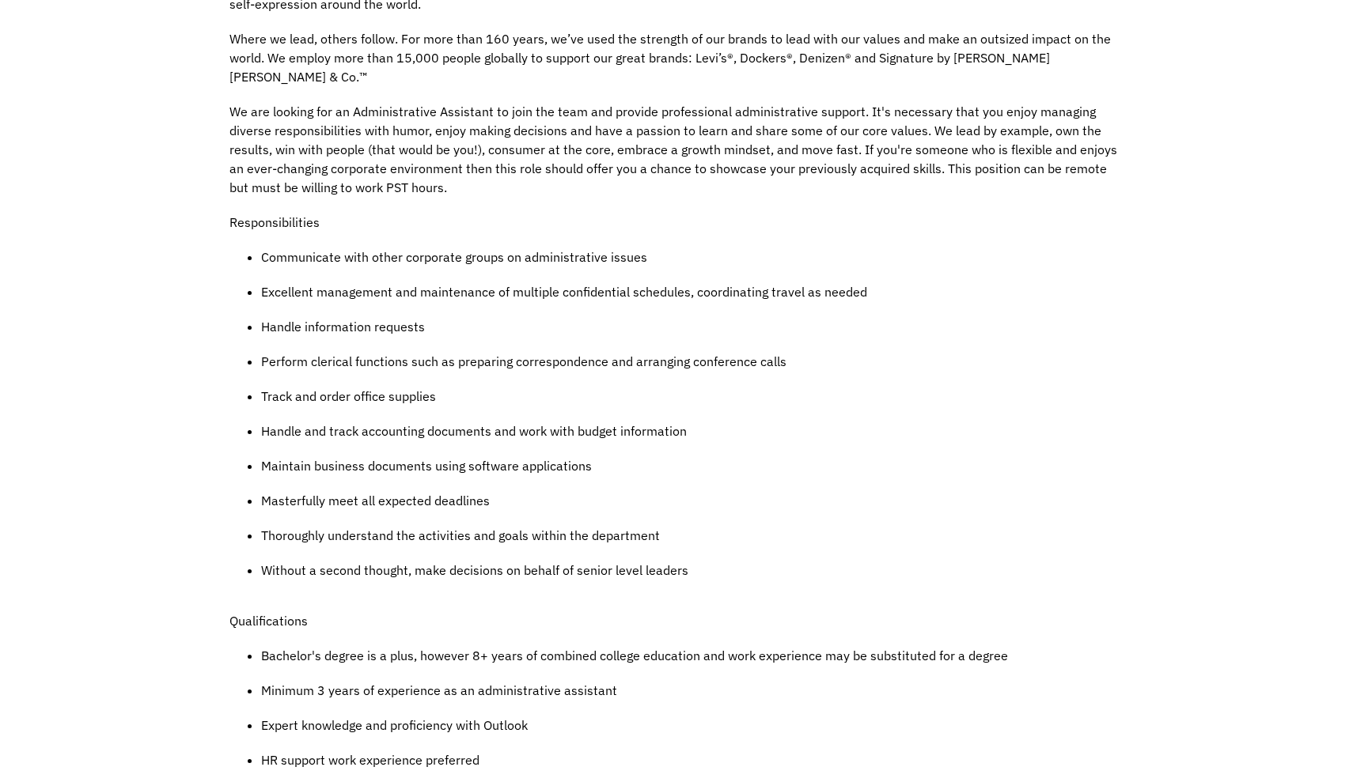
scroll to position [540, 0]
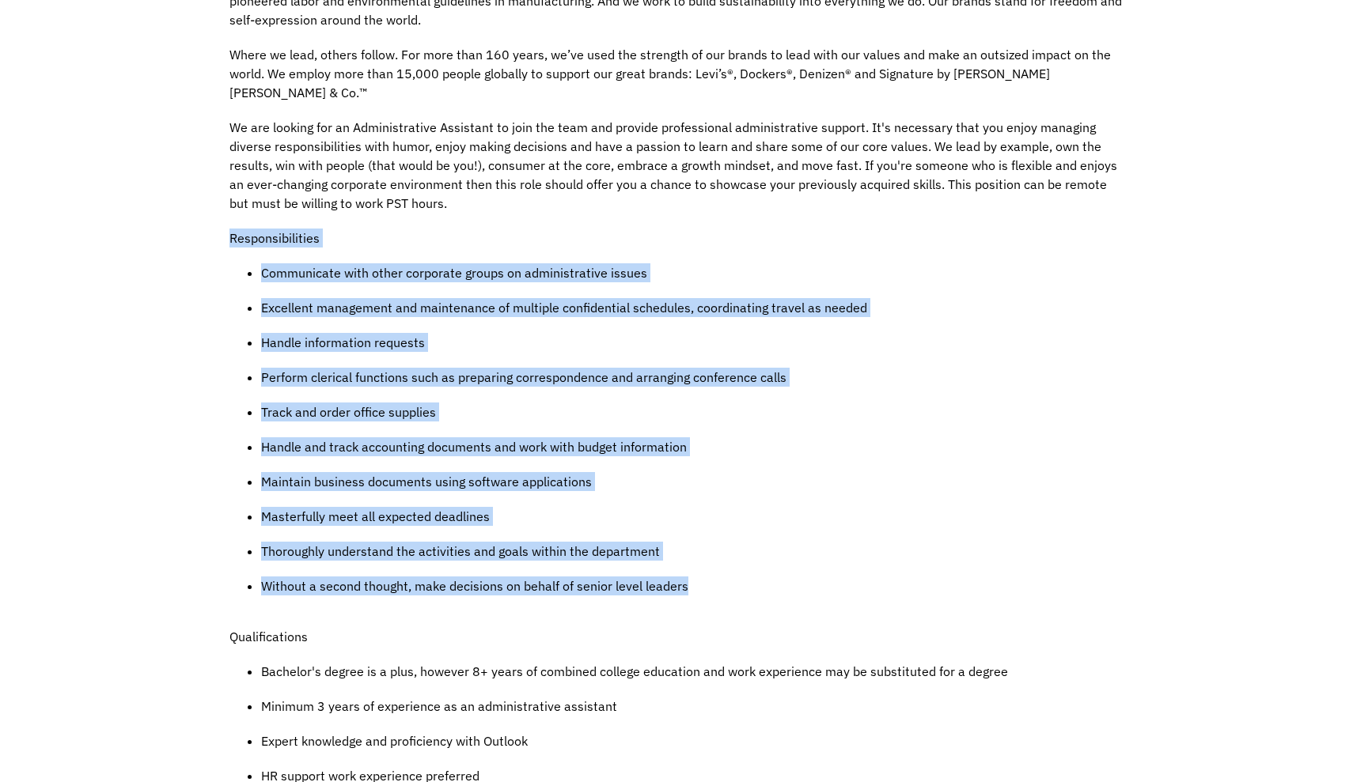
drag, startPoint x: 702, startPoint y: 591, endPoint x: 512, endPoint y: 202, distance: 432.6
click at [512, 203] on div "JOB DESCRIPTION You’re an original. So are we. We’re a company of people who li…" at bounding box center [676, 654] width 894 height 1521
click at [512, 202] on div "JOB DESCRIPTION You’re an original. So are we. We’re a company of people who li…" at bounding box center [676, 654] width 894 height 1521
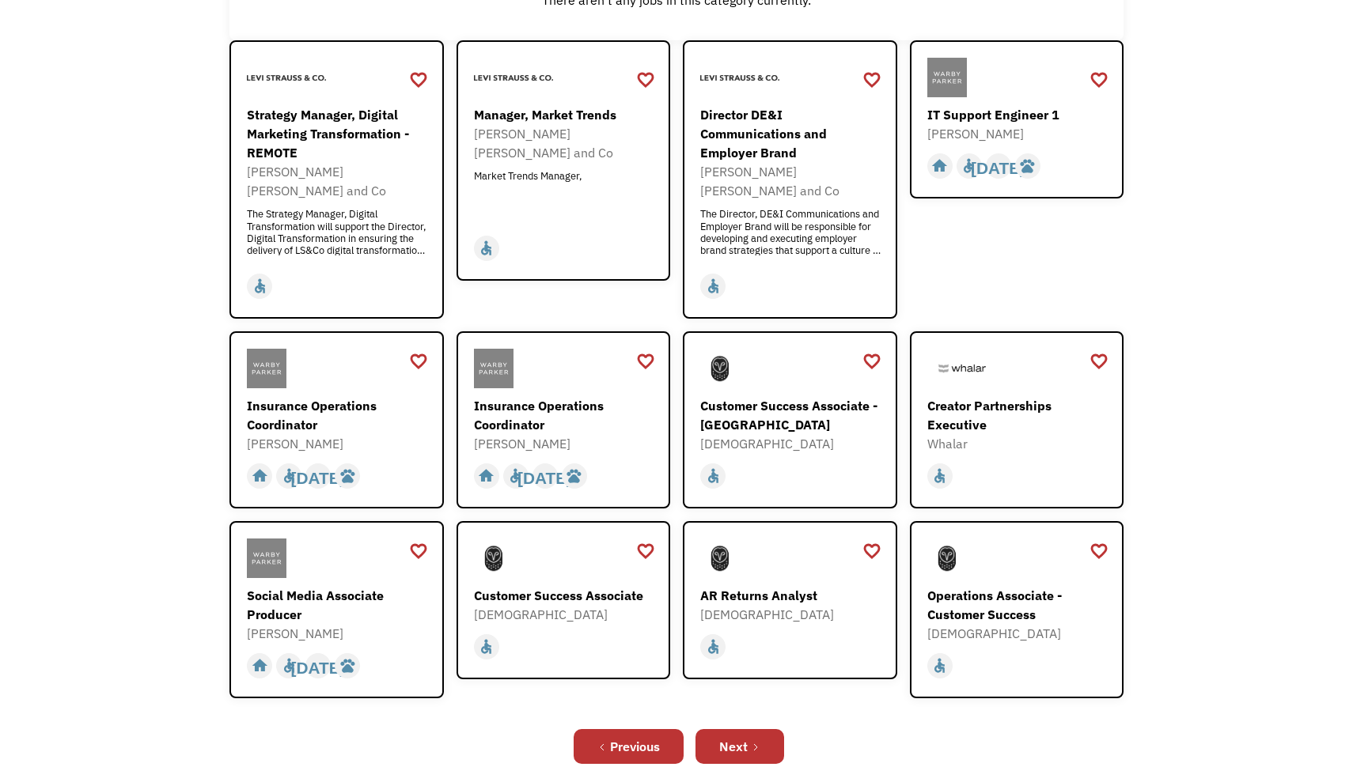
scroll to position [293, 0]
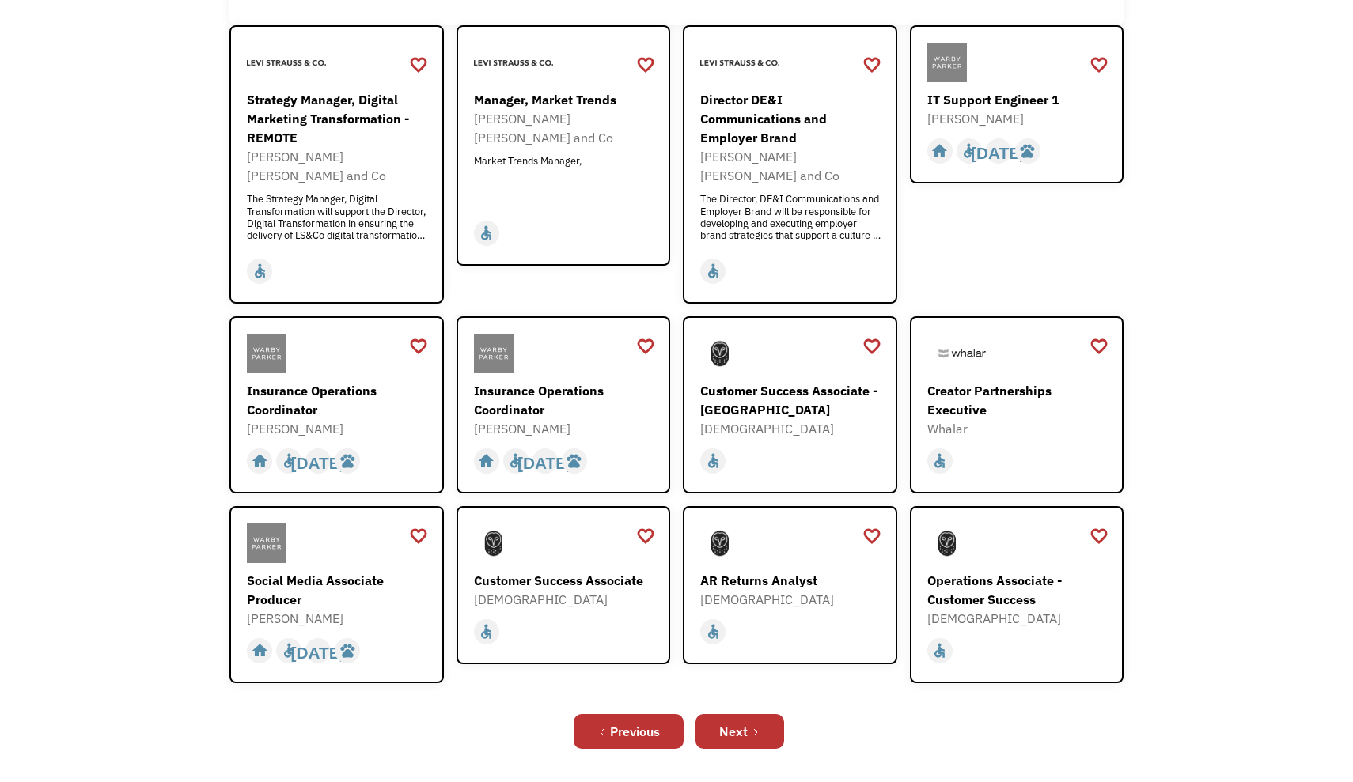
click at [1152, 311] on div "Open job positions You have X liked items Search search Filter by category Admi…" at bounding box center [676, 287] width 1353 height 1031
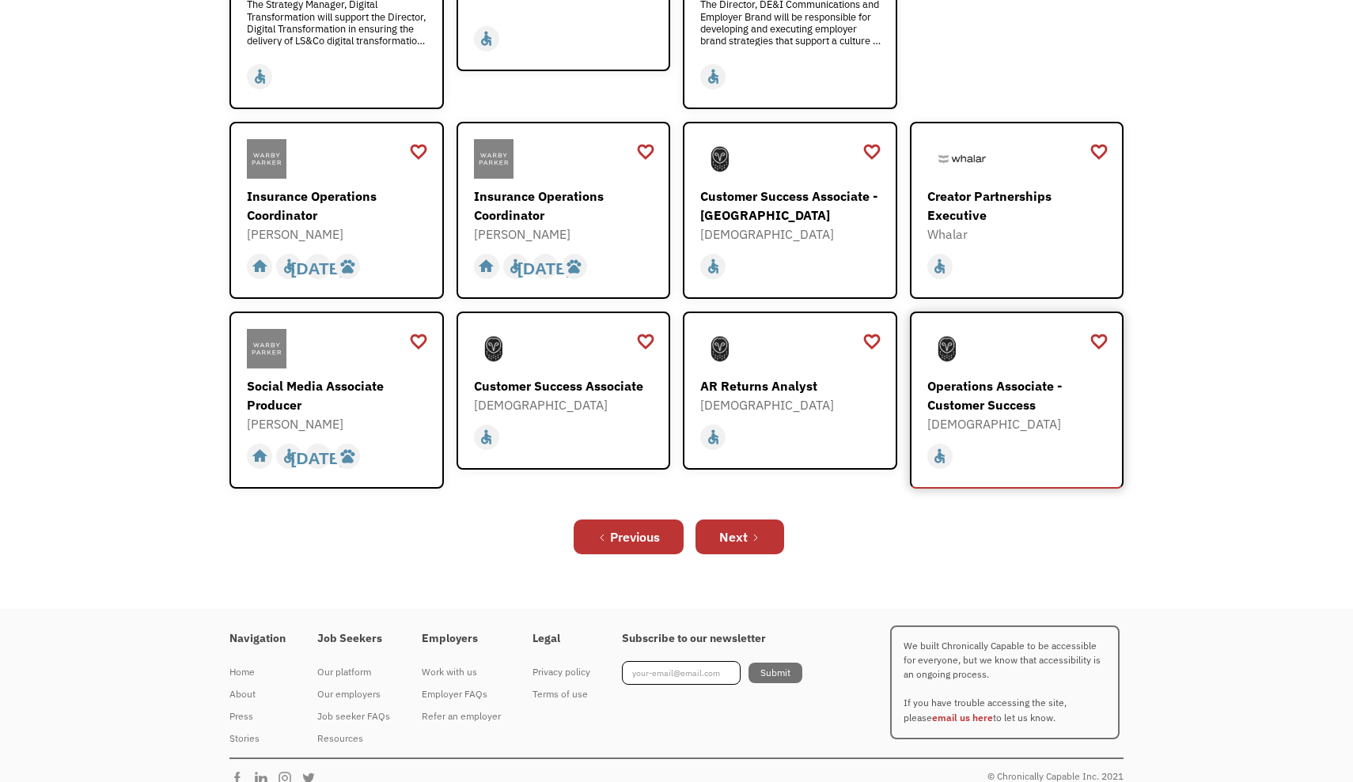
scroll to position [486, 0]
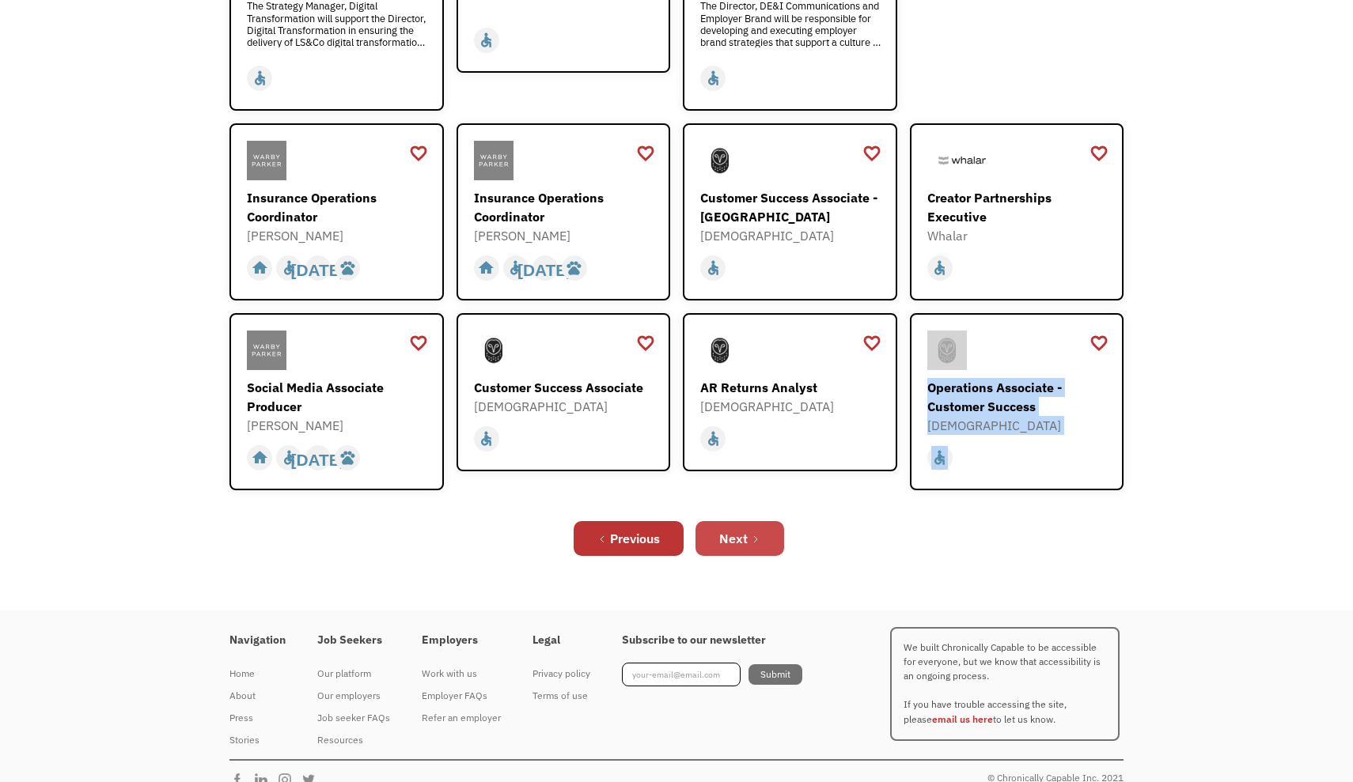
click at [766, 521] on link "Next" at bounding box center [739, 538] width 89 height 35
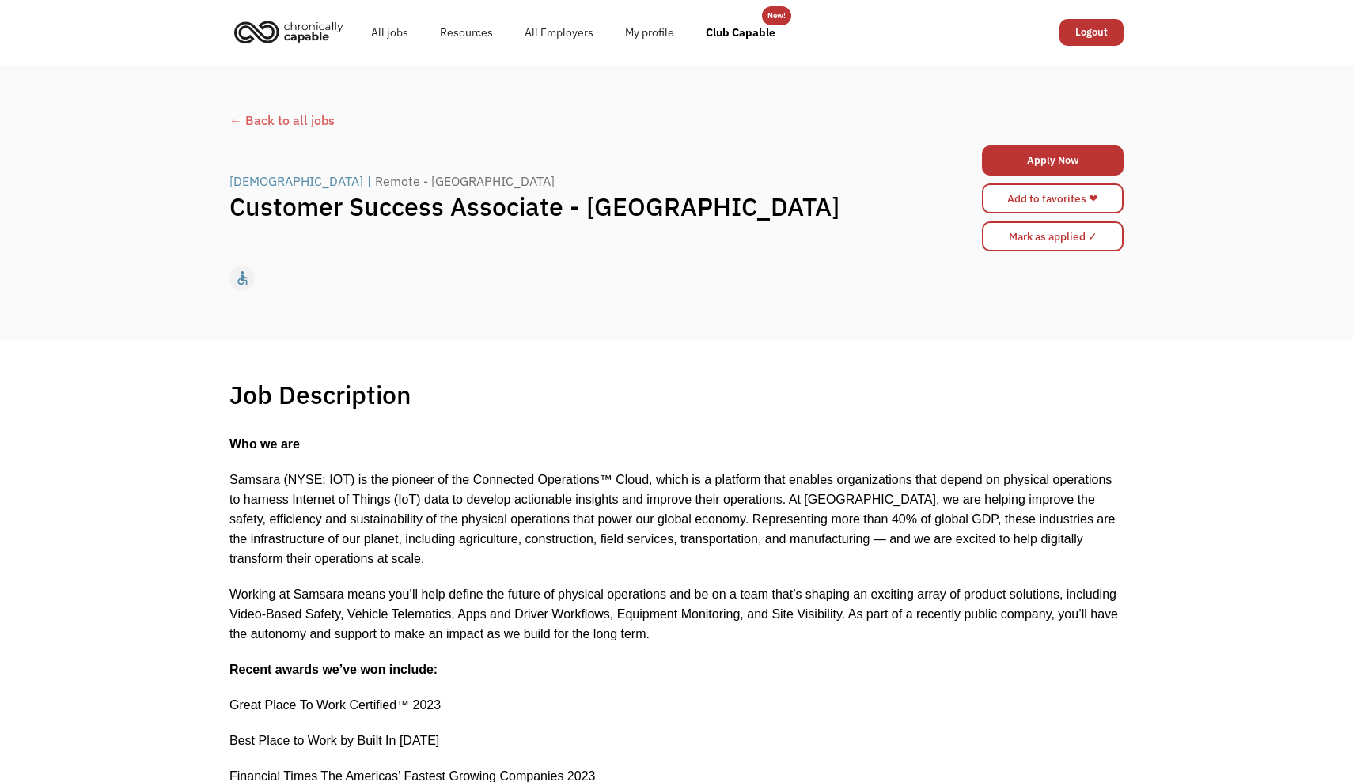
click at [596, 534] on span "Samsara (NYSE: IOT) is the pioneer of the Connected Operations™ Cloud, which is…" at bounding box center [671, 519] width 885 height 93
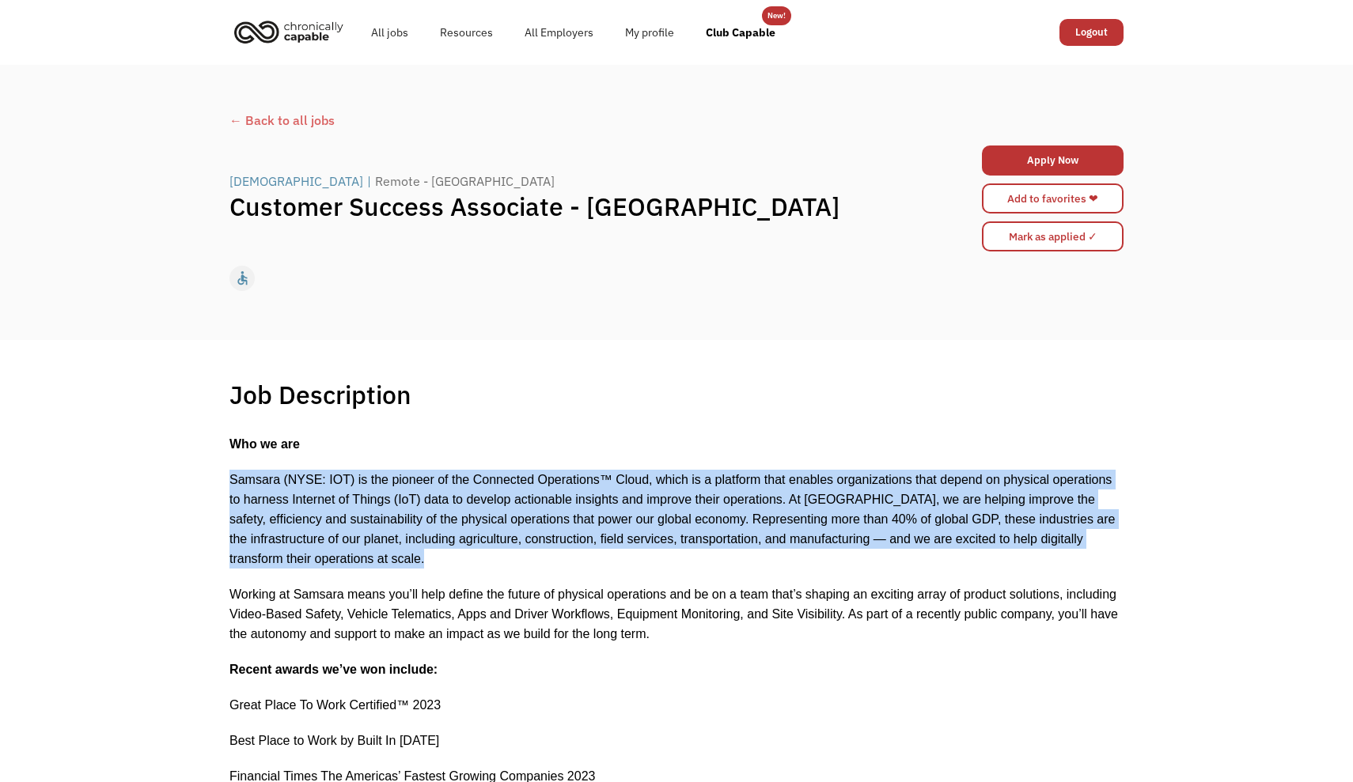
click at [596, 534] on span "Samsara (NYSE: IOT) is the pioneer of the Connected Operations™ Cloud, which is…" at bounding box center [671, 519] width 885 height 93
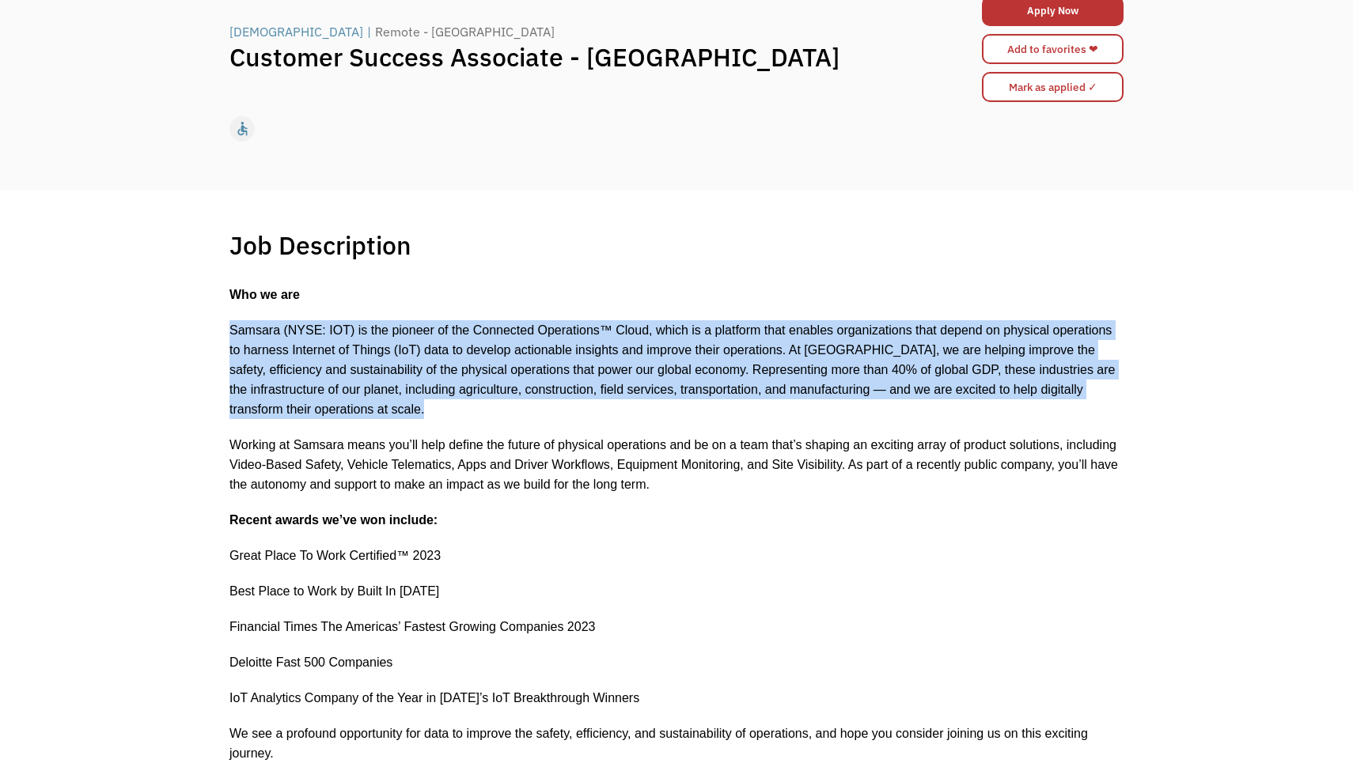
scroll to position [188, 0]
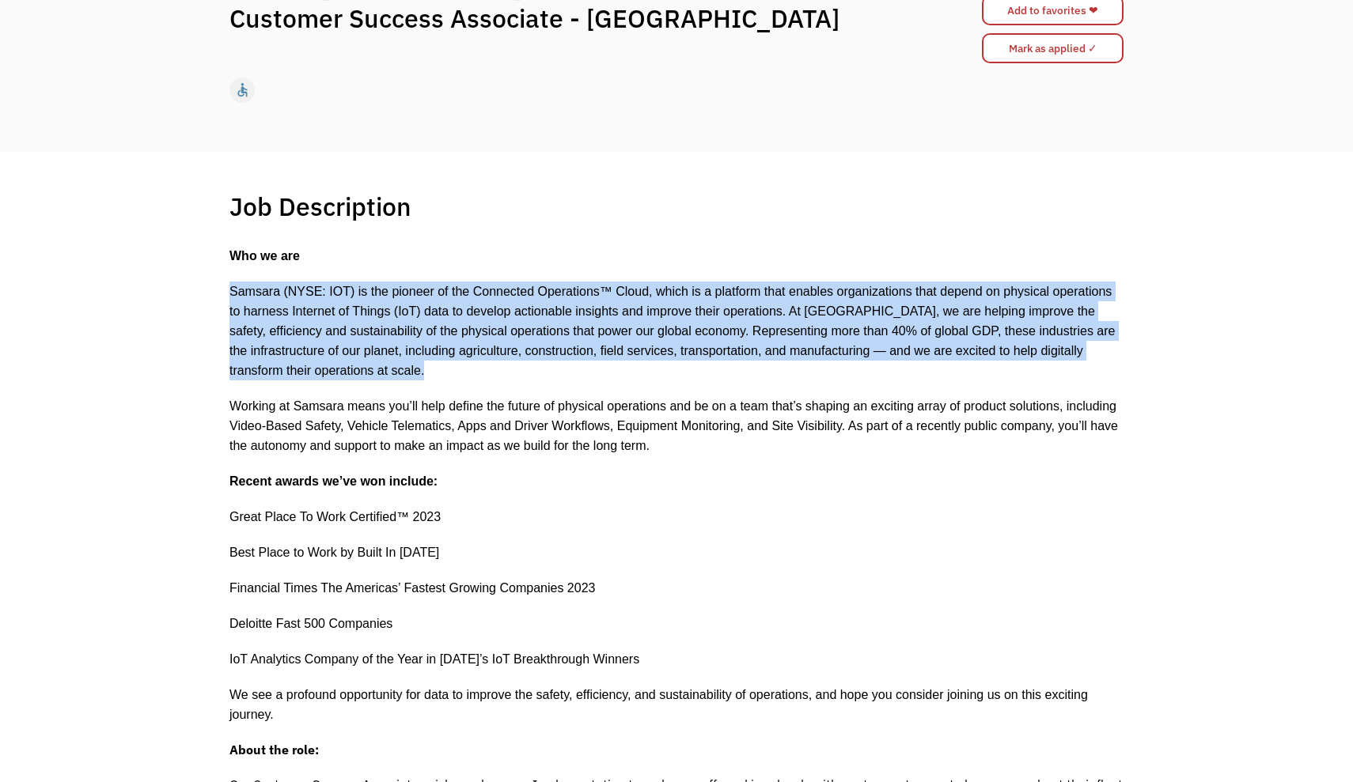
click at [1121, 292] on p "Samsara (NYSE: IOT) is the pioneer of the Connected Operations™ Cloud, which is…" at bounding box center [676, 331] width 894 height 99
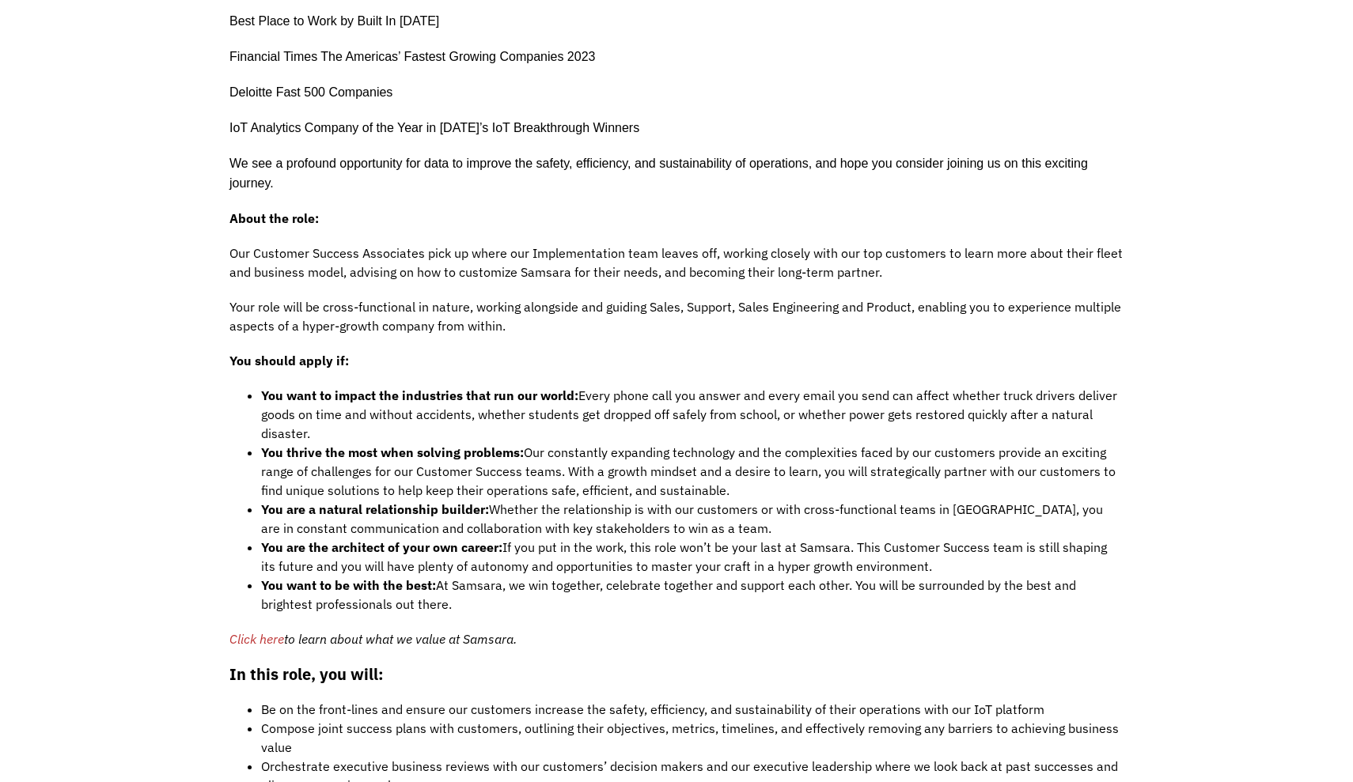
scroll to position [812, 0]
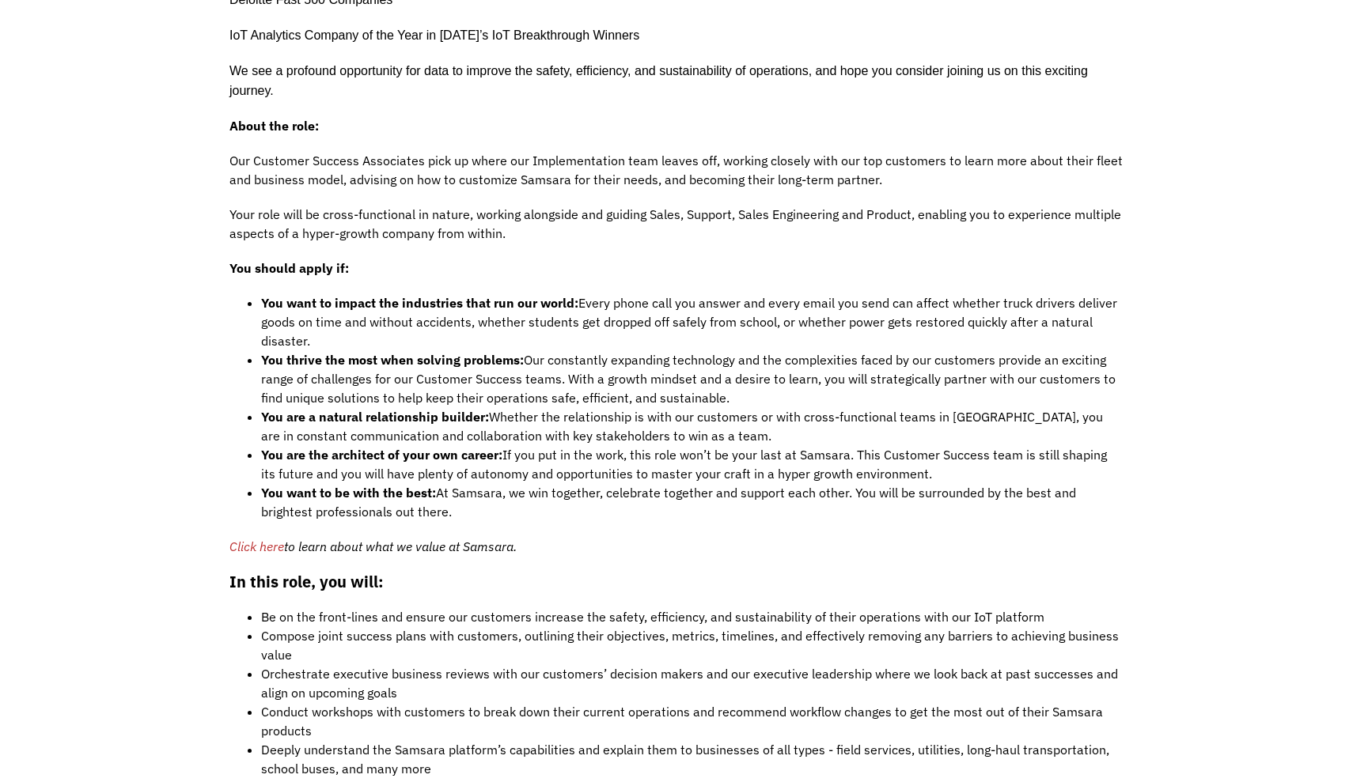
click at [1119, 151] on p "Our Customer Success Associates pick up where our Implementation team leaves of…" at bounding box center [676, 170] width 894 height 38
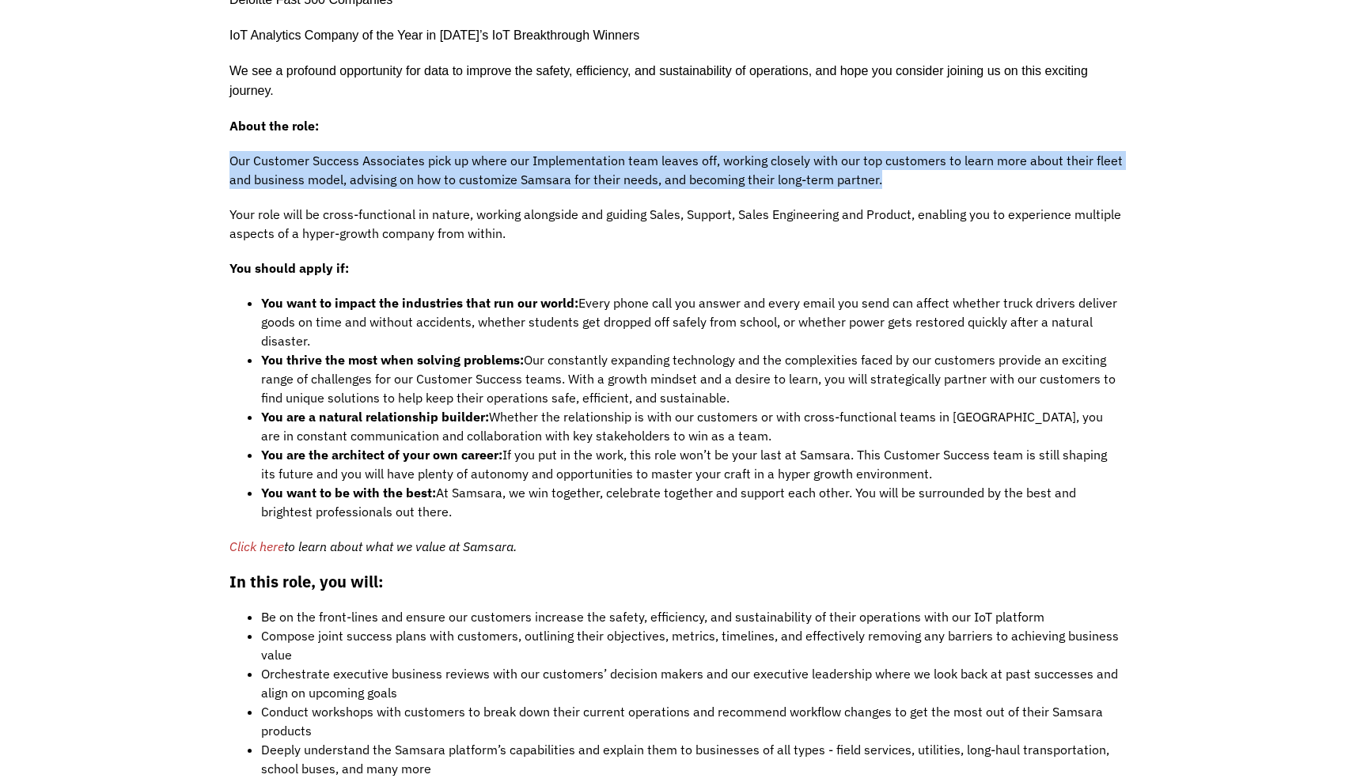
click at [1119, 151] on p "Our Customer Success Associates pick up where our Implementation team leaves of…" at bounding box center [676, 170] width 894 height 38
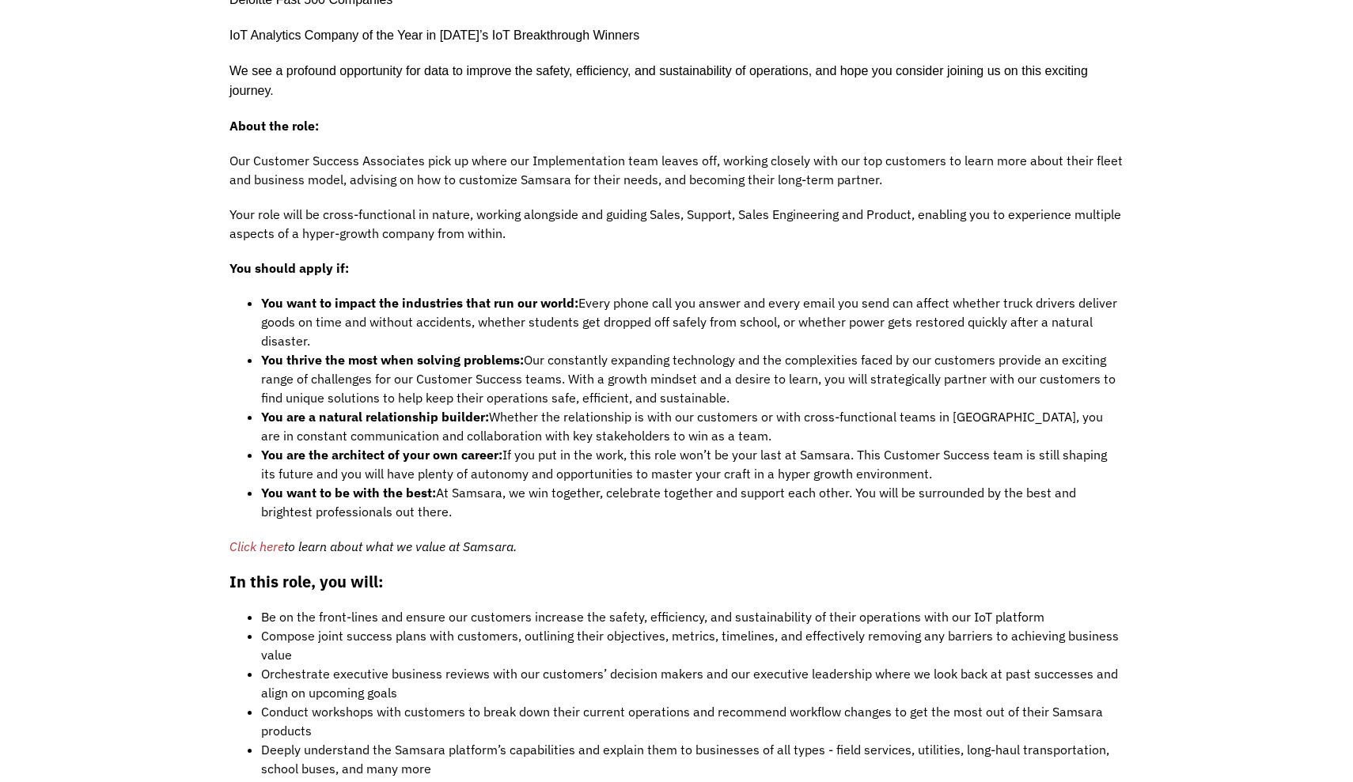
click at [1125, 187] on div "Job Description Filter using keywords Search Who we are Samsara (NYSE: IOT) is …" at bounding box center [676, 688] width 925 height 2242
click at [1122, 230] on p "Your role will be cross-functional in nature, working alongside and guiding Sal…" at bounding box center [676, 224] width 894 height 38
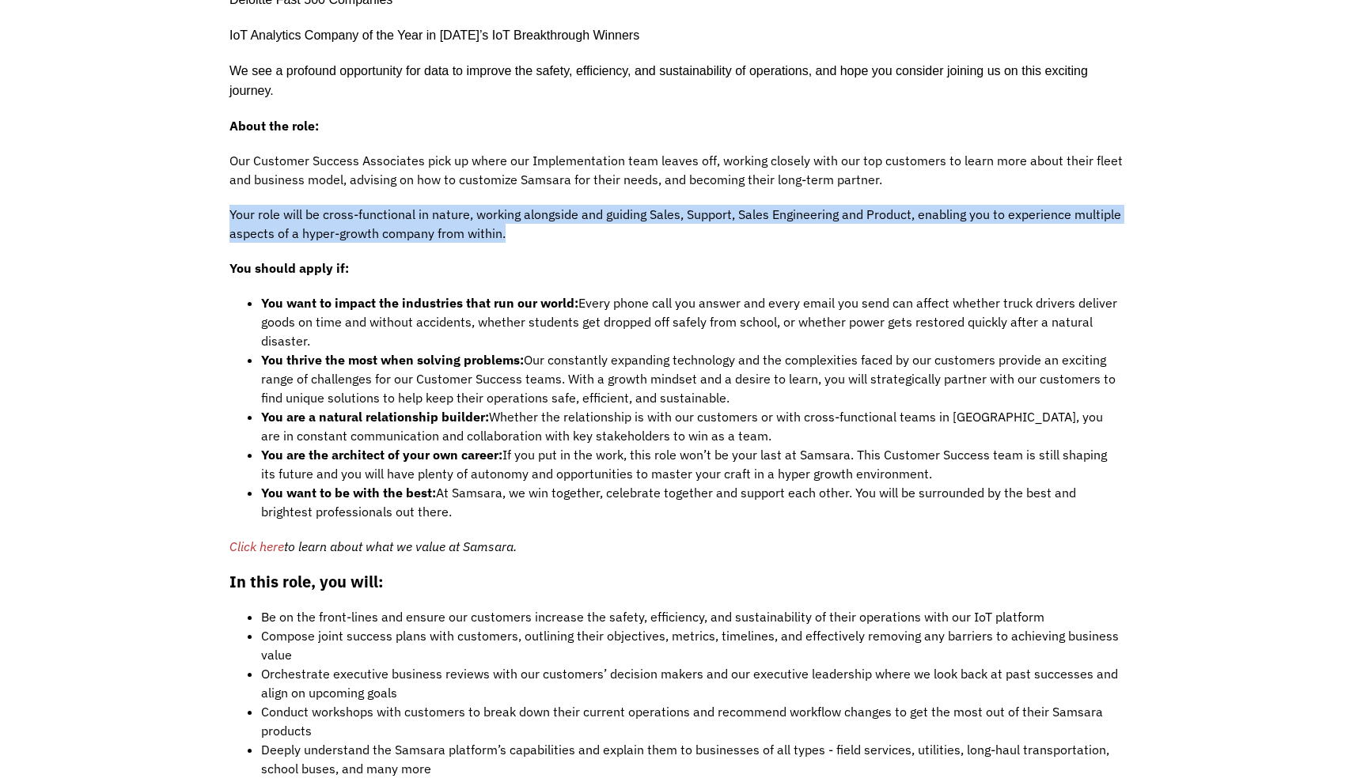
click at [1122, 230] on p "Your role will be cross-functional in nature, working alongside and guiding Sal…" at bounding box center [676, 224] width 894 height 38
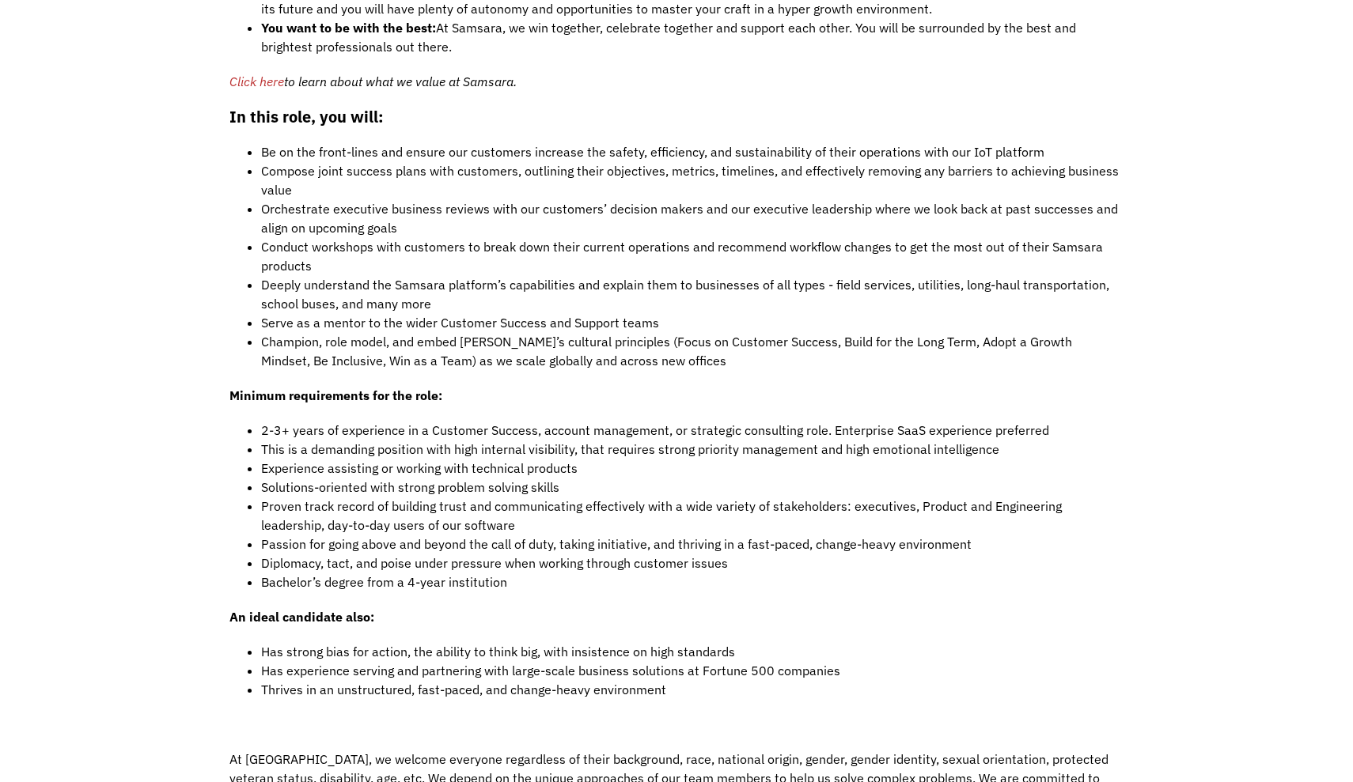
scroll to position [1290, 0]
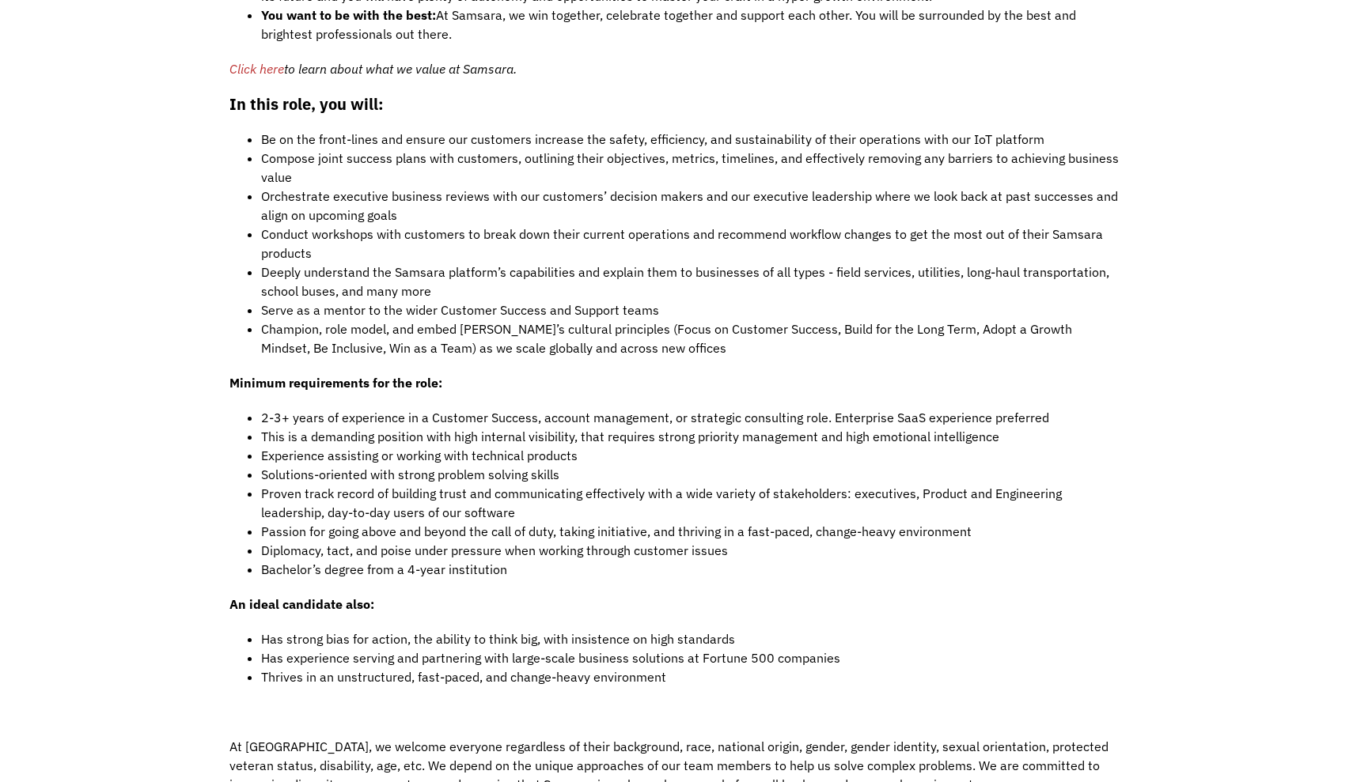
drag, startPoint x: 1128, startPoint y: 87, endPoint x: 1159, endPoint y: 202, distance: 119.5
click at [1159, 202] on div "Job Description Filter using keywords Search Who we are Samsara (NYSE: IOT) is …" at bounding box center [676, 210] width 1353 height 2321
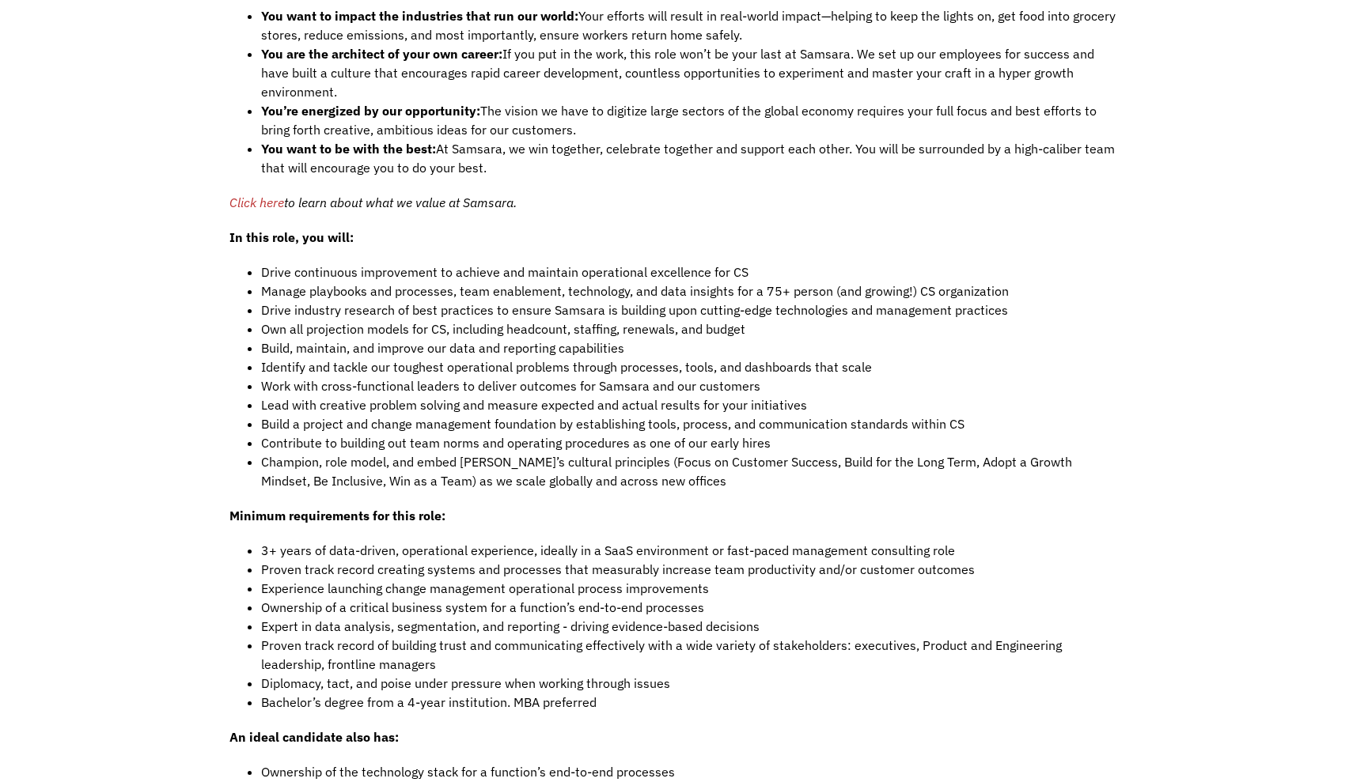
scroll to position [1237, 0]
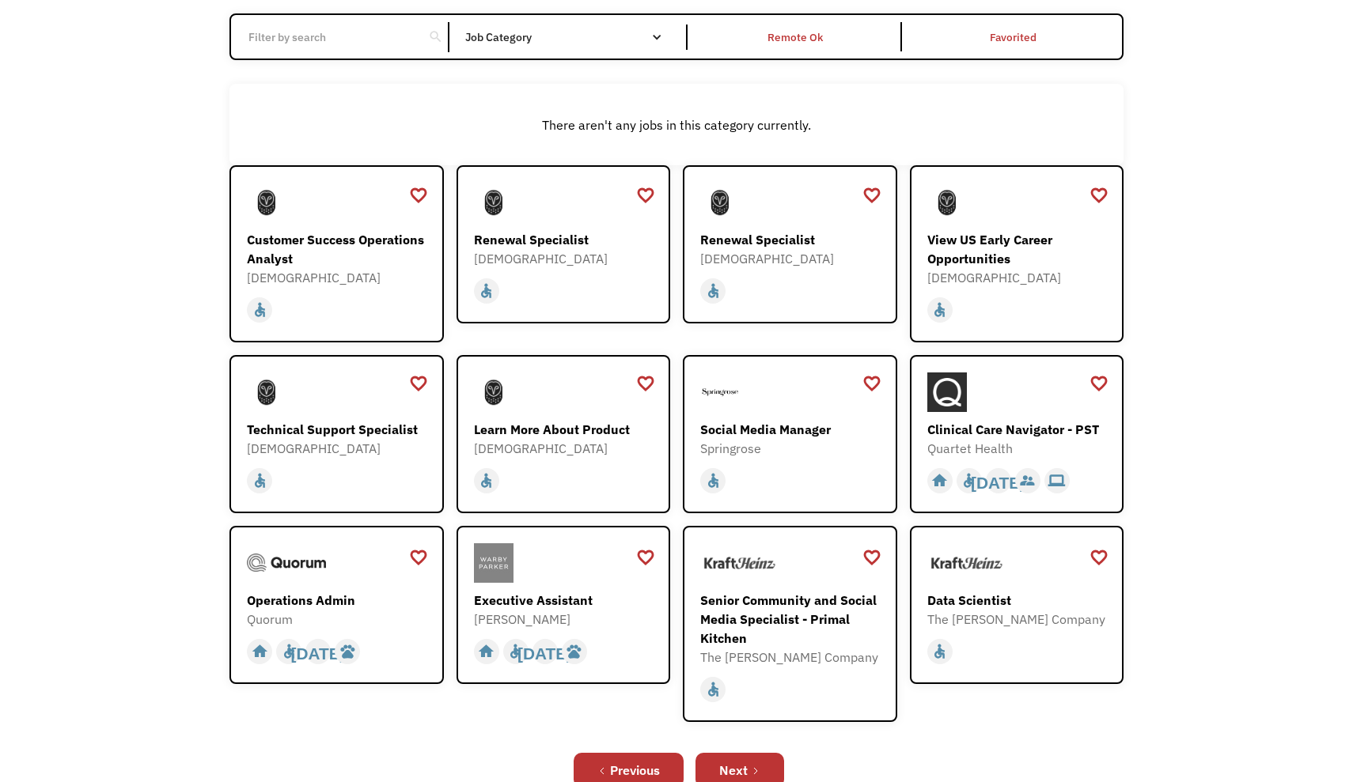
scroll to position [154, 0]
click at [1198, 243] on div "Open job positions You have X liked items Search search Filter by category Admi…" at bounding box center [676, 376] width 1353 height 930
